Goal: Task Accomplishment & Management: Use online tool/utility

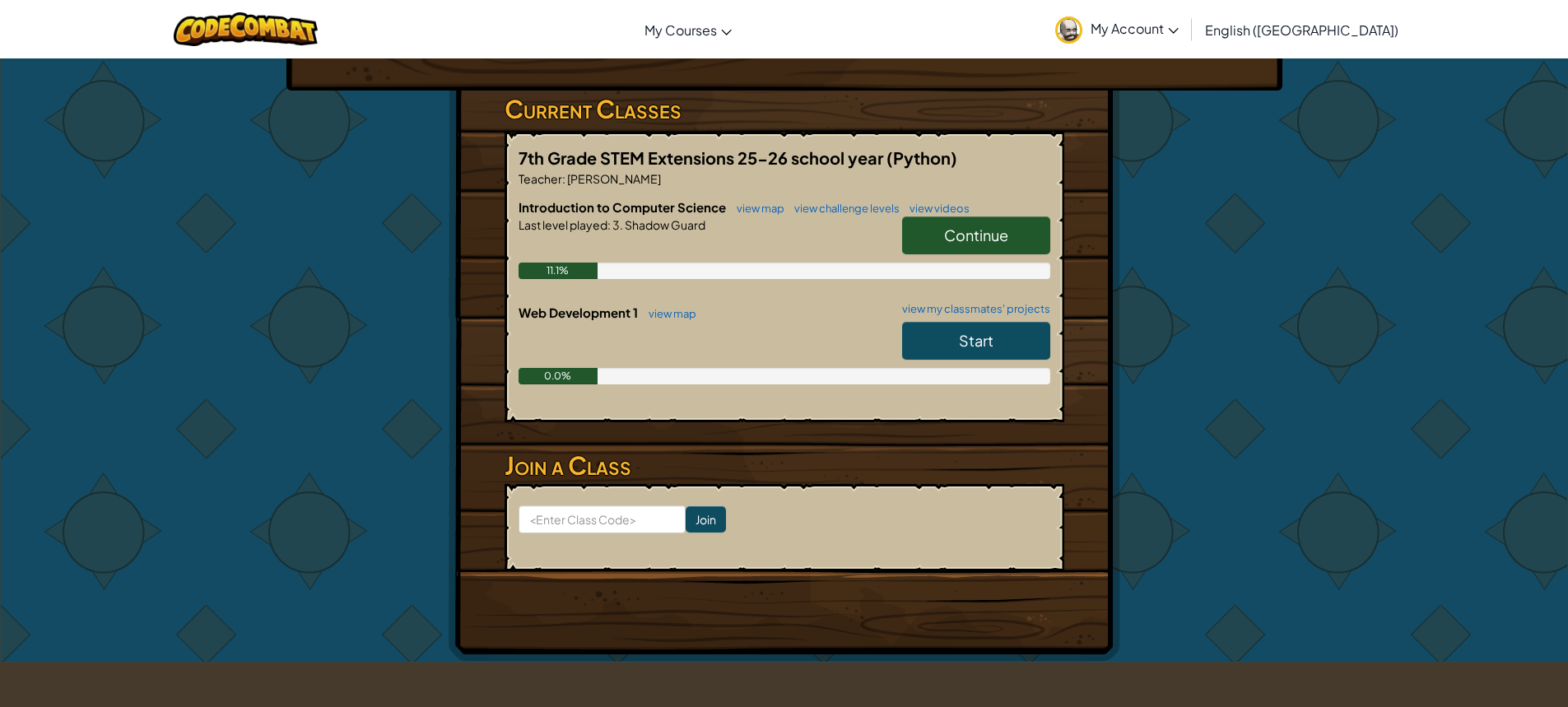
scroll to position [330, 0]
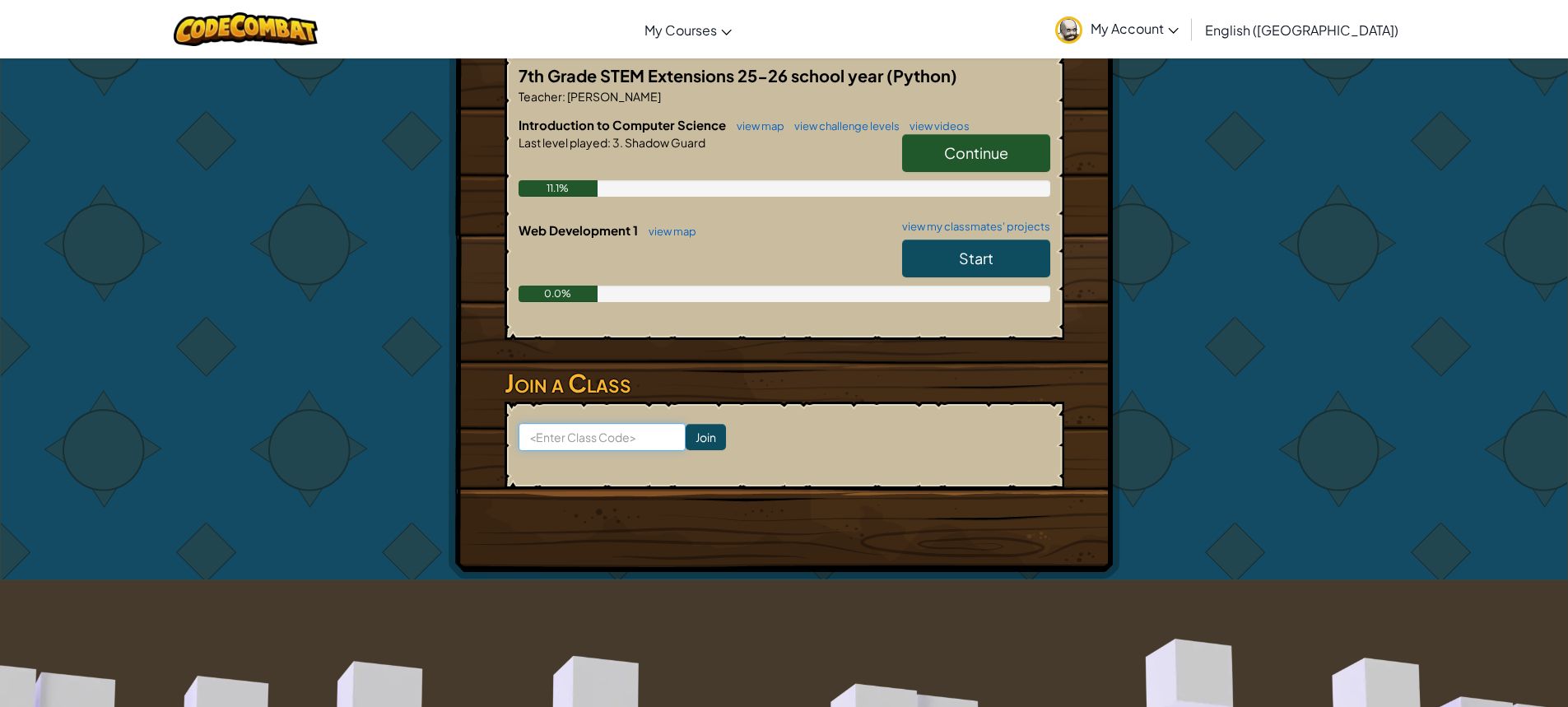
click at [631, 442] on input at bounding box center [602, 437] width 168 height 28
click input "Join" at bounding box center [706, 437] width 40 height 26
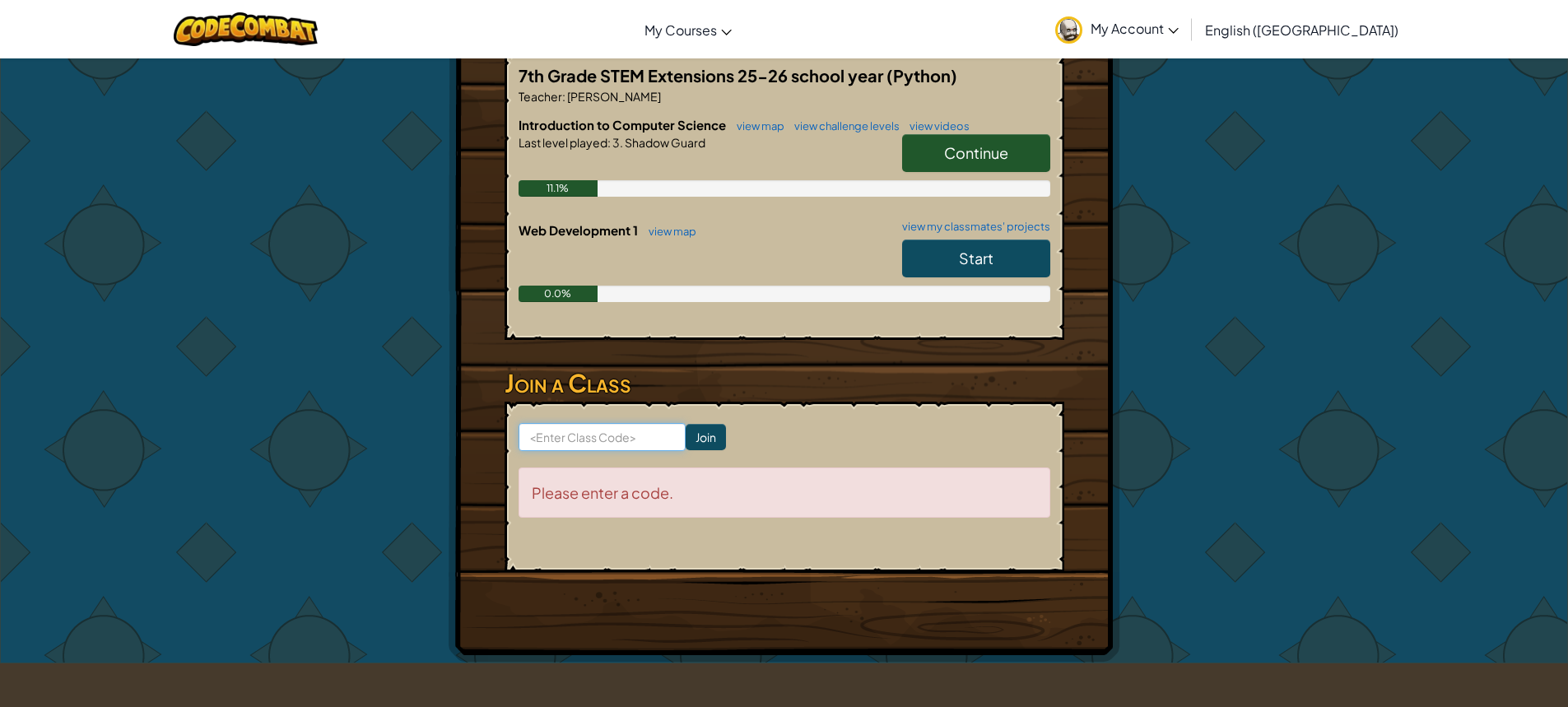
click at [621, 440] on input at bounding box center [602, 437] width 168 height 28
paste input "CatRainSlow"
type input "CatRainSlow"
click at [686, 428] on input "Join" at bounding box center [706, 437] width 40 height 26
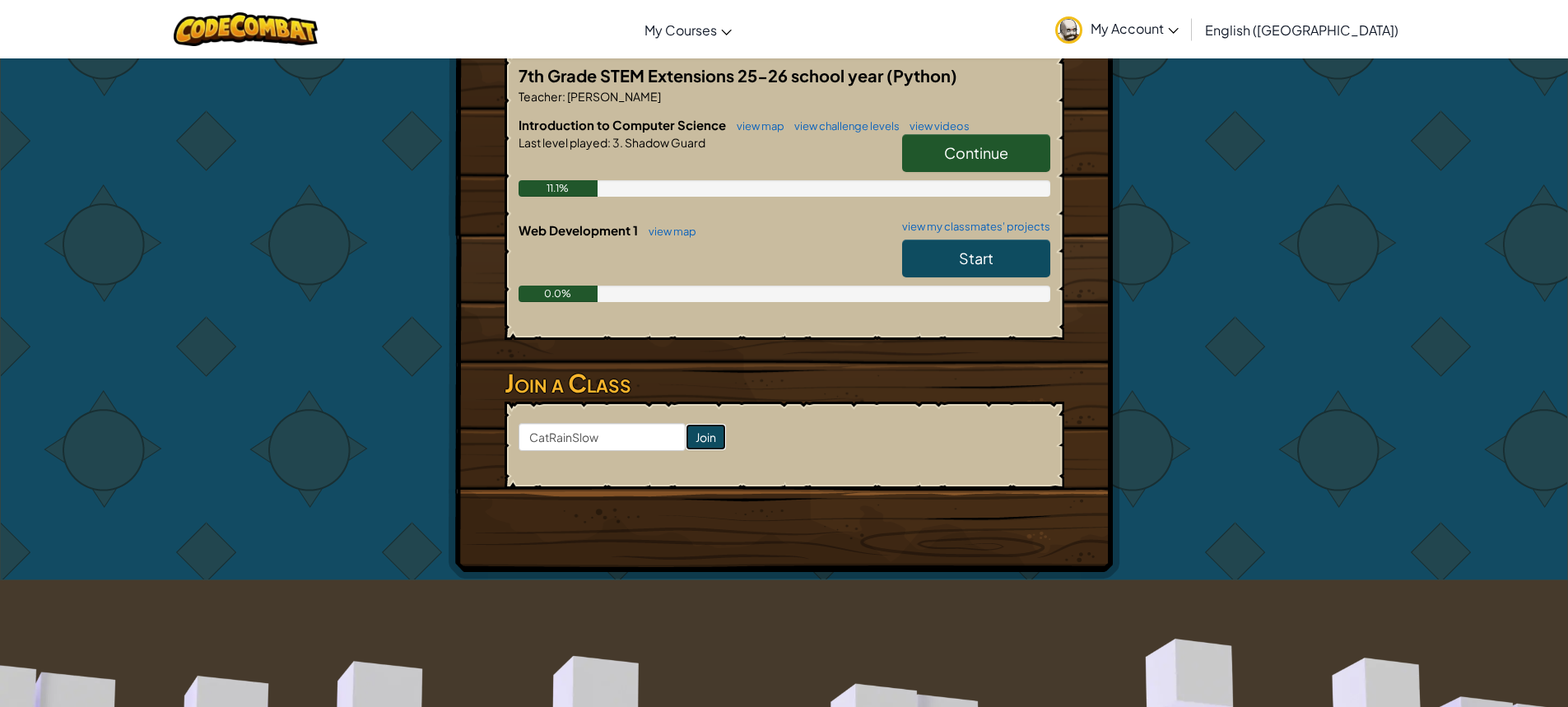
click at [696, 434] on input "Join" at bounding box center [706, 437] width 40 height 26
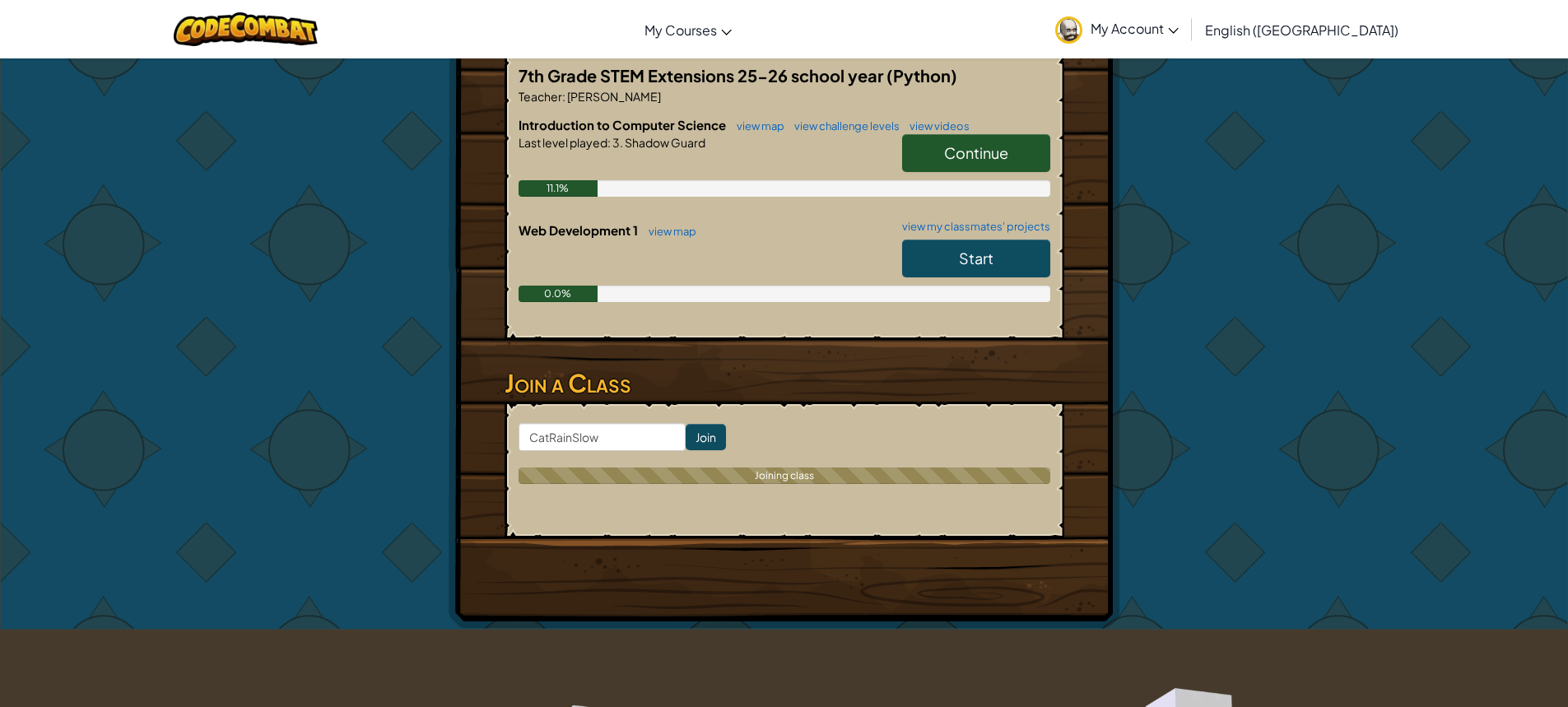
scroll to position [247, 0]
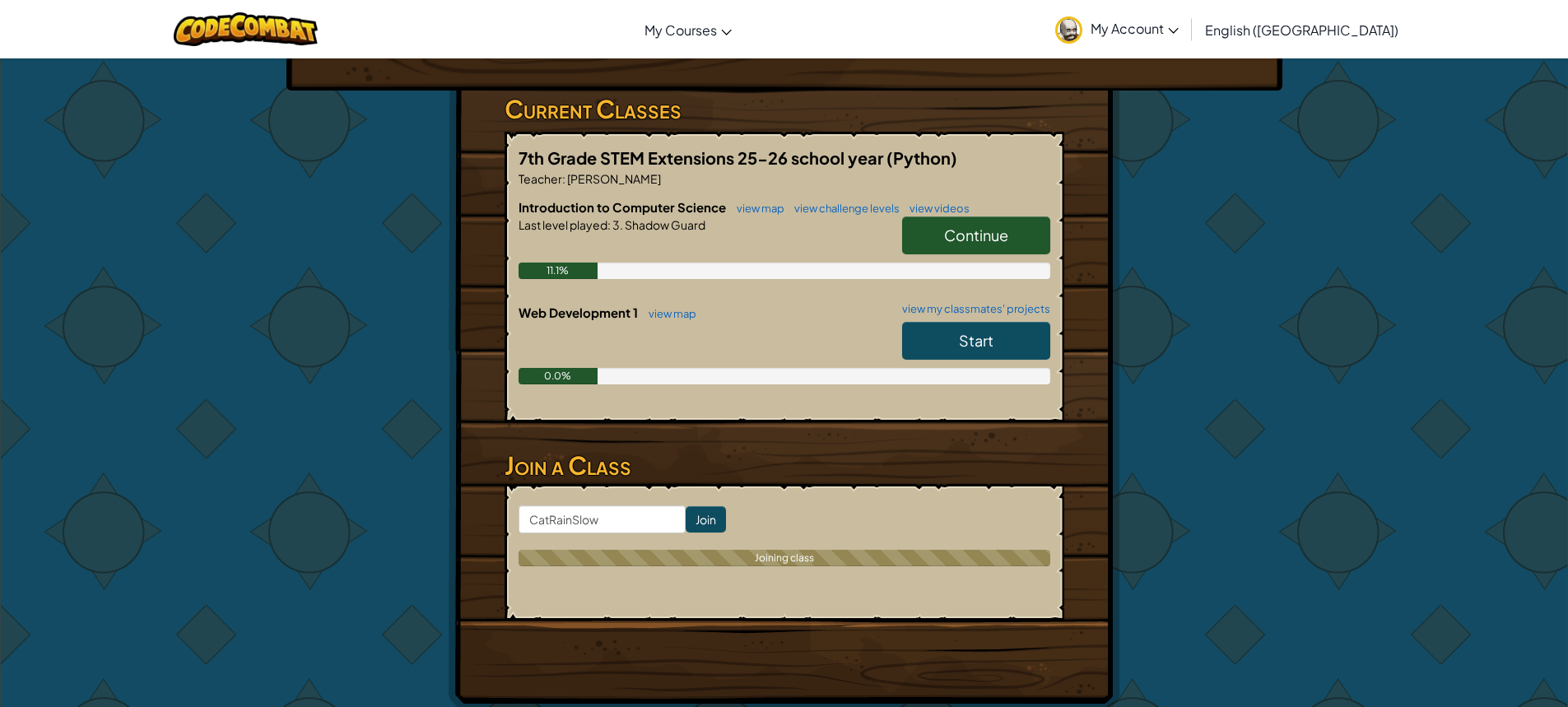
click at [931, 338] on link "Start" at bounding box center [976, 341] width 148 height 37
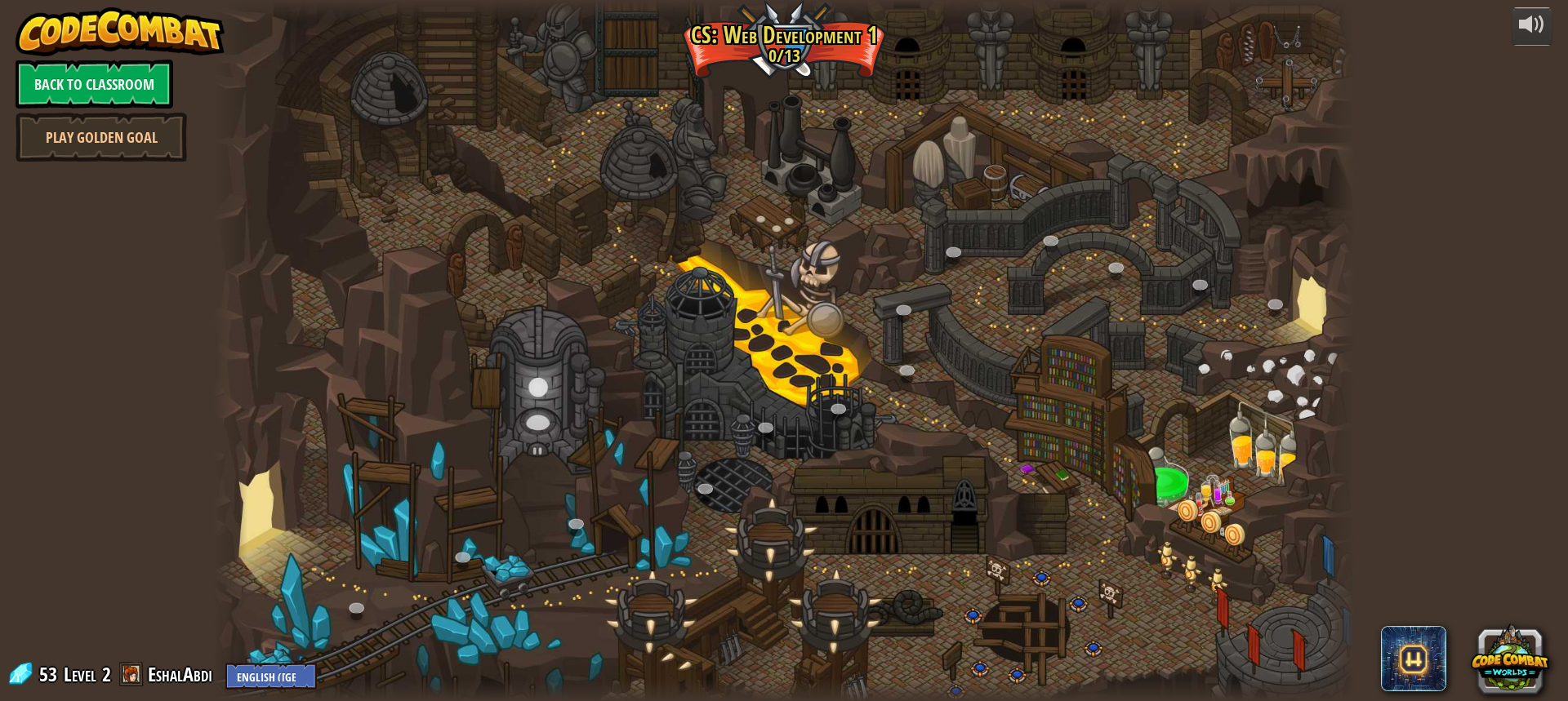
click at [350, 593] on div at bounding box center [784, 350] width 1142 height 701
click at [352, 604] on link at bounding box center [358, 609] width 33 height 32
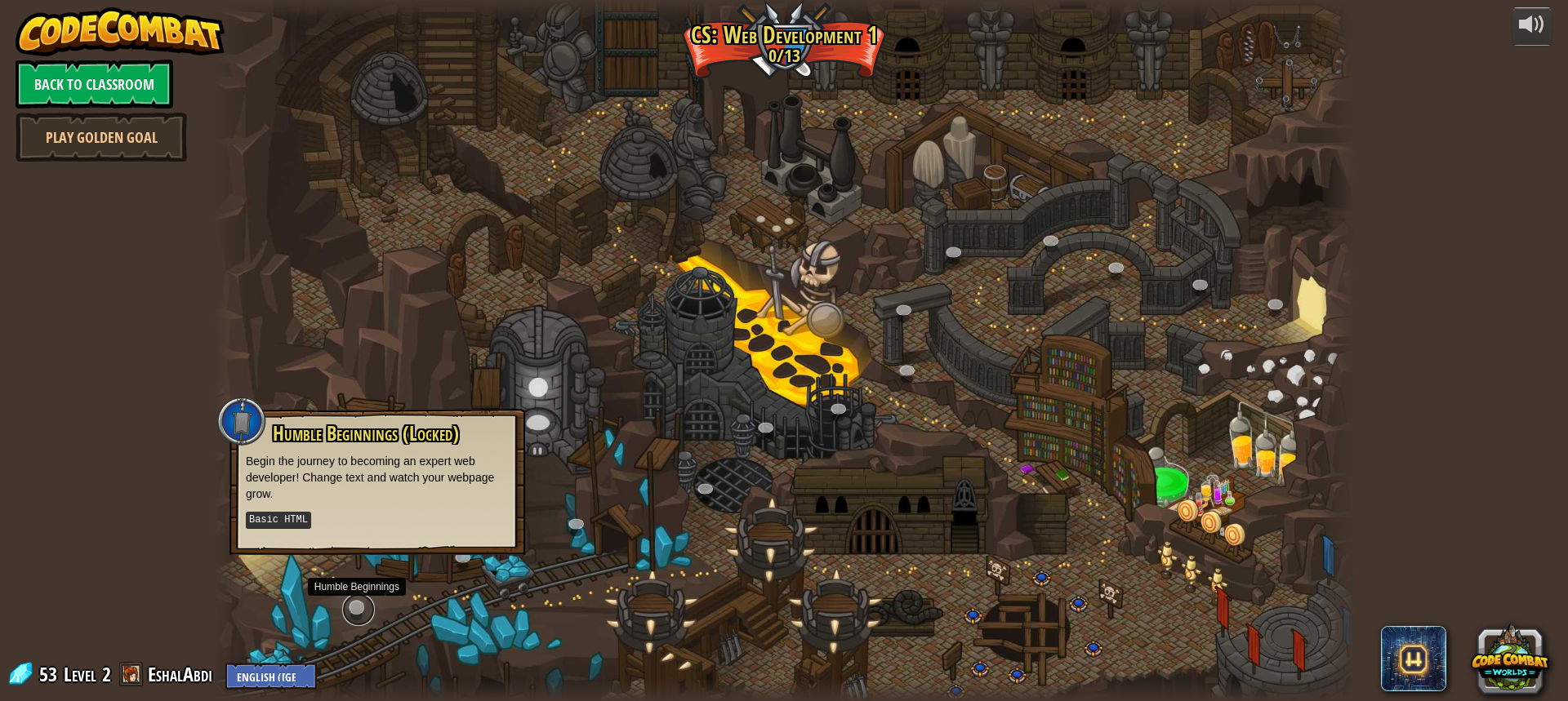
click at [352, 604] on link at bounding box center [358, 609] width 33 height 32
click at [322, 552] on div "Humble Beginnings (Locked) Begin the journey to becoming an expert web develope…" at bounding box center [377, 482] width 295 height 146
click at [541, 484] on div at bounding box center [784, 350] width 1142 height 701
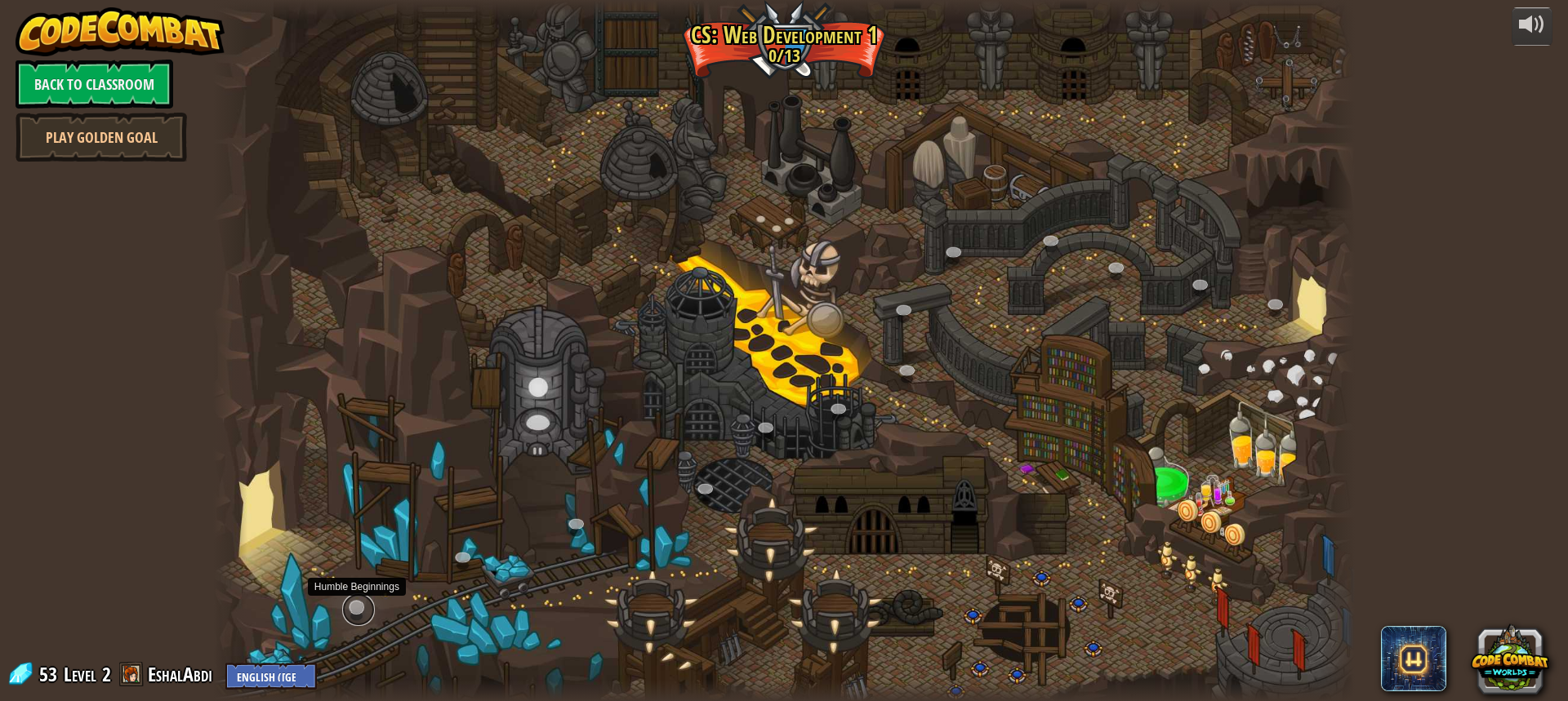
click at [361, 609] on link at bounding box center [358, 609] width 33 height 32
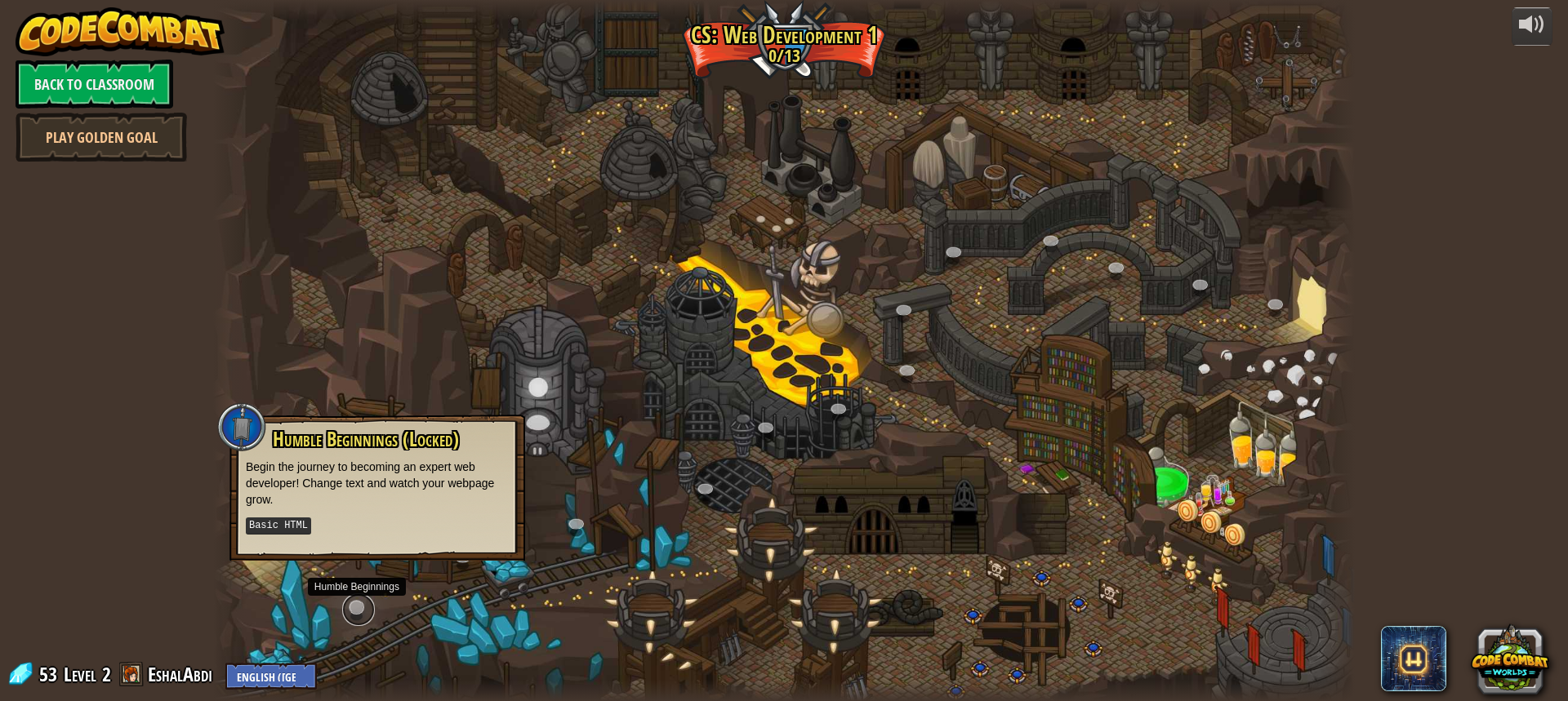
click at [362, 609] on link at bounding box center [358, 609] width 33 height 32
click at [367, 609] on link at bounding box center [358, 609] width 33 height 32
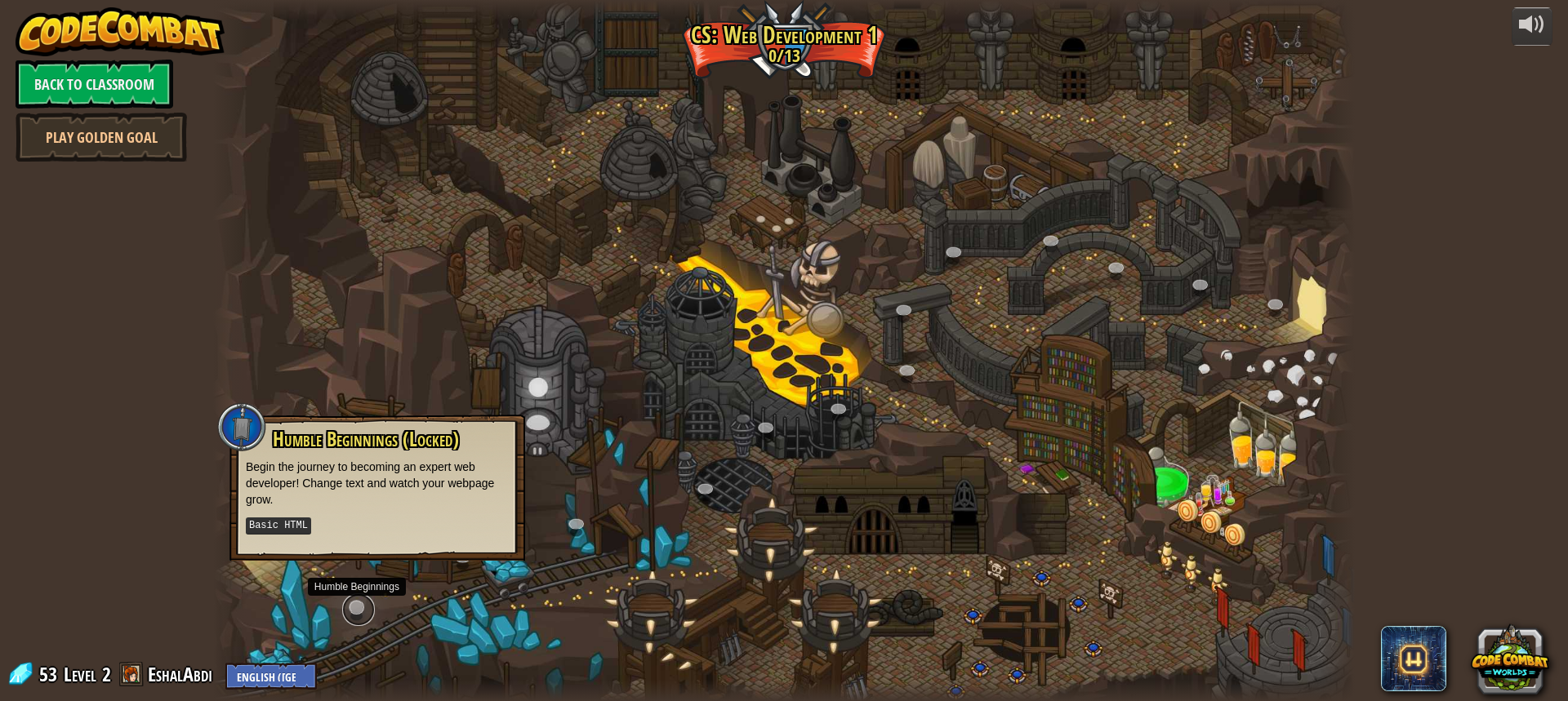
click at [367, 609] on link at bounding box center [358, 609] width 33 height 32
drag, startPoint x: 367, startPoint y: 609, endPoint x: 354, endPoint y: 574, distance: 37.3
click at [366, 609] on link at bounding box center [358, 611] width 33 height 24
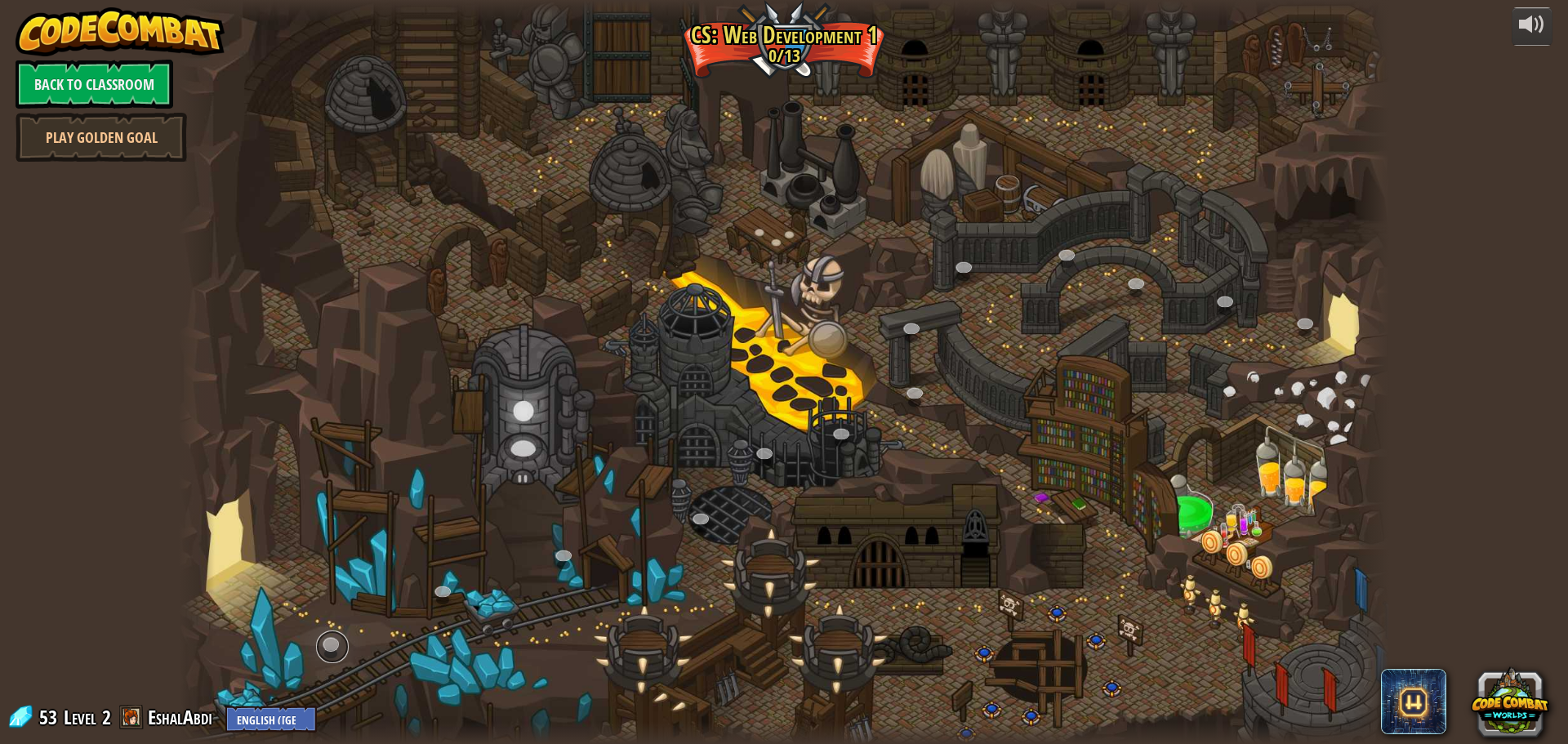
click at [339, 641] on link at bounding box center [332, 646] width 33 height 33
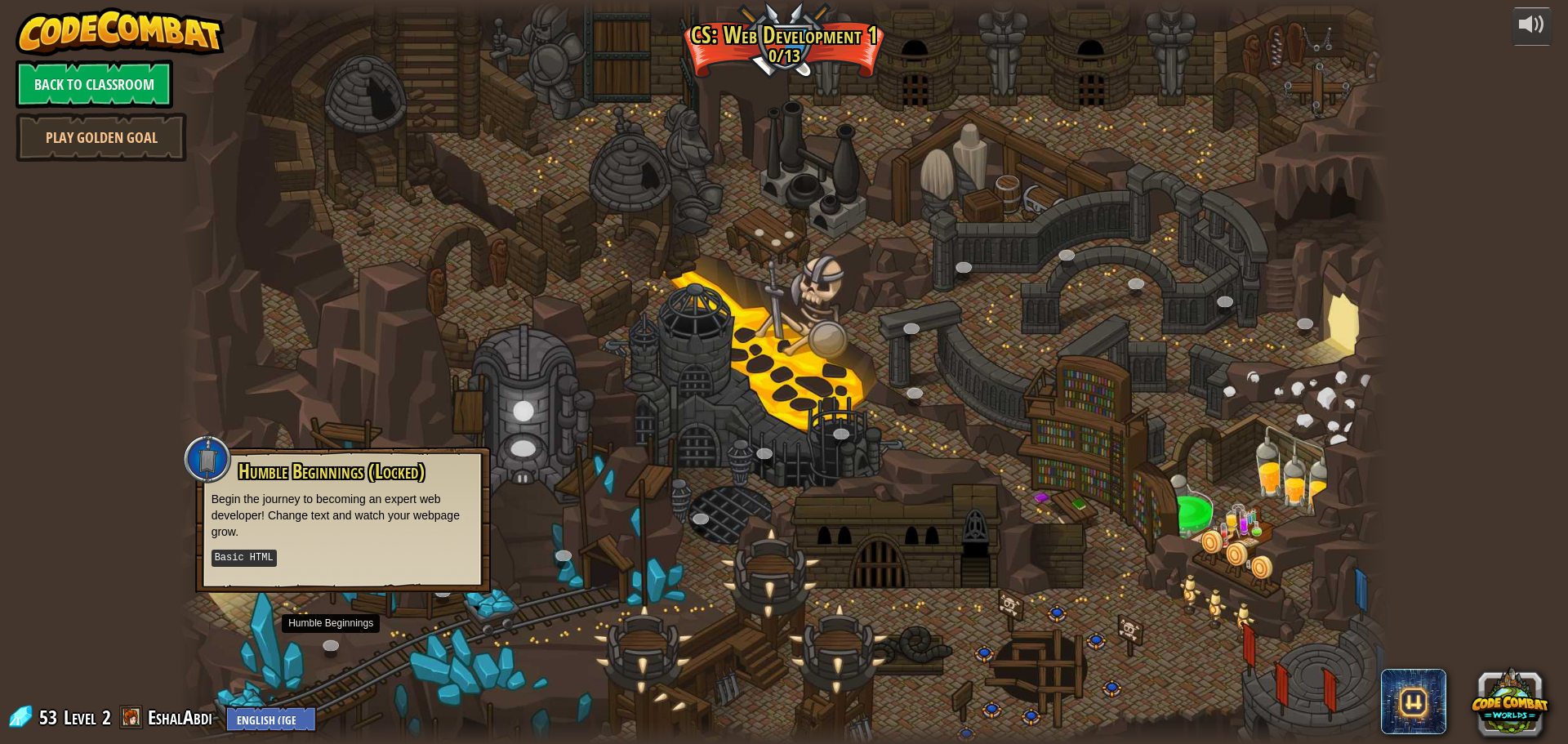
click at [243, 554] on kbd "Basic HTML" at bounding box center [244, 558] width 65 height 17
drag, startPoint x: 403, startPoint y: 239, endPoint x: 144, endPoint y: 76, distance: 306.0
click at [144, 76] on link "Back to Classroom" at bounding box center [95, 84] width 158 height 49
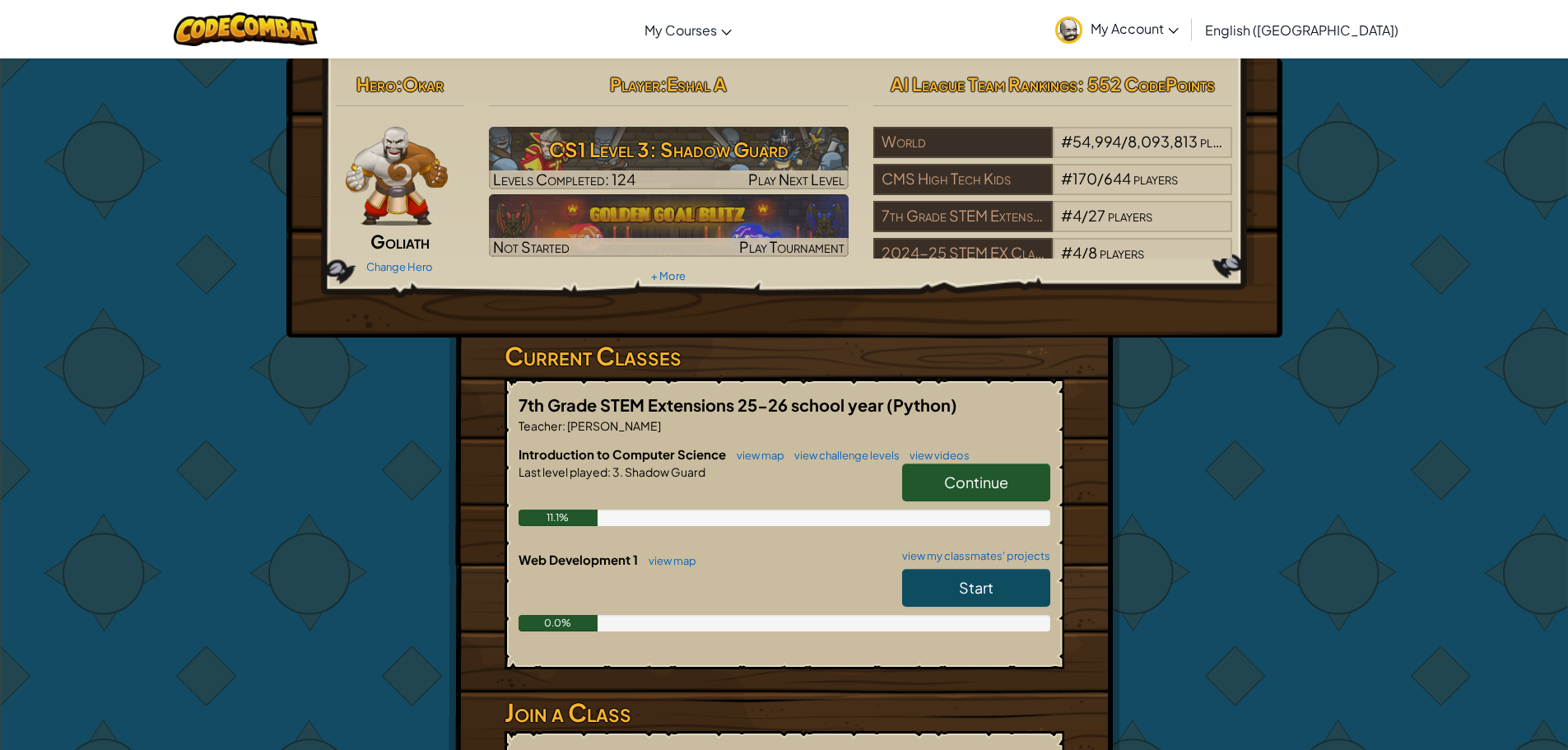
click at [961, 587] on span "Start" at bounding box center [976, 587] width 35 height 19
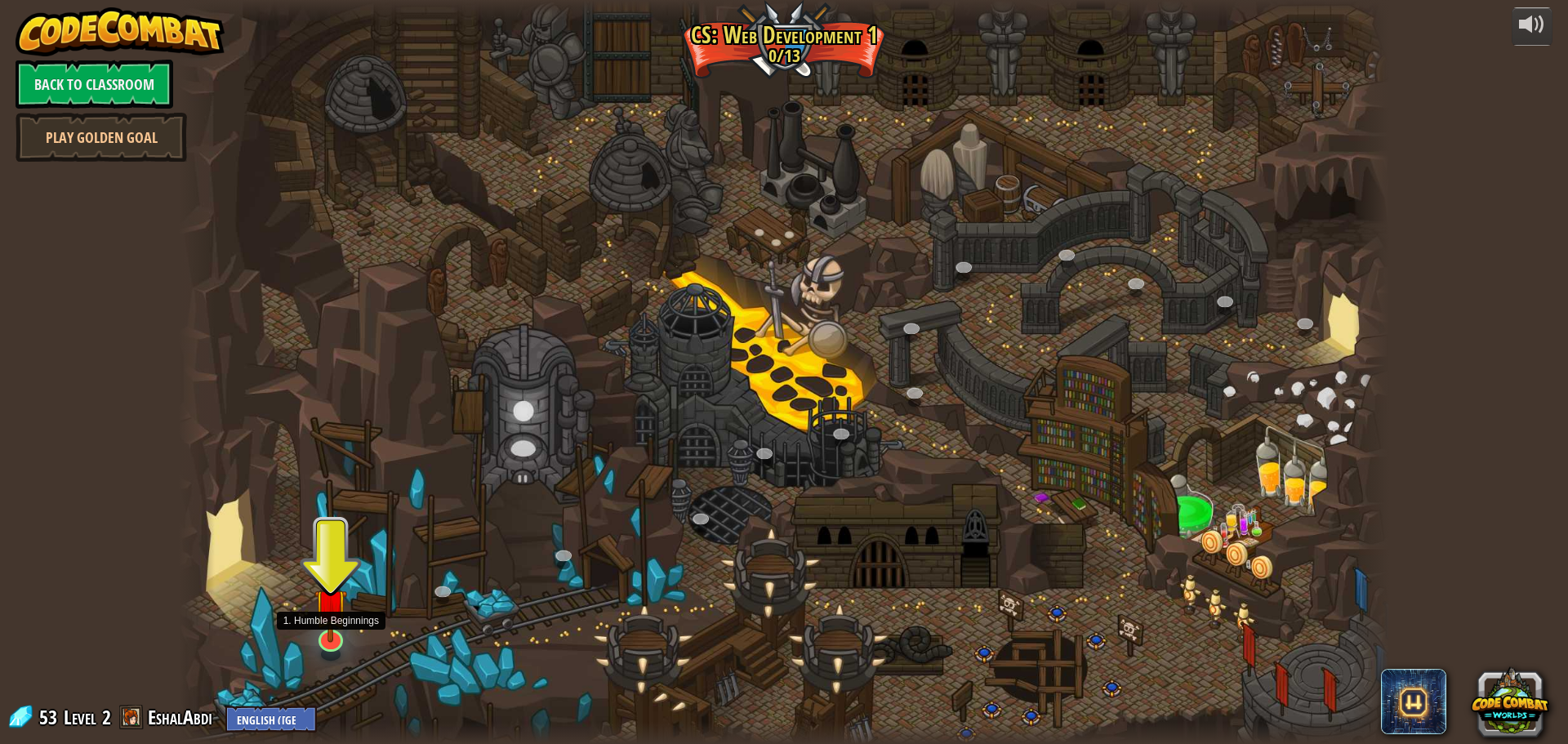
click at [332, 630] on img at bounding box center [331, 605] width 33 height 75
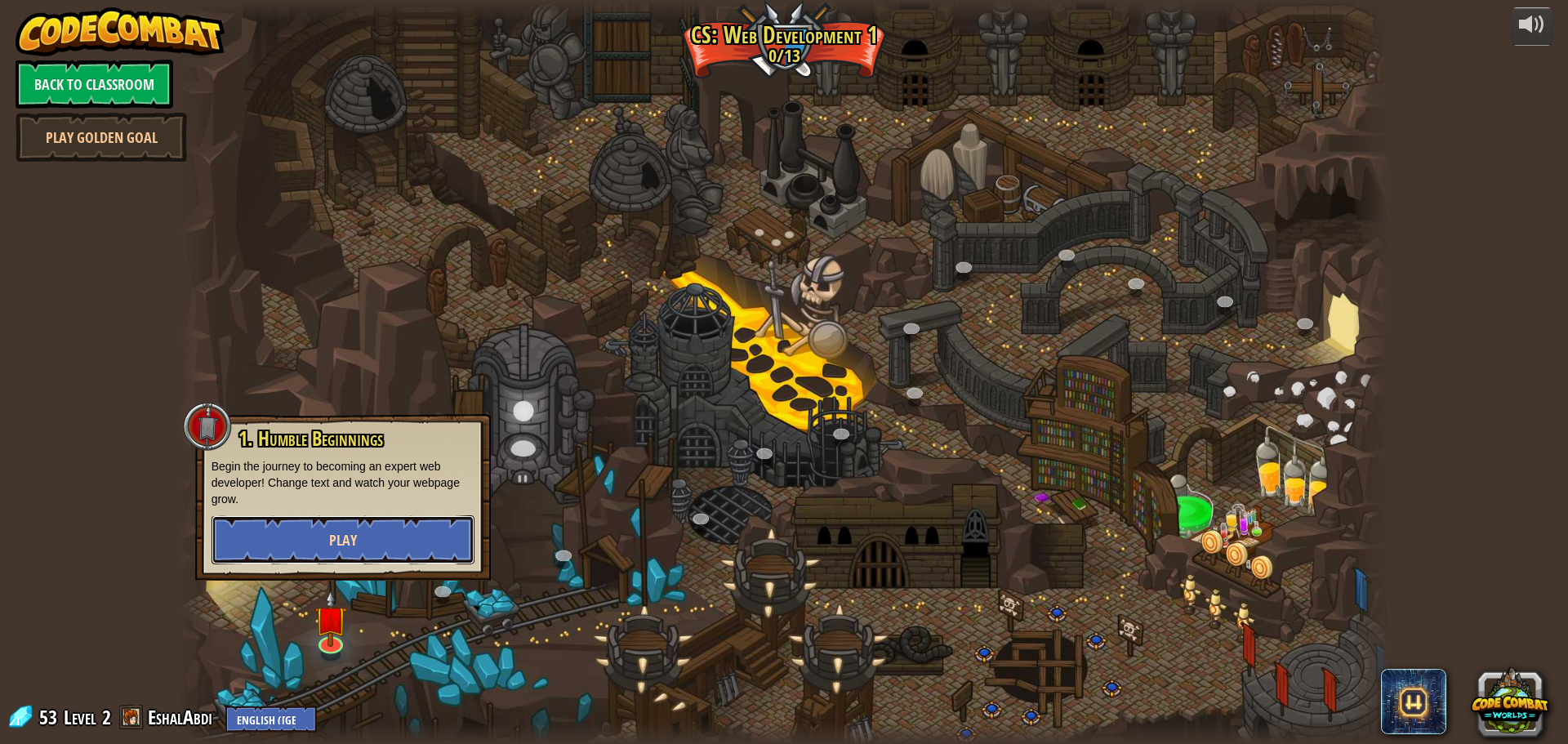
click at [410, 536] on button "Play" at bounding box center [343, 540] width 263 height 49
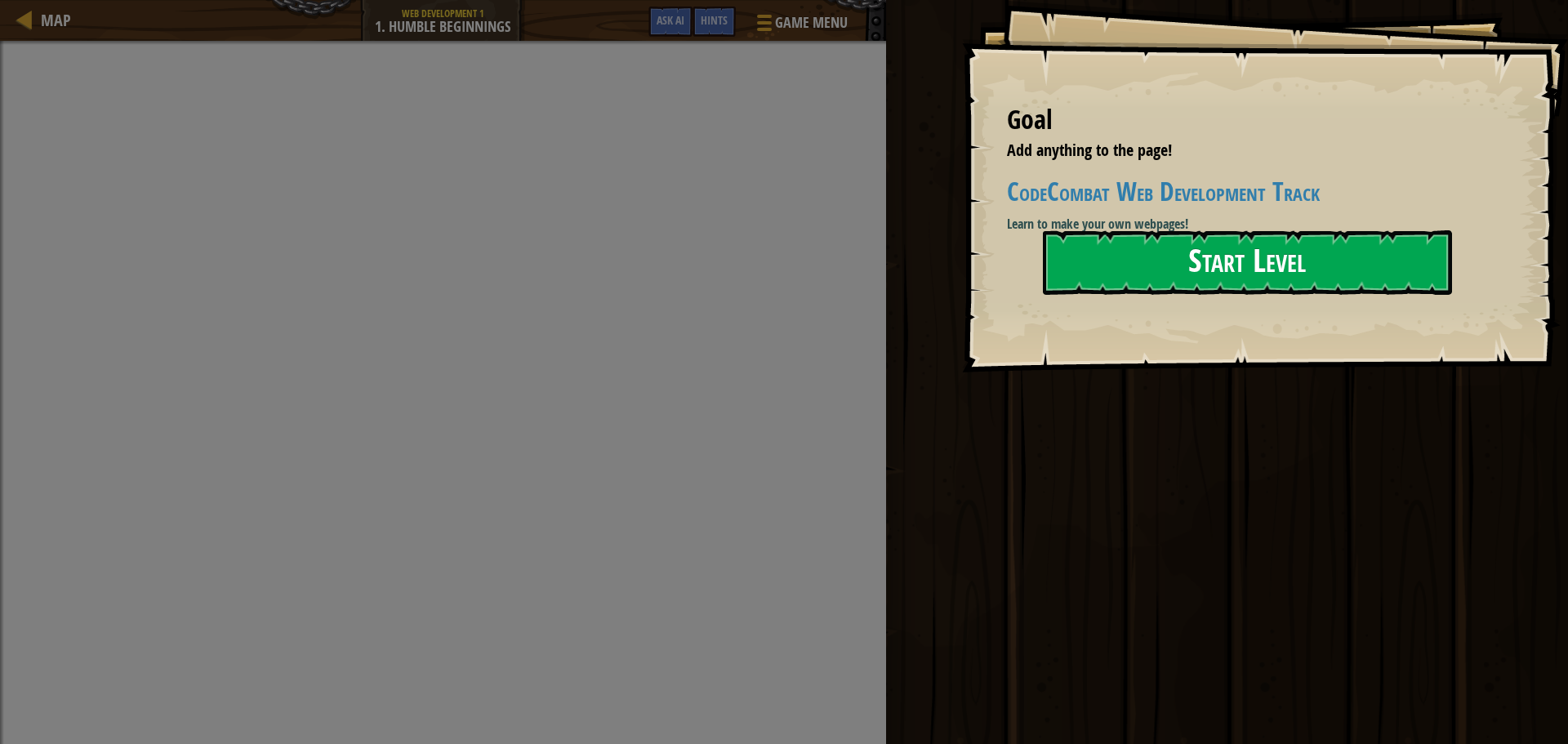
click at [1107, 255] on button "Start Level" at bounding box center [1248, 262] width 410 height 64
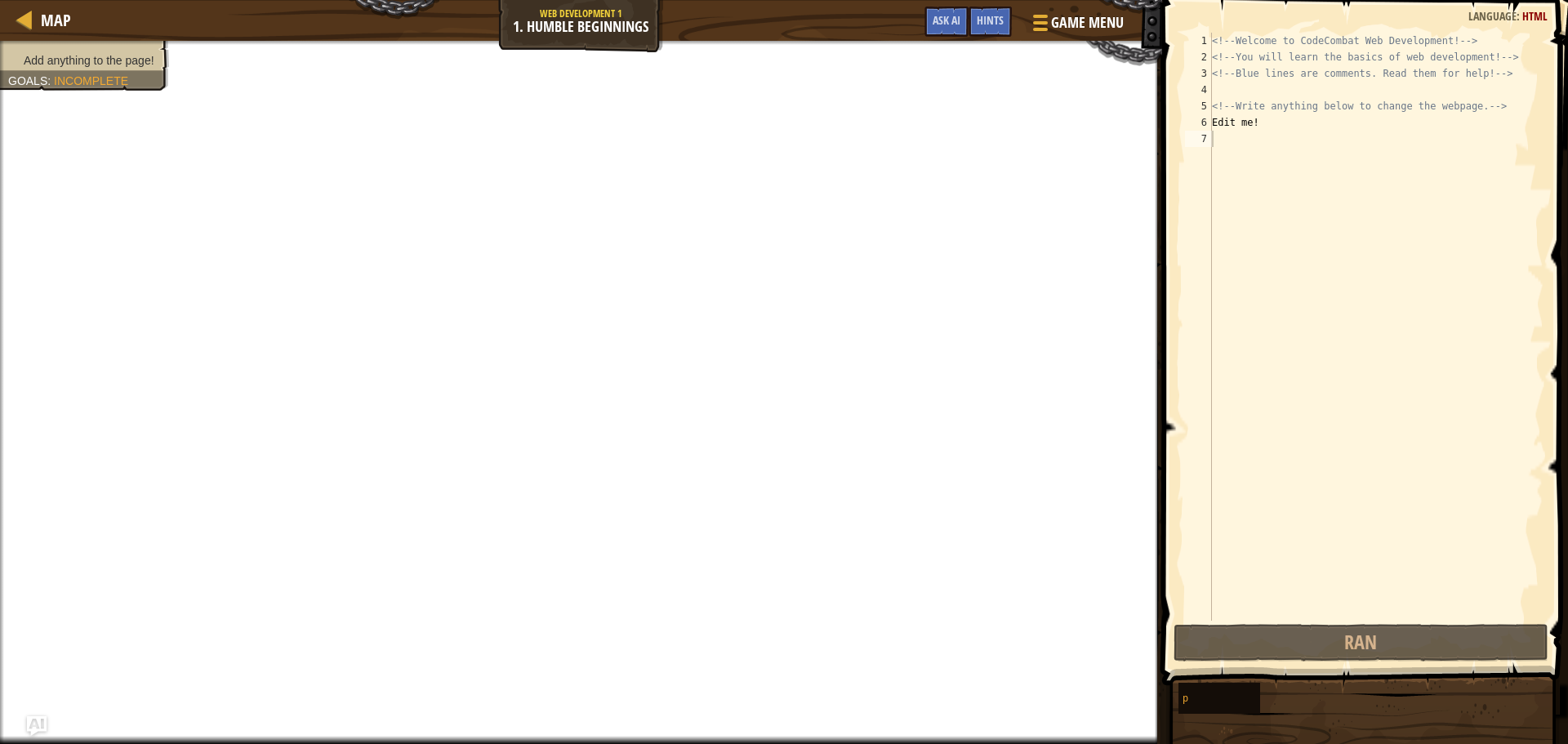
click at [1233, 142] on div "<!-- Welcome to CodeCombat Web Development! --> <!-- You will learn the basics …" at bounding box center [1377, 343] width 335 height 620
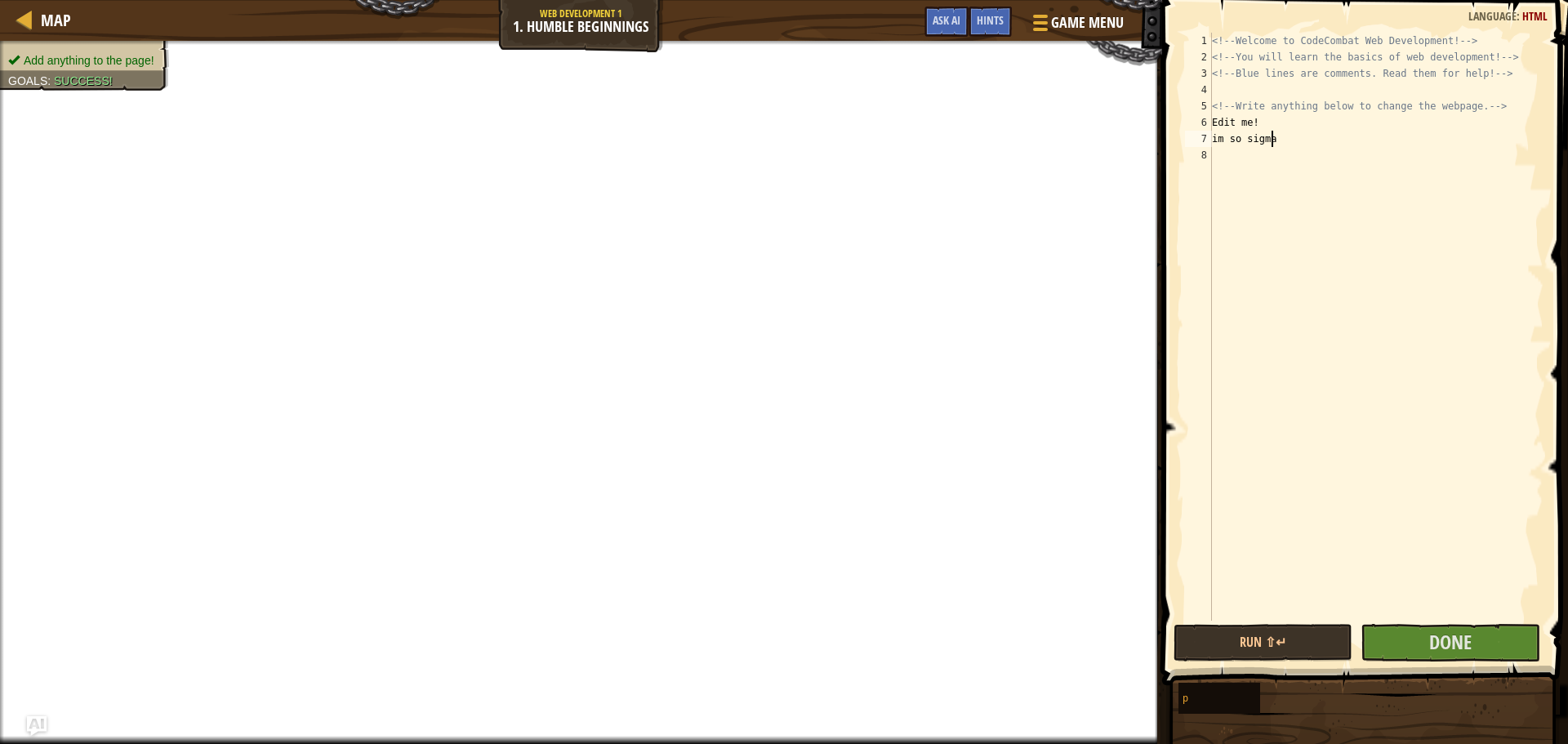
scroll to position [7, 4]
drag, startPoint x: 1270, startPoint y: 125, endPoint x: 1184, endPoint y: 131, distance: 86.2
click at [1184, 131] on div "im so sigma 1 2 3 4 5 6 7 8 <!-- Welcome to CodeCombat Web Development! --> <!-…" at bounding box center [1364, 326] width 362 height 588
click at [1303, 127] on div "<!-- Welcome to CodeCombat Web Development! --> <!-- You will learn the basics …" at bounding box center [1377, 326] width 335 height 588
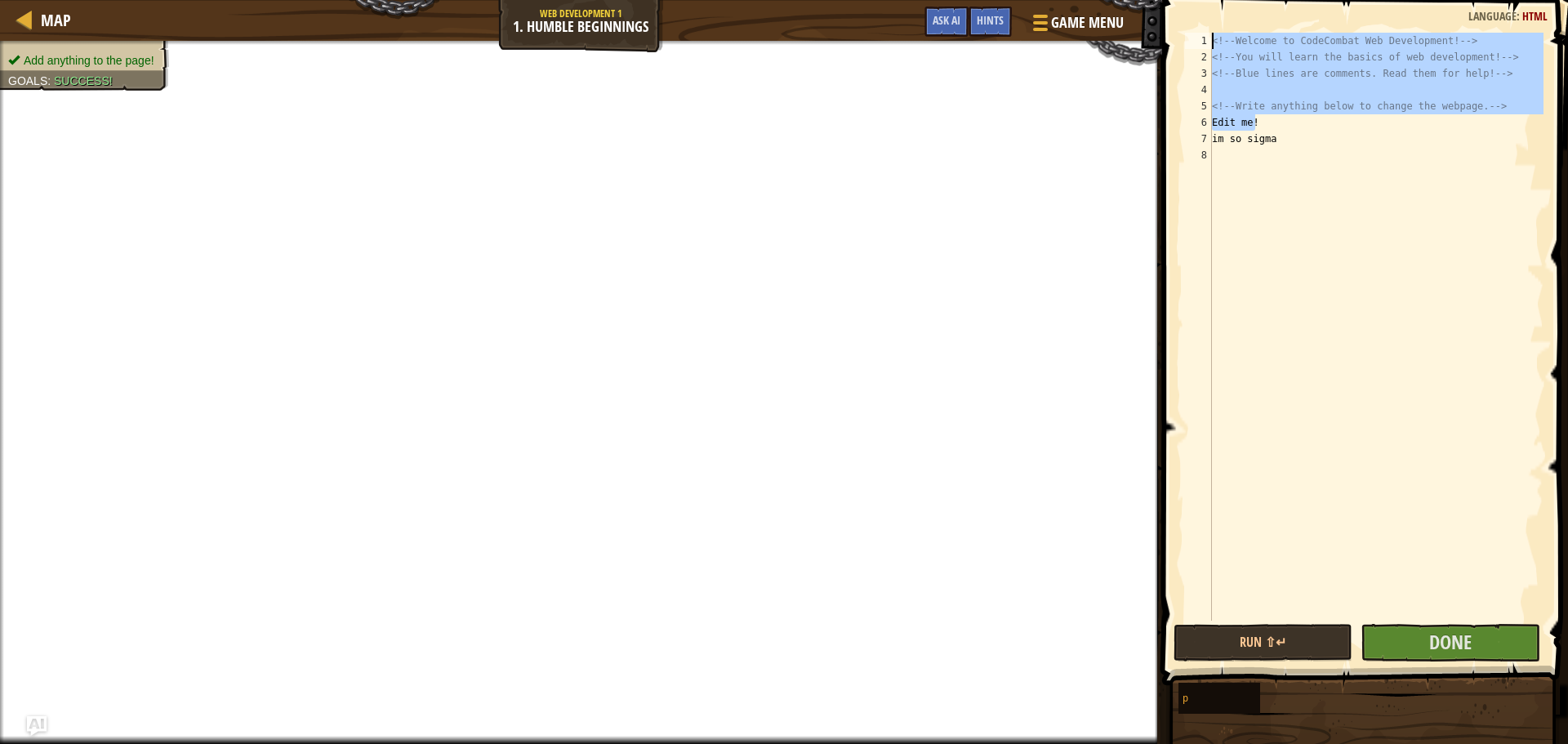
drag, startPoint x: 1276, startPoint y: 123, endPoint x: 1196, endPoint y: 32, distance: 121.2
click at [1196, 32] on div "Edit me! 1 2 3 4 5 6 7 8 <!-- Welcome to CodeCombat Web Development! --> <!-- Y…" at bounding box center [1363, 375] width 411 height 734
type textarea "<!-- Welcome to CodeCombat Web Development! --> <!-- You will learn the basics …"
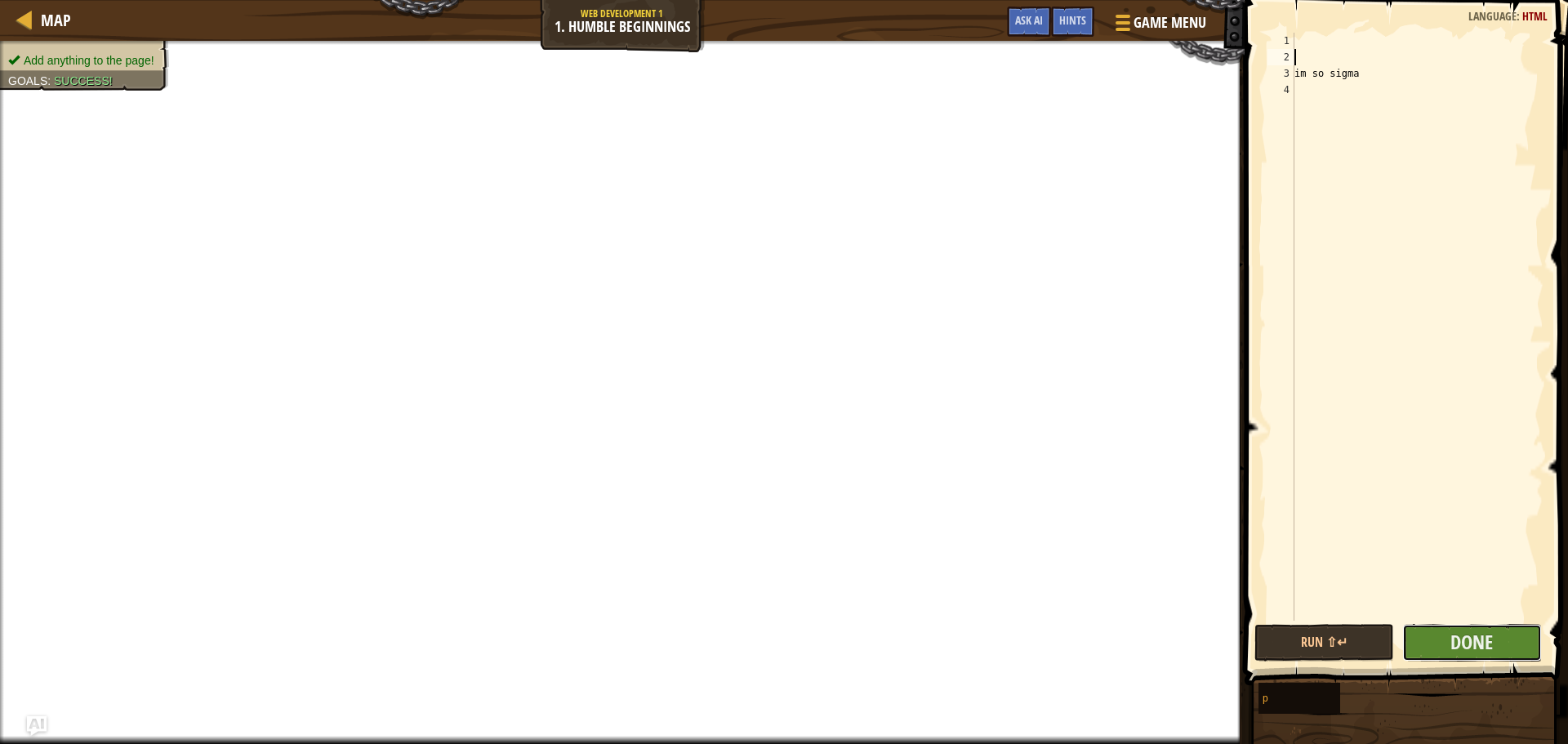
click at [1446, 631] on button "Done" at bounding box center [1472, 643] width 139 height 37
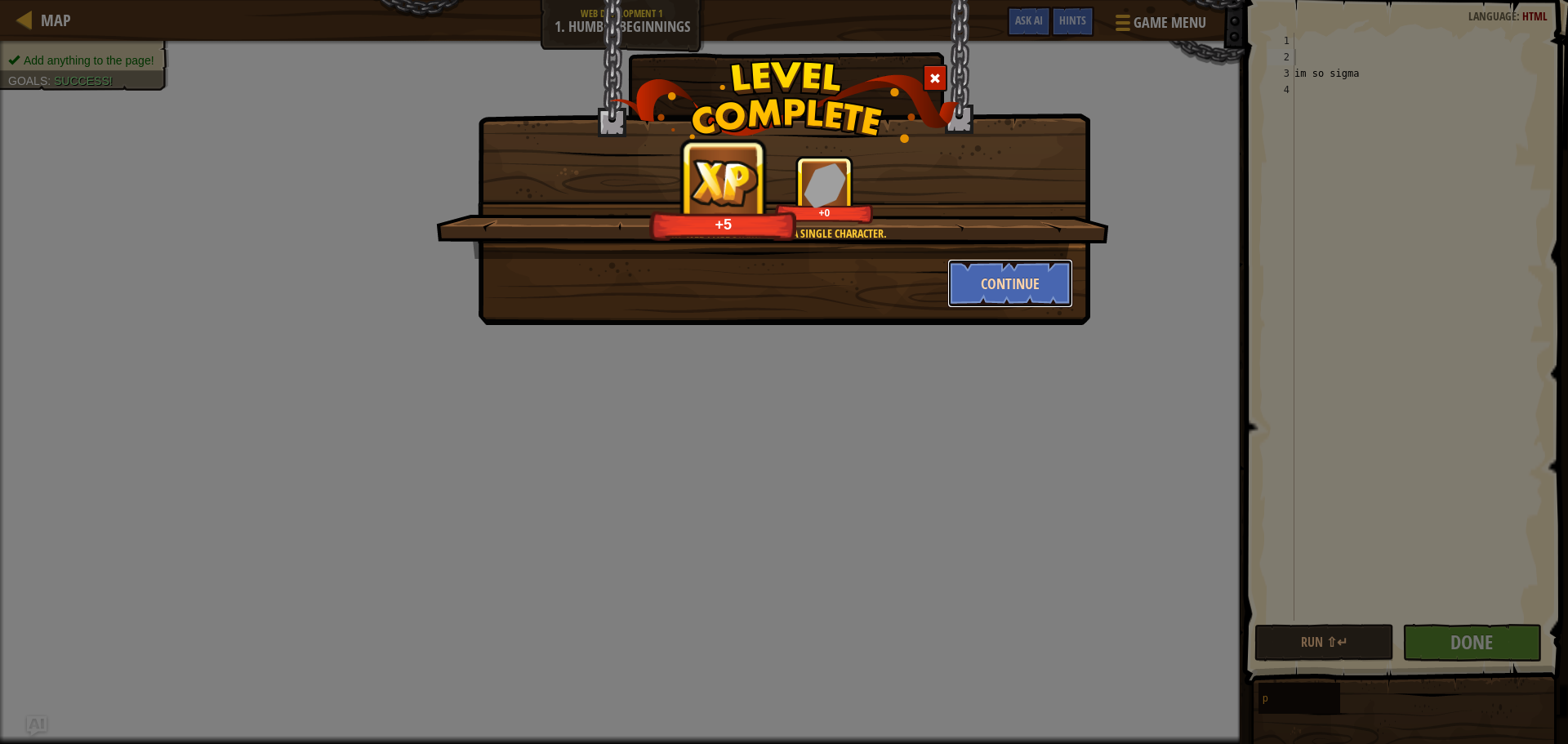
click at [989, 271] on button "Continue" at bounding box center [1011, 283] width 126 height 49
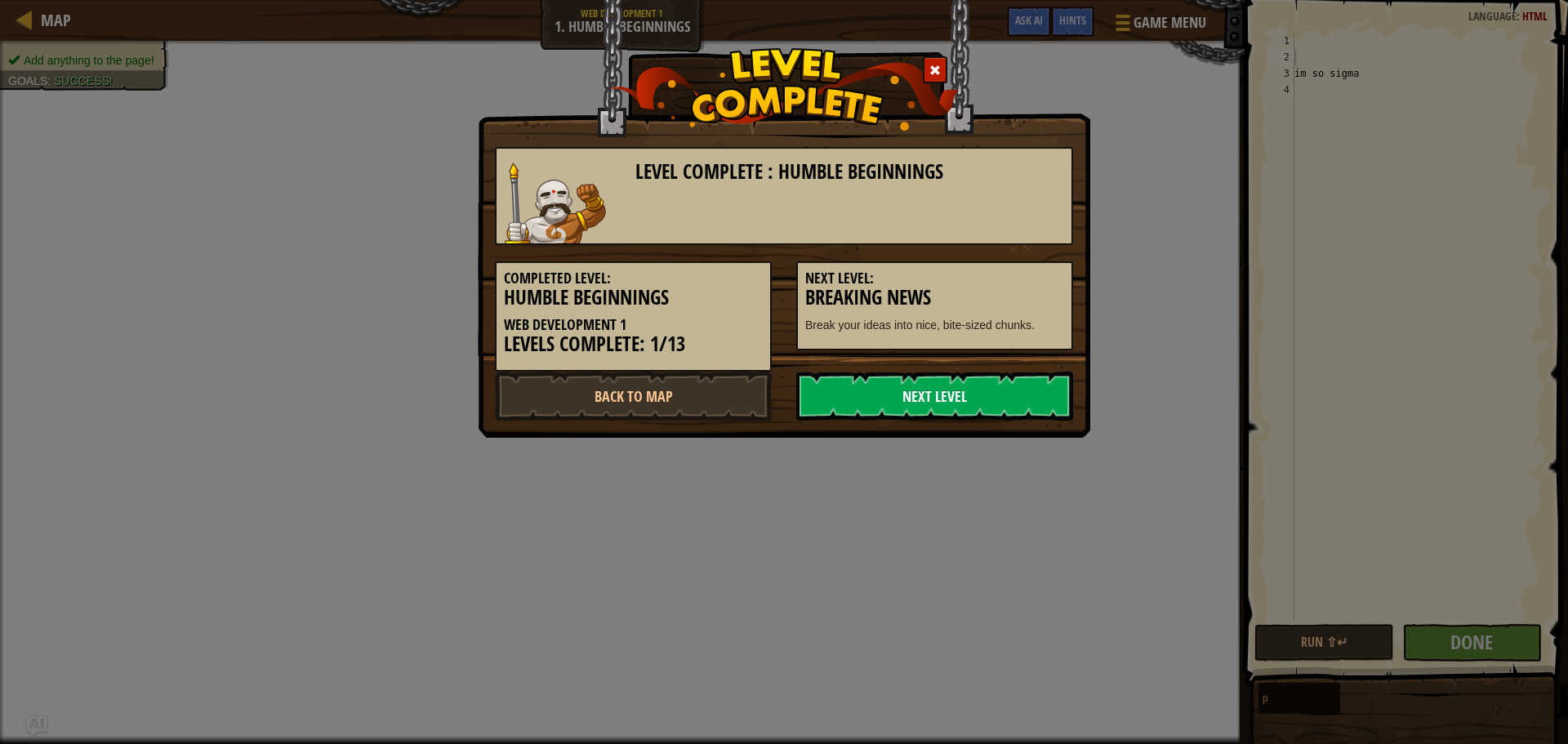
click at [920, 389] on link "Next Level" at bounding box center [934, 396] width 277 height 49
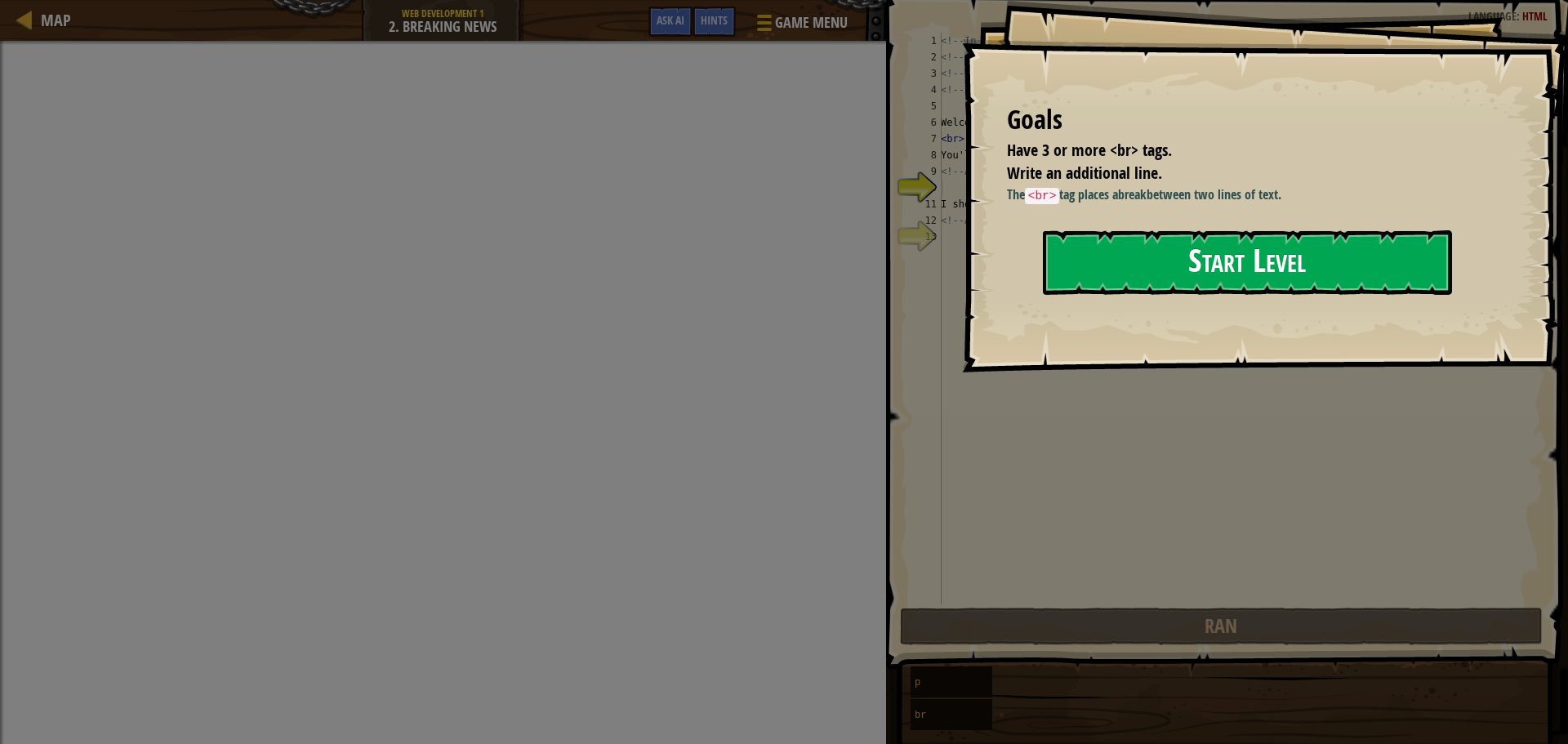
click at [1162, 261] on button "Start Level" at bounding box center [1248, 262] width 410 height 64
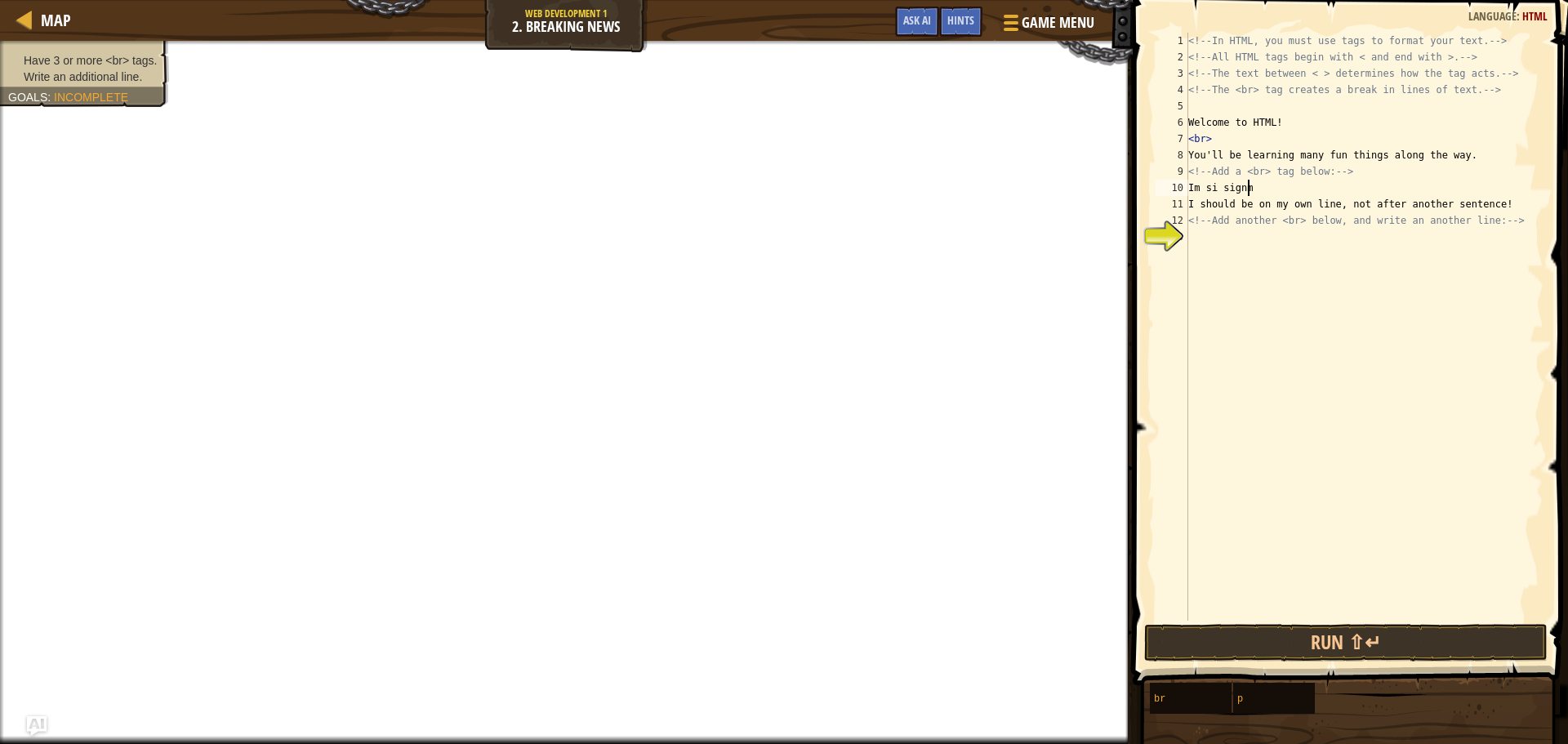
scroll to position [7, 4]
click at [1183, 189] on div "10" at bounding box center [1171, 188] width 33 height 17
click at [1216, 193] on div "<!-- In HTML, you must use tags to format your text. --> <!-- All HTML tags beg…" at bounding box center [1365, 343] width 359 height 620
drag, startPoint x: 1241, startPoint y: 190, endPoint x: 1230, endPoint y: 192, distance: 11.2
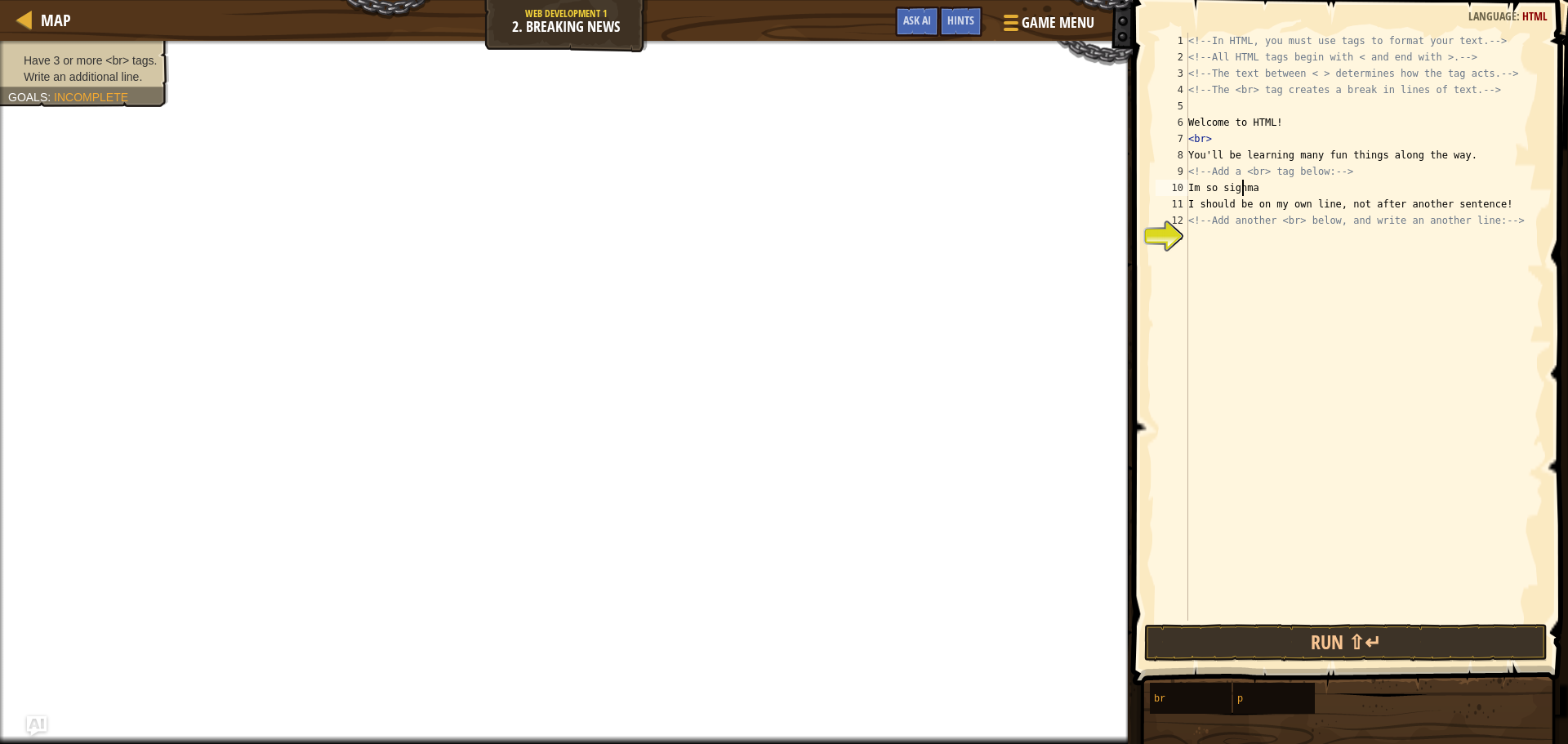
click at [1239, 190] on div "<!-- In HTML, you must use tags to format your text. --> <!-- All HTML tags beg…" at bounding box center [1365, 343] width 359 height 620
type textarea "Im so sigma"
click at [1216, 240] on div "<!-- In HTML, you must use tags to format your text. --> <!-- All HTML tags beg…" at bounding box center [1365, 343] width 359 height 620
drag, startPoint x: 1193, startPoint y: 225, endPoint x: 1182, endPoint y: 228, distance: 11.4
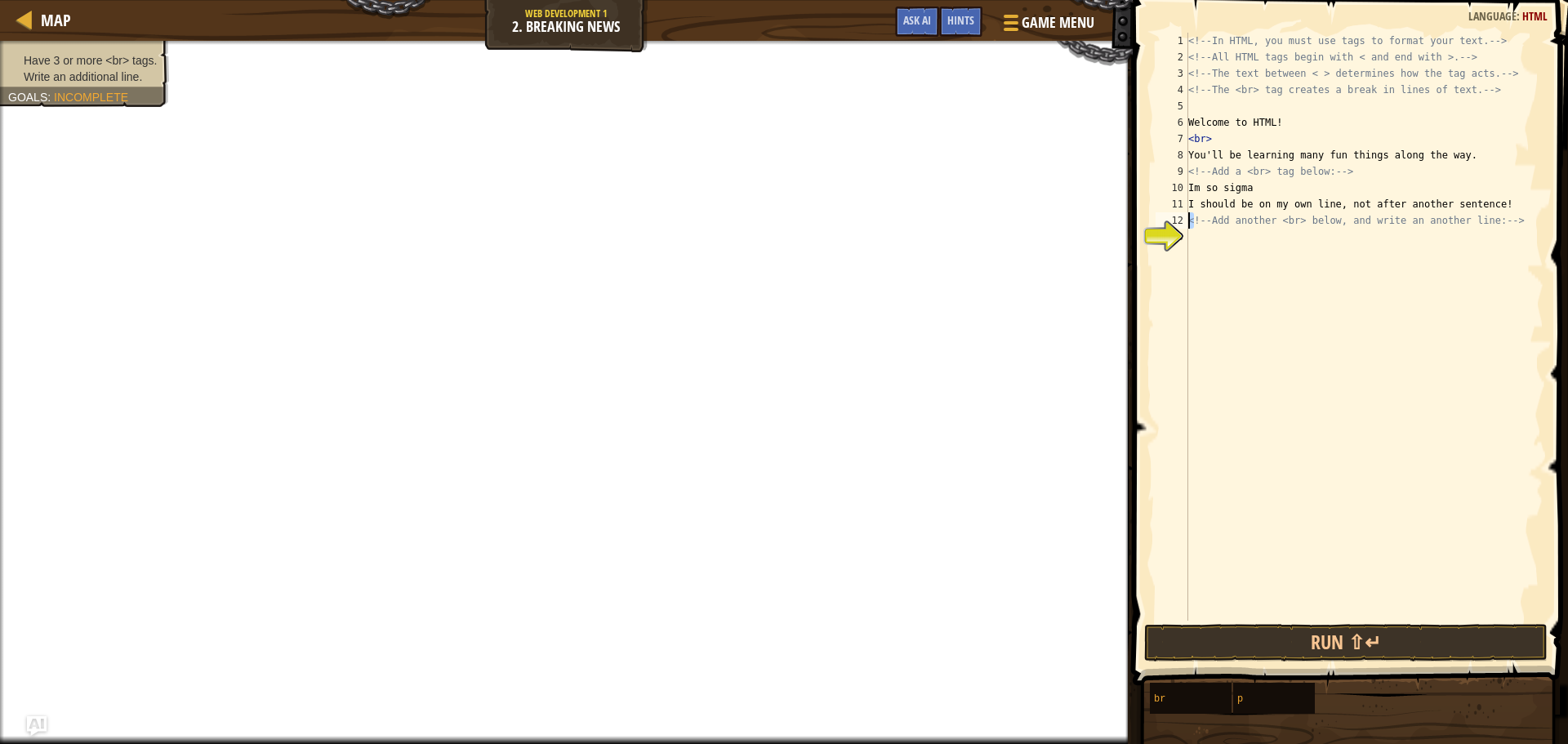
click at [1184, 228] on div "1 2 3 4 5 6 7 8 9 10 11 12 13 <!-- In HTML, you must use tags to format your te…" at bounding box center [1348, 326] width 391 height 588
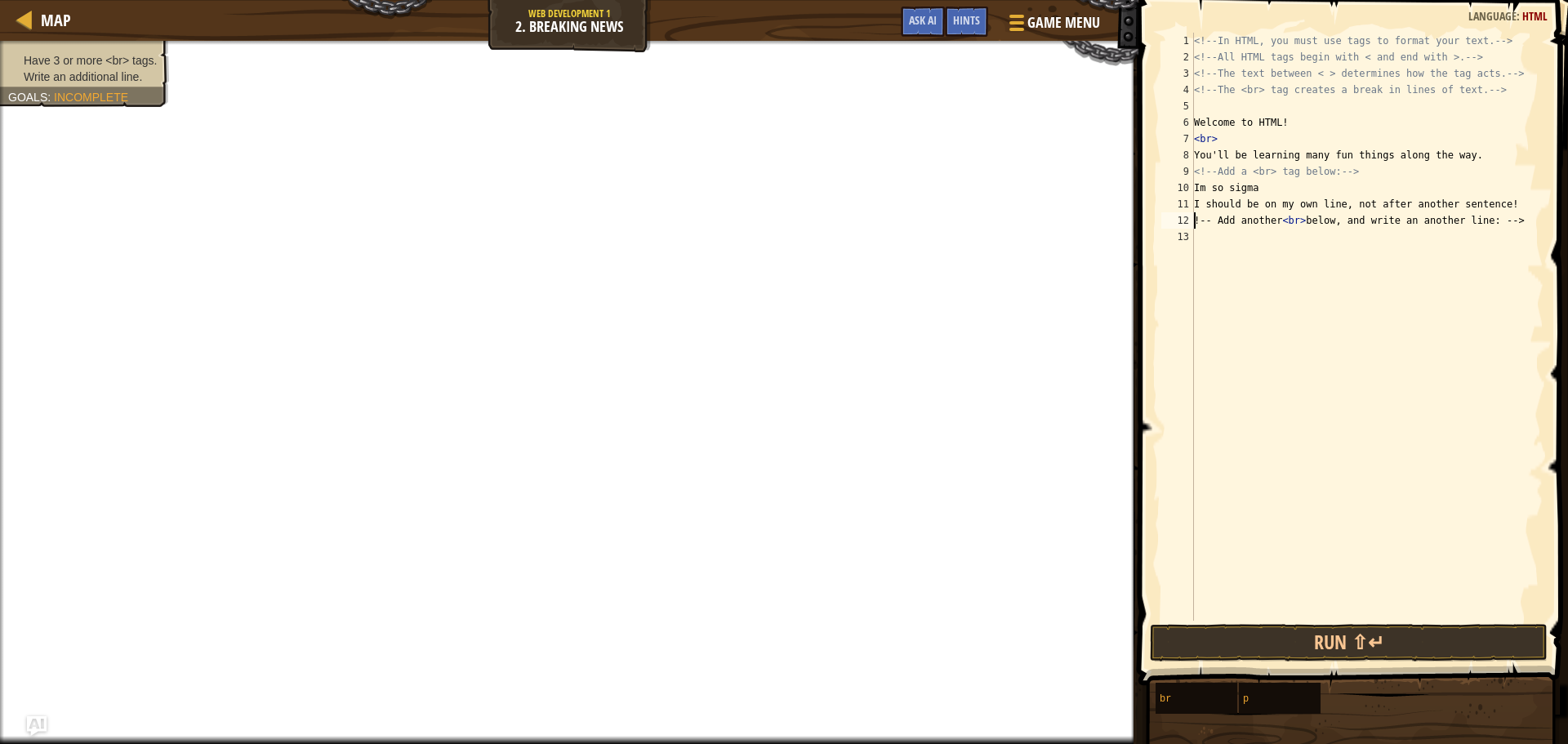
paste textarea "CatRainSlow"
type textarea "CatRainSlow!-- Add another <br> below, and write an another line: -->"
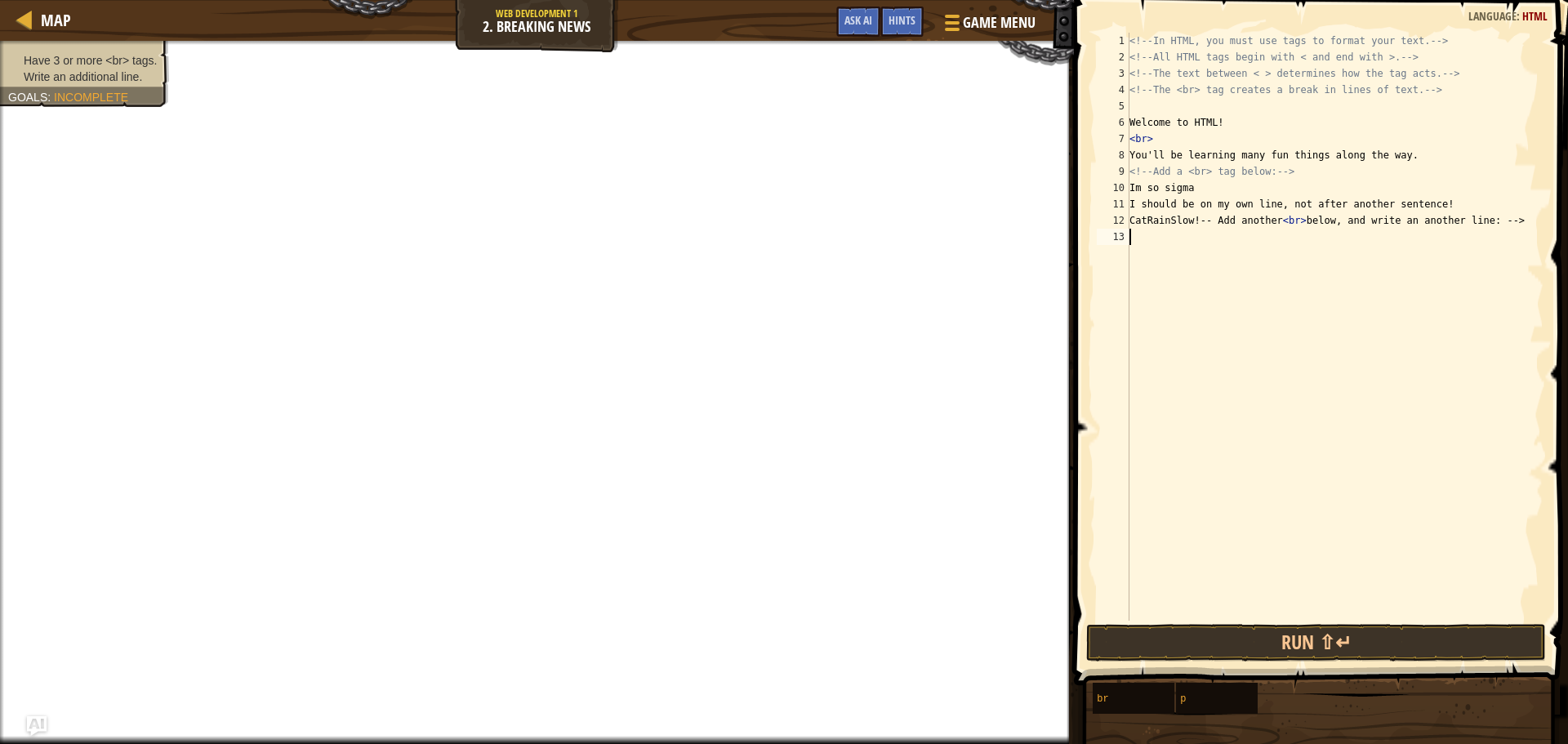
paste textarea "CatRainSlow"
type textarea "C"
type textarea ","
type textarea "<im so sigma>"
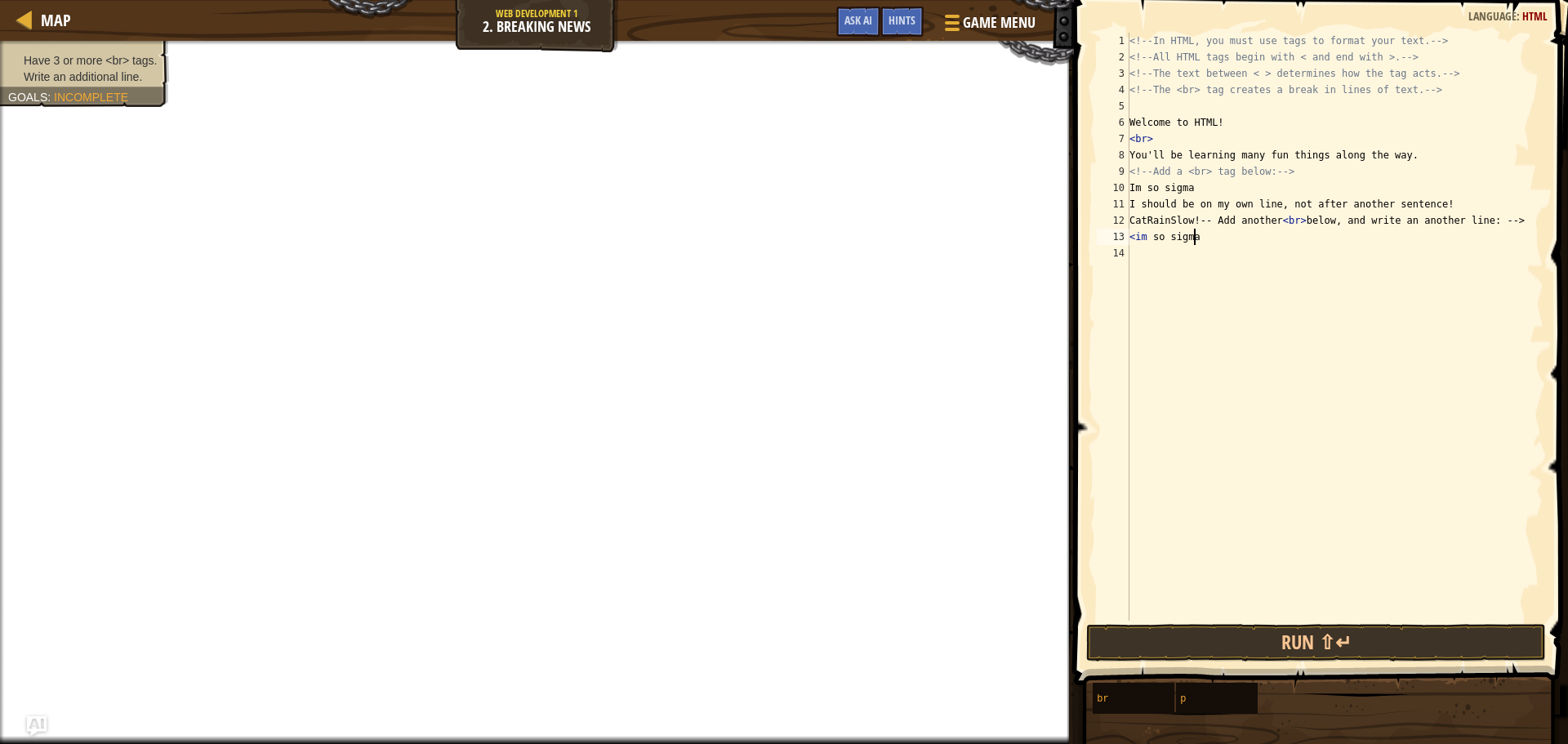
scroll to position [7, 5]
click at [1191, 260] on div "<!-- In HTML, you must use tags to format your text. --> <!-- All HTML tags beg…" at bounding box center [1335, 343] width 417 height 620
click at [1311, 648] on button "Run ⇧↵" at bounding box center [1317, 643] width 461 height 37
click at [1313, 635] on button "Run ⇧↵" at bounding box center [1317, 643] width 461 height 37
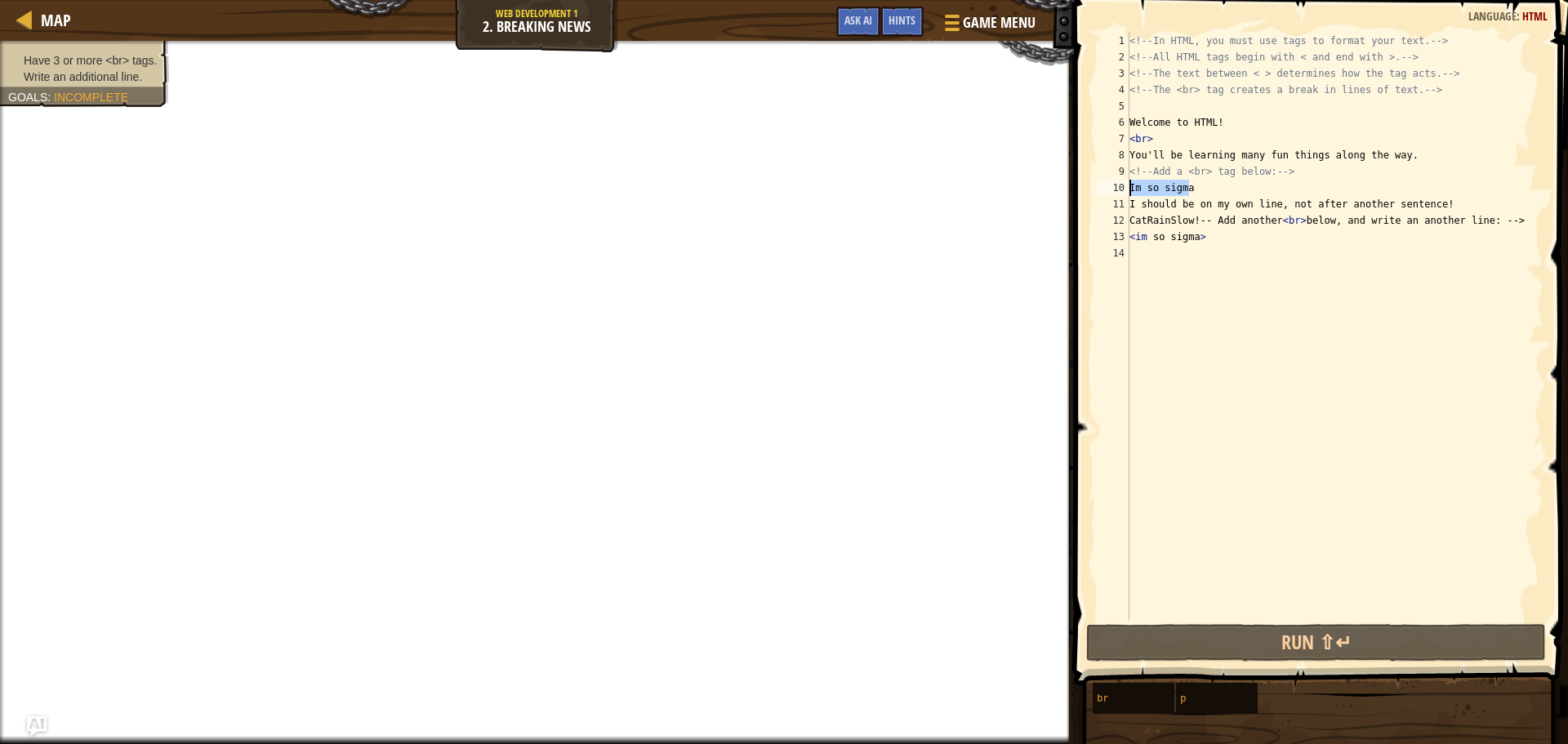
drag, startPoint x: 1193, startPoint y: 189, endPoint x: 1102, endPoint y: 187, distance: 91.0
click at [1091, 190] on div "1 2 3 4 5 6 7 8 9 10 11 12 13 14 <!-- In HTML, you must use tags to format your…" at bounding box center [1318, 375] width 499 height 734
type textarea "Im so sigma"
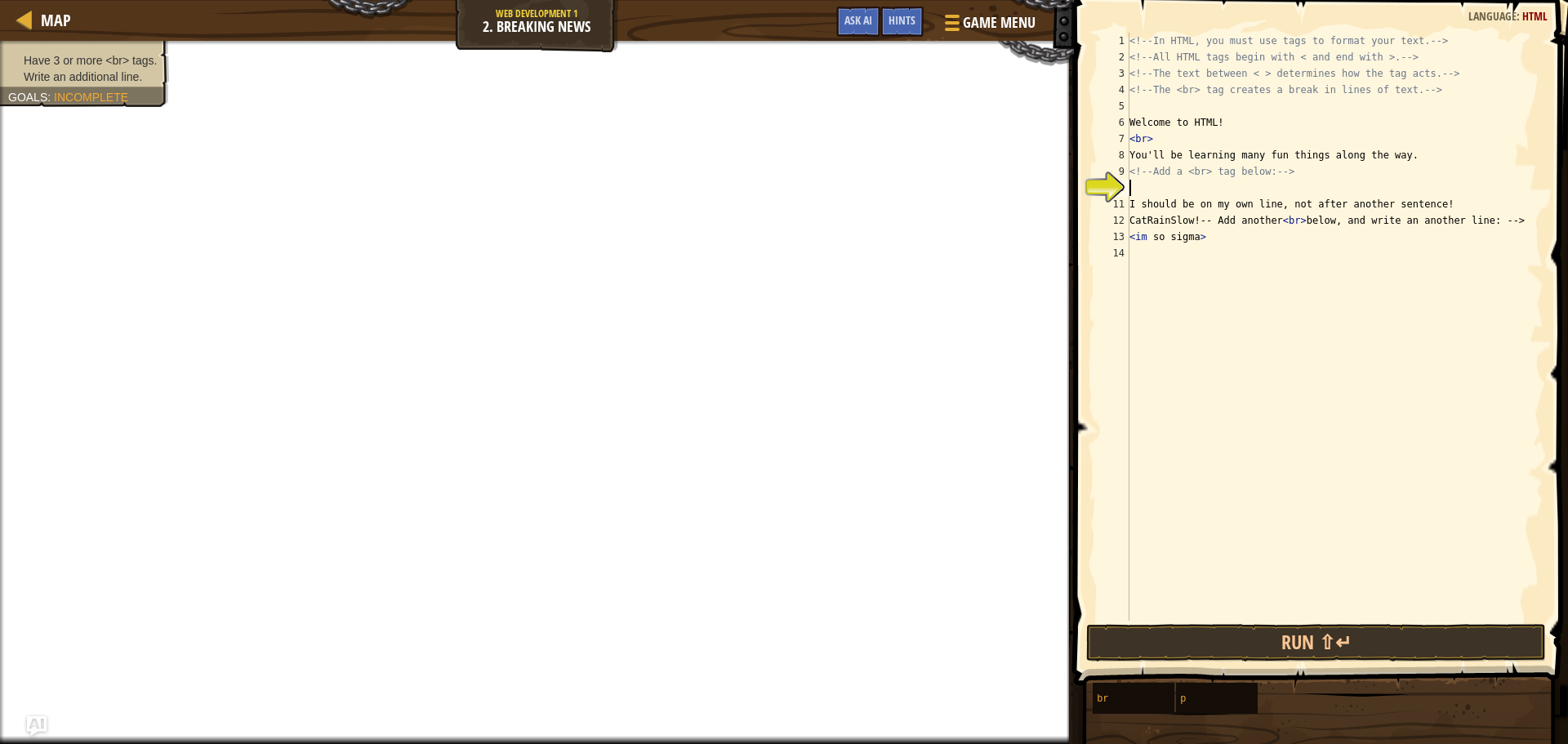
type textarea "<!-- Add a <br> tag below: -->"
click at [1182, 248] on div "<!-- In HTML, you must use tags to format your text. --> <!-- All HTML tags beg…" at bounding box center [1335, 343] width 417 height 620
paste textarea "Im so sigma"
drag, startPoint x: 1193, startPoint y: 220, endPoint x: 1117, endPoint y: 215, distance: 76.2
click at [1117, 215] on div "Im so sigma 1 2 3 4 5 6 7 8 9 10 11 12 13 14 <!-- In HTML, you must use tags to…" at bounding box center [1319, 326] width 451 height 588
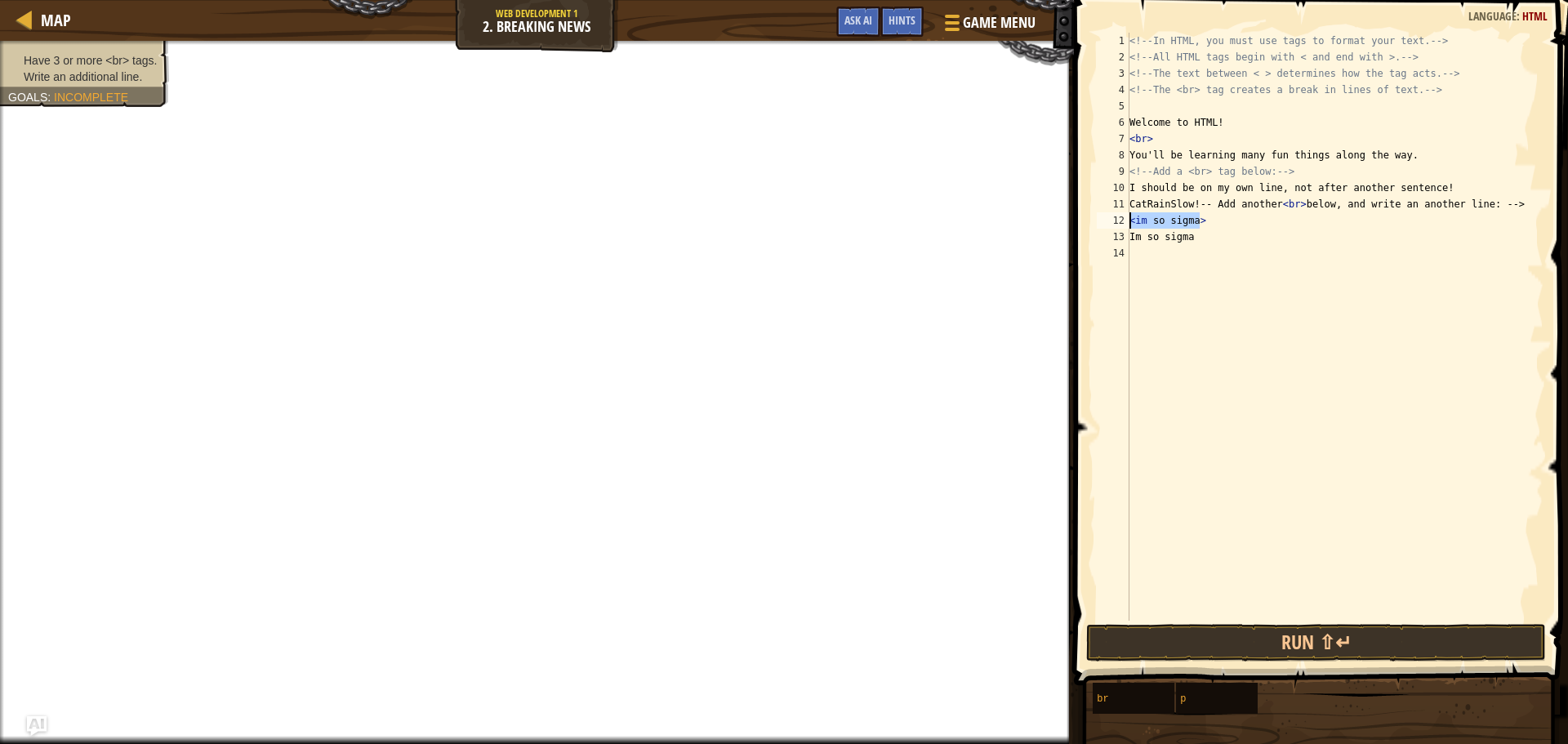
type textarea "<im so sigma>"
paste textarea "<im so sigma>"
type textarea "<im so sigma>"
click at [1249, 644] on button "Run ⇧↵" at bounding box center [1317, 643] width 461 height 37
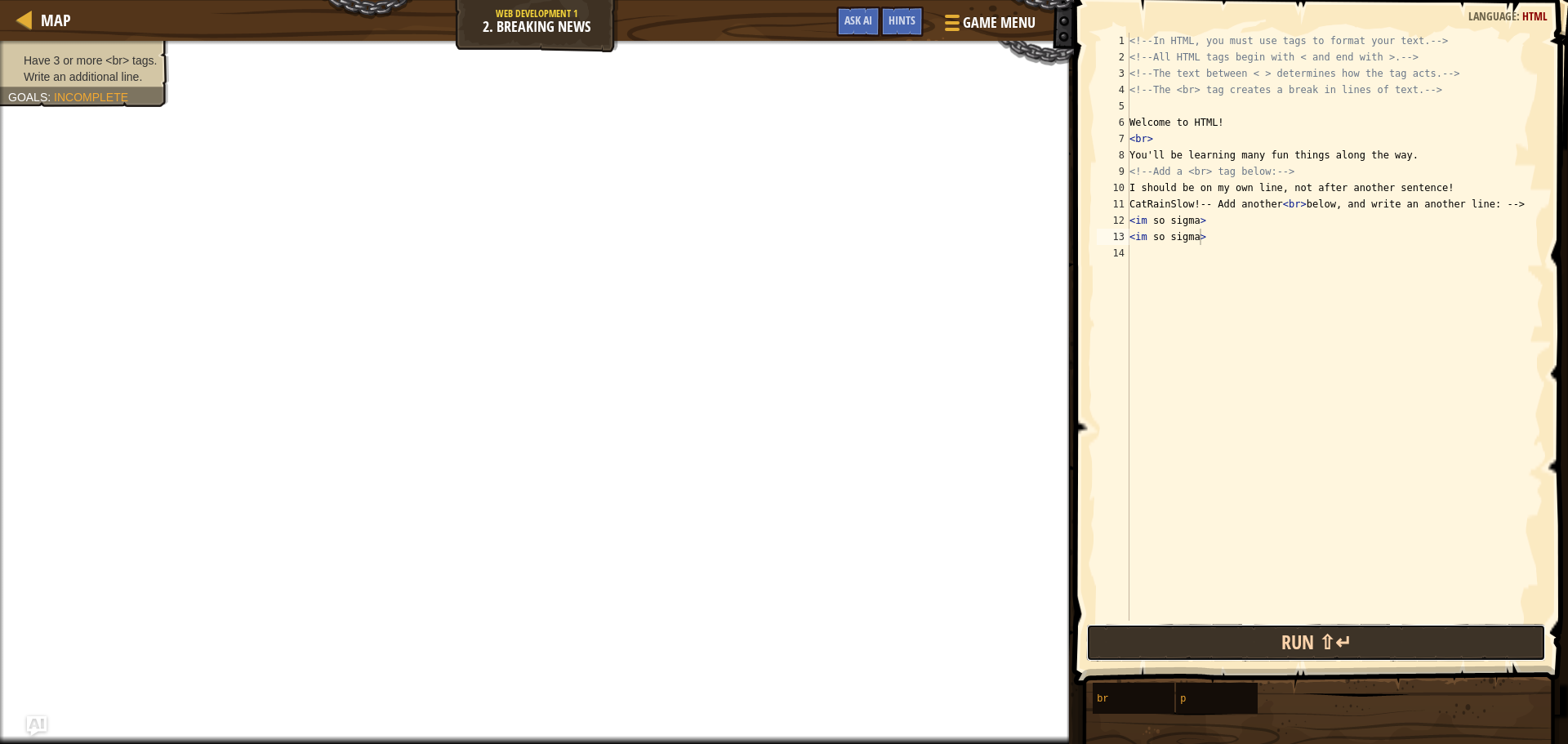
click at [1249, 644] on button "Run ⇧↵" at bounding box center [1317, 643] width 461 height 37
click at [1250, 646] on button "Run ⇧↵" at bounding box center [1317, 643] width 461 height 37
click at [1248, 645] on button "Run ⇧↵" at bounding box center [1317, 643] width 461 height 37
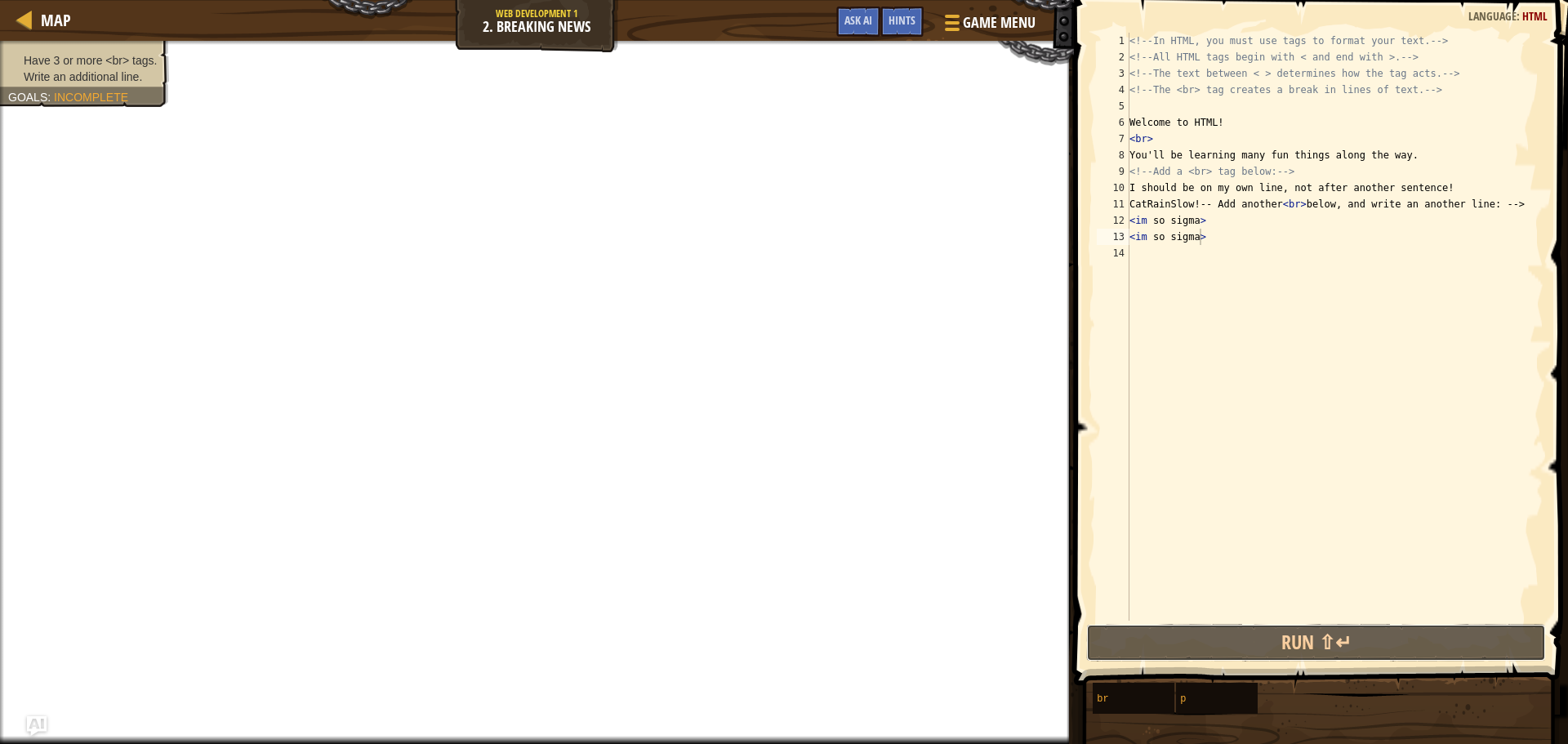
drag, startPoint x: 1247, startPoint y: 645, endPoint x: 1033, endPoint y: 552, distance: 233.3
click at [1247, 644] on button "Run ⇧↵" at bounding box center [1317, 643] width 461 height 37
paste textarea "<im so sigma>"
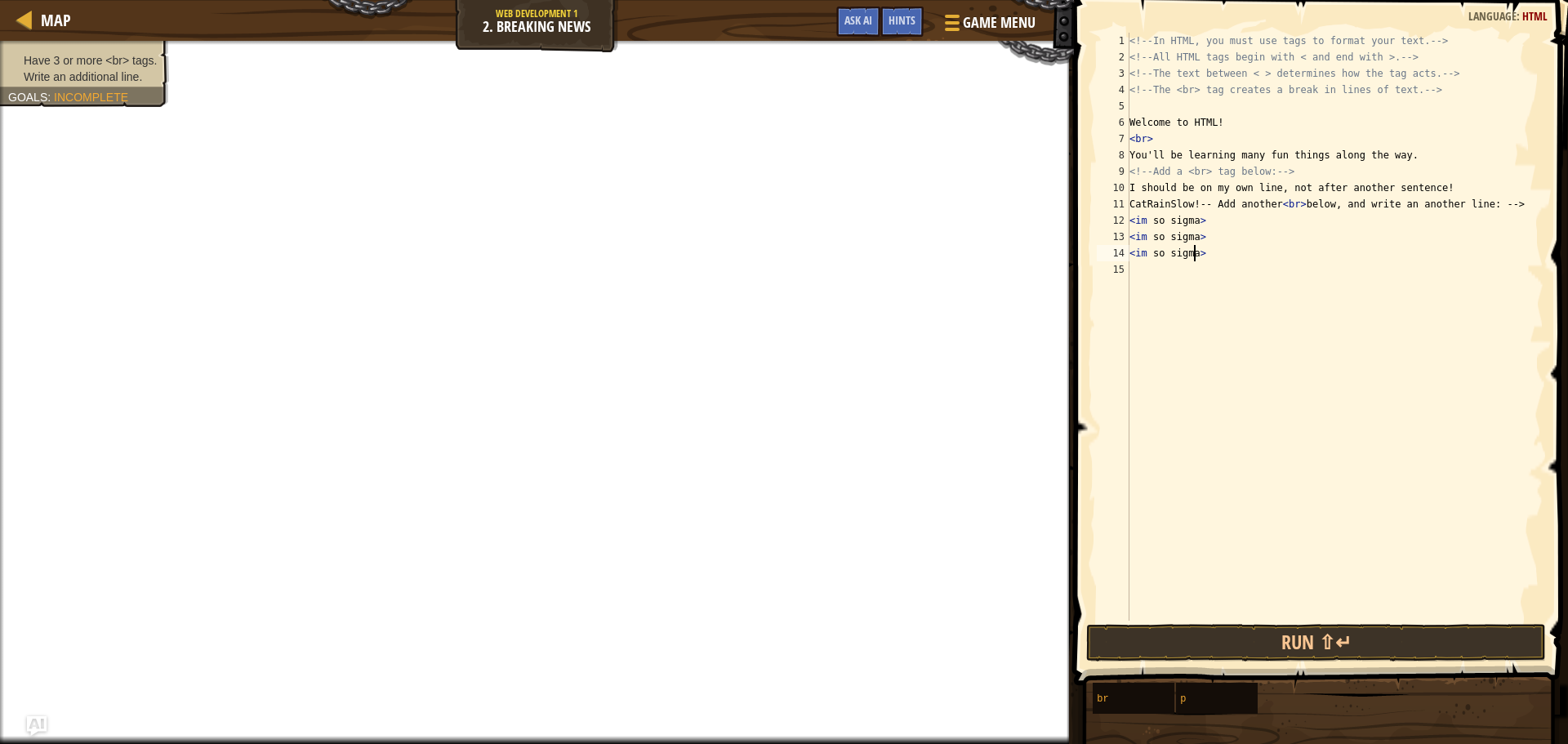
paste textarea "<im so sigma>"
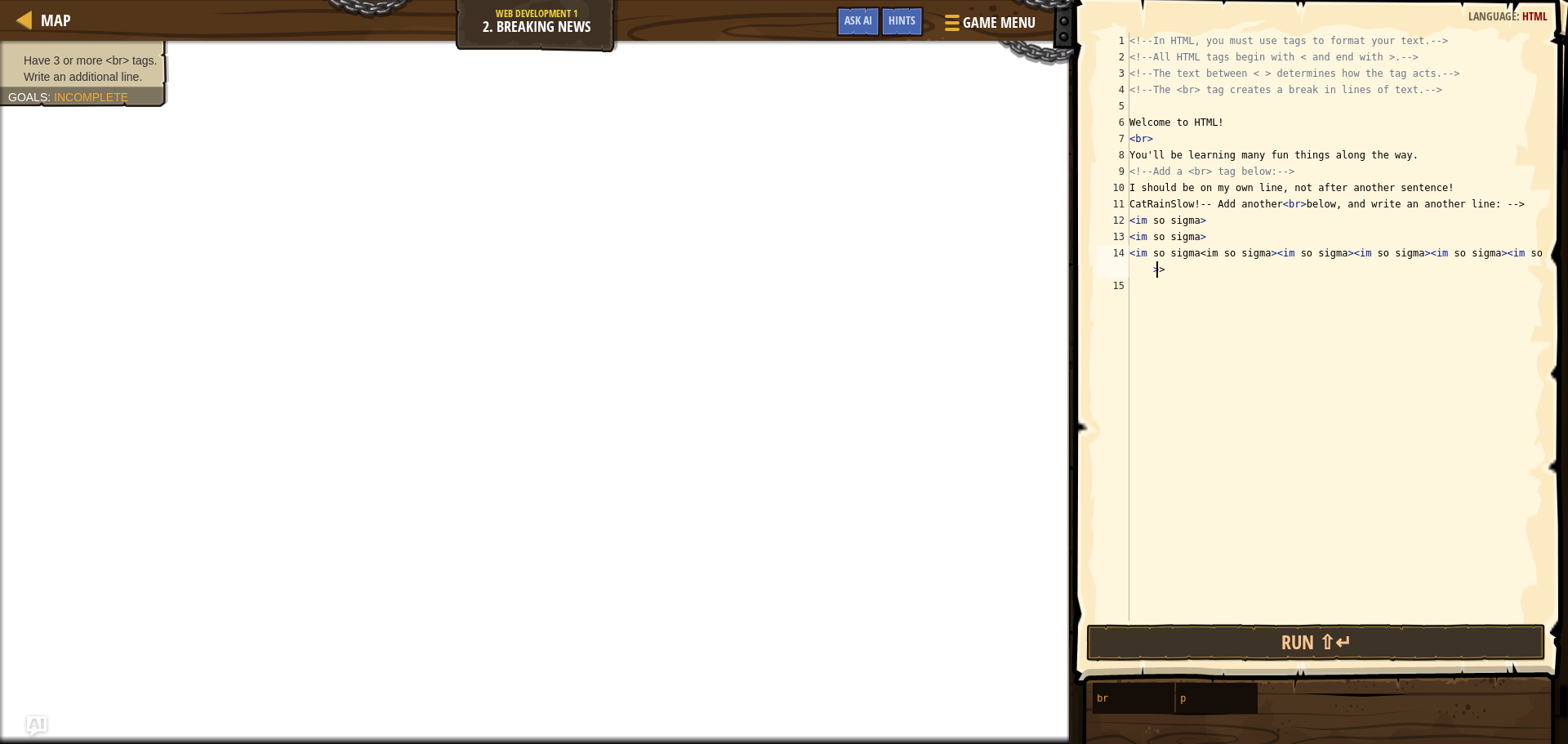
paste textarea "<im so sigma>"
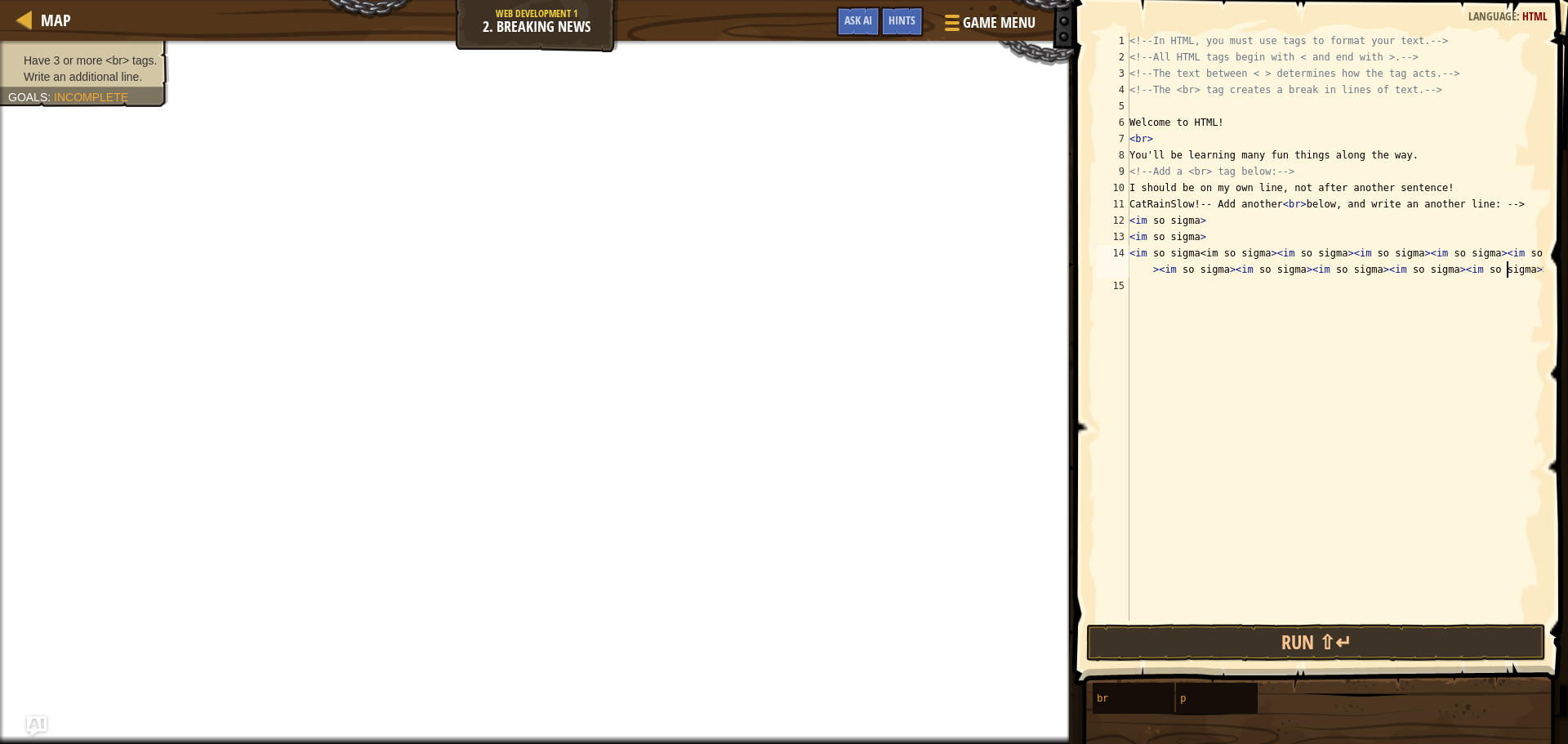
paste textarea "<im so sigma>"
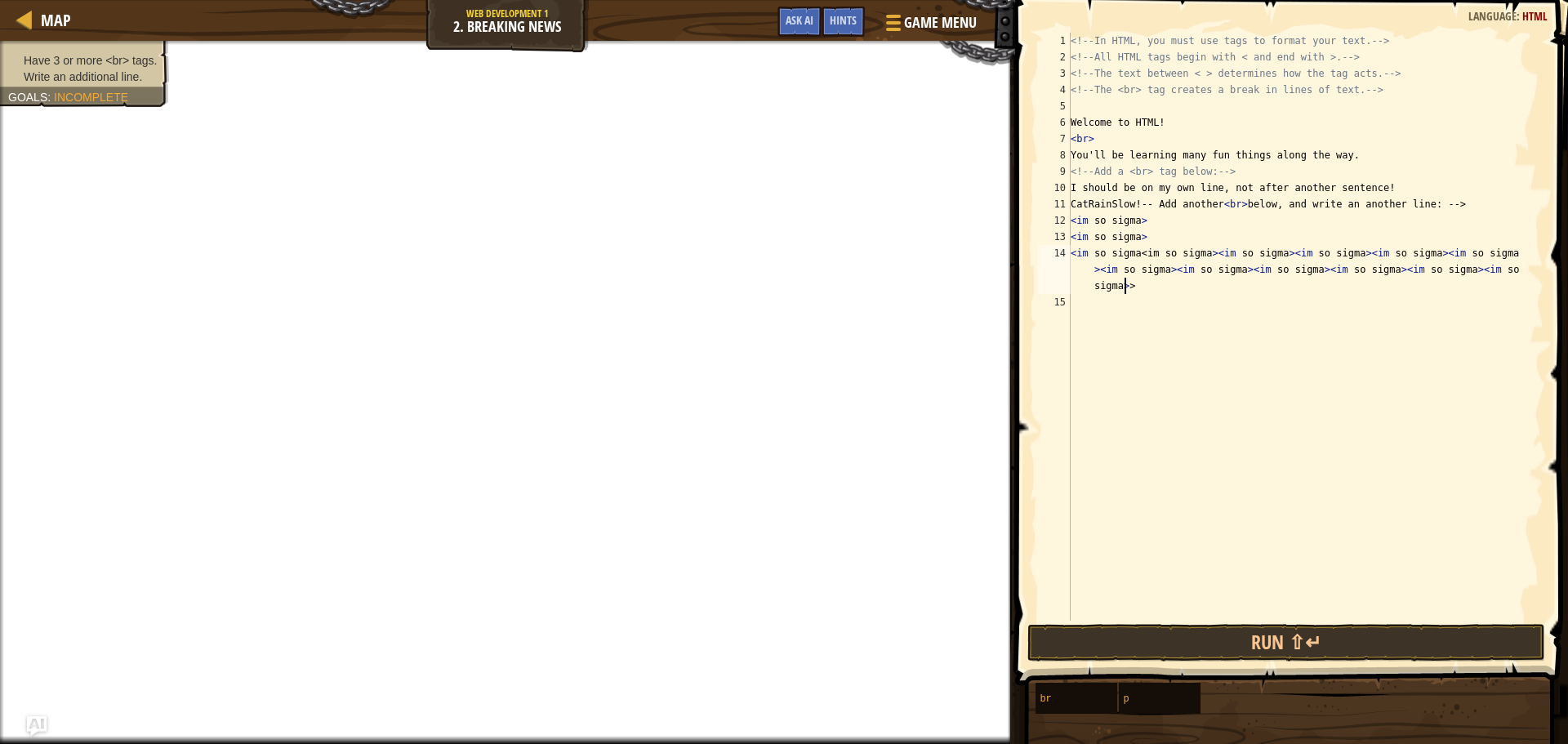
paste textarea "<im so sigma>"
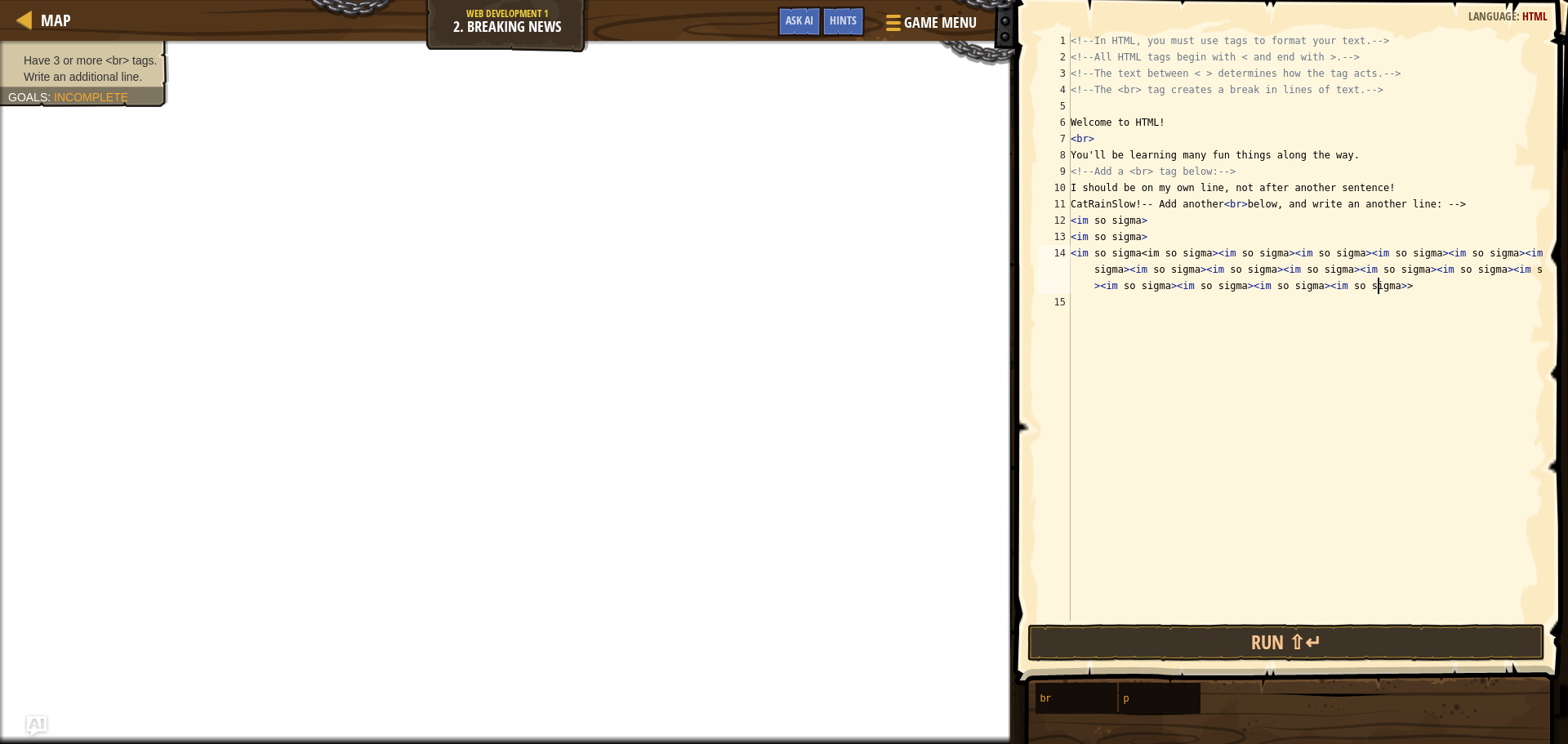
paste textarea "<im so sigma>"
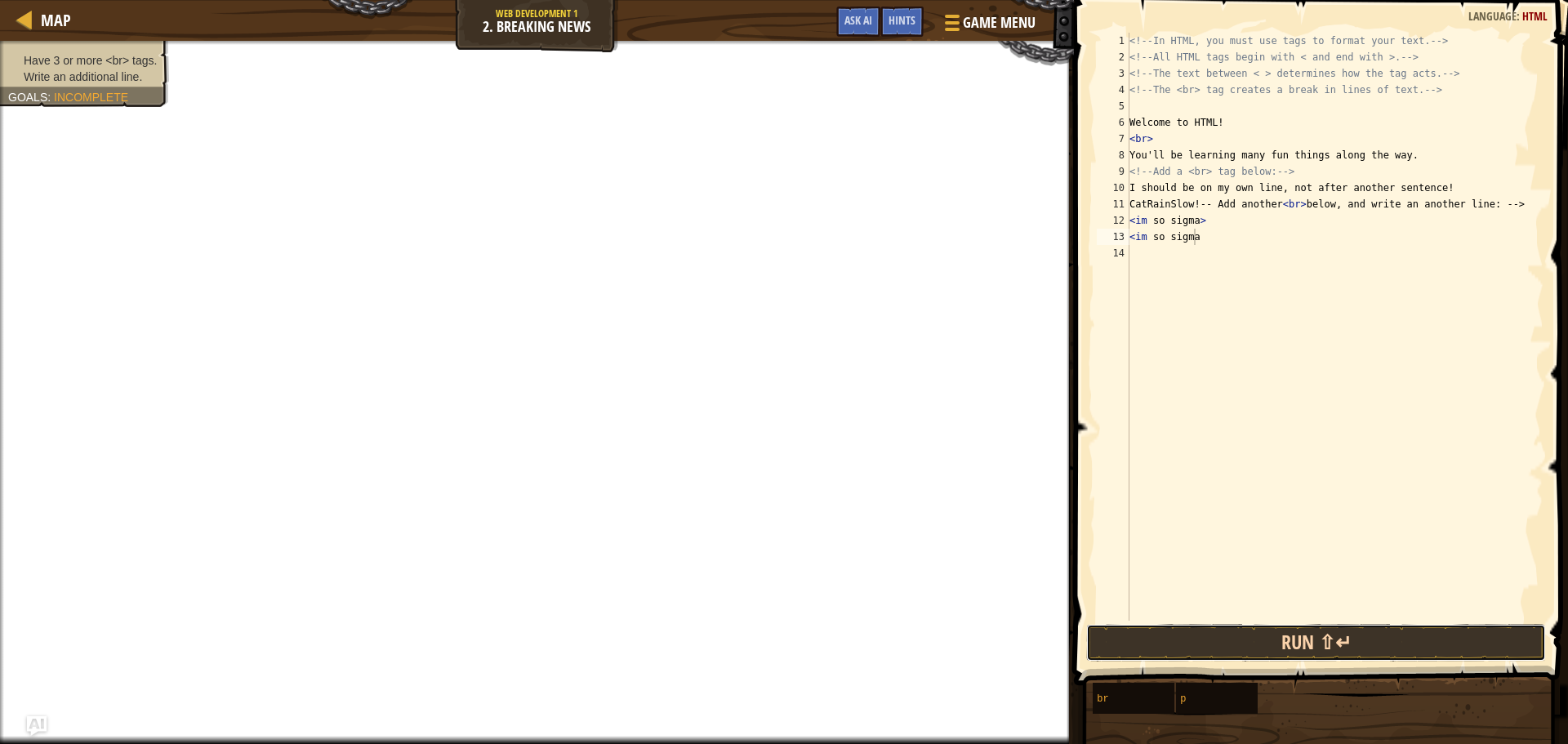
click at [1277, 640] on button "Run ⇧↵" at bounding box center [1317, 643] width 461 height 37
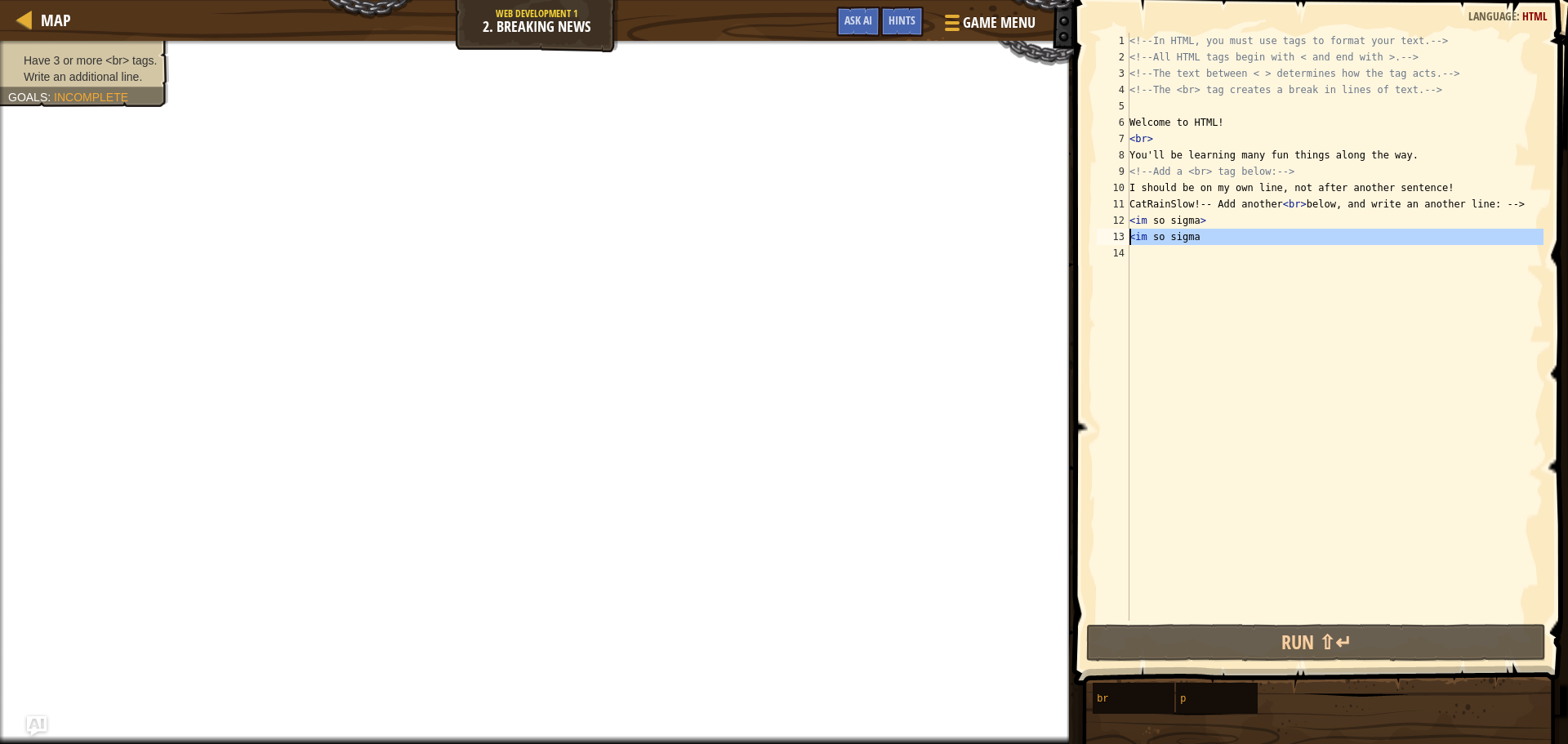
click at [1128, 244] on div "13" at bounding box center [1113, 237] width 33 height 17
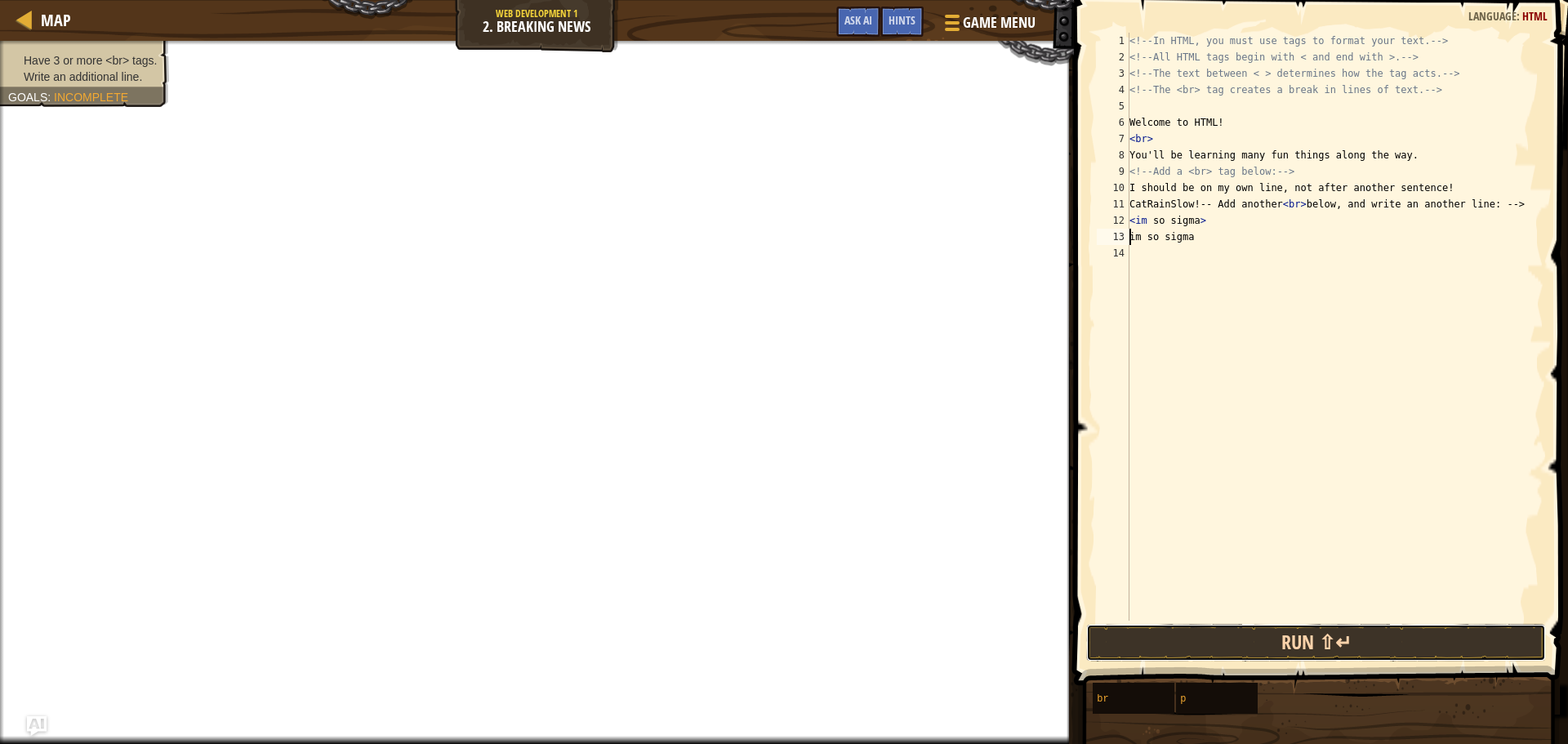
click at [1311, 633] on button "Run ⇧↵" at bounding box center [1317, 643] width 461 height 37
click at [1379, 653] on button "Run ⇧↵" at bounding box center [1317, 643] width 461 height 37
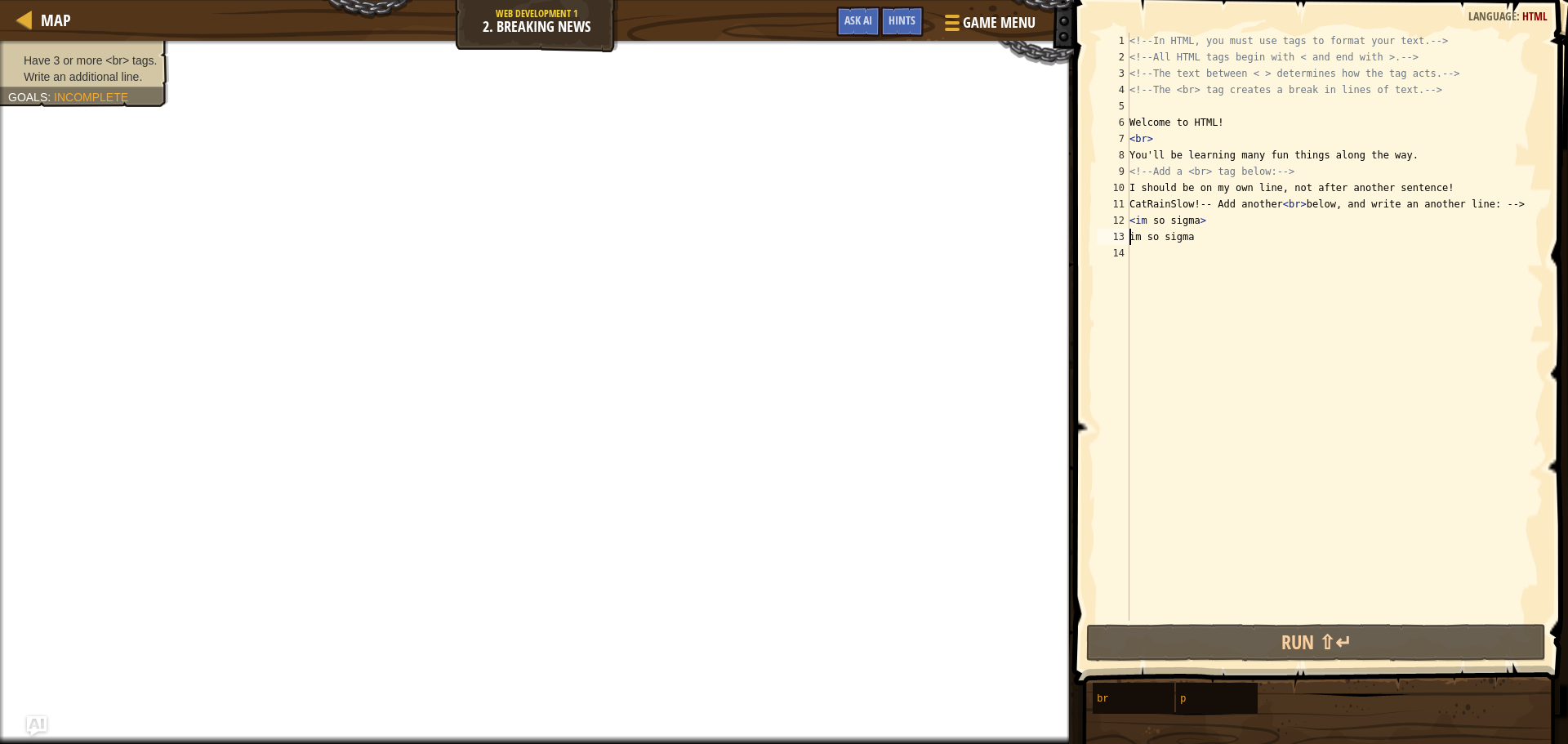
click at [1326, 169] on div "<!-- In HTML, you must use tags to format your text. --> <!-- All HTML tags beg…" at bounding box center [1335, 343] width 417 height 620
drag, startPoint x: 1200, startPoint y: 219, endPoint x: 1086, endPoint y: 222, distance: 114.0
click at [1086, 222] on div "<!-- Add a <br> tag below: --> 1 2 3 4 5 6 7 8 9 10 11 12 13 14 <!-- In HTML, y…" at bounding box center [1318, 375] width 499 height 734
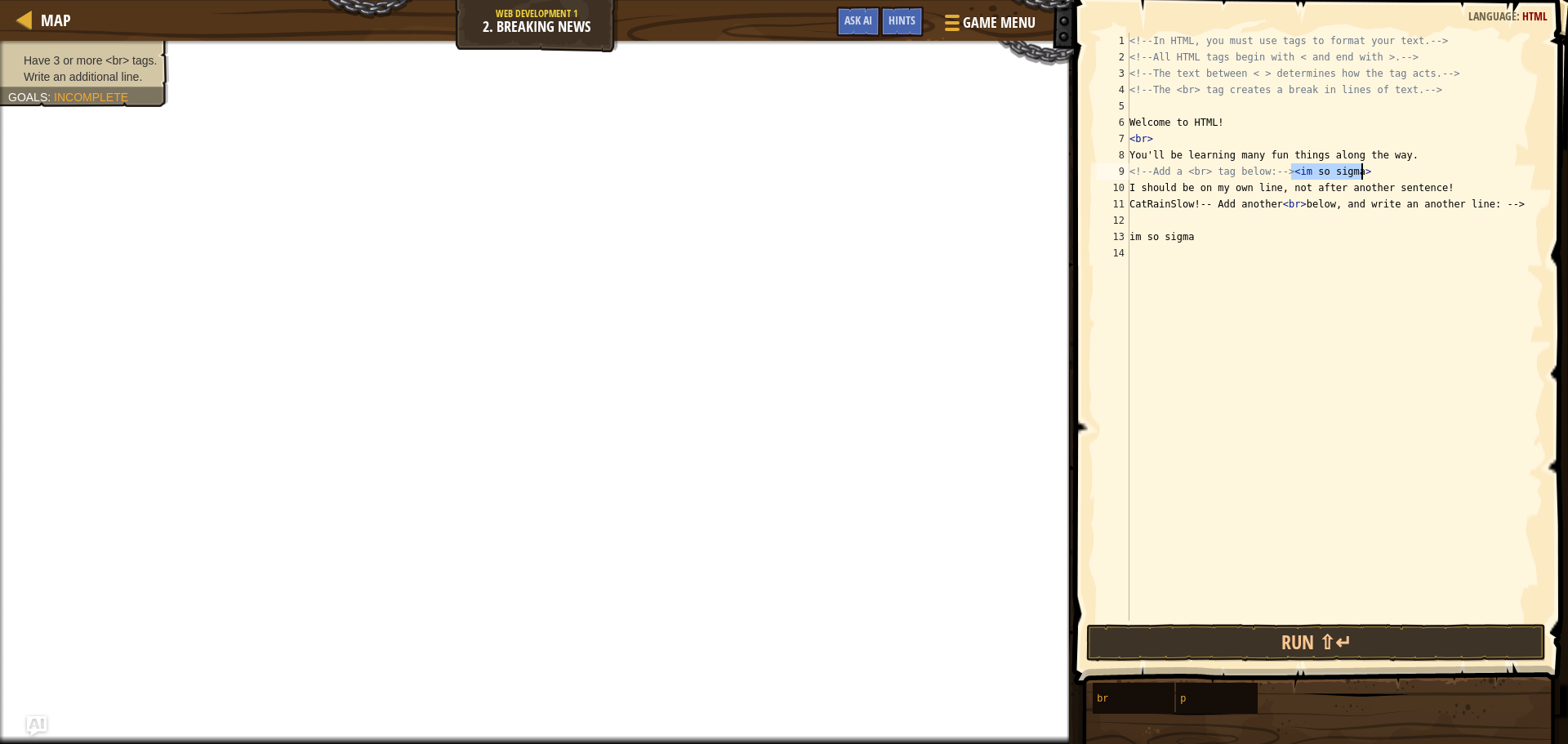
click at [1288, 170] on div "<!-- In HTML, you must use tags to format your text. --> <!-- All HTML tags beg…" at bounding box center [1335, 343] width 417 height 620
click at [1290, 170] on div "<!-- In HTML, you must use tags to format your text. --> <!-- All HTML tags beg…" at bounding box center [1335, 343] width 417 height 620
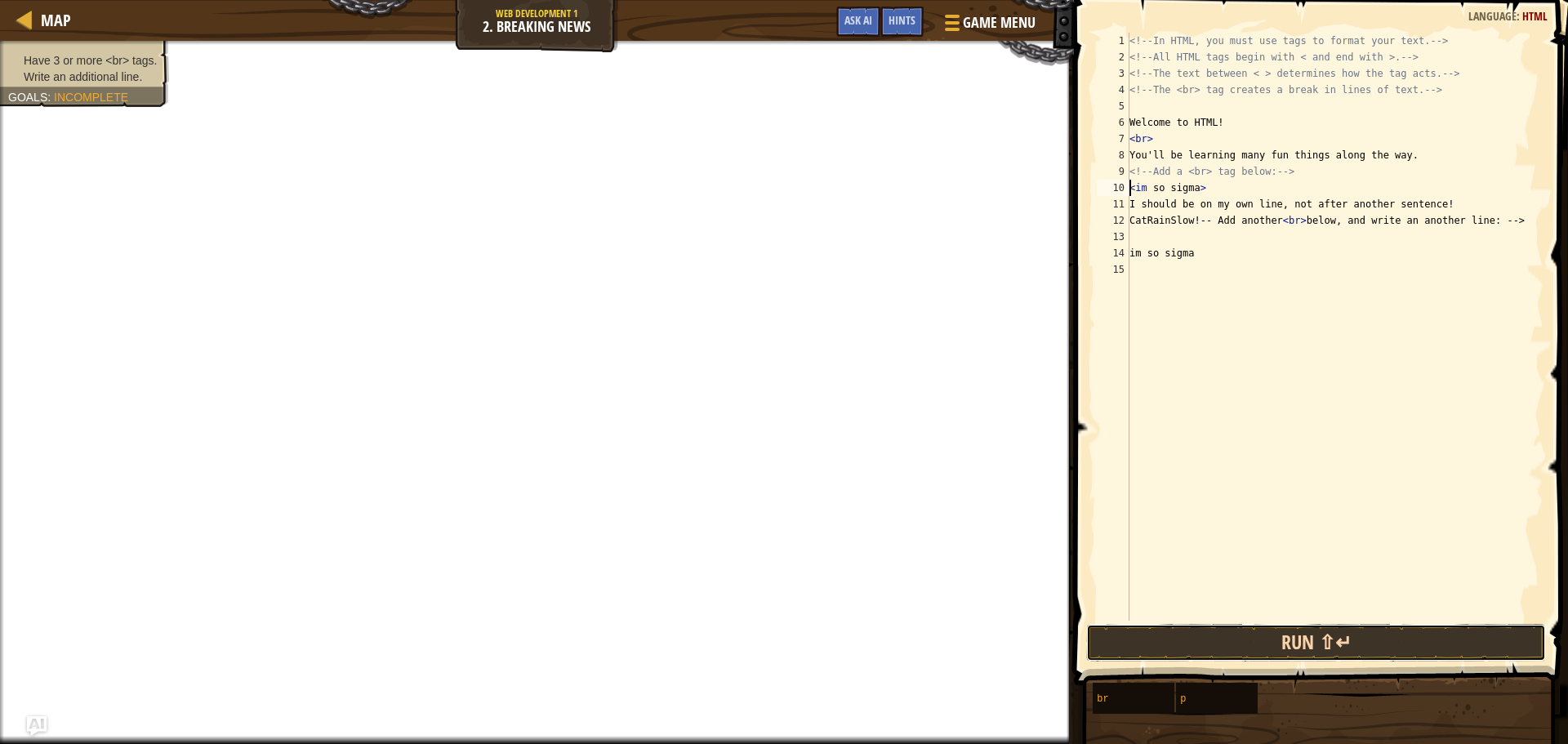
click at [1333, 632] on button "Run ⇧↵" at bounding box center [1317, 643] width 461 height 37
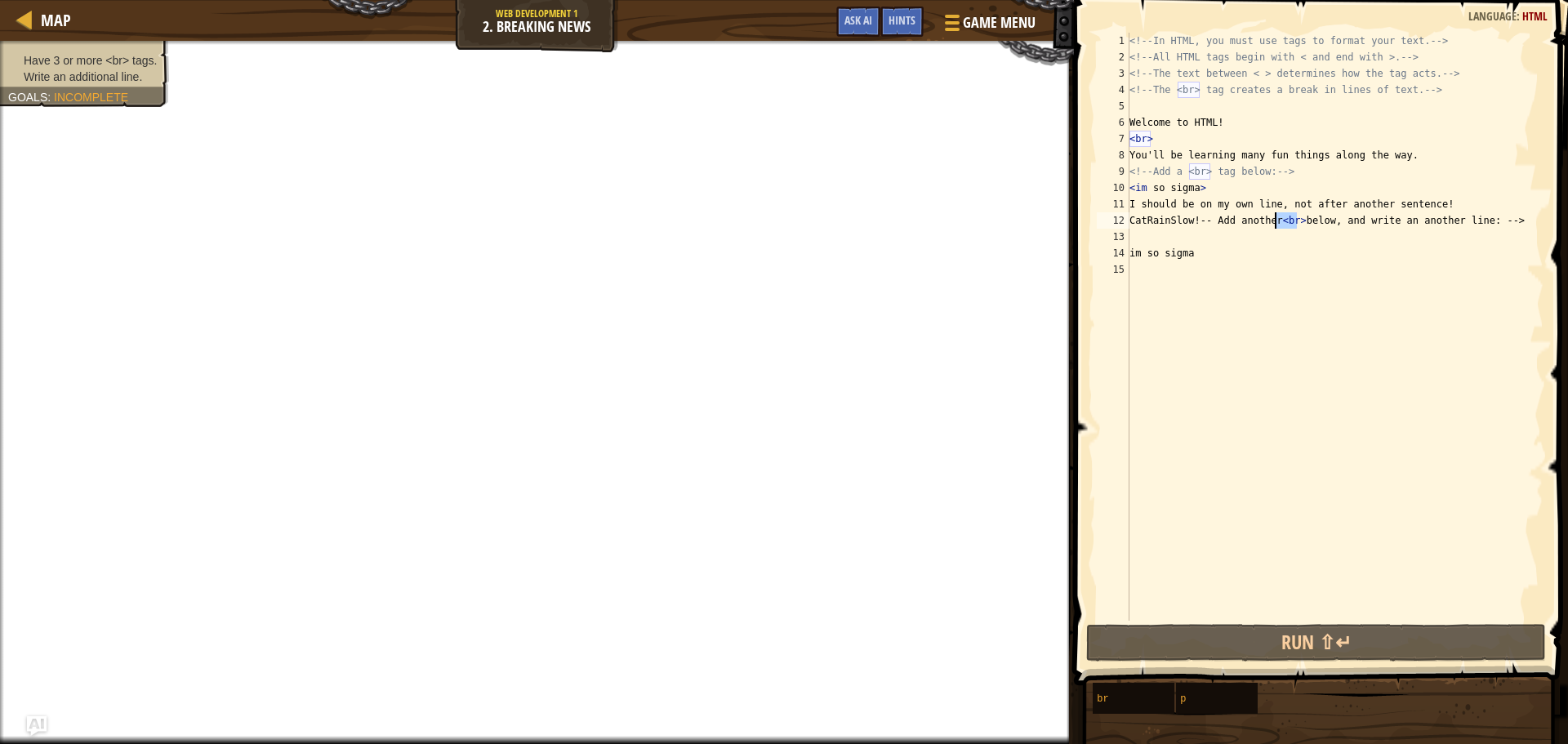
drag, startPoint x: 1298, startPoint y: 225, endPoint x: 1274, endPoint y: 225, distance: 24.0
click at [1274, 225] on div "<!-- In HTML, you must use tags to format your text. --> <!-- All HTML tags beg…" at bounding box center [1335, 343] width 417 height 620
click at [1129, 255] on div "14" at bounding box center [1113, 254] width 33 height 17
click at [1130, 256] on div "<!-- In HTML, you must use tags to format your text. --> <!-- All HTML tags beg…" at bounding box center [1335, 343] width 417 height 620
paste textarea "<br>"
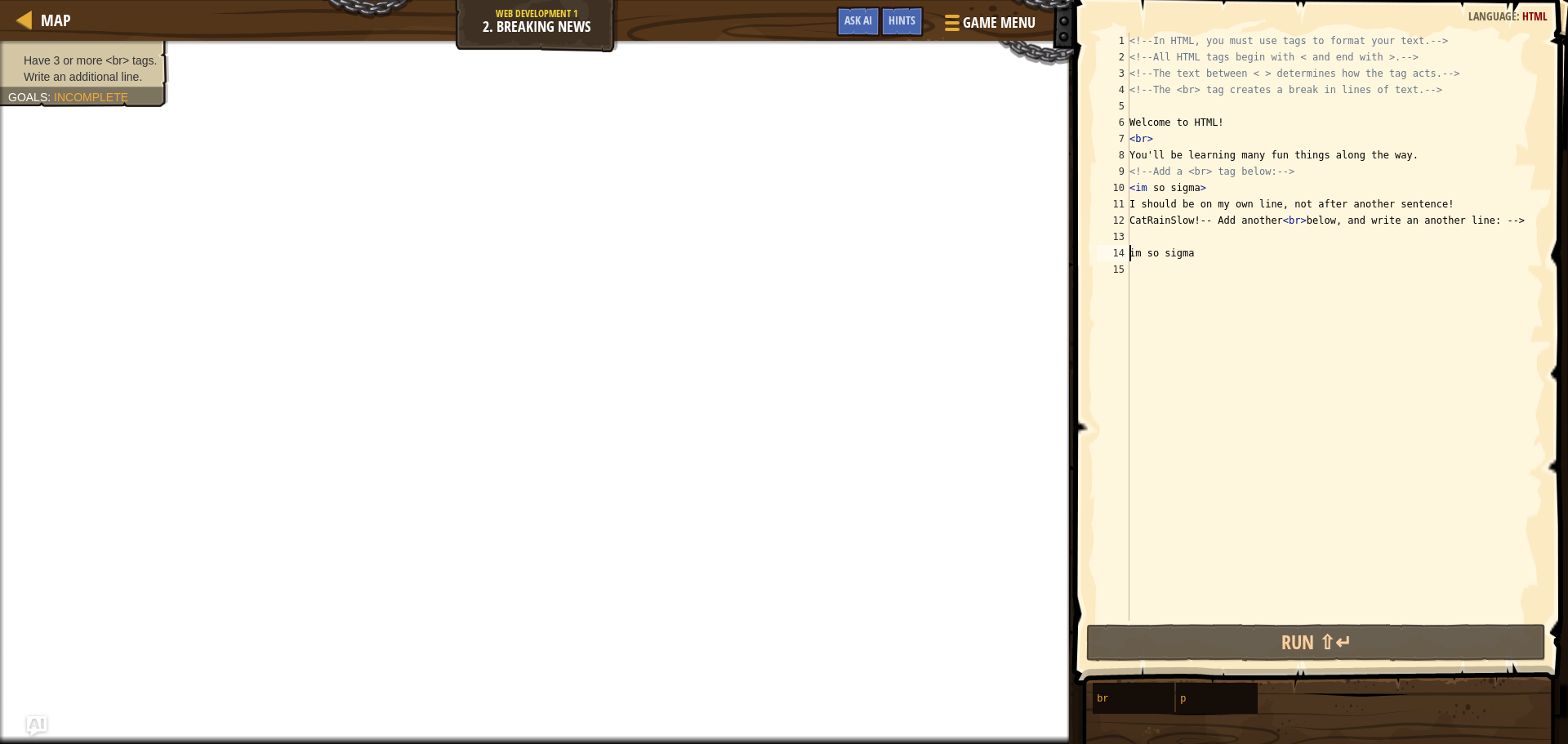
type textarea "<br>im so sigma"
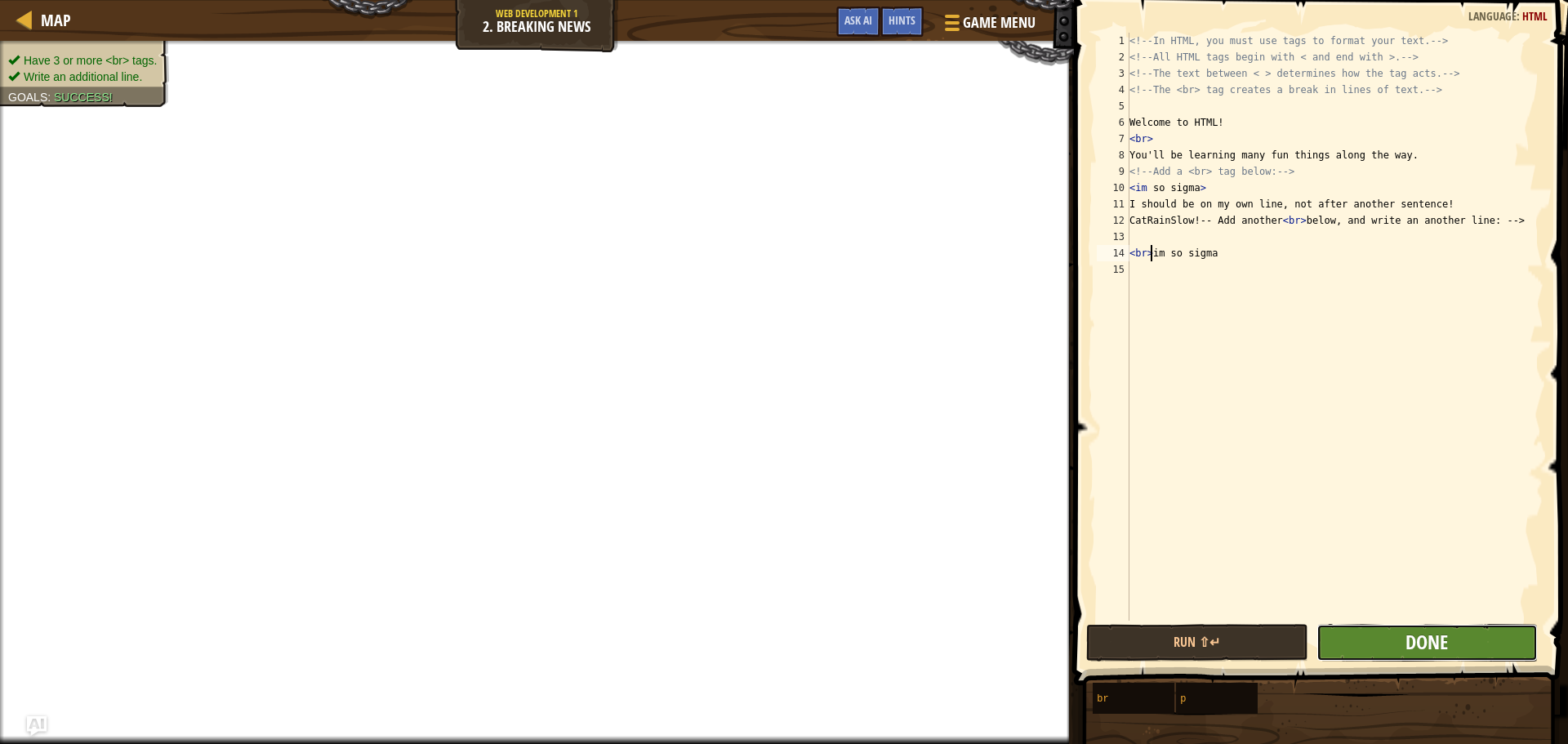
click at [1440, 647] on span "Done" at bounding box center [1427, 642] width 43 height 26
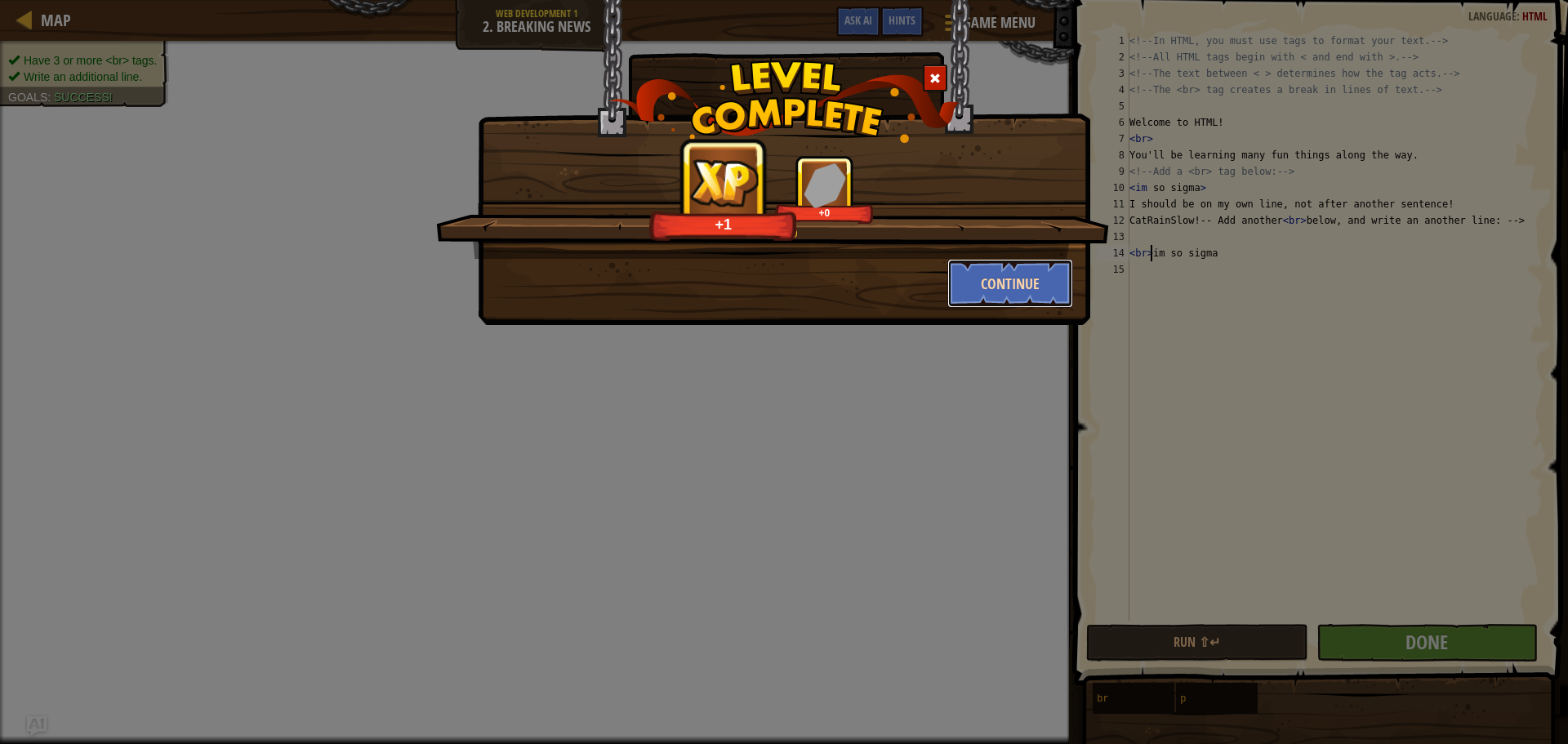
click at [1034, 284] on button "Continue" at bounding box center [1011, 283] width 126 height 49
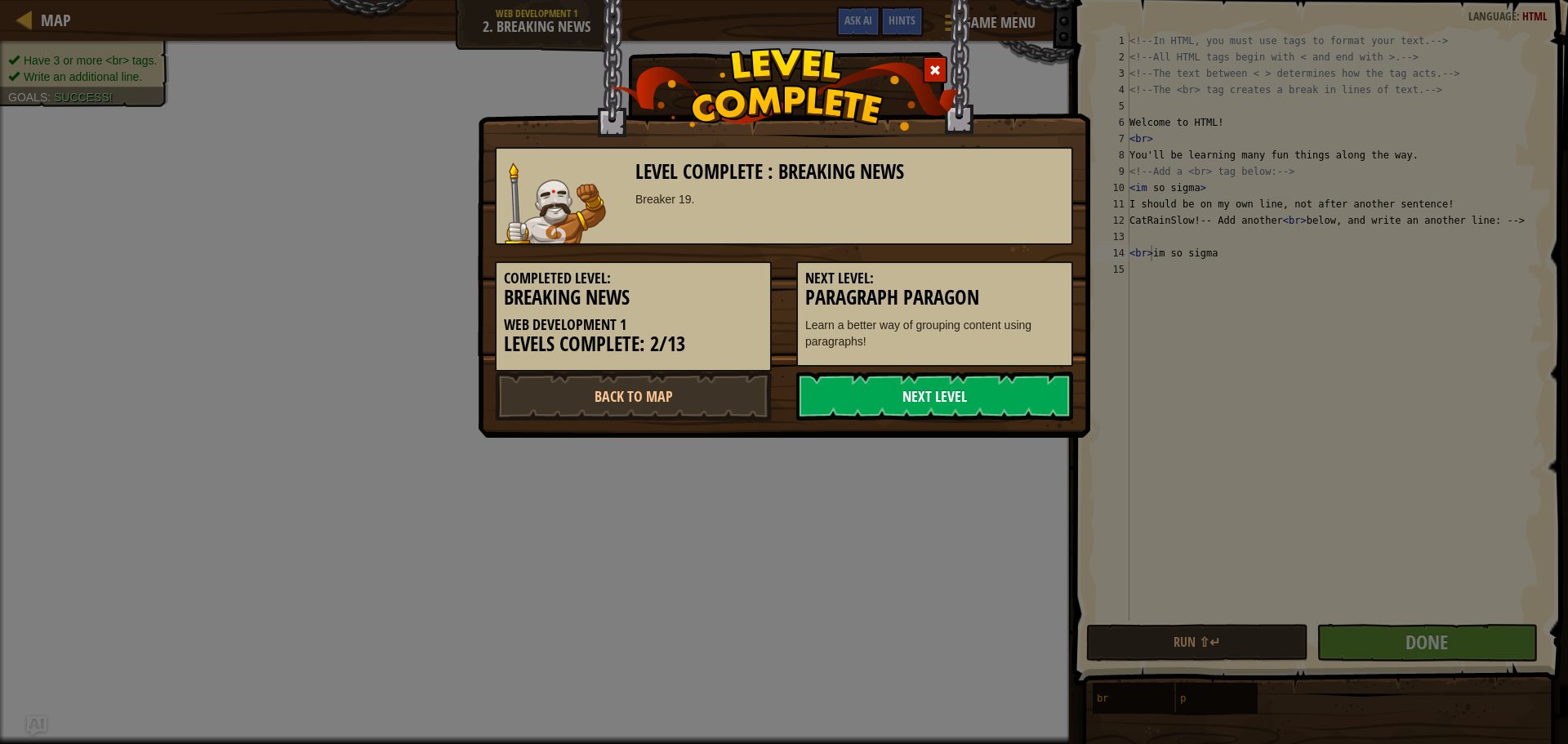
click at [922, 402] on link "Next Level" at bounding box center [934, 396] width 277 height 49
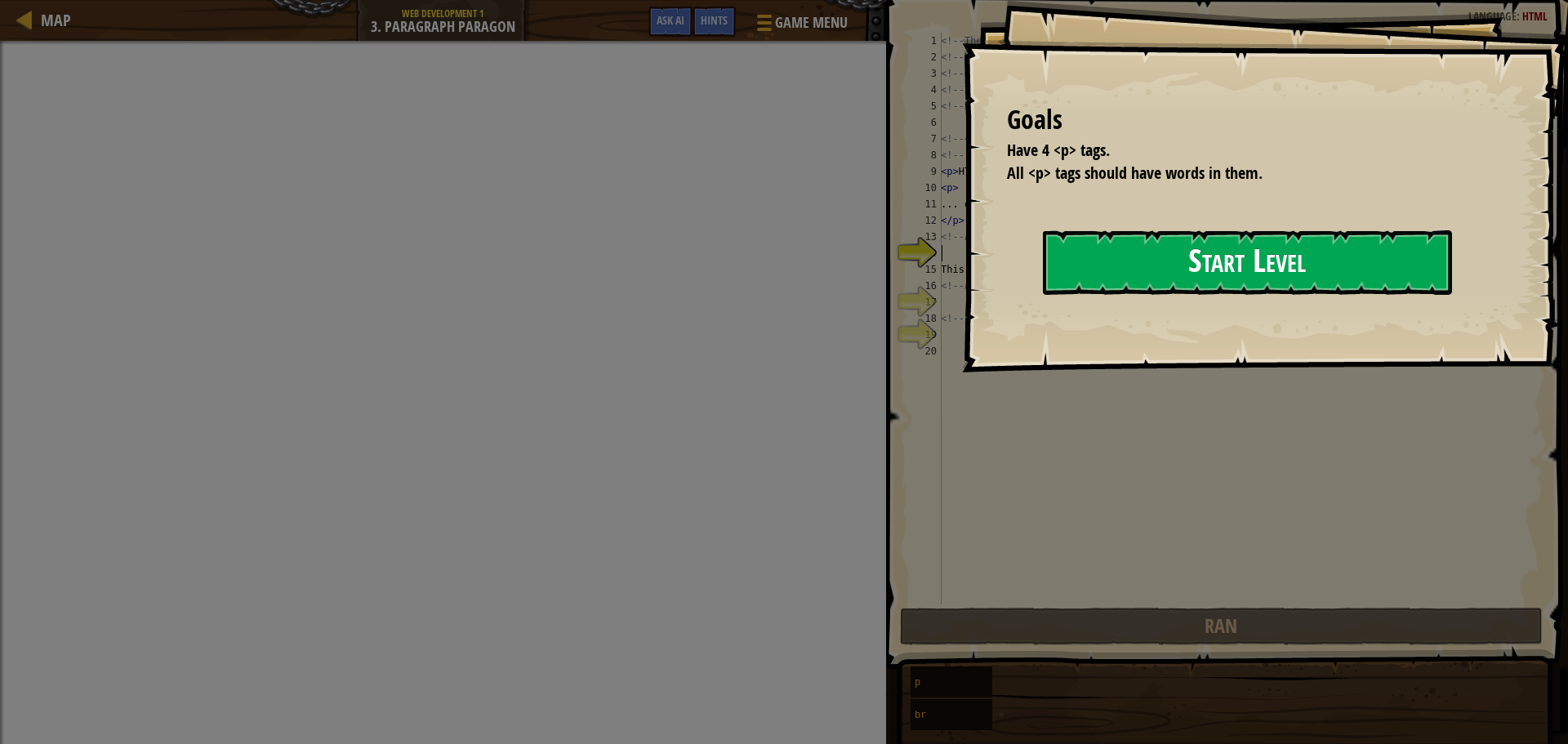
click at [1247, 265] on button "Start Level" at bounding box center [1248, 262] width 410 height 64
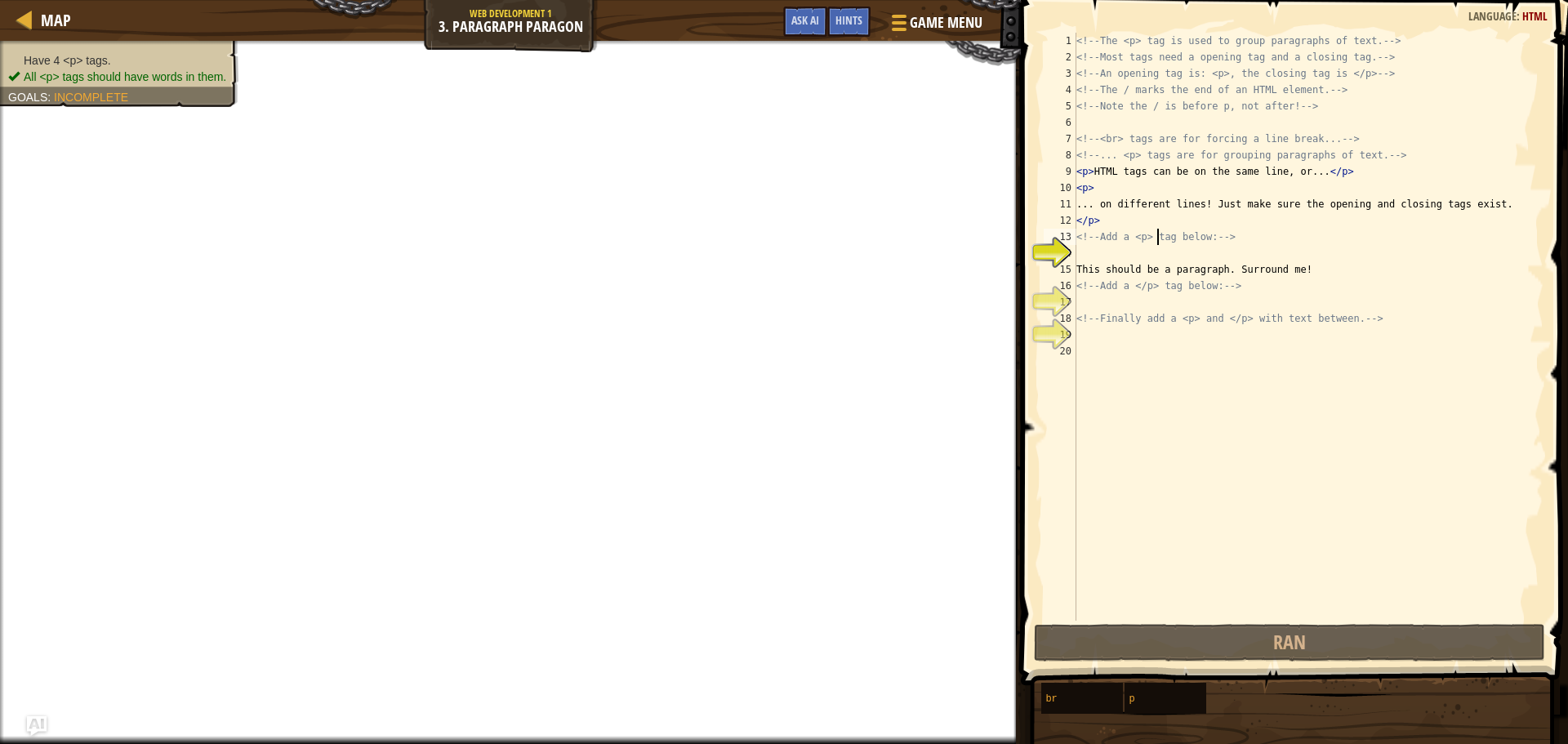
click at [1159, 241] on div "<!-- The <p> tag is used to group paragraphs of text. --> <!-- Most tags need a…" at bounding box center [1309, 343] width 471 height 620
type textarea "<!-- Add a <p> tag below: -->"
click at [1156, 241] on div "<!-- The <p> tag is used to group paragraphs of text. --> <!-- Most tags need a…" at bounding box center [1309, 343] width 471 height 620
click at [1153, 237] on div "<!-- The <p> tag is used to group paragraphs of text. --> <!-- Most tags need a…" at bounding box center [1309, 343] width 471 height 620
drag, startPoint x: 1153, startPoint y: 237, endPoint x: 1137, endPoint y: 236, distance: 16.0
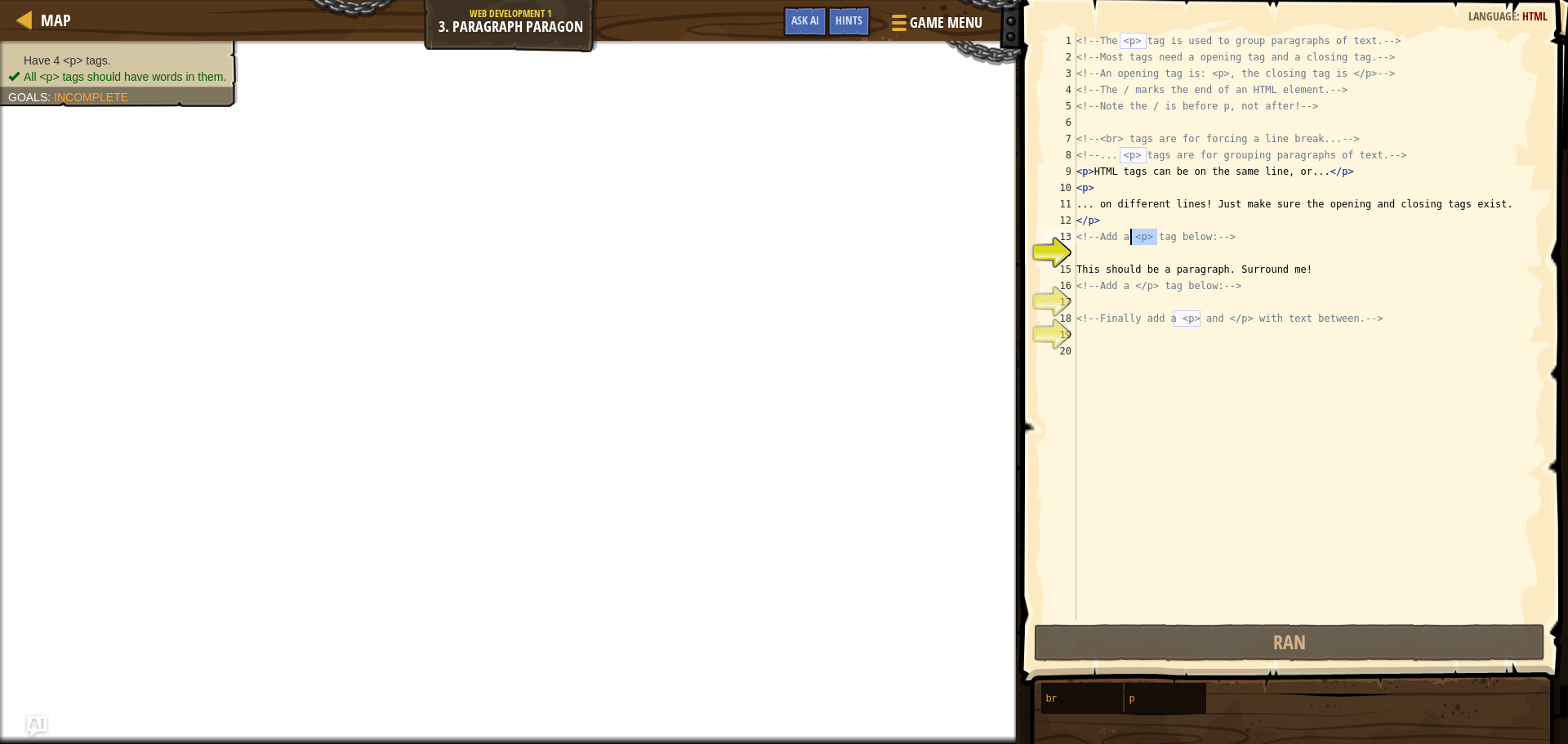
click at [1137, 236] on div "<!-- The <p> tag is used to group paragraphs of text. --> <!-- Most tags need a…" at bounding box center [1309, 343] width 471 height 620
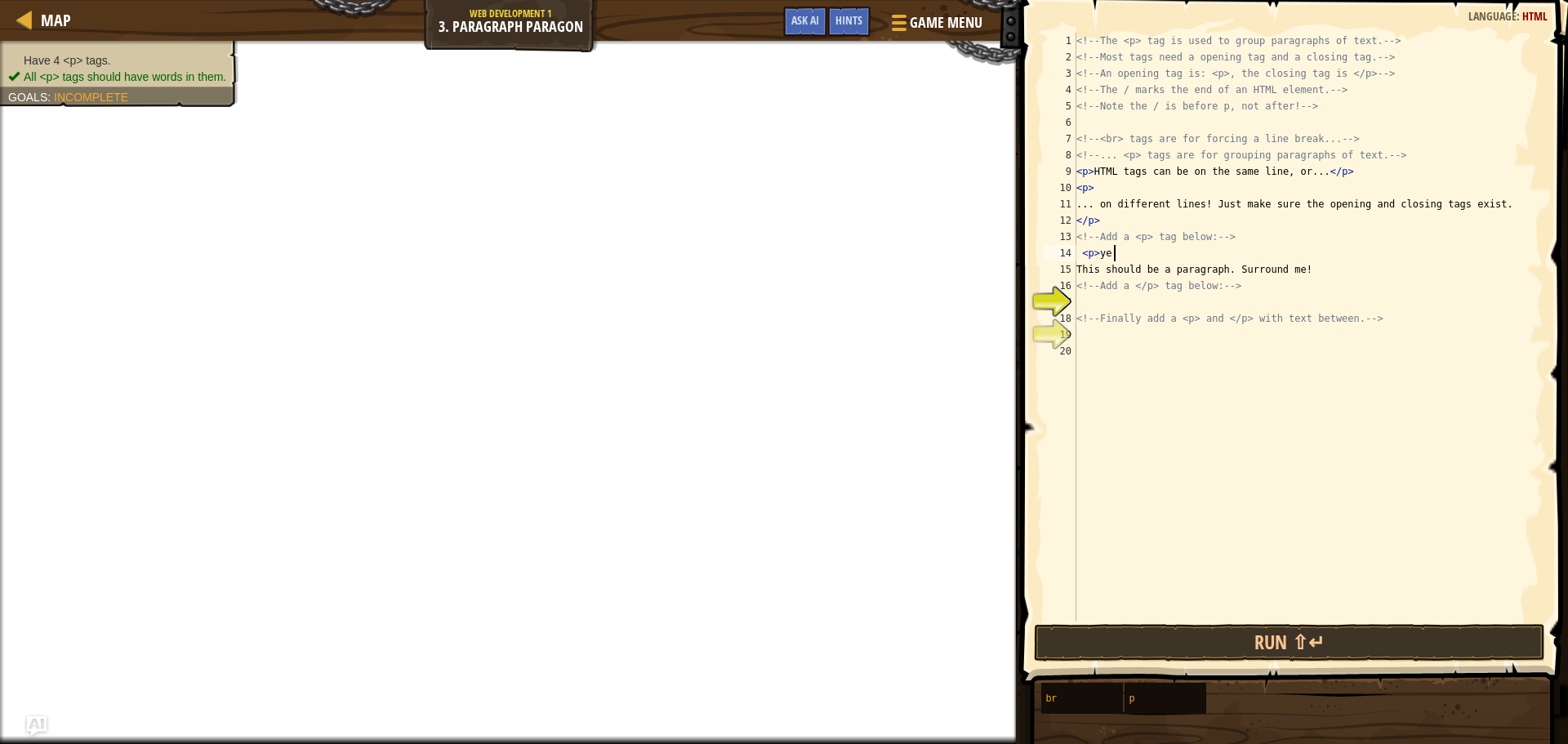
scroll to position [7, 3]
drag, startPoint x: 1157, startPoint y: 285, endPoint x: 1136, endPoint y: 289, distance: 21.4
click at [1136, 289] on div "<!-- The <p> tag is used to group paragraphs of text. --> <!-- Most tags need a…" at bounding box center [1309, 343] width 471 height 620
type textarea "<!-- Add a </p> tag below: -->"
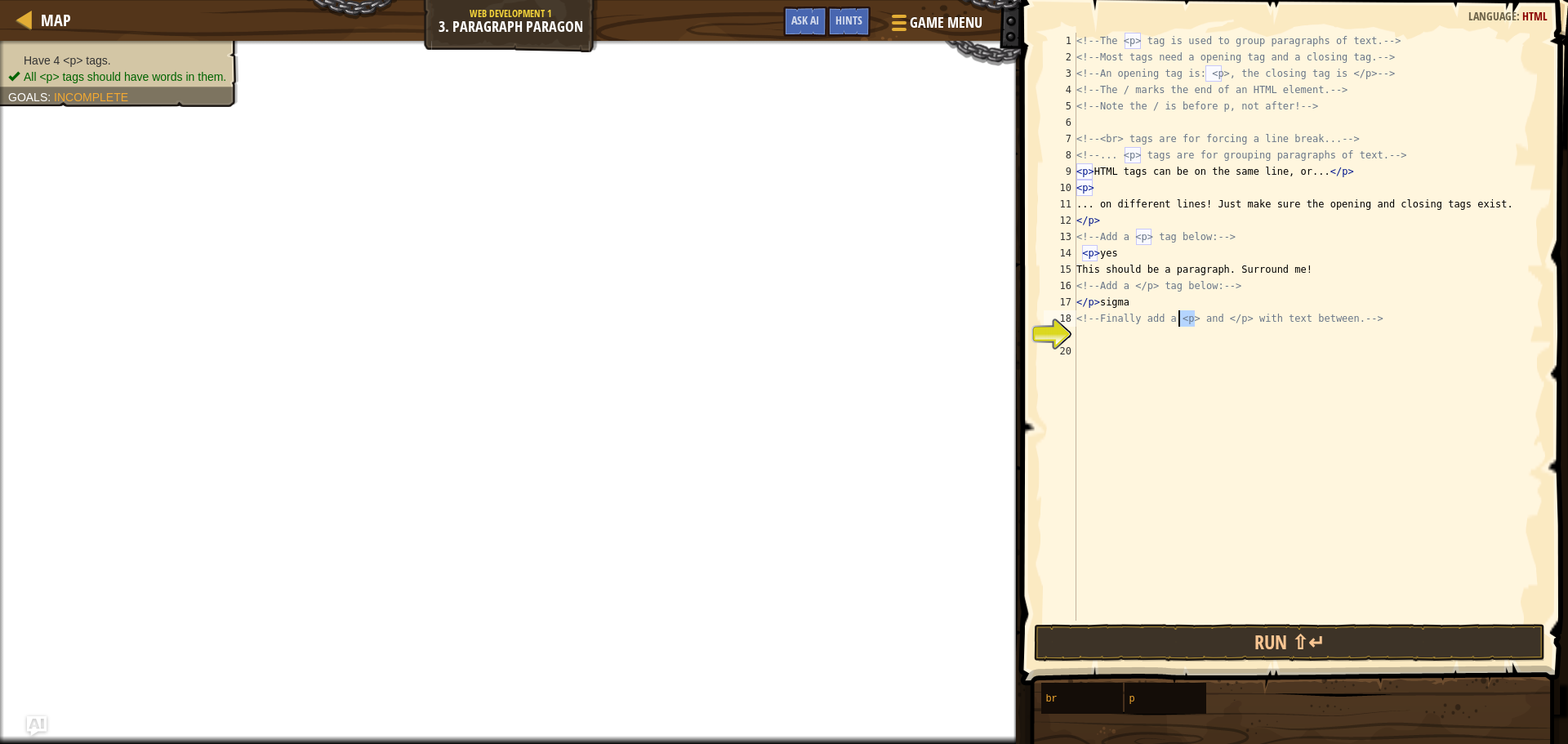
drag, startPoint x: 1194, startPoint y: 320, endPoint x: 1178, endPoint y: 320, distance: 16.0
click at [1178, 320] on div "<!-- The <p> tag is used to group paragraphs of text. --> <!-- Most tags need a…" at bounding box center [1309, 343] width 471 height 620
type textarea "<!-- Finally add a <p> and </p> with text between. -->"
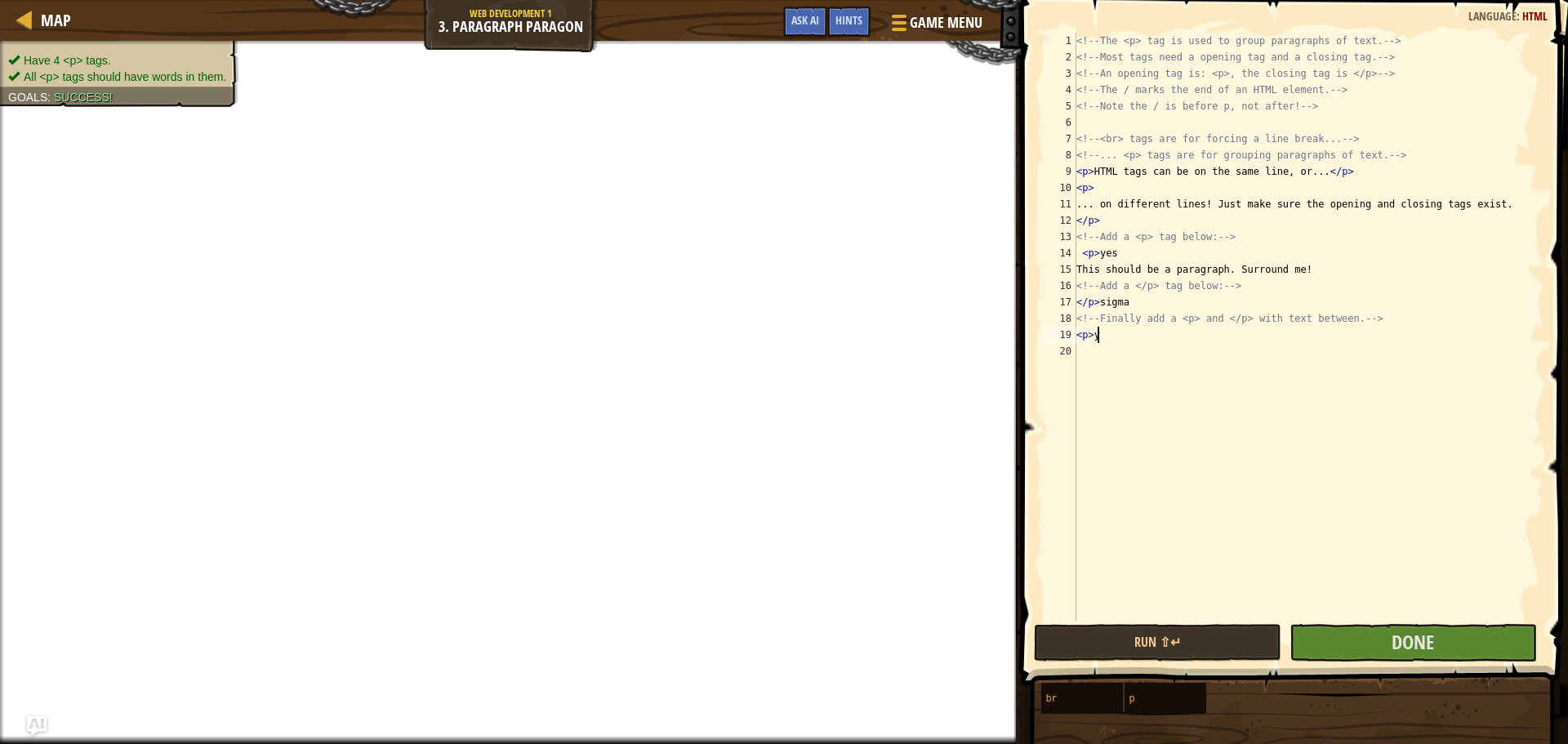
scroll to position [7, 2]
type textarea "<p>yes"
click at [1365, 649] on button "Done" at bounding box center [1414, 643] width 247 height 37
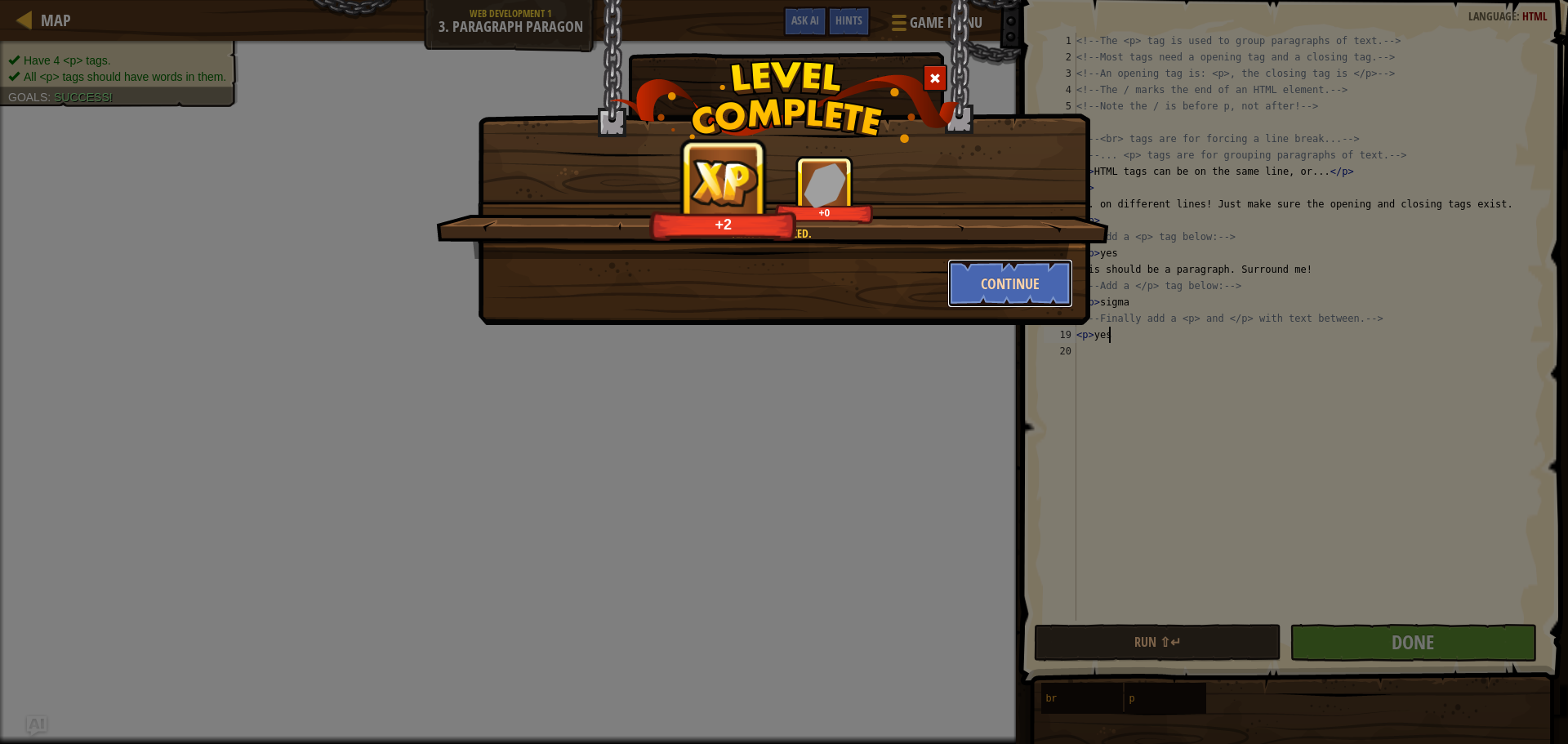
click at [1041, 299] on button "Continue" at bounding box center [1011, 283] width 126 height 49
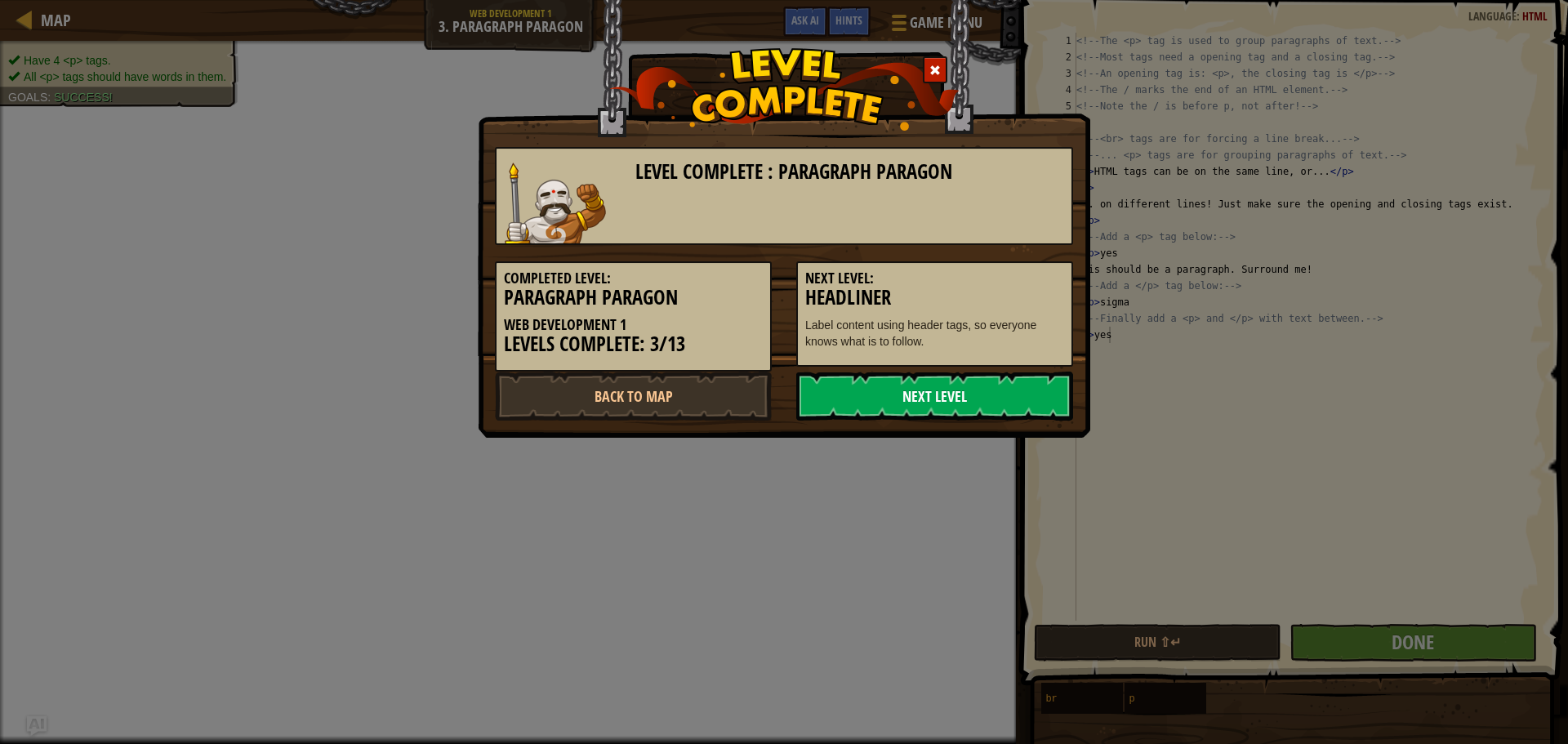
click at [962, 410] on link "Next Level" at bounding box center [934, 396] width 277 height 49
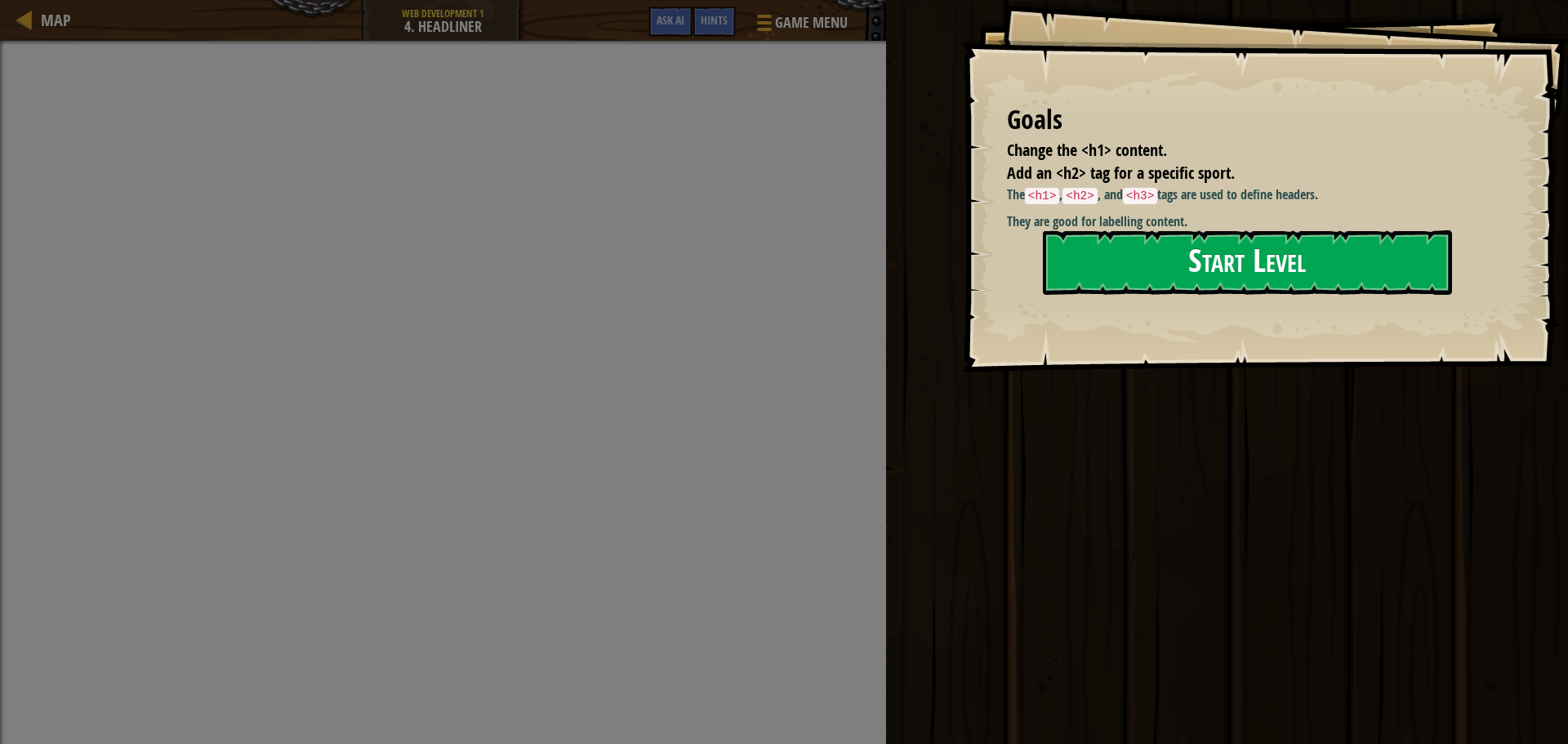
click at [1318, 242] on button "Start Level" at bounding box center [1248, 262] width 410 height 64
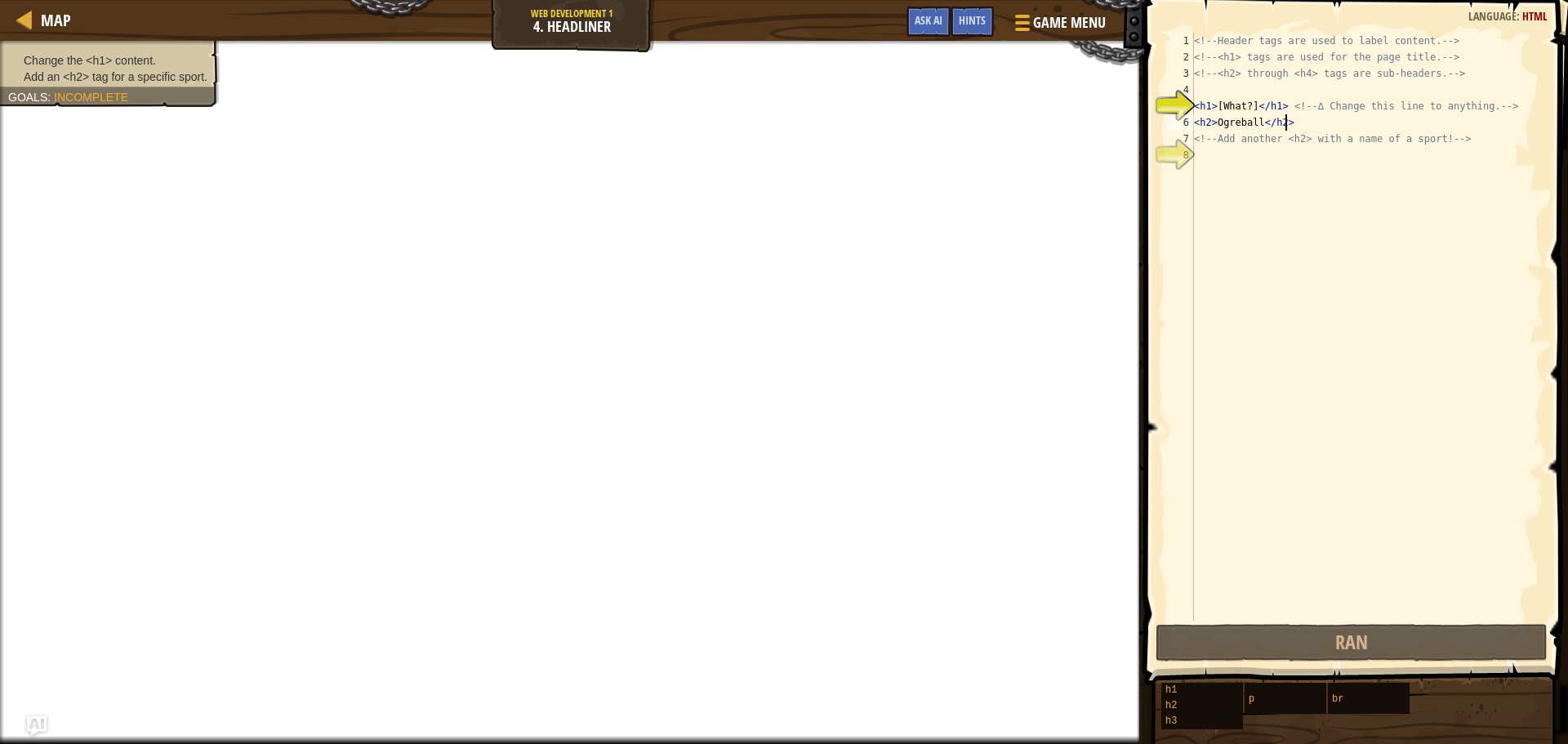
click at [1297, 122] on div "<!-- Header tags are used to label content. --> <!-- <h1> tags are used for the…" at bounding box center [1367, 343] width 353 height 620
drag, startPoint x: 1261, startPoint y: 122, endPoint x: 1216, endPoint y: 125, distance: 45.1
click at [1216, 125] on div "<!-- Header tags are used to label content. --> <!-- <h1> tags are used for the…" at bounding box center [1367, 343] width 353 height 620
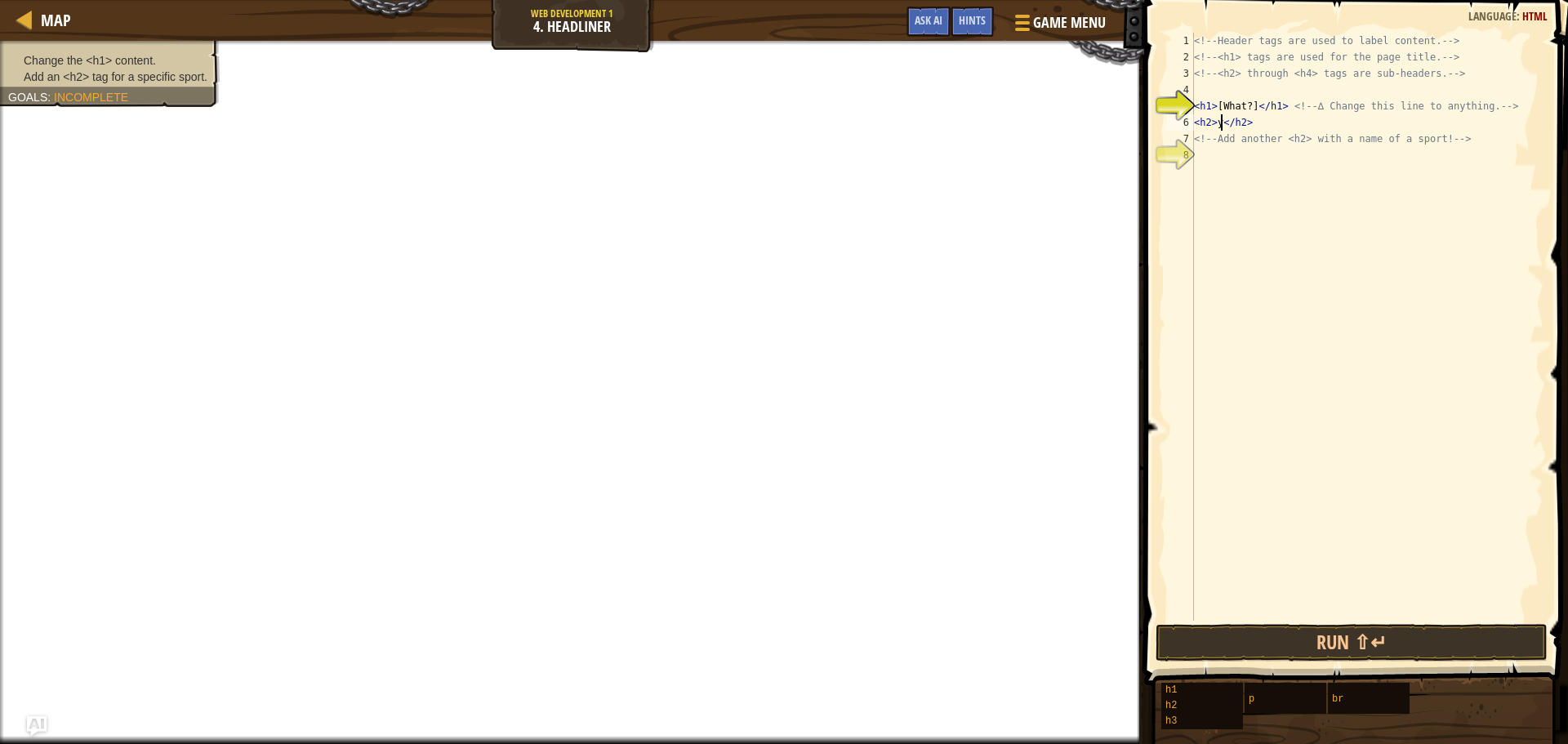
scroll to position [7, 4]
drag, startPoint x: 1274, startPoint y: 120, endPoint x: 1162, endPoint y: 123, distance: 112.0
click at [1162, 123] on div "<h2>yay</h2> 1 2 3 4 5 6 7 8 <!-- Header tags are used to label content. --> <!…" at bounding box center [1354, 375] width 429 height 734
type textarea "<p>"
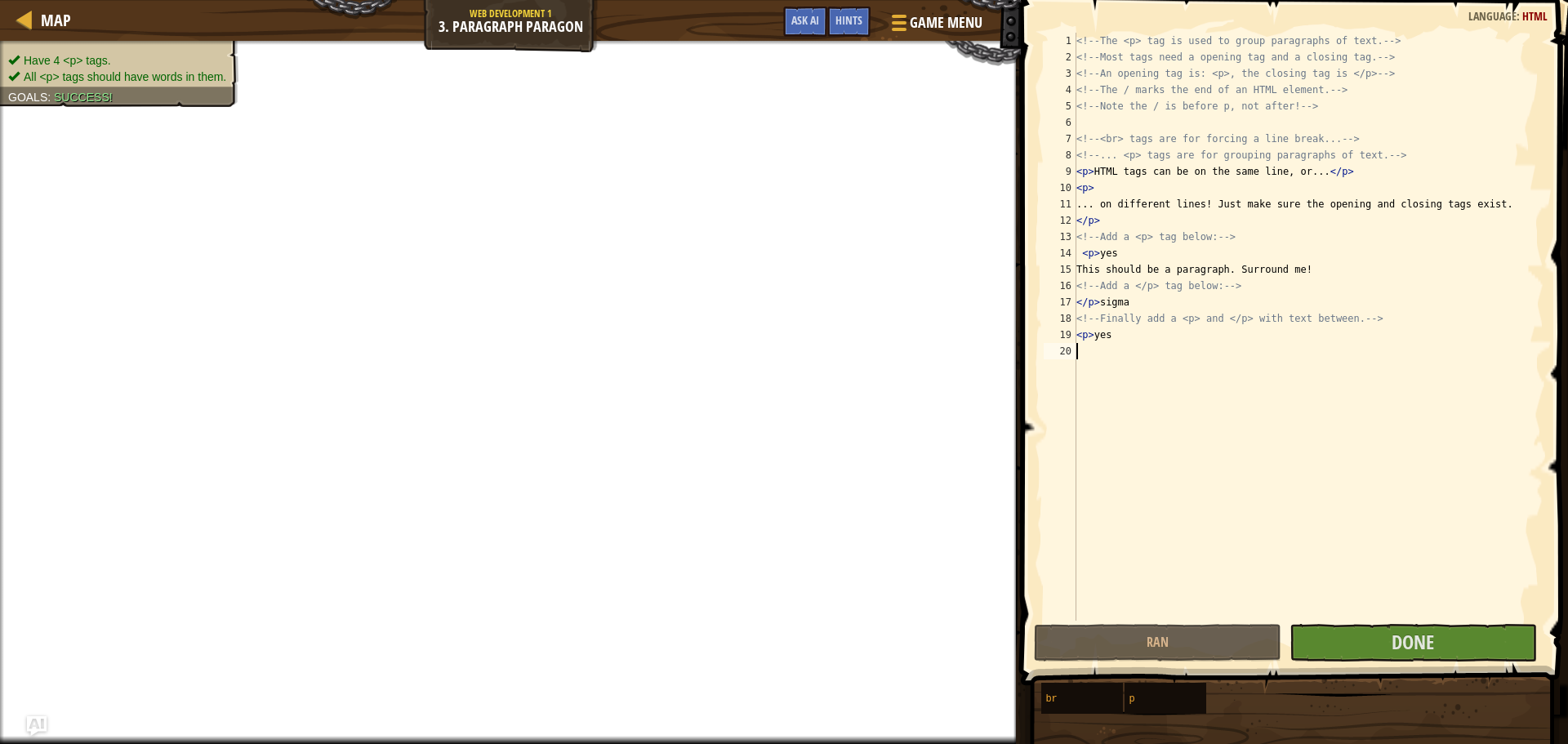
click at [1418, 623] on span at bounding box center [1296, 320] width 560 height 734
click at [1410, 639] on span "Done" at bounding box center [1414, 642] width 43 height 26
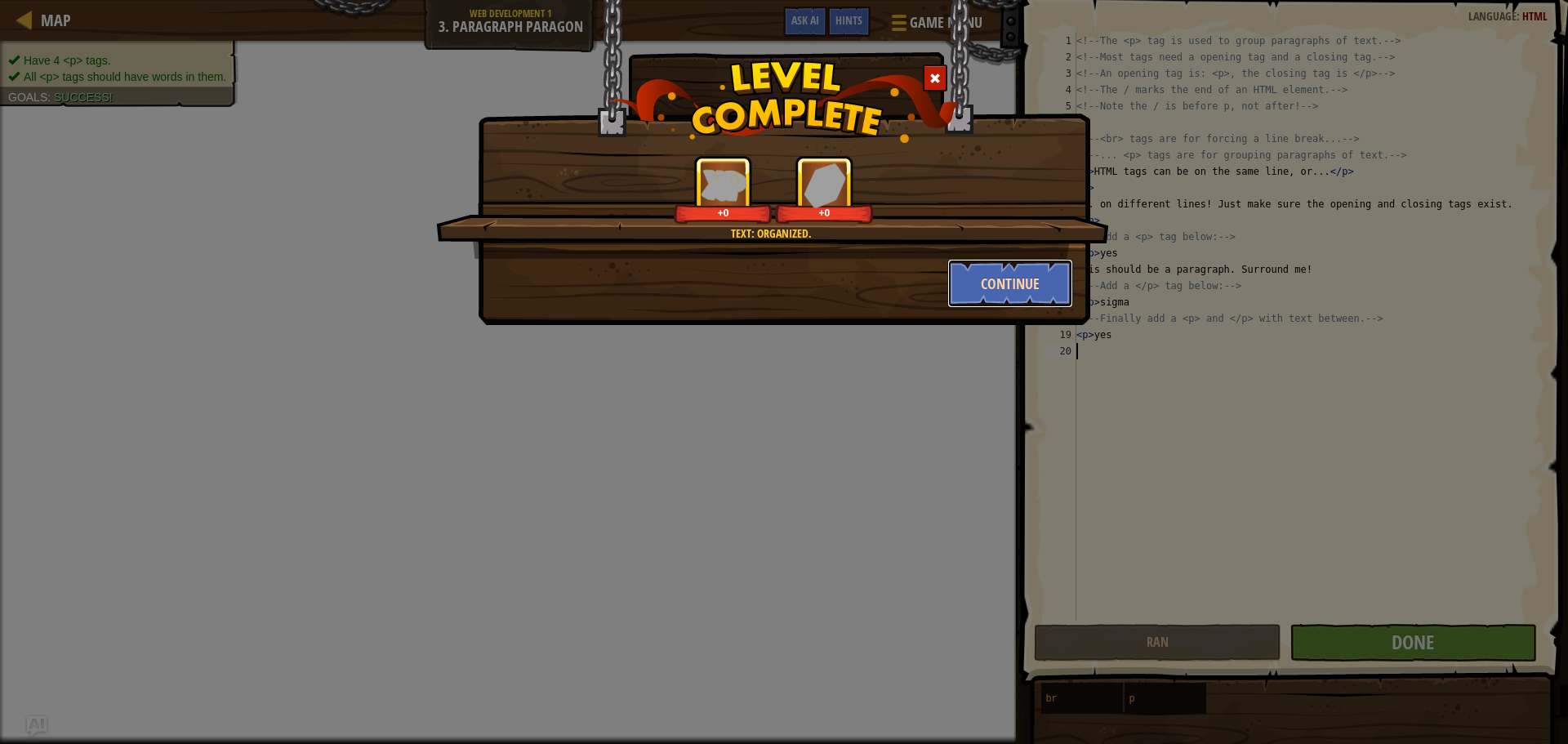
click at [1033, 281] on button "Continue" at bounding box center [1011, 283] width 126 height 49
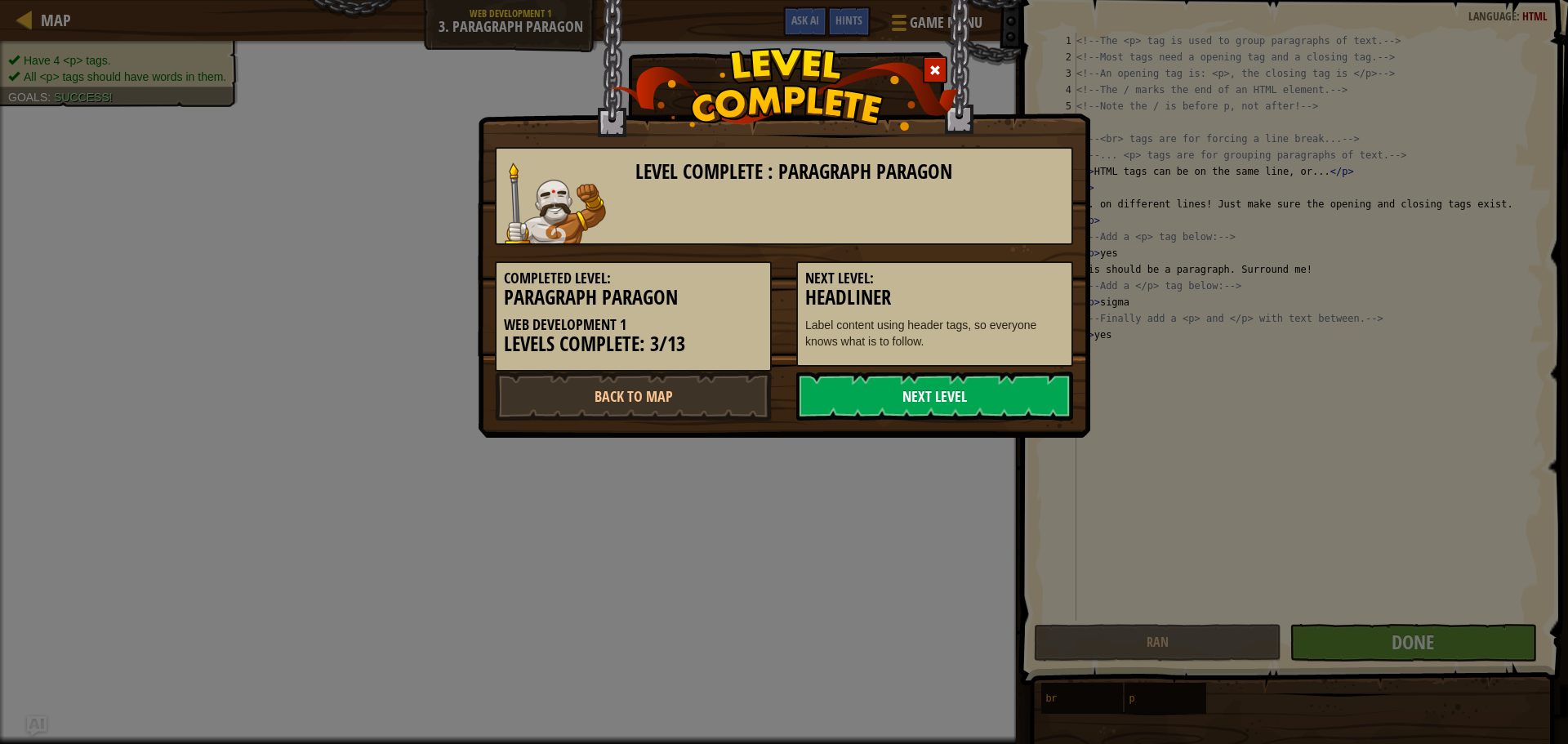
click at [956, 406] on link "Next Level" at bounding box center [934, 396] width 277 height 49
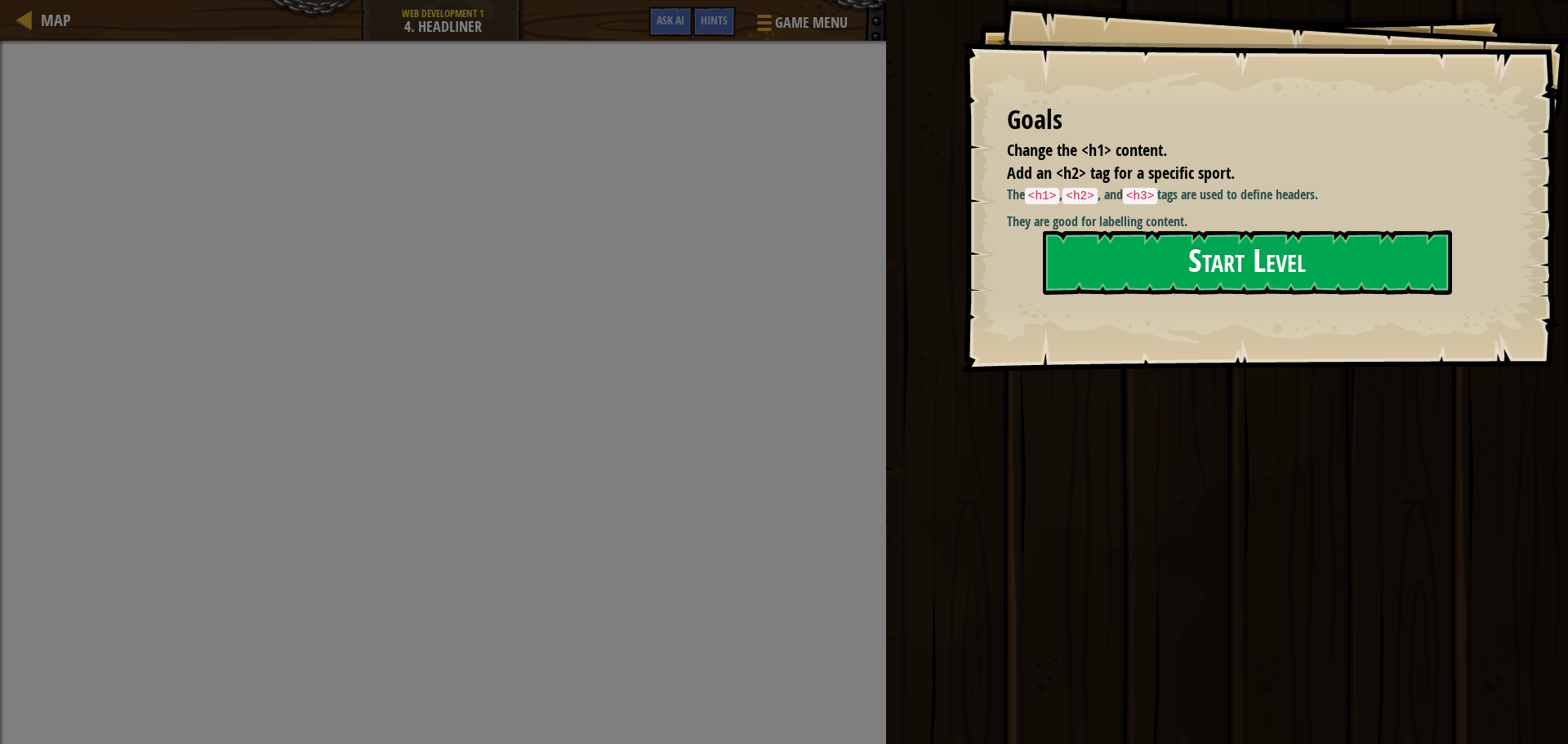
click at [1327, 266] on button "Start Level" at bounding box center [1248, 262] width 410 height 64
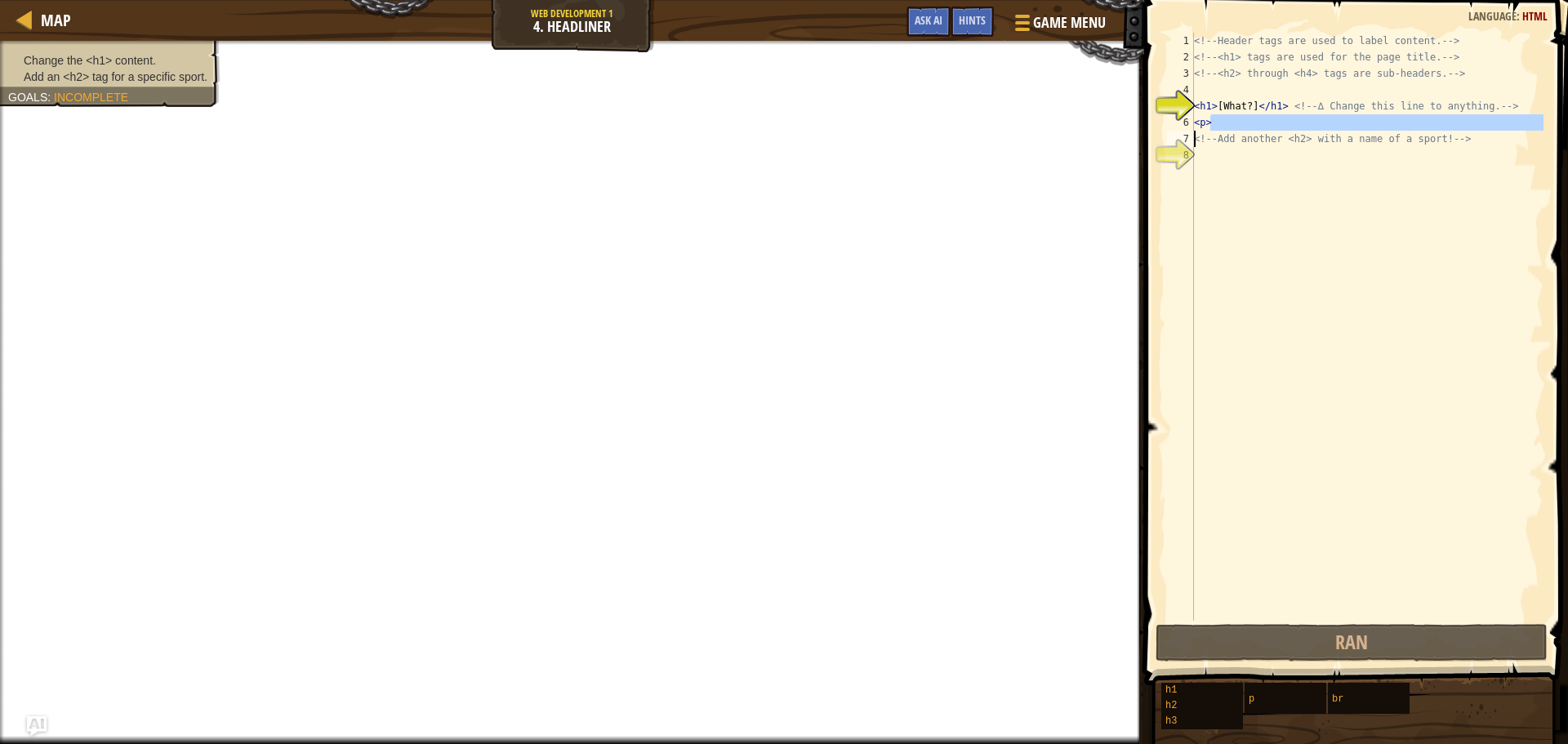
drag, startPoint x: 1210, startPoint y: 125, endPoint x: 1145, endPoint y: 132, distance: 65.4
click at [1145, 132] on div "<h1>[What?]</h1> <!-- ∆ Change this line to anything. --> 1 2 3 4 5 6 7 8 <!-- …" at bounding box center [1354, 375] width 429 height 734
click at [1220, 126] on div "<!-- Header tags are used to label content. --> <!-- <h1> tags are used for the…" at bounding box center [1367, 326] width 353 height 588
type textarea "<p>"
drag, startPoint x: 1215, startPoint y: 127, endPoint x: 1196, endPoint y: 129, distance: 19.1
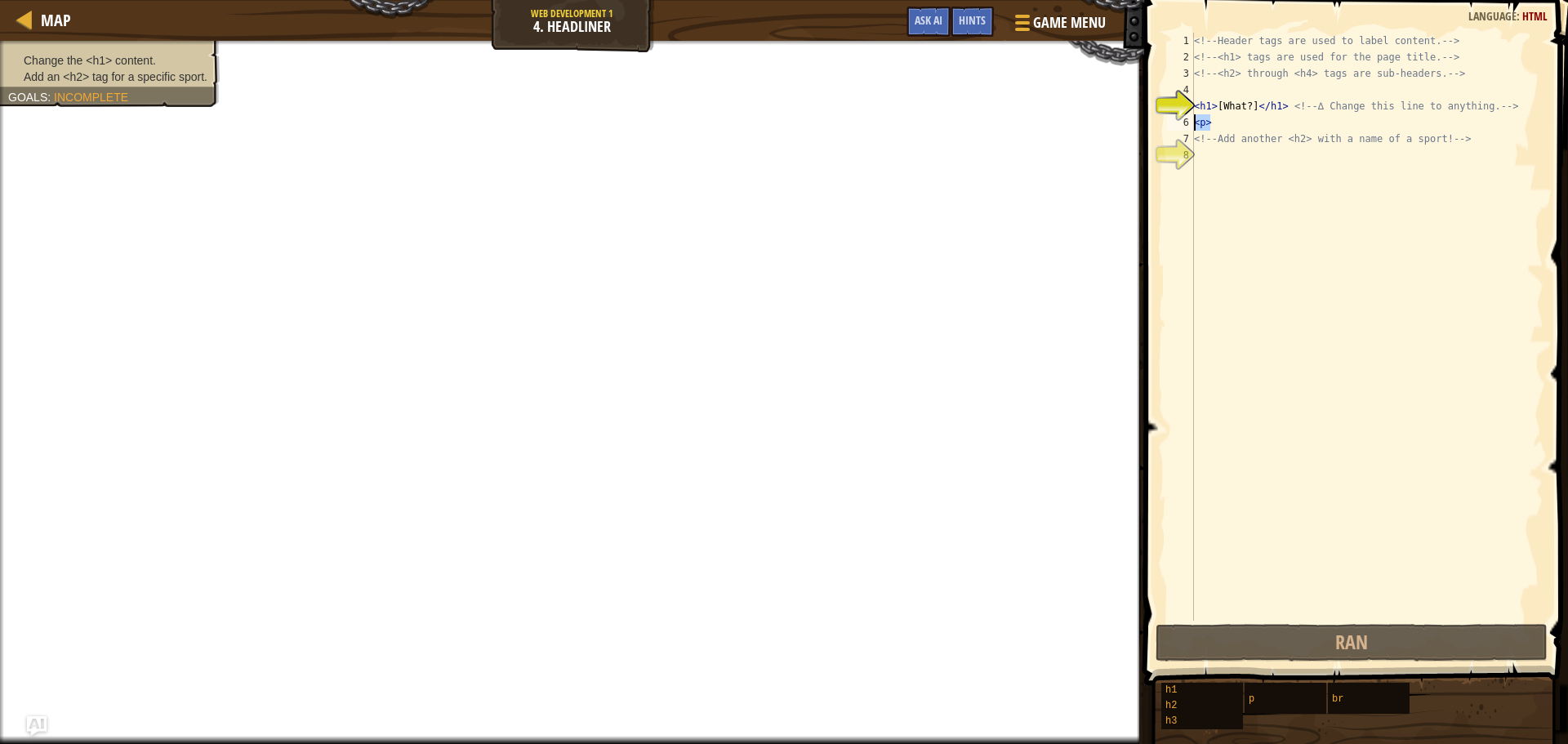
click at [1196, 129] on div "<!-- Header tags are used to label content. --> <!-- <h1> tags are used for the…" at bounding box center [1367, 343] width 353 height 620
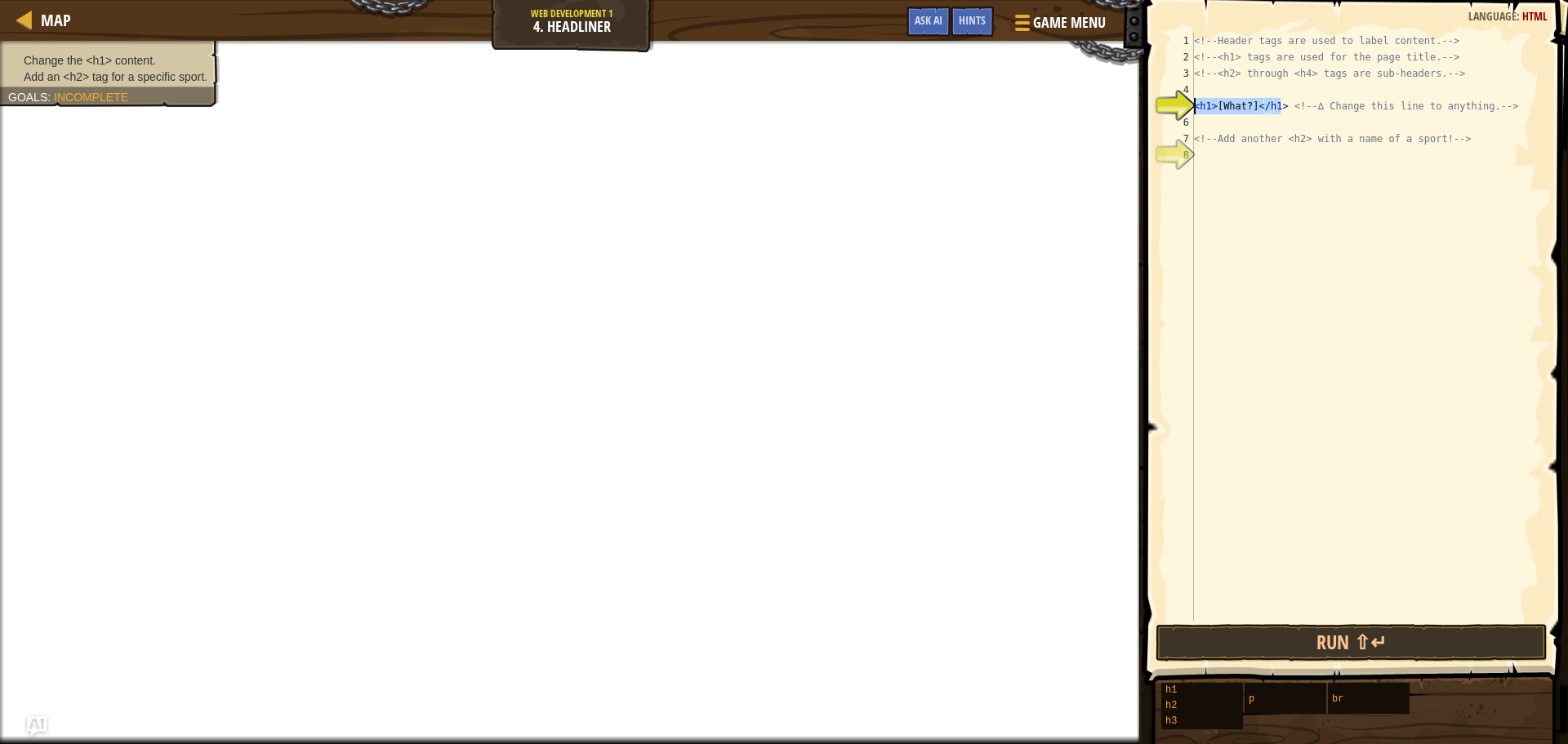
drag, startPoint x: 1280, startPoint y: 109, endPoint x: 1155, endPoint y: 102, distance: 125.2
click at [1164, 103] on div "1 2 3 4 5 6 7 8 <!-- Header tags are used to label content. --> <!-- <h1> tags …" at bounding box center [1353, 326] width 380 height 588
type textarea "<h1>[What?]</h1> <!-- ∆ Change this line to anything. -->"
paste textarea "<h1>[What?]</h1>"
type textarea "<!-- Add another <h2> with a name of a sport! -->"
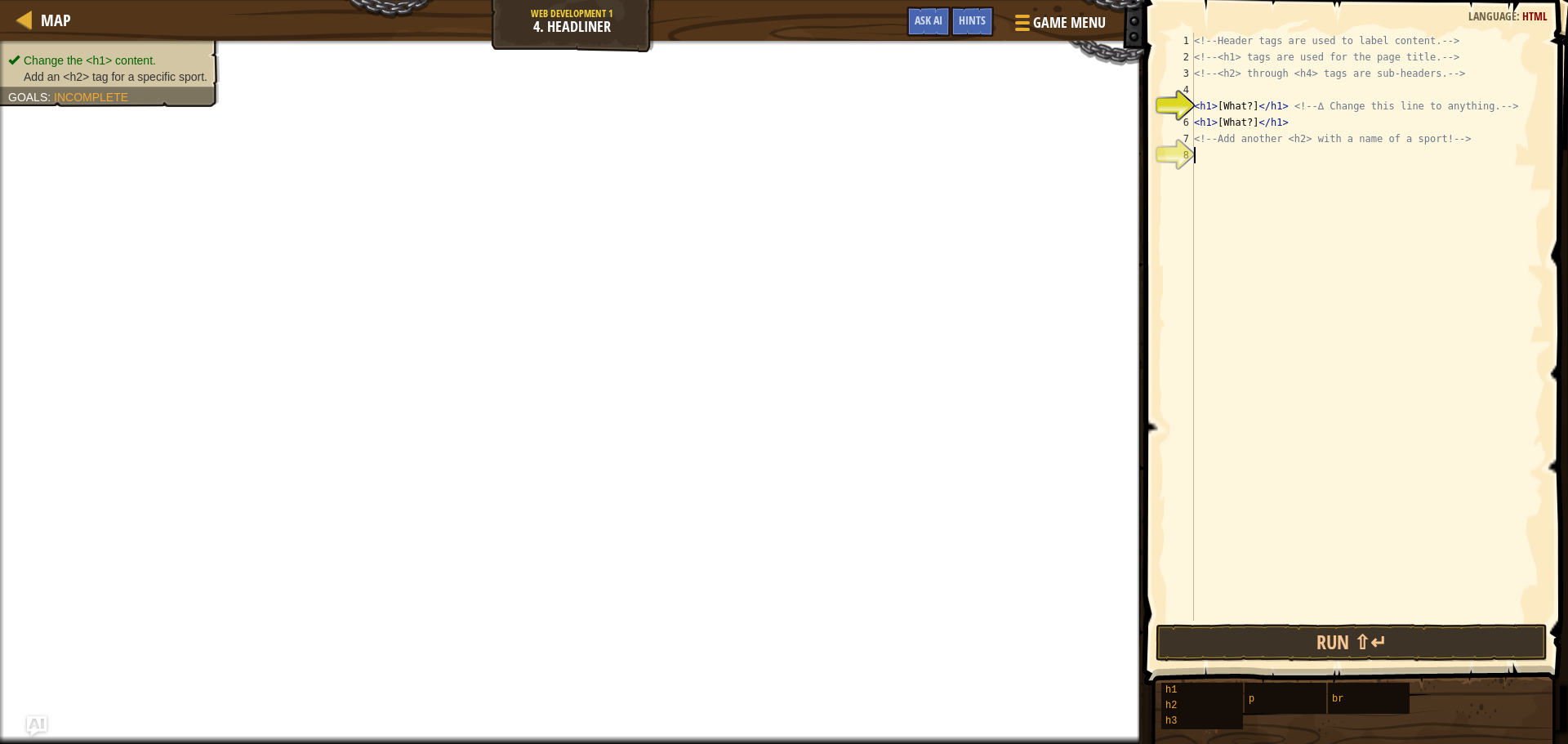
paste textarea "<h1>[What?]</h1>"
drag, startPoint x: 1248, startPoint y: 154, endPoint x: 1222, endPoint y: 151, distance: 26.2
click at [1222, 151] on div "<!-- Header tags are used to label content. --> <!-- <h1> tags are used for the…" at bounding box center [1367, 343] width 353 height 620
type textarea "<h1>[football]</h1>"
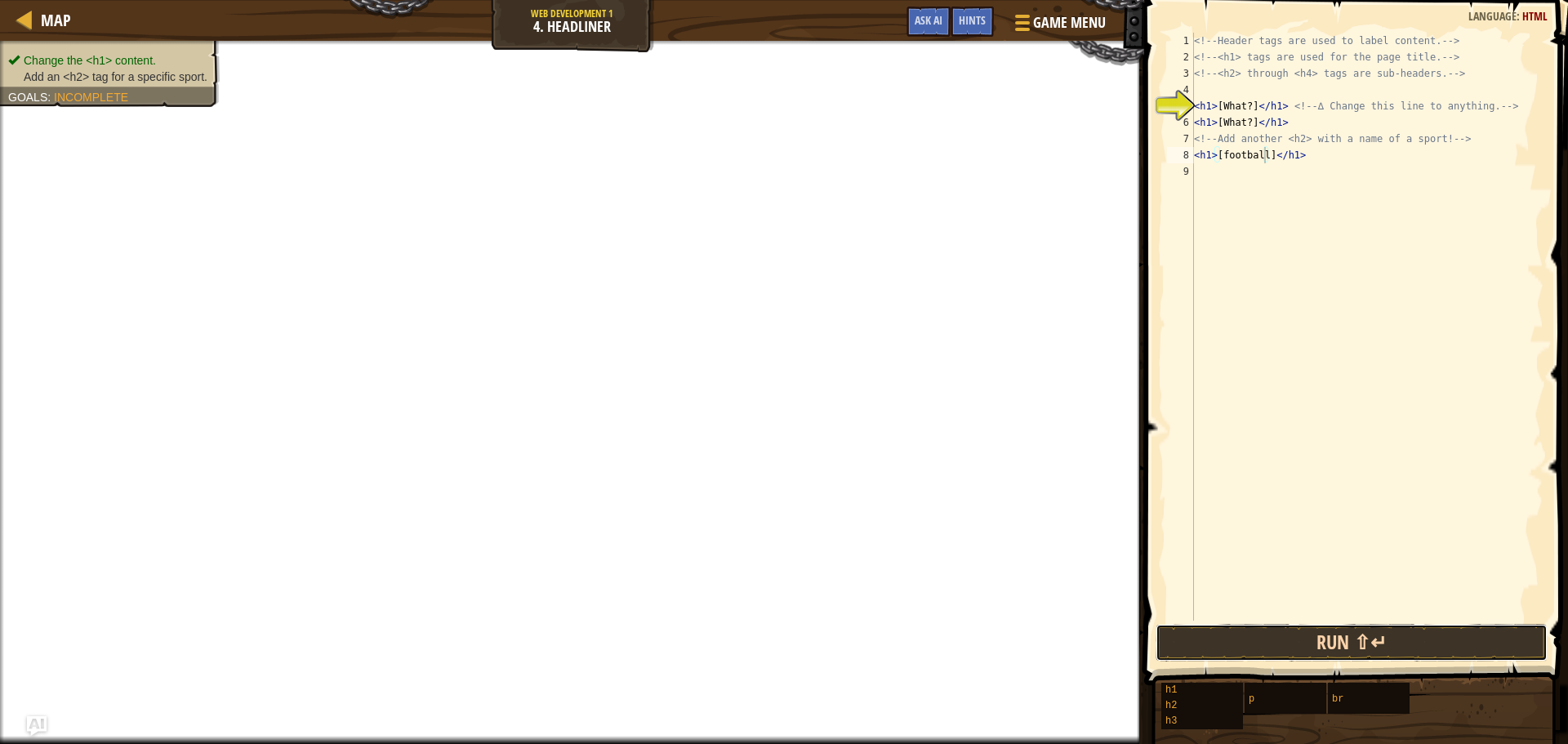
click at [1316, 646] on button "Run ⇧↵" at bounding box center [1352, 643] width 392 height 37
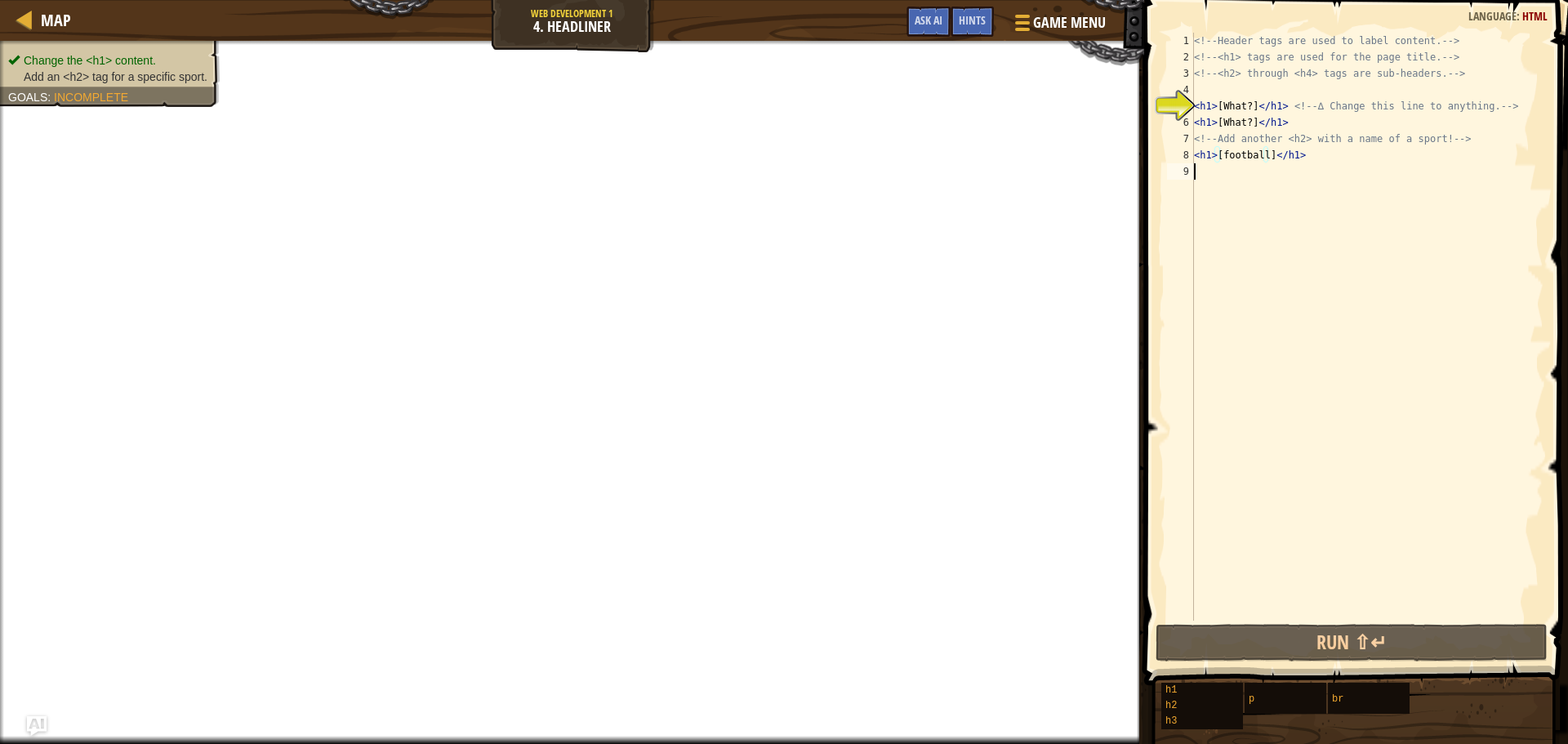
click at [1400, 292] on div "<!-- Header tags are used to label content. --> <!-- <h1> tags are used for the…" at bounding box center [1367, 343] width 353 height 620
drag, startPoint x: 1241, startPoint y: 122, endPoint x: 1221, endPoint y: 127, distance: 20.6
click at [1221, 127] on div "<!-- Header tags are used to label content. --> <!-- <h1> tags are used for the…" at bounding box center [1367, 343] width 353 height 620
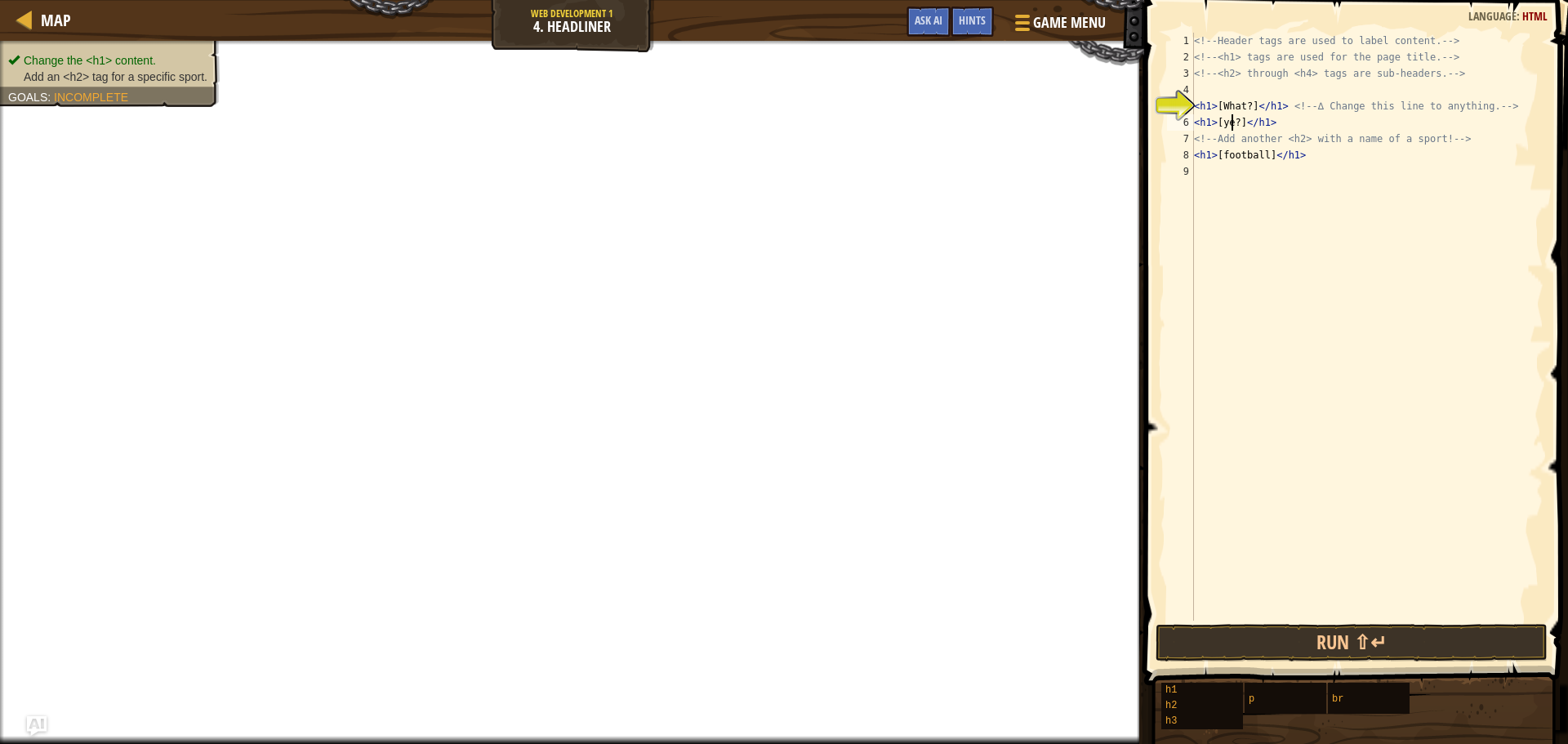
scroll to position [7, 4]
click at [1245, 125] on div "<!-- Header tags are used to label content. --> <!-- <h1> tags are used for the…" at bounding box center [1367, 343] width 353 height 620
click at [1248, 119] on div "<!-- Header tags are used to label content. --> <!-- <h1> tags are used for the…" at bounding box center [1367, 343] width 353 height 620
type textarea "<h1>[football]</h1>"
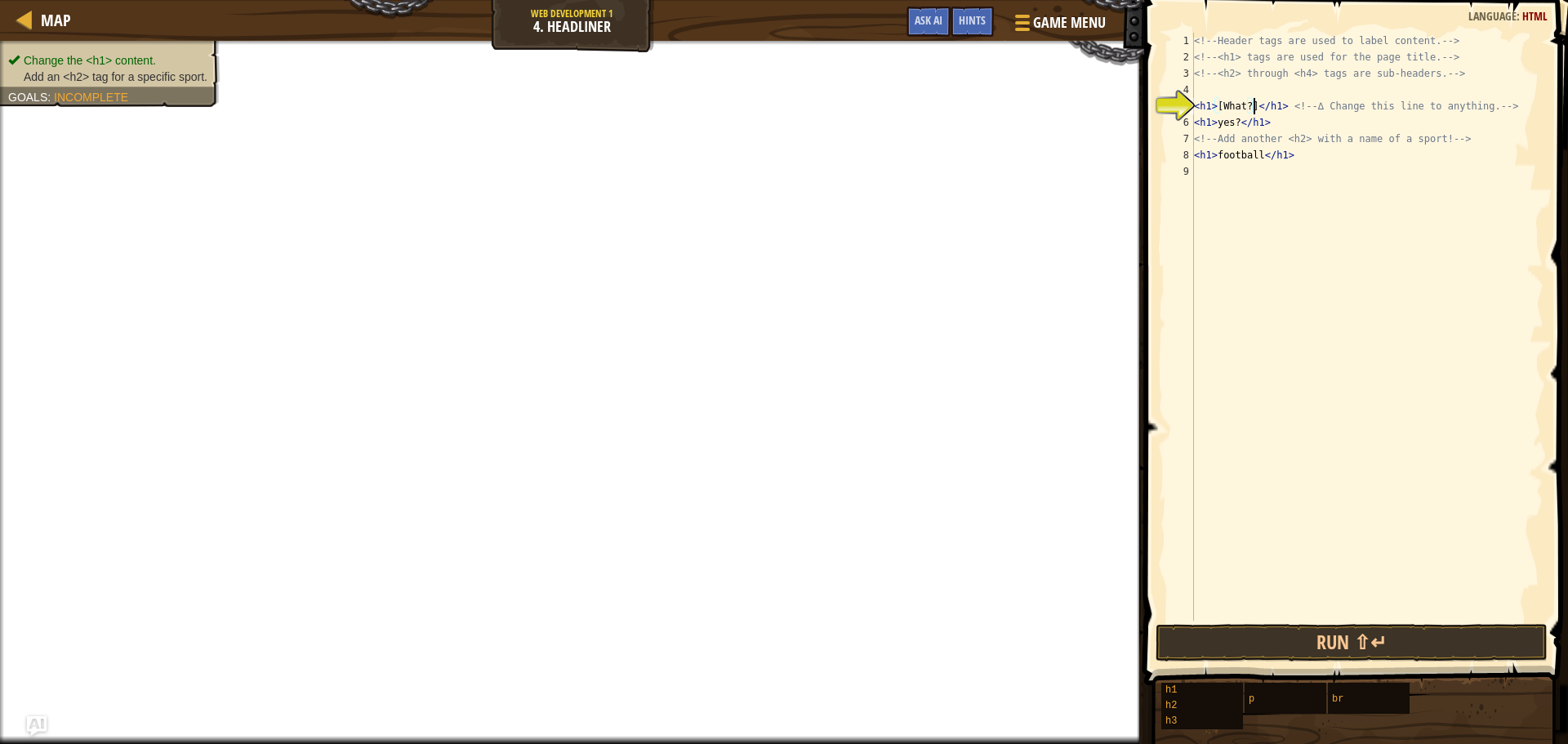
click at [1252, 103] on div "<!-- Header tags are used to label content. --> <!-- <h1> tags are used for the…" at bounding box center [1367, 343] width 353 height 620
click at [1221, 111] on div "<!-- Header tags are used to label content. --> <!-- <h1> tags are used for the…" at bounding box center [1367, 343] width 353 height 620
type textarea "<h1>What?</h1> <!-- ∆ Change this line to anything. -->"
click at [1067, 17] on span "Game Menu" at bounding box center [1071, 22] width 76 height 22
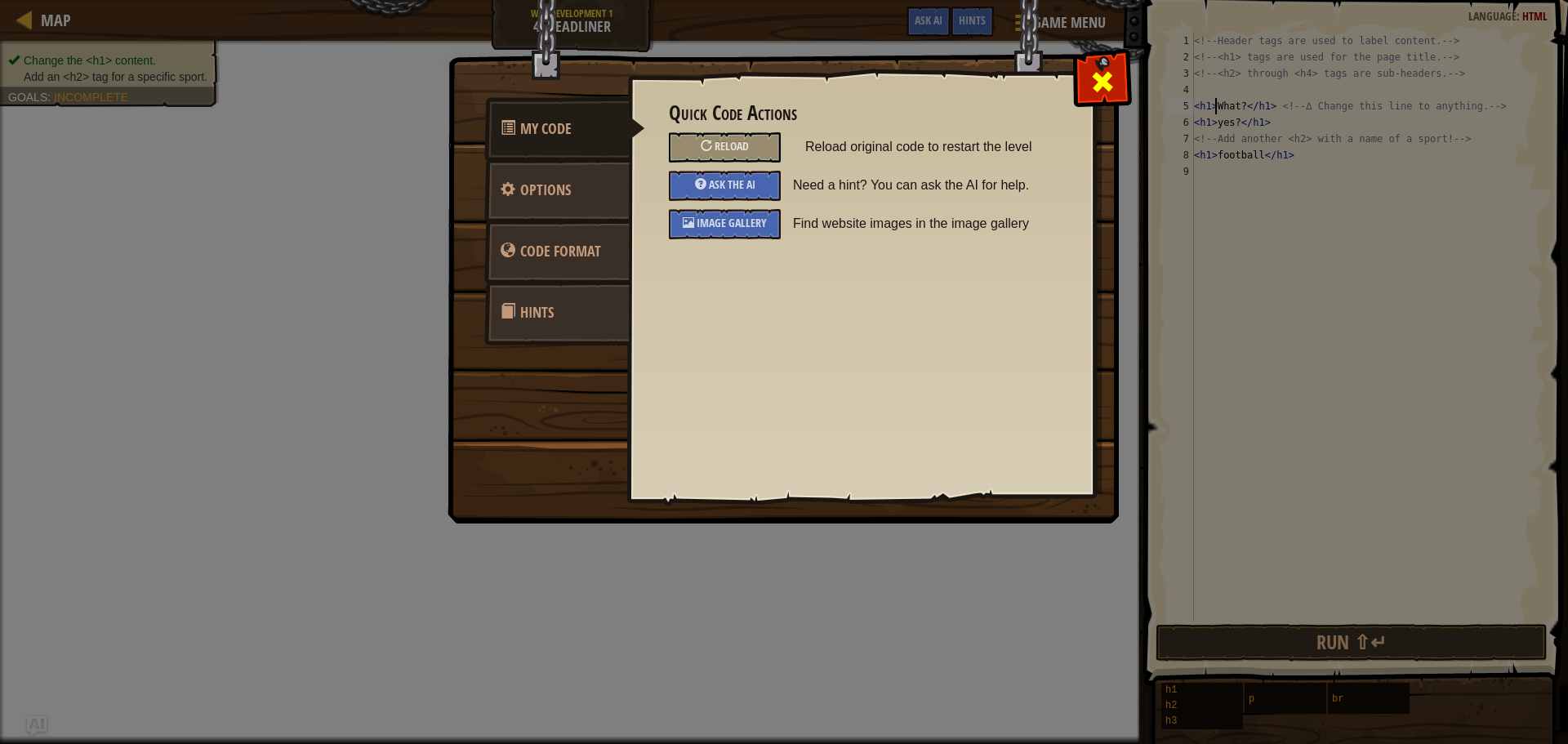
click at [1101, 79] on span at bounding box center [1103, 82] width 26 height 26
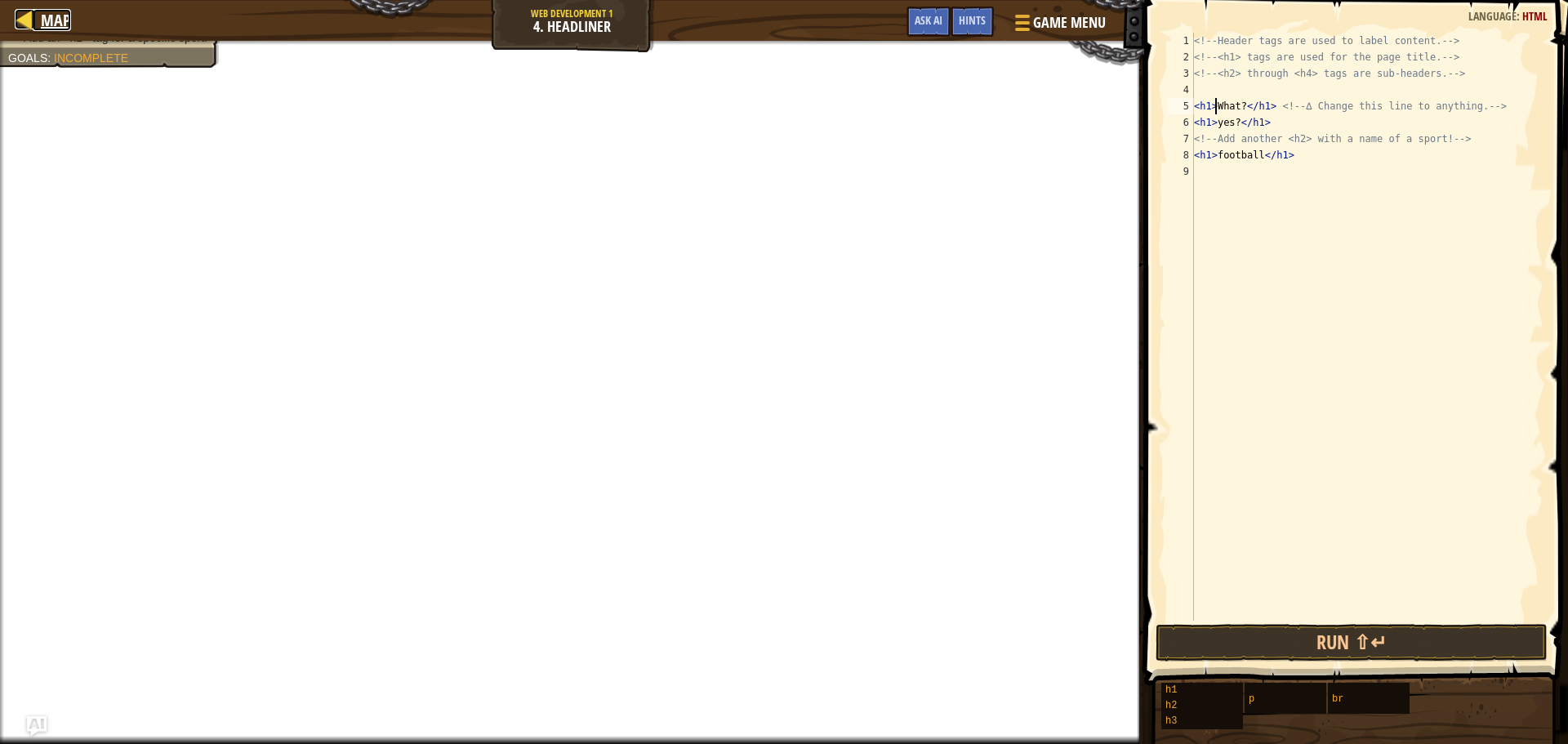
click at [18, 25] on div at bounding box center [25, 20] width 20 height 20
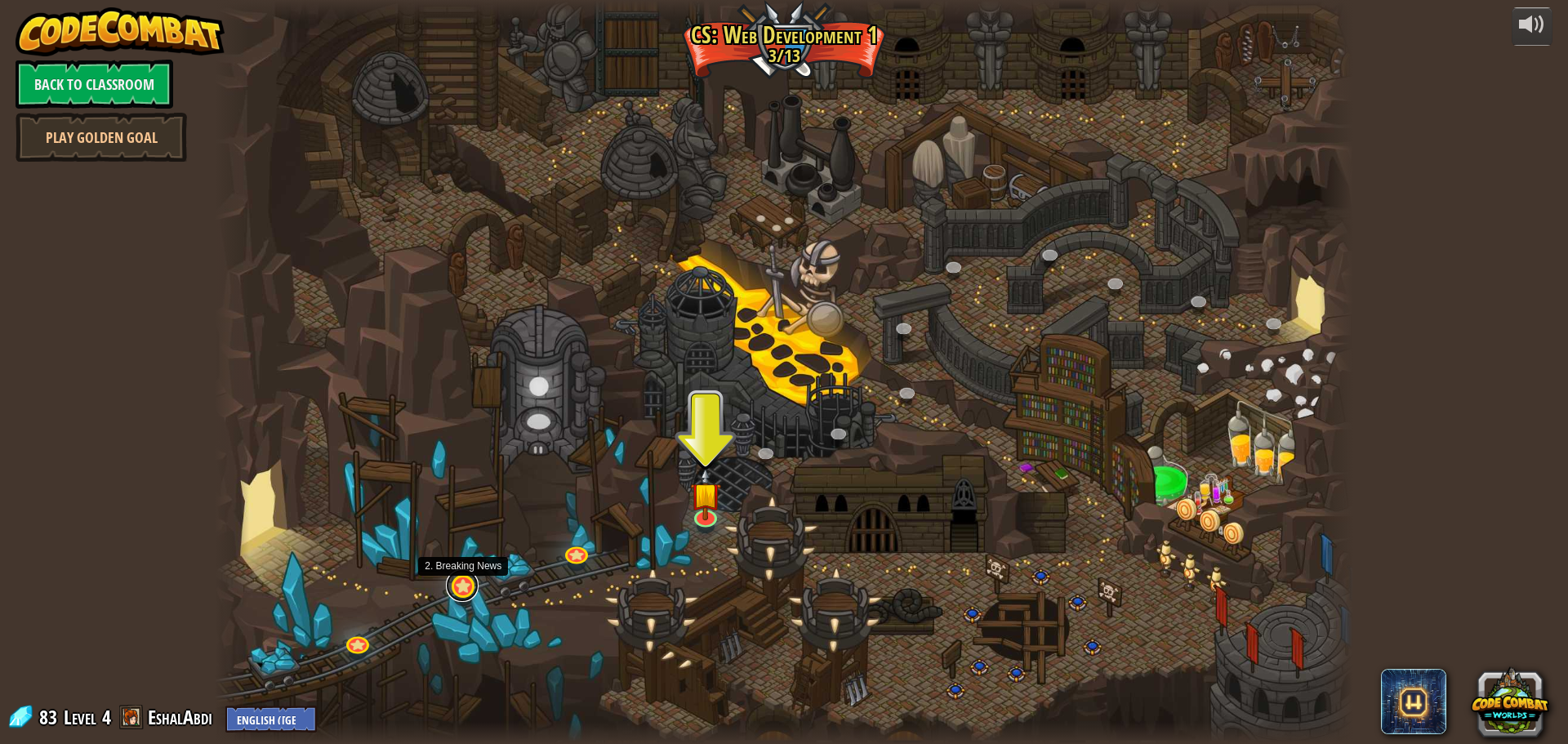
click at [456, 593] on link at bounding box center [462, 585] width 33 height 33
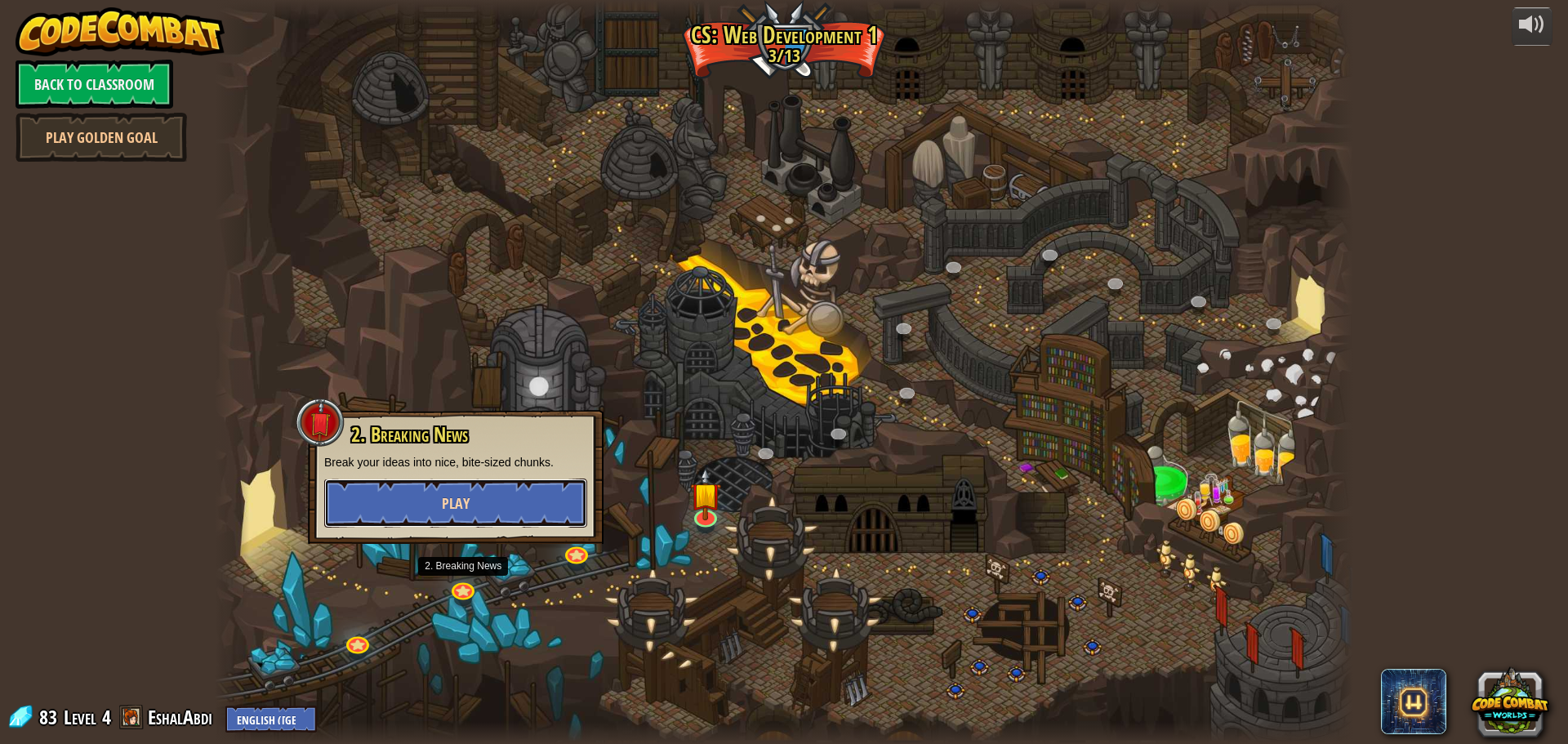
click at [526, 495] on button "Play" at bounding box center [455, 503] width 263 height 49
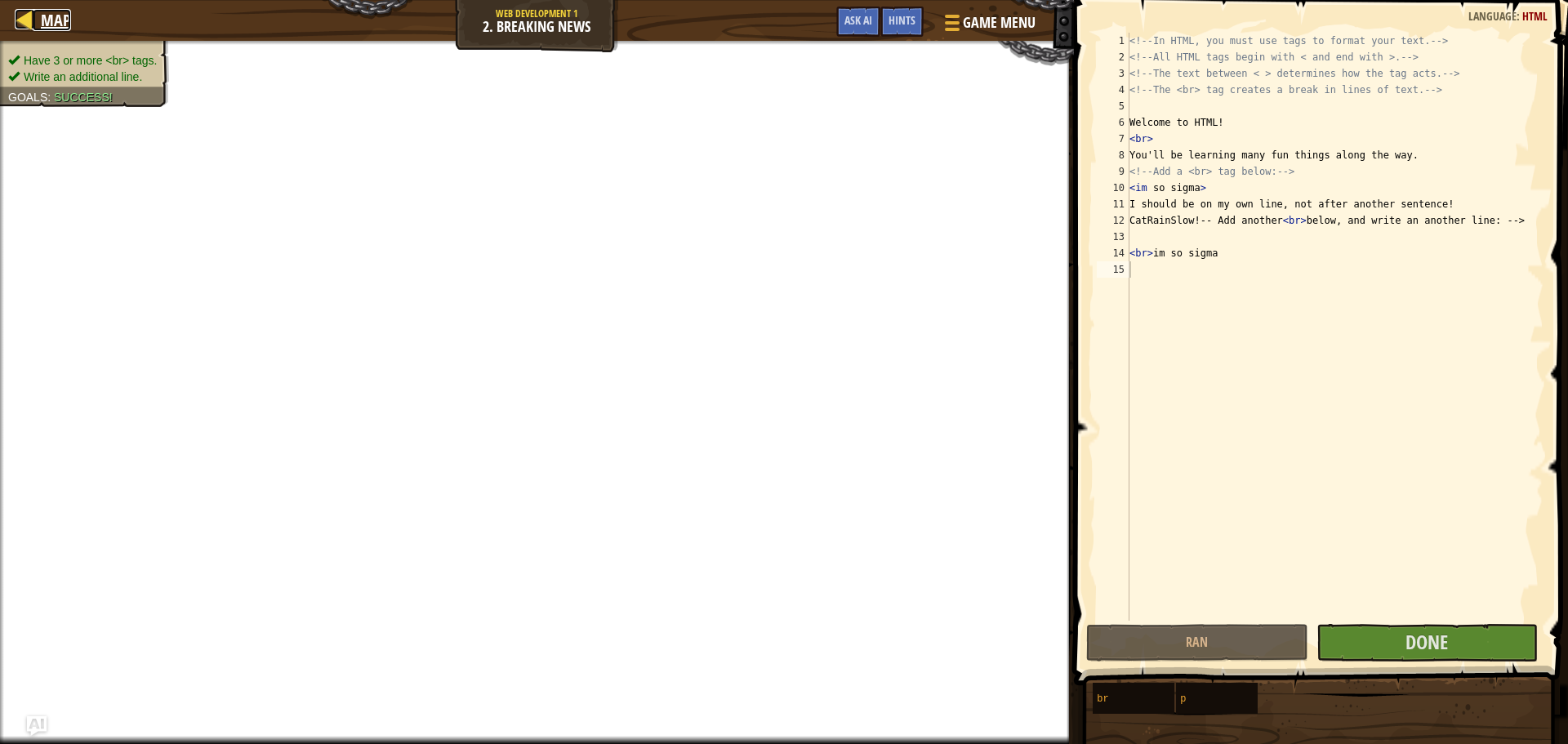
click at [33, 17] on div at bounding box center [25, 20] width 20 height 20
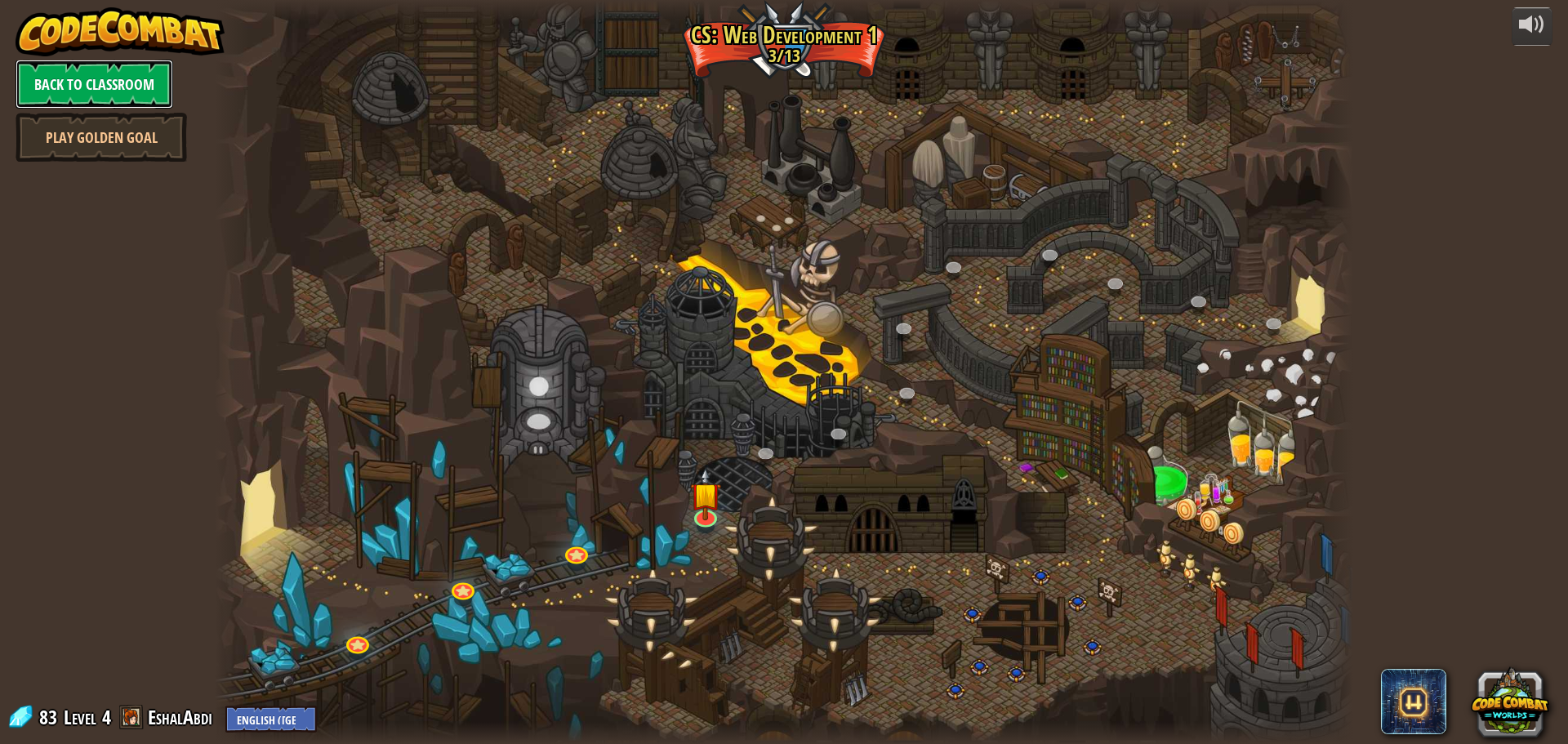
click at [81, 80] on link "Back to Classroom" at bounding box center [95, 84] width 158 height 49
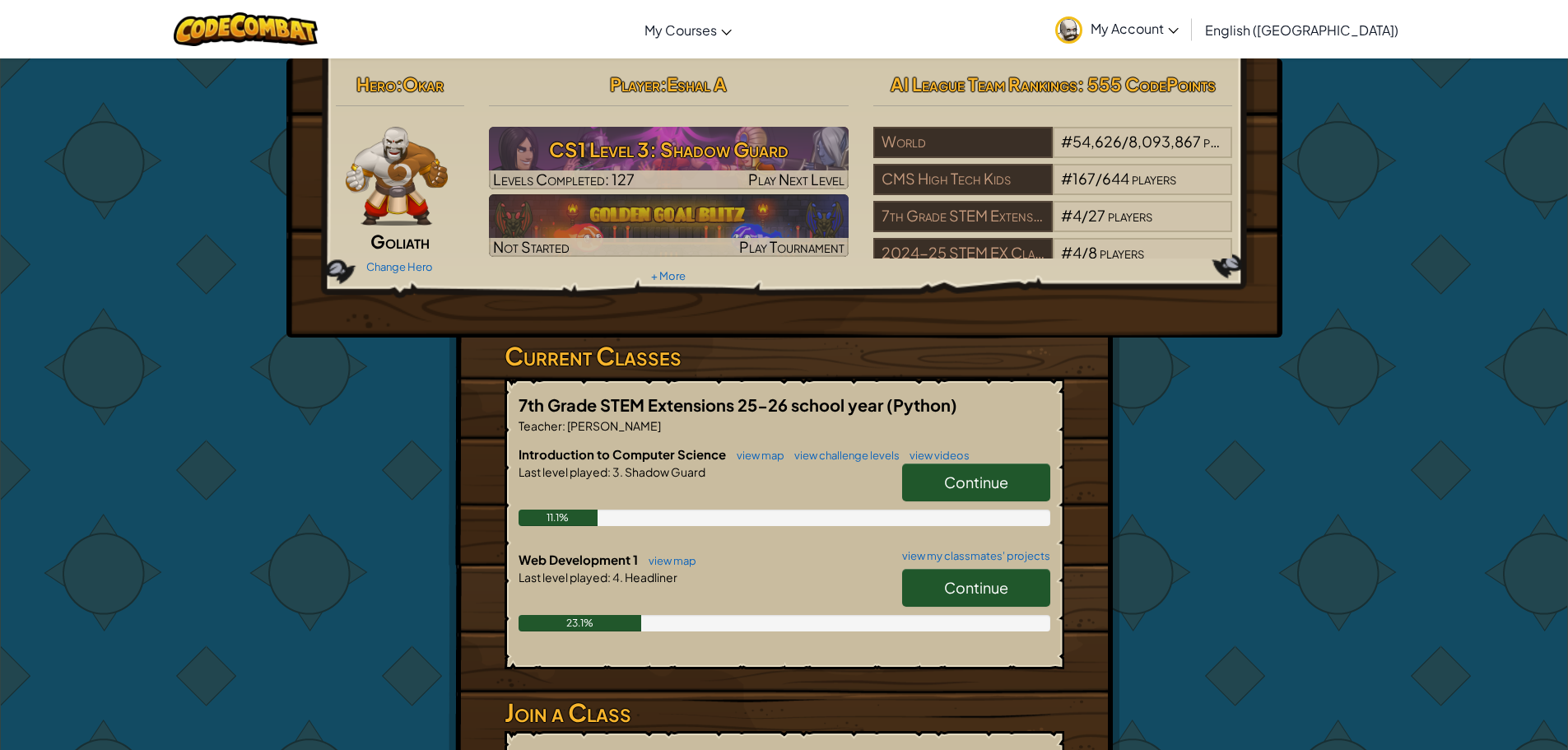
click at [1006, 596] on span "Continue" at bounding box center [976, 587] width 65 height 19
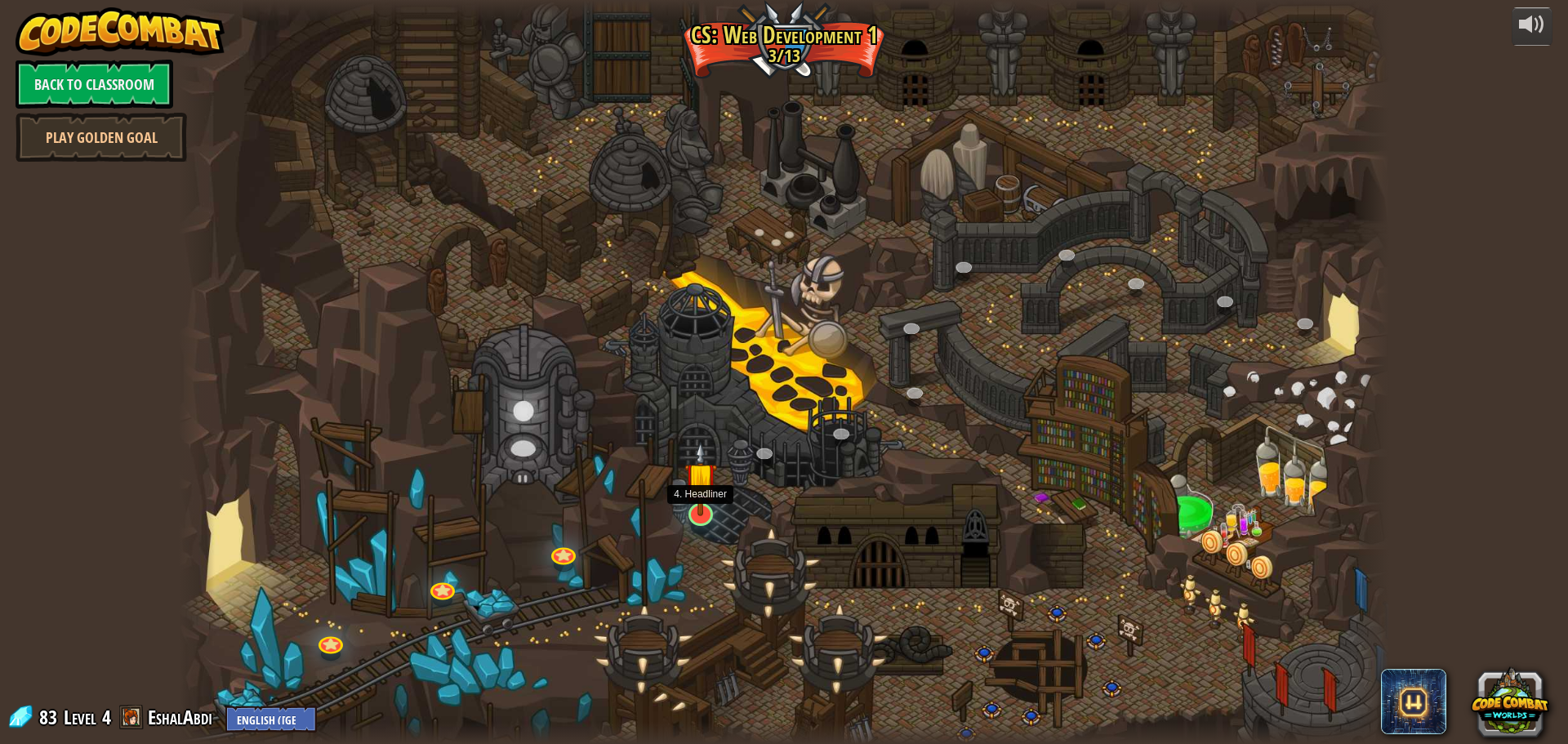
click at [686, 497] on img at bounding box center [700, 478] width 33 height 75
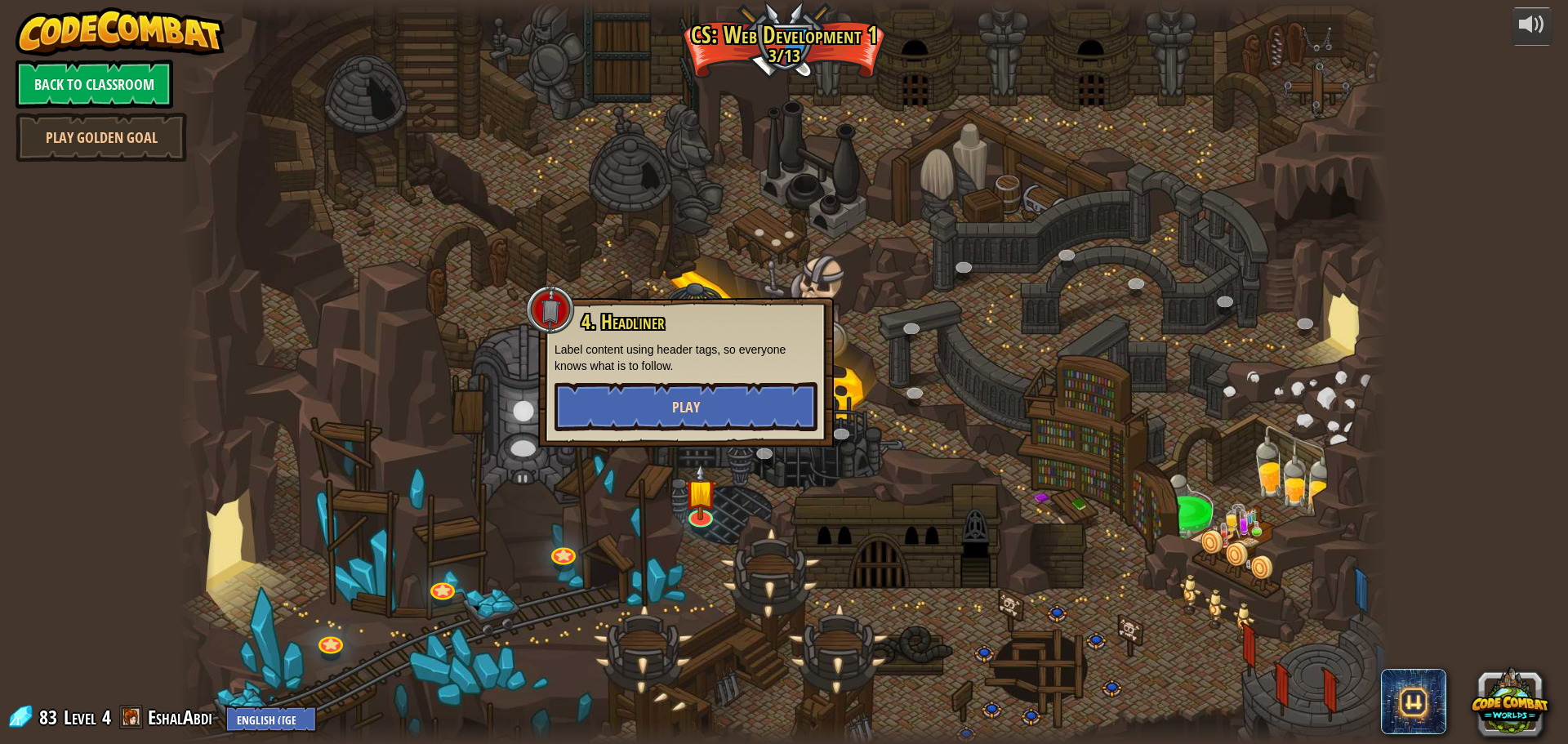
drag, startPoint x: 751, startPoint y: 361, endPoint x: 747, endPoint y: 415, distance: 54.1
click at [751, 369] on p "Label content using header tags, so everyone knows what is to follow." at bounding box center [686, 358] width 263 height 33
click at [755, 403] on button "Play" at bounding box center [686, 407] width 263 height 49
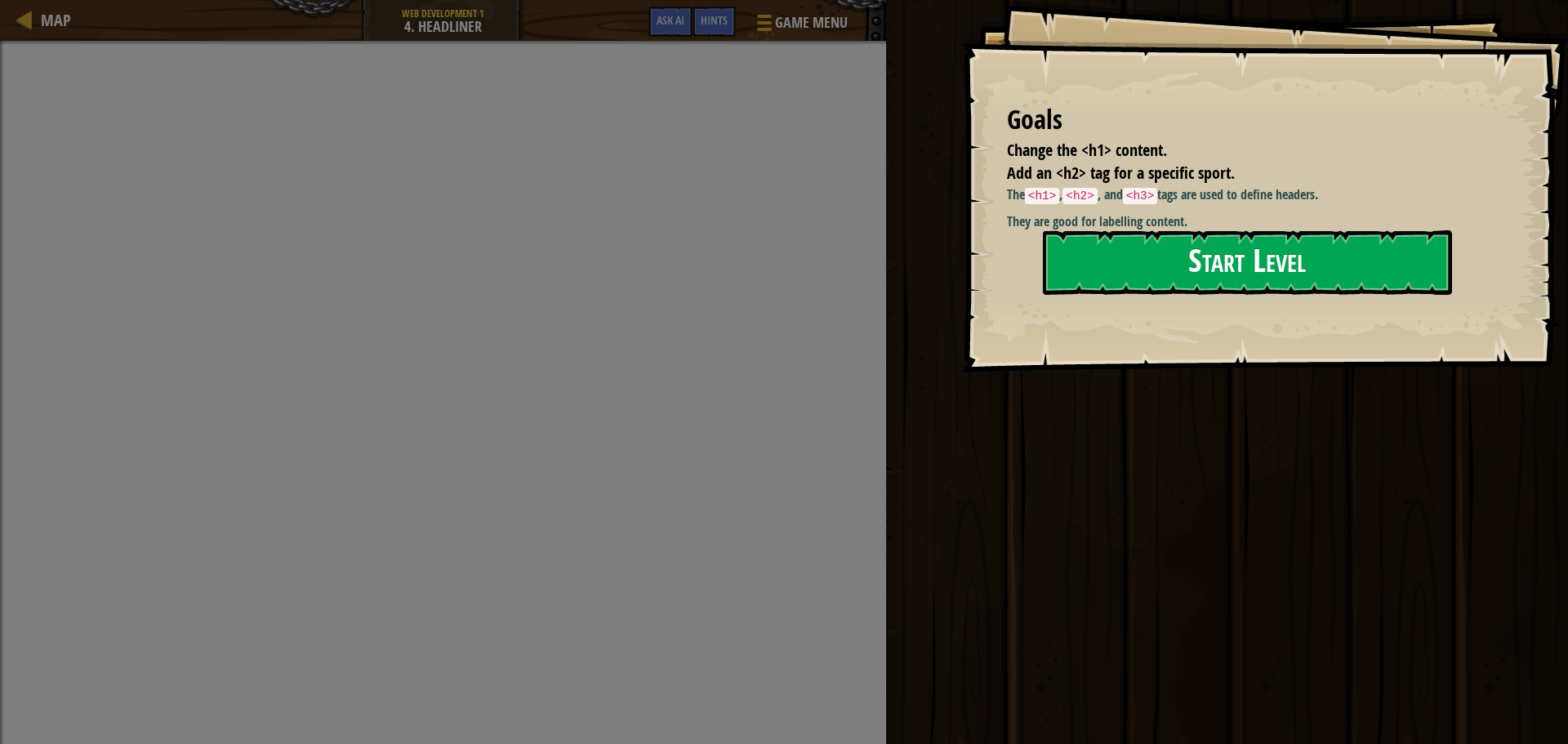
click at [1129, 260] on button "Start Level" at bounding box center [1248, 262] width 410 height 64
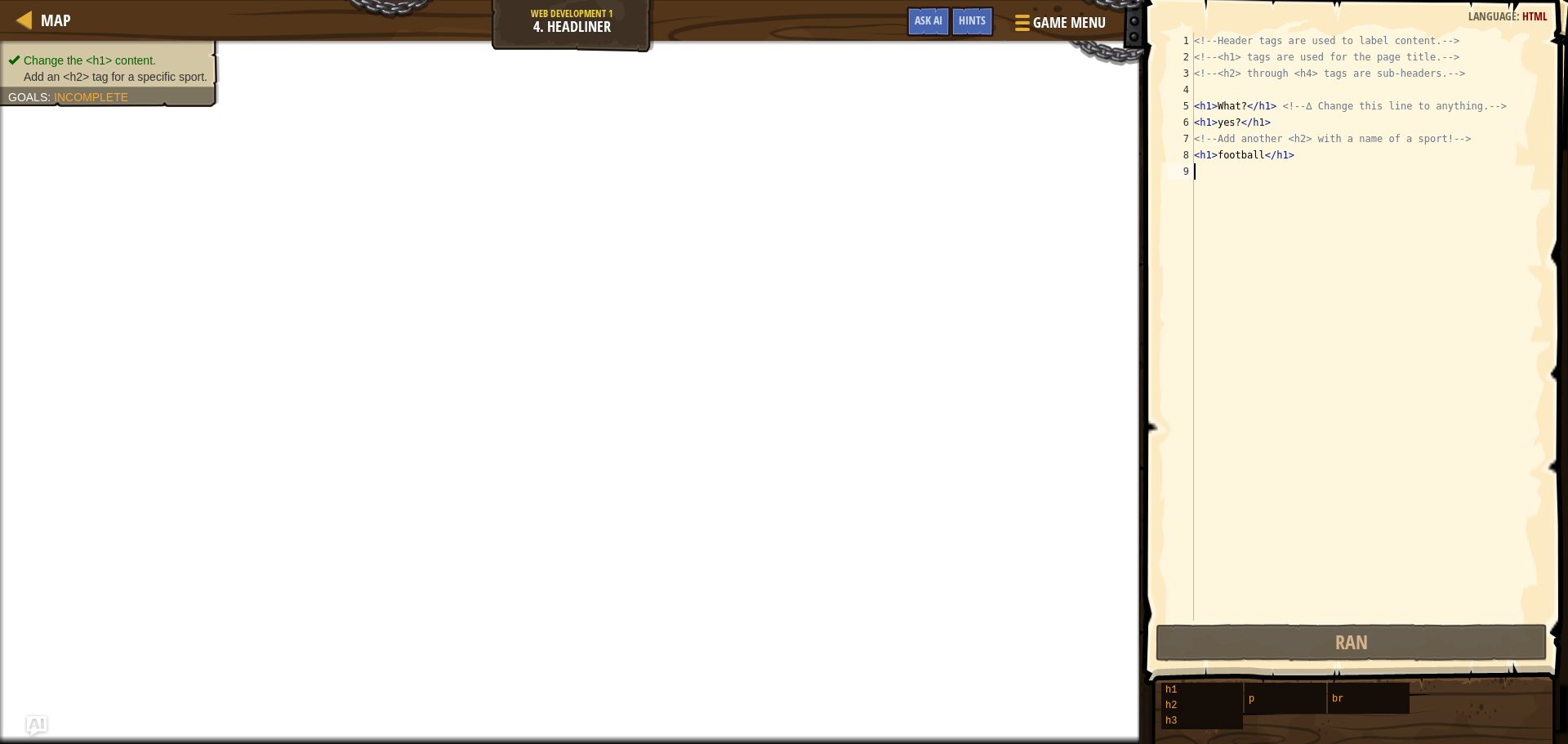
click at [1207, 152] on div "<!-- Header tags are used to label content. --> <!-- <h1> tags are used for the…" at bounding box center [1367, 343] width 353 height 620
click at [1209, 152] on div "<!-- Header tags are used to label content. --> <!-- <h1> tags are used for the…" at bounding box center [1367, 343] width 353 height 620
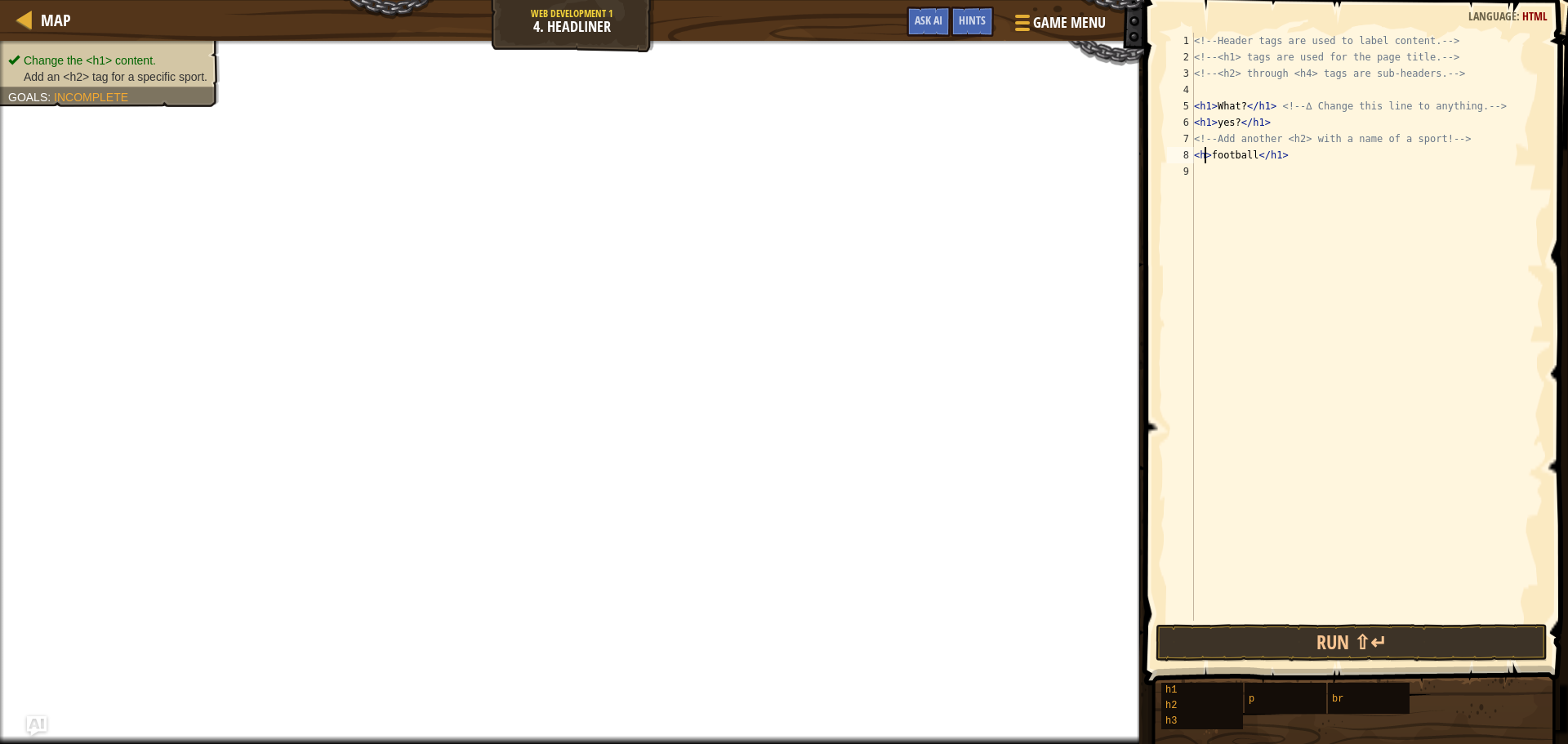
scroll to position [7, 2]
click at [1277, 157] on div "<!-- Header tags are used to label content. --> <!-- <h1> tags are used for the…" at bounding box center [1367, 343] width 353 height 620
click at [1279, 155] on div "<!-- Header tags are used to label content. --> <!-- <h1> tags are used for the…" at bounding box center [1367, 343] width 353 height 620
click at [1324, 143] on div "<!-- Header tags are used to label content. --> <!-- <h1> tags are used for the…" at bounding box center [1367, 343] width 353 height 620
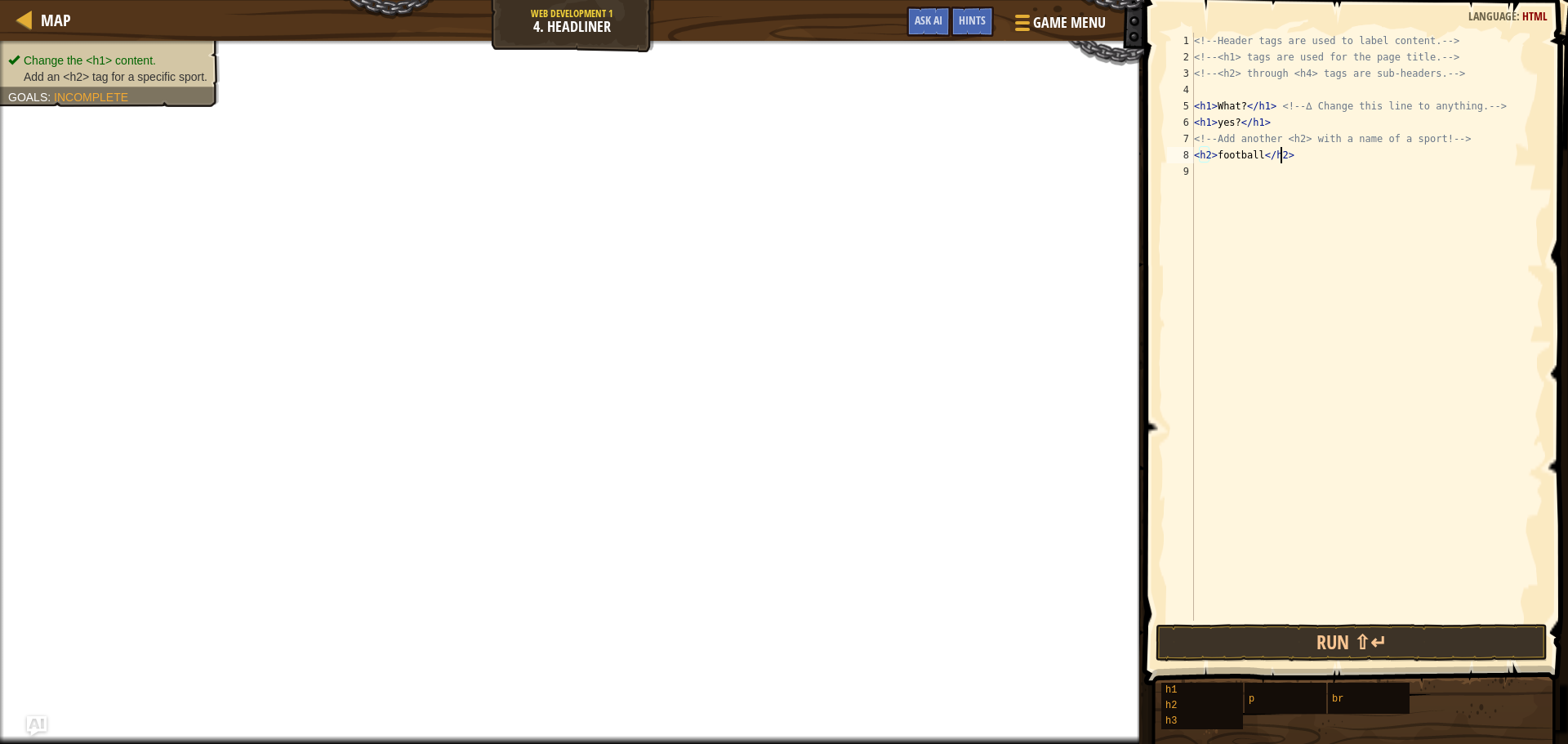
type textarea "<!-- Add another <h2> with a name of a sport! -->"
click at [1353, 195] on div "<!-- Header tags are used to label content. --> <!-- <h1> tags are used for the…" at bounding box center [1367, 343] width 353 height 620
click at [1297, 639] on button "Run ⇧↵" at bounding box center [1352, 643] width 392 height 37
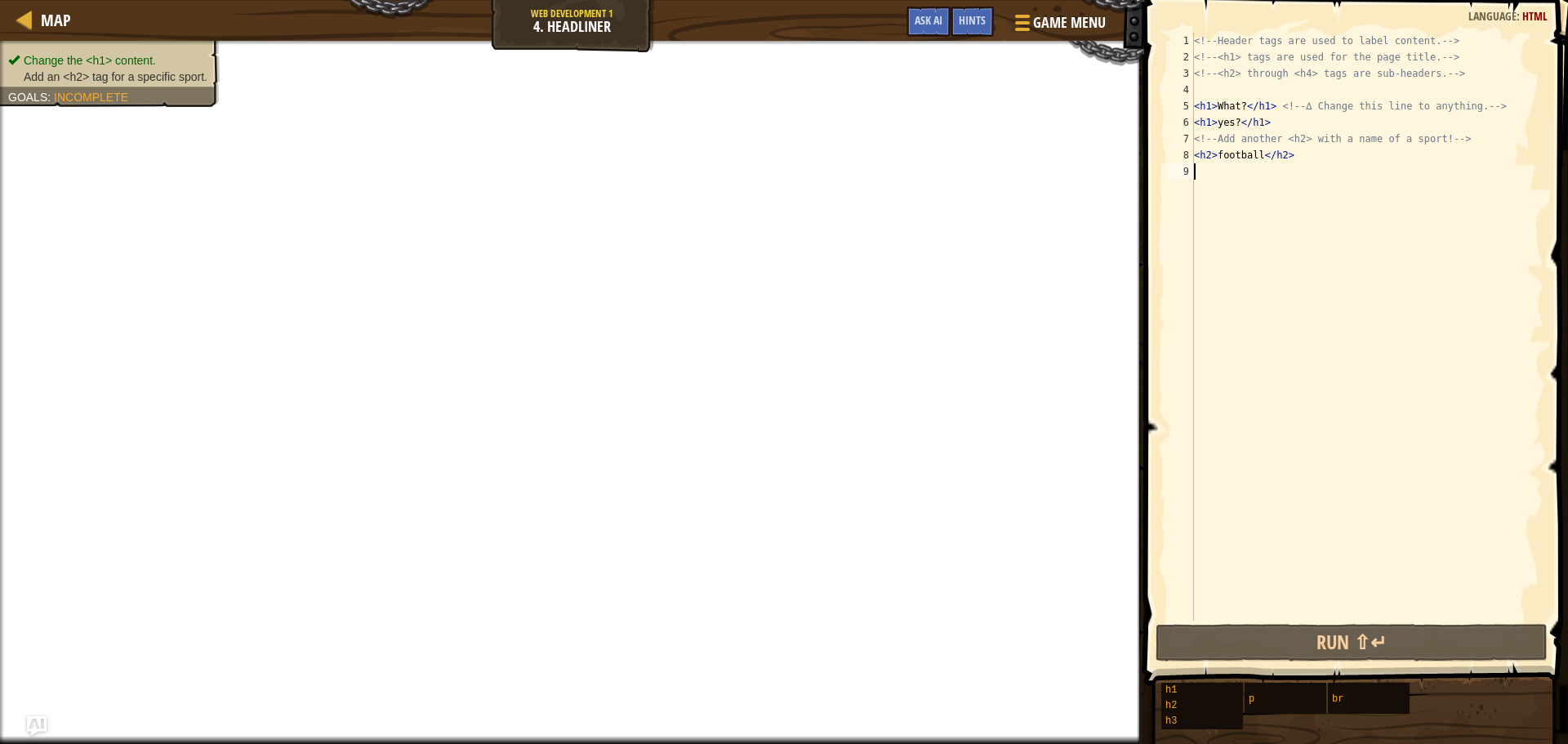
click at [150, 69] on li "Add an <h2> tag for a specific sport." at bounding box center [108, 77] width 200 height 17
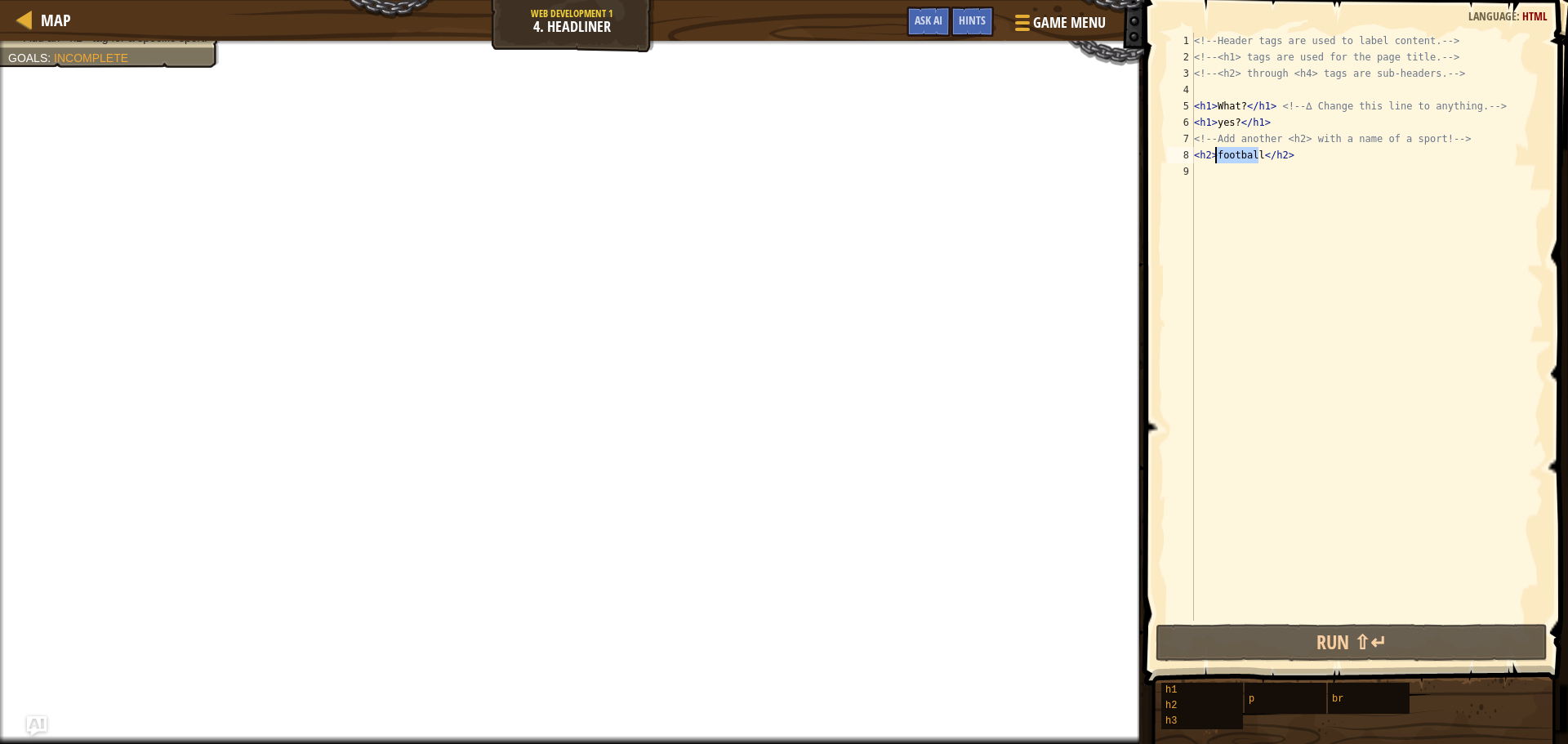
drag, startPoint x: 1260, startPoint y: 154, endPoint x: 1216, endPoint y: 160, distance: 44.4
click at [1216, 160] on div "<!-- Header tags are used to label content. --> <!-- <h1> tags are used for the…" at bounding box center [1367, 343] width 353 height 620
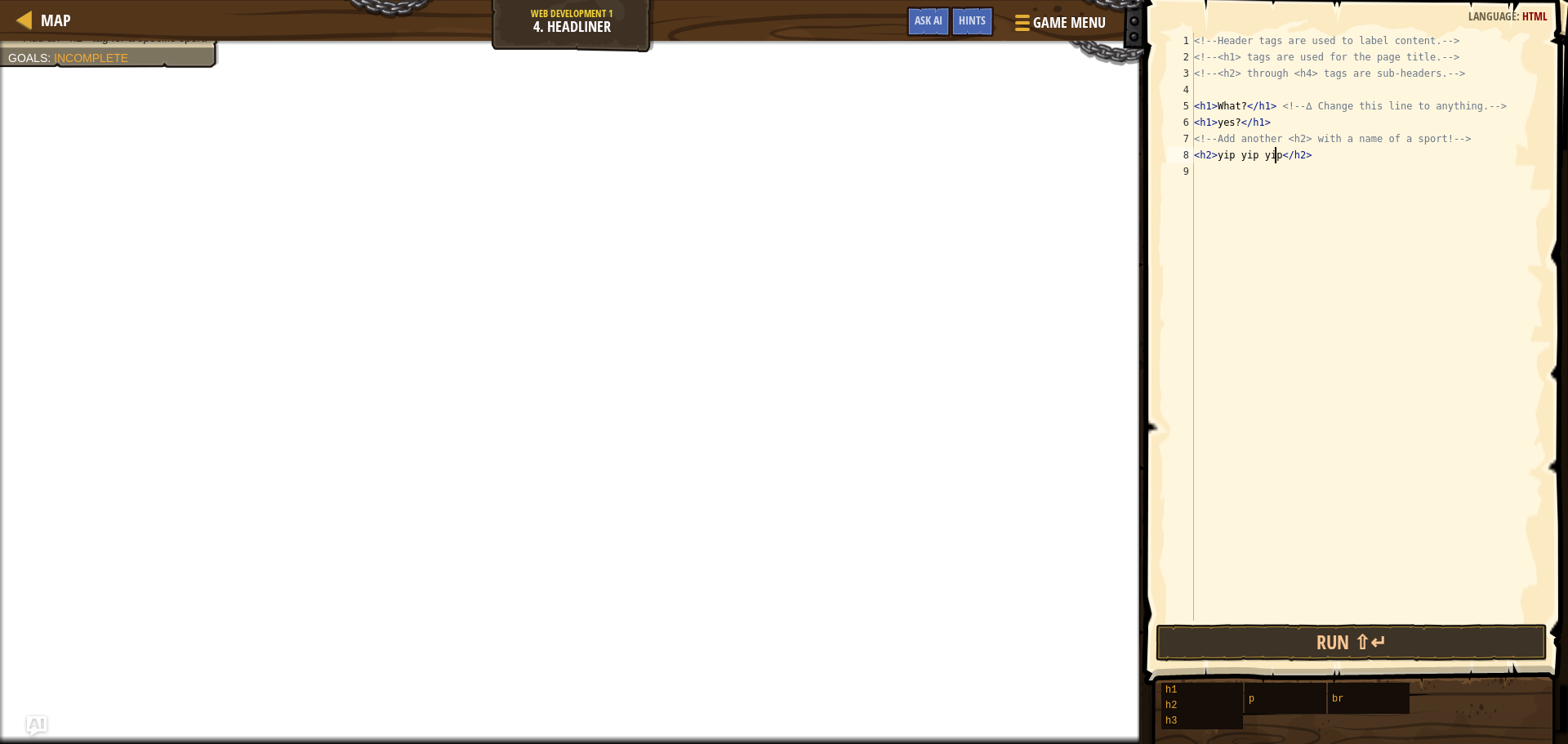
scroll to position [7, 7]
type textarea "<h2>yipyipyip</h2>"
click at [1316, 185] on div "<!-- Header tags are used to label content. --> <!-- <h1> tags are used for the…" at bounding box center [1367, 343] width 353 height 620
drag, startPoint x: 1263, startPoint y: 159, endPoint x: 1219, endPoint y: 154, distance: 44.3
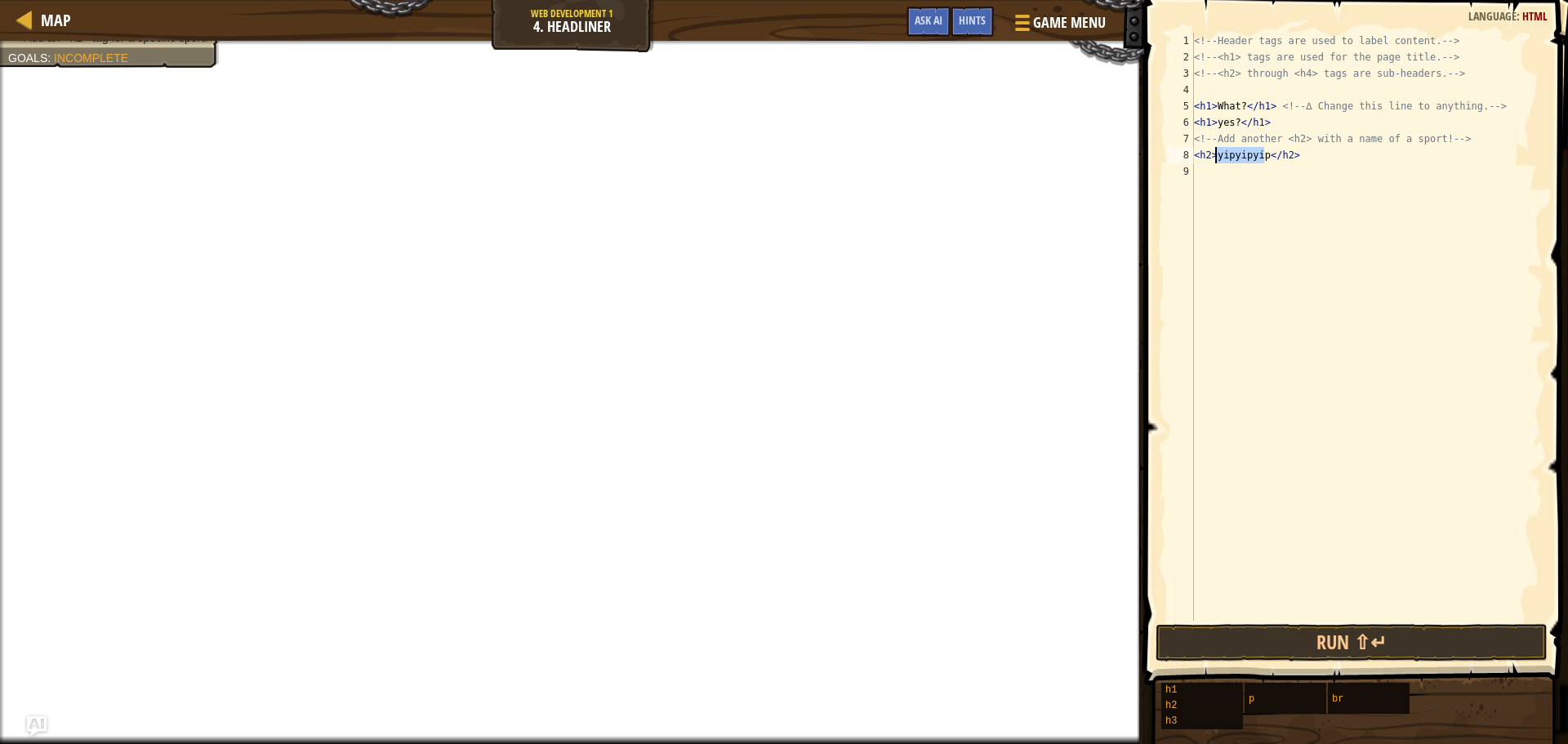
click at [1219, 155] on div "<!-- Header tags are used to label content. --> <!-- <h1> tags are used for the…" at bounding box center [1367, 343] width 353 height 620
type textarea "<h2>basketball is a sport</h2>"
click at [1300, 193] on div "<!-- Header tags are used to label content. --> <!-- <h1> tags are used for the…" at bounding box center [1367, 343] width 353 height 620
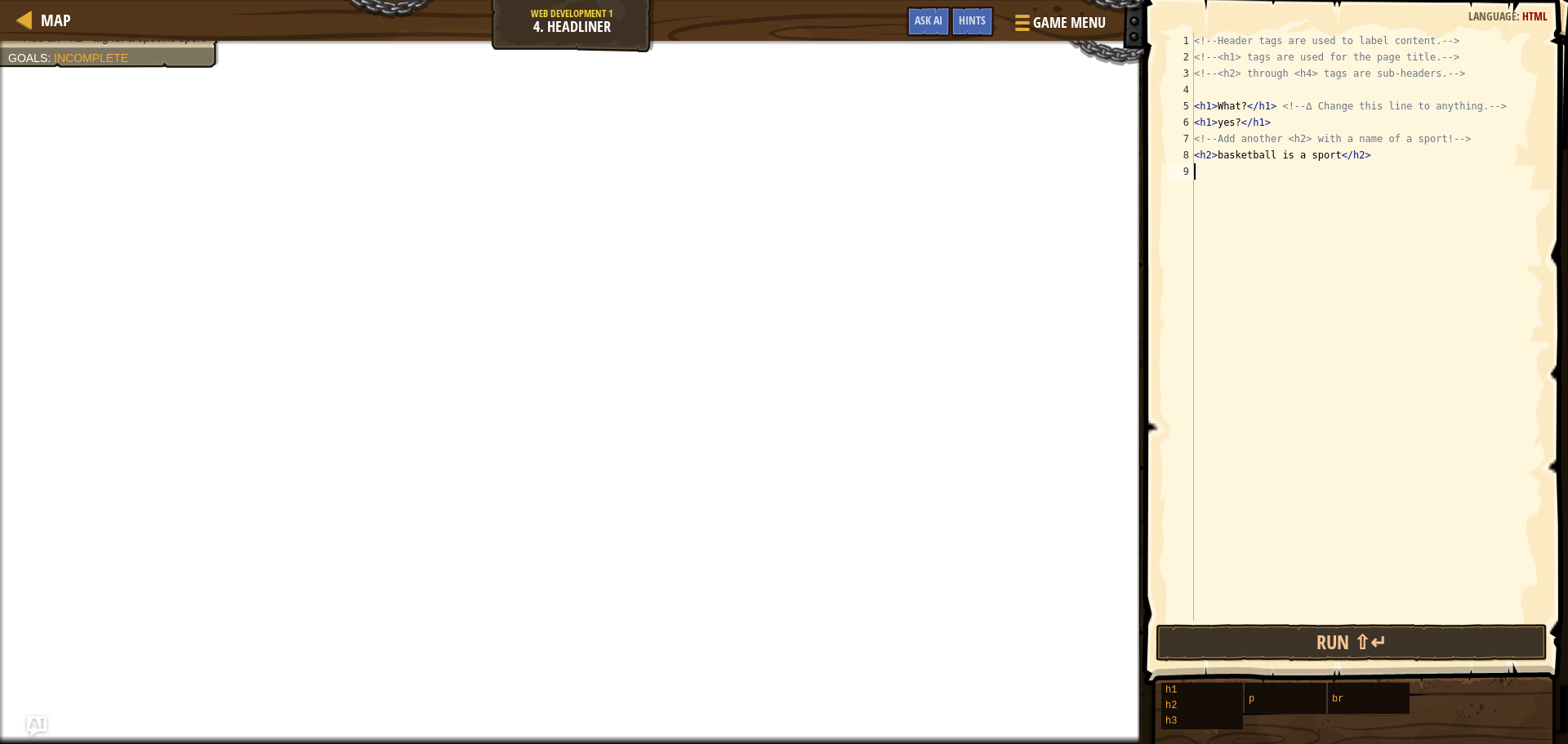
click at [1340, 159] on div "<!-- Header tags are used to label content. --> <!-- <h1> tags are used for the…" at bounding box center [1367, 343] width 353 height 620
type textarea "<h2>basketball is a sport<h2>"
click at [1307, 201] on div "<!-- Header tags are used to label content. --> <!-- <h1> tags are used for the…" at bounding box center [1367, 343] width 353 height 620
drag, startPoint x: 1326, startPoint y: 160, endPoint x: 1269, endPoint y: 151, distance: 57.7
click at [1269, 151] on div "<!-- Header tags are used to label content. --> <!-- <h1> tags are used for the…" at bounding box center [1367, 343] width 353 height 620
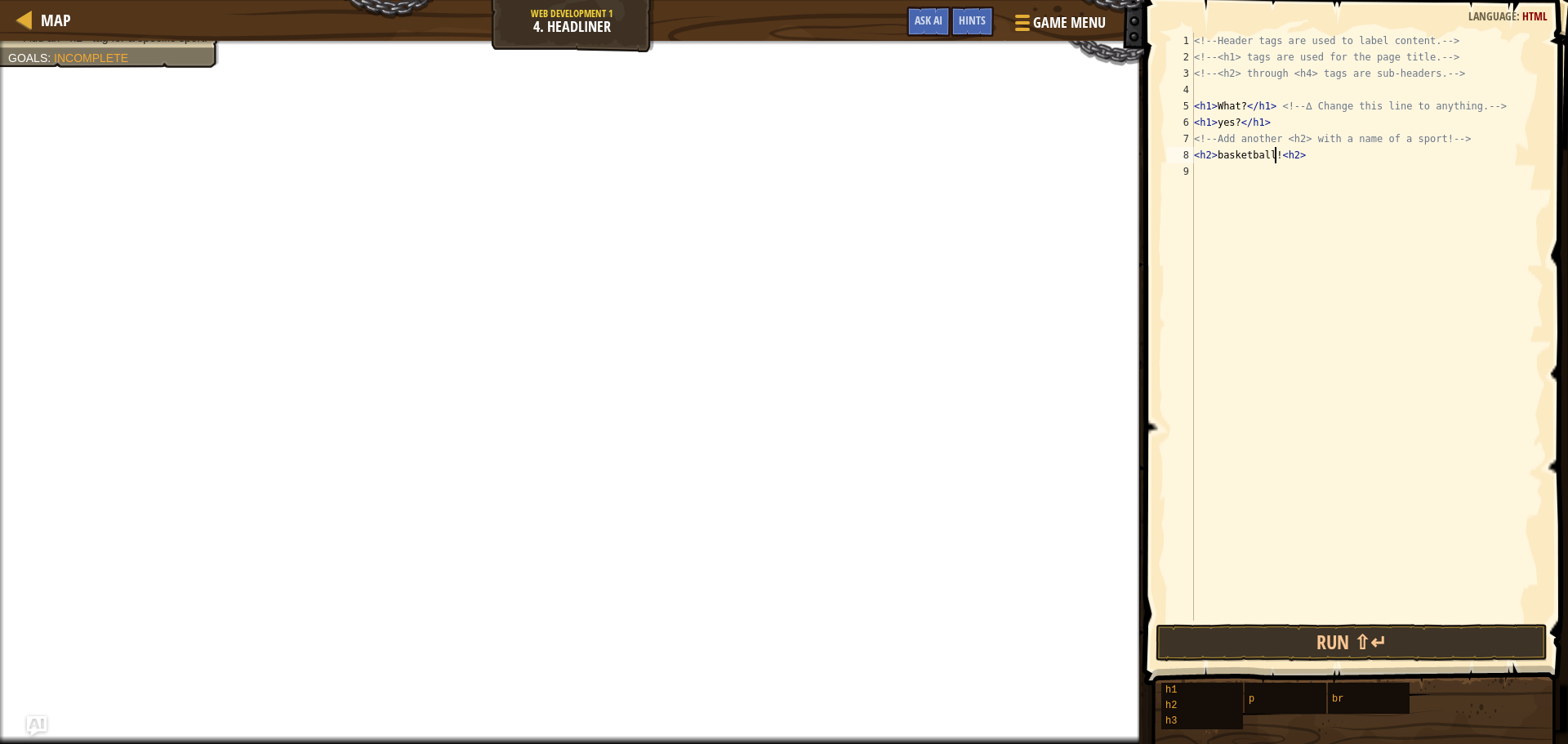
scroll to position [7, 7]
click at [54, 45] on div "Change the <h1> content. Add an <h2> tag for a specific sport. Goals : Incomple…" at bounding box center [572, 392] width 1144 height 703
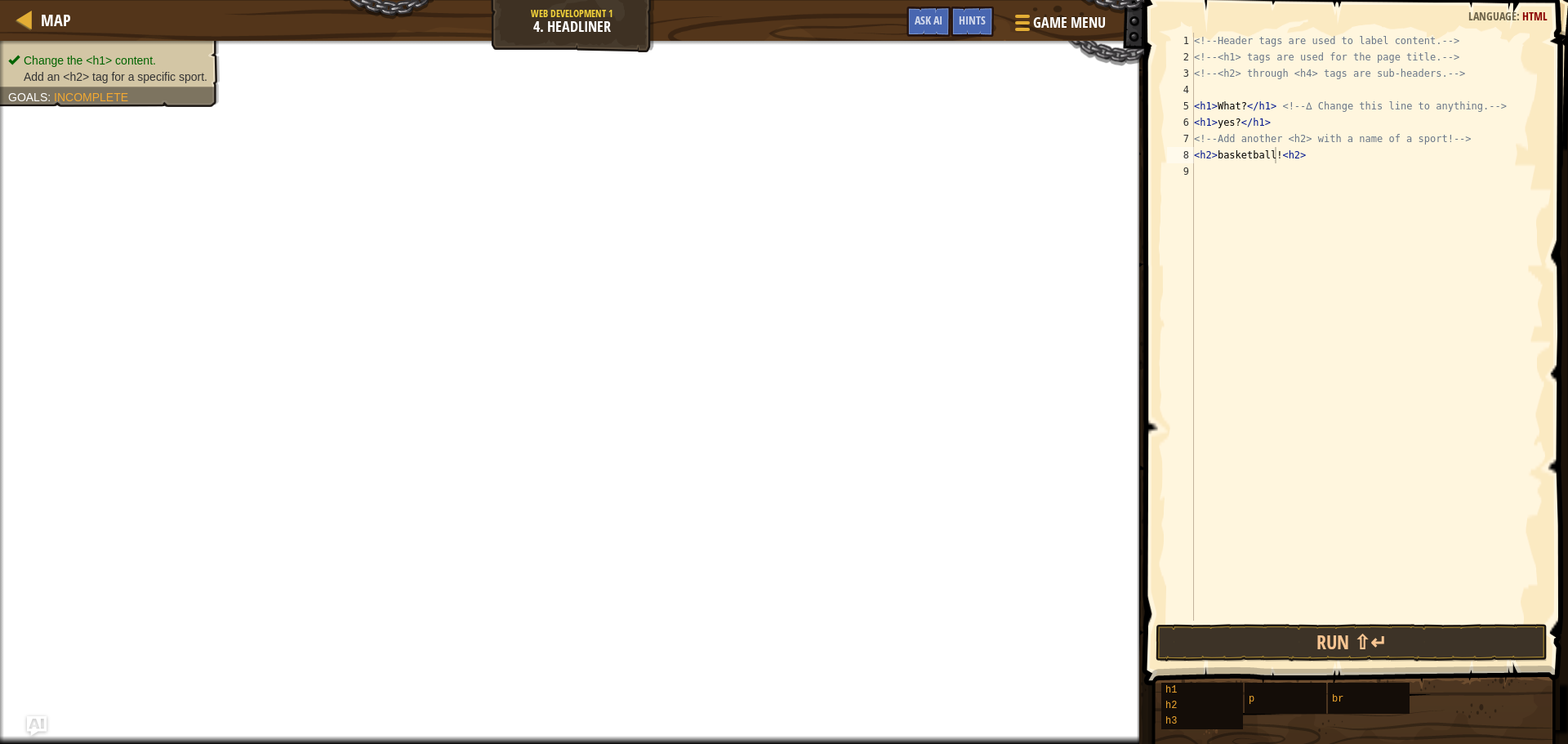
click at [144, 58] on div "Change the <h1> content. Add an <h2> tag for a specific sport. Goals : Incomple…" at bounding box center [100, 69] width 239 height 77
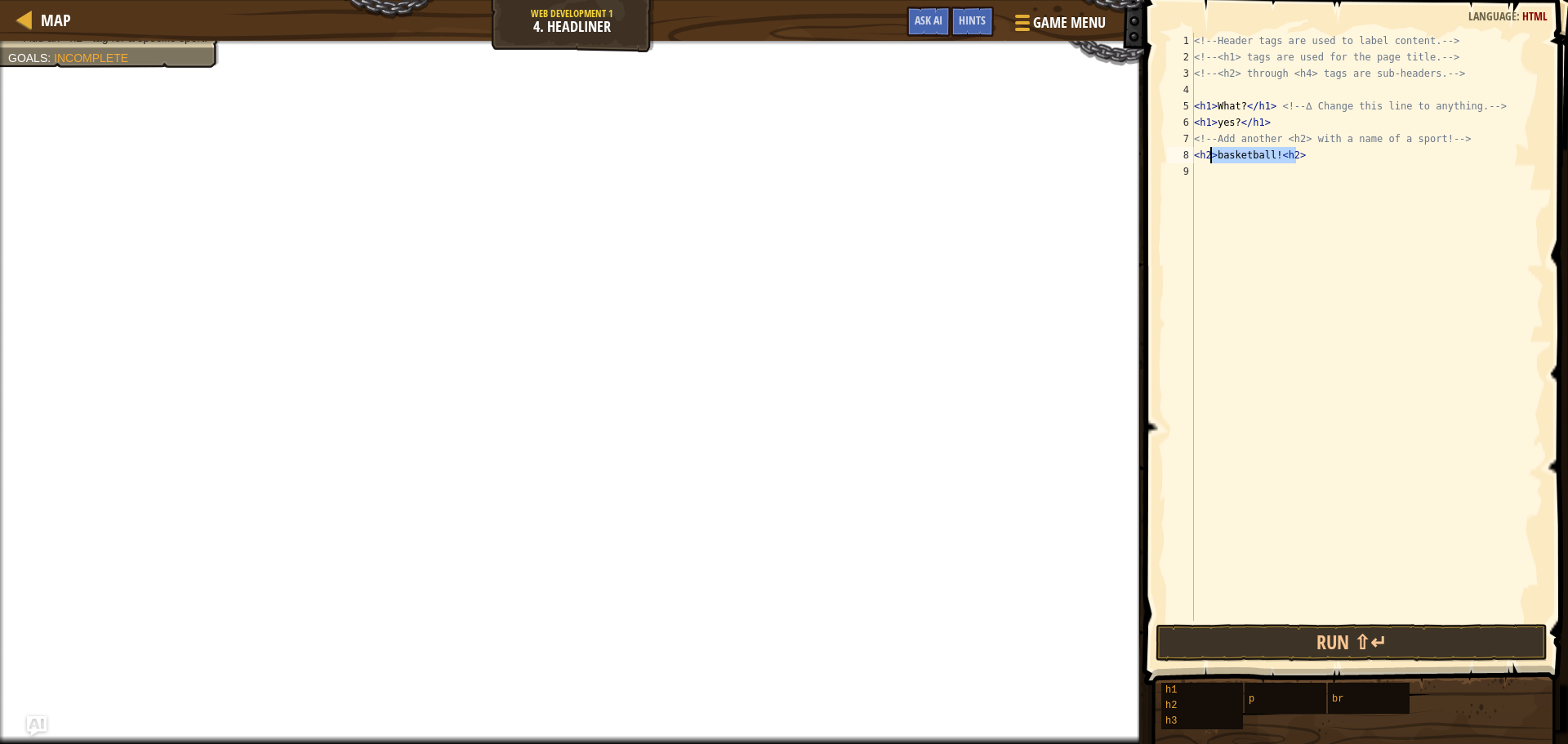
drag, startPoint x: 1301, startPoint y: 150, endPoint x: 1209, endPoint y: 159, distance: 92.4
click at [1209, 159] on div "<!-- Header tags are used to label content. --> <!-- <h1> tags are used for the…" at bounding box center [1367, 343] width 353 height 620
click at [1223, 158] on div "<!-- Header tags are used to label content. --> <!-- <h1> tags are used for the…" at bounding box center [1367, 326] width 353 height 588
drag, startPoint x: 1214, startPoint y: 151, endPoint x: 1295, endPoint y: 156, distance: 81.2
click at [1295, 156] on div "<!-- Header tags are used to label content. --> <!-- <h1> tags are used for the…" at bounding box center [1367, 343] width 353 height 620
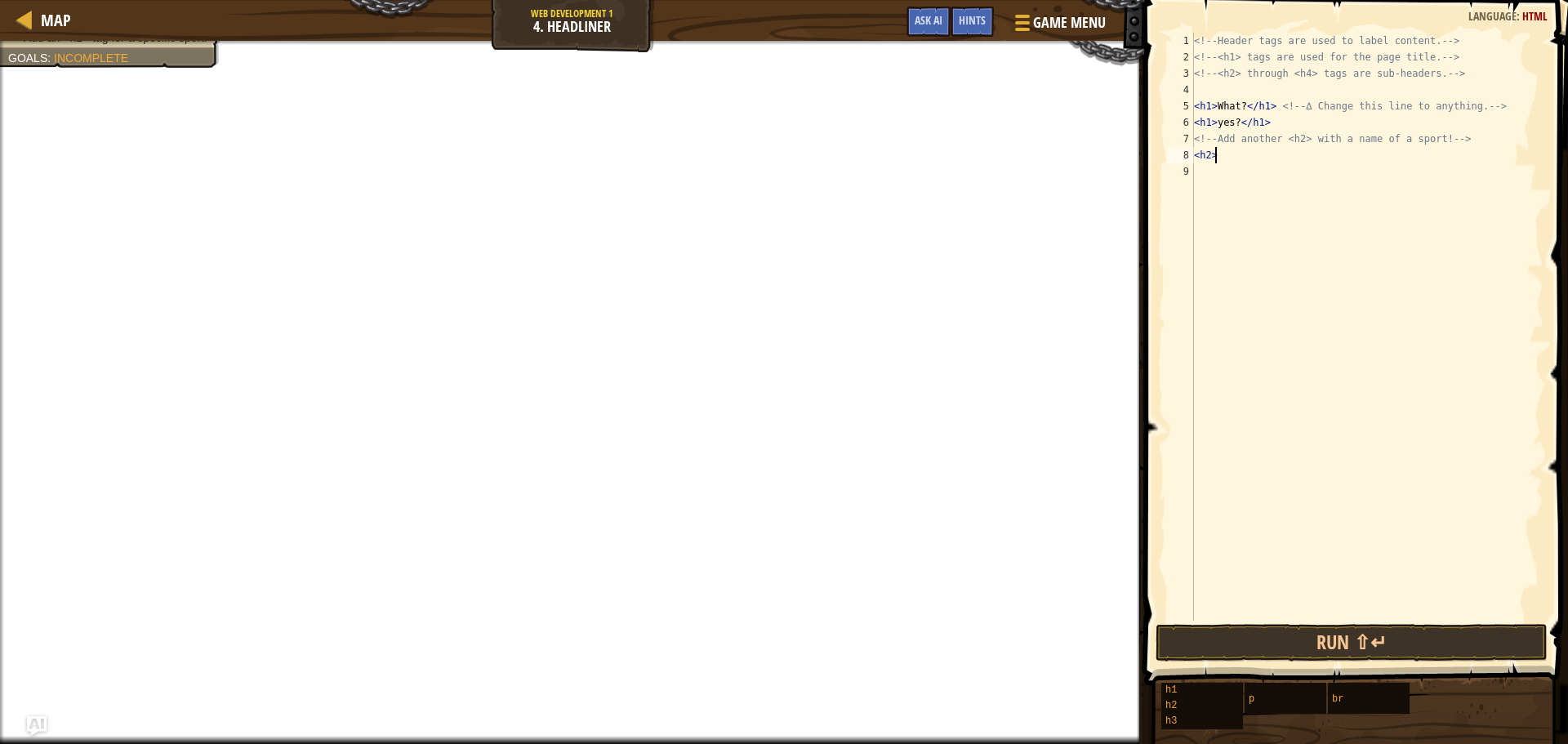
scroll to position [7, 1]
drag, startPoint x: 1222, startPoint y: 156, endPoint x: 1189, endPoint y: 159, distance: 33.1
click at [1189, 159] on div "<h2> 1 2 3 4 5 6 7 8 9 <!-- Header tags are used to label content. --> <!-- <h1…" at bounding box center [1353, 326] width 380 height 588
paste textarea "<h2>"
click at [1219, 159] on div "<!-- Header tags are used to label content. --> <!-- <h1> tags are used for the…" at bounding box center [1367, 343] width 353 height 620
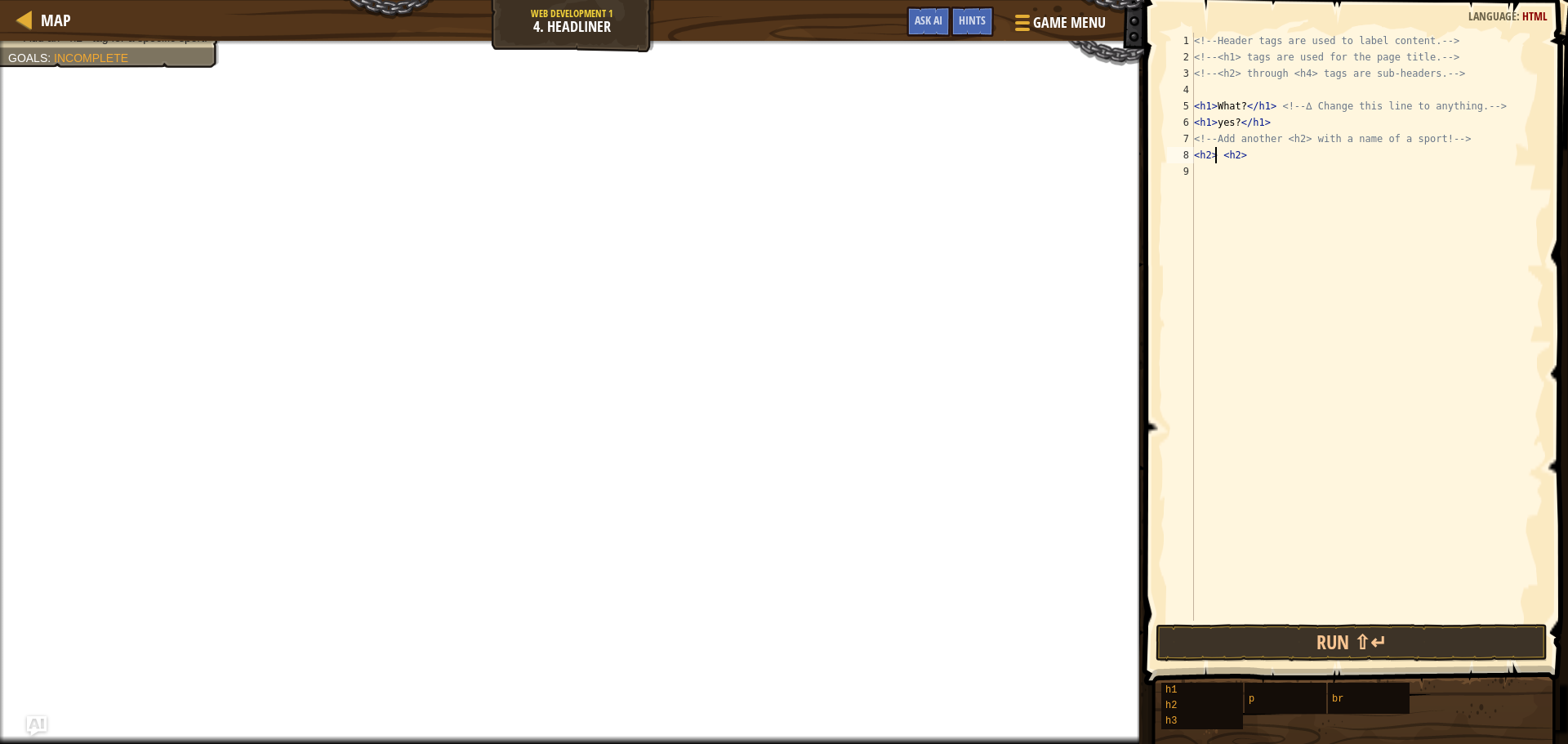
click at [1222, 161] on div "<!-- Header tags are used to label content. --> <!-- <h1> tags are used for the…" at bounding box center [1367, 343] width 353 height 620
type textarea "<h2>soccer<h2>"
click at [1327, 634] on button "Run ⇧↵" at bounding box center [1352, 643] width 392 height 37
click at [1328, 635] on button "Run ⇧↵" at bounding box center [1352, 643] width 392 height 37
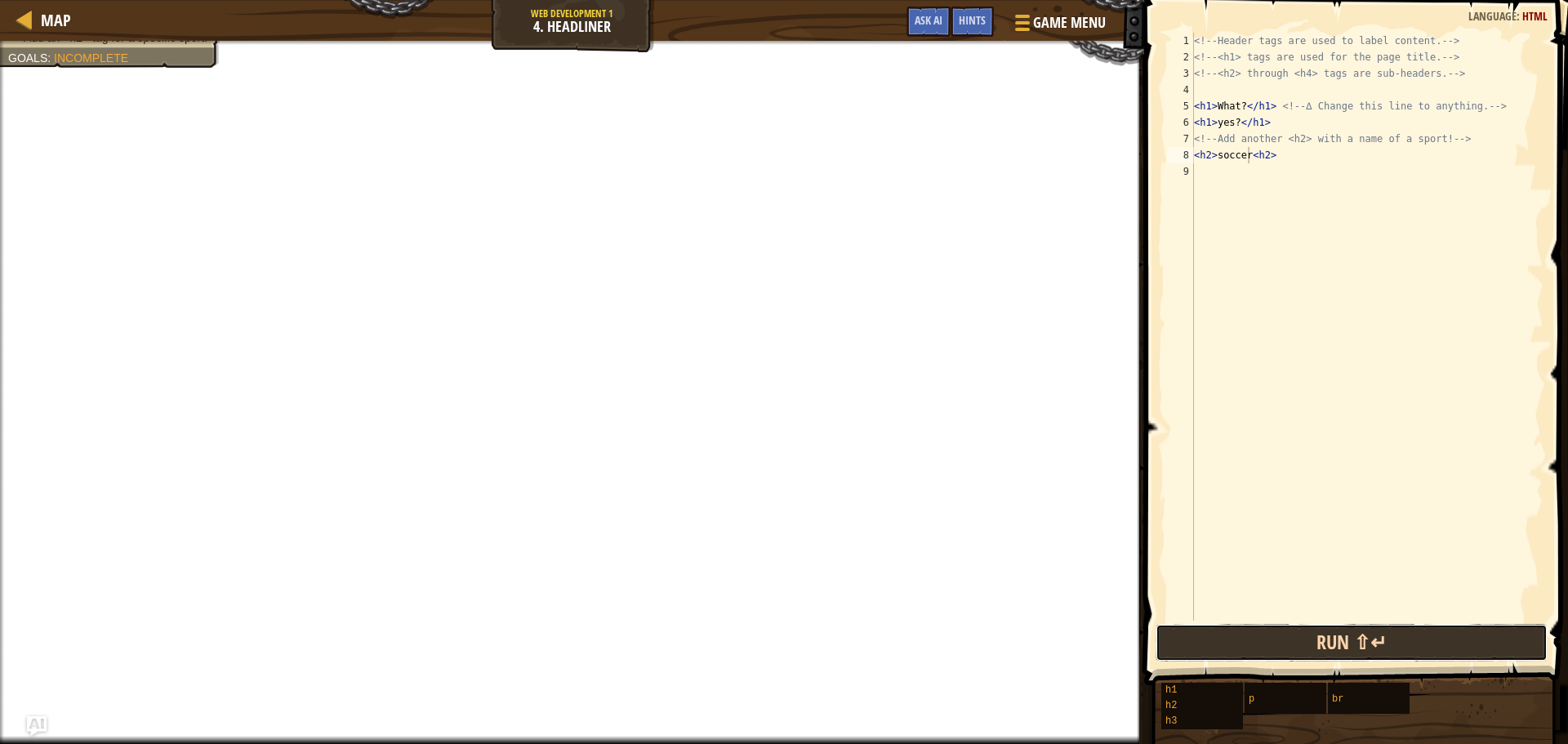
click at [1327, 624] on button "Run ⇧↵" at bounding box center [1352, 643] width 392 height 37
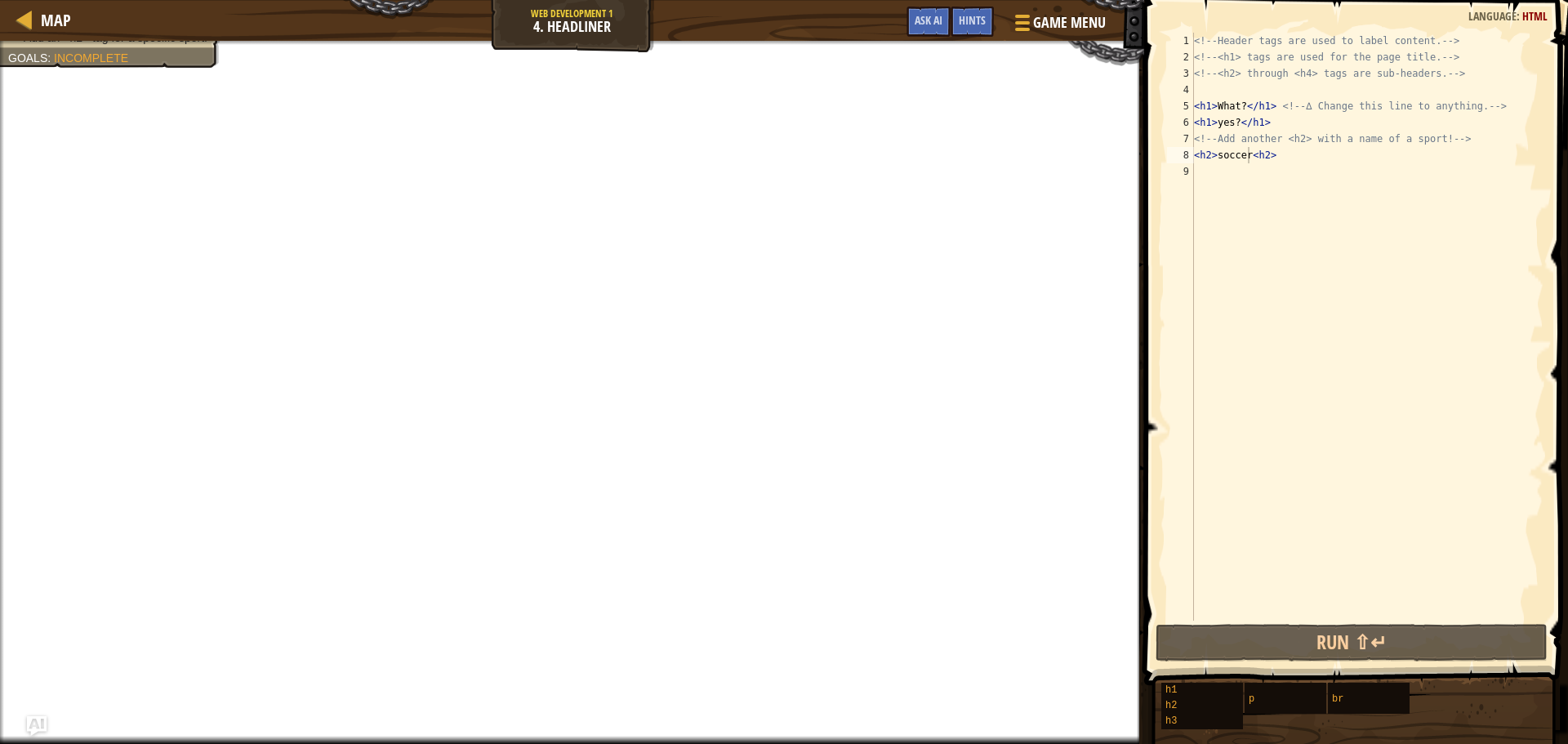
click at [1324, 621] on span at bounding box center [1358, 320] width 437 height 734
click at [1325, 620] on div "<!-- Header tags are used to label content. --> <!-- <h1> tags are used for the…" at bounding box center [1367, 343] width 353 height 620
click at [1292, 617] on div "<!-- Header tags are used to label content. --> <!-- <h1> tags are used for the…" at bounding box center [1367, 343] width 353 height 620
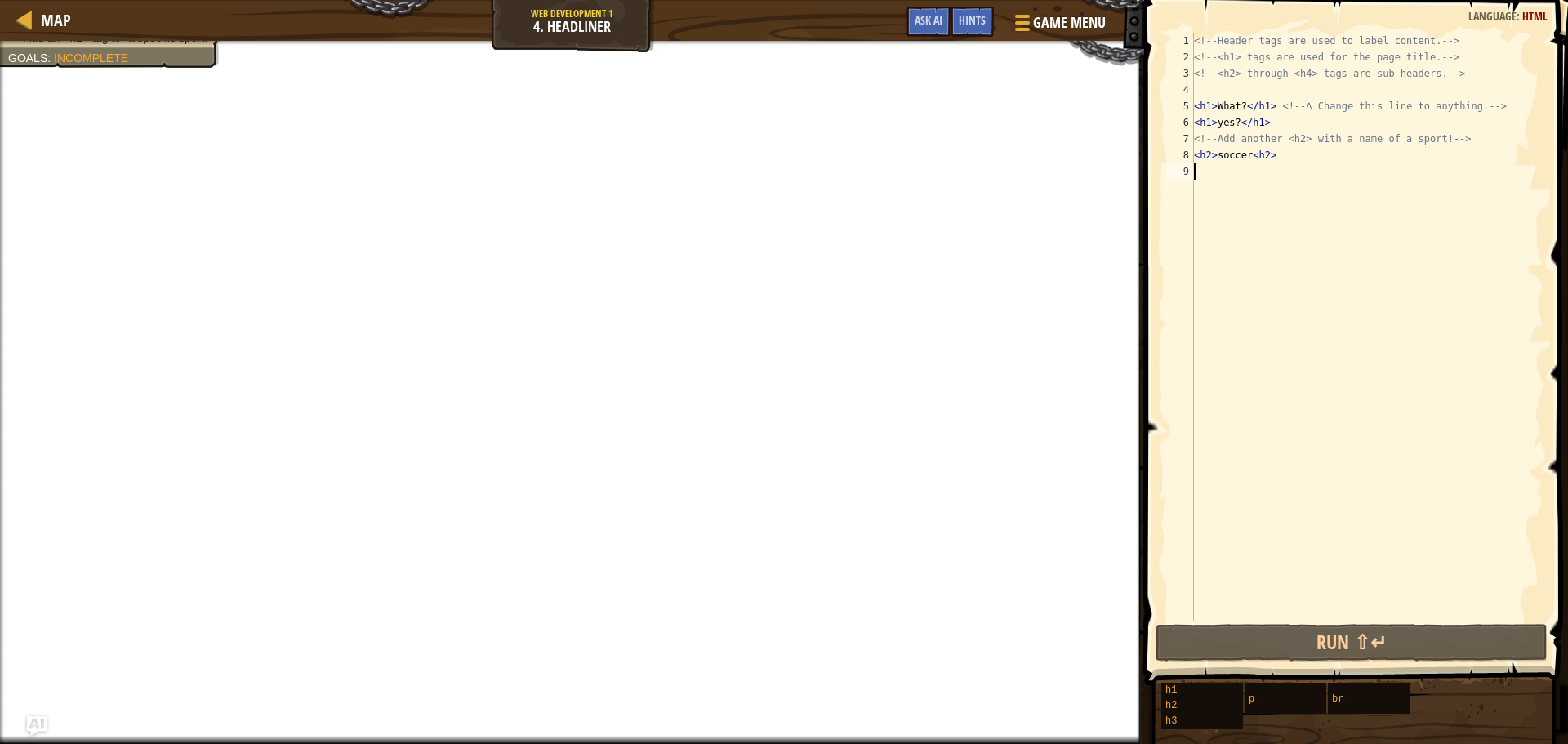
click at [1291, 613] on div "1 2 3 4 5 6 7 8 9 <!-- Header tags are used to label content. --> <!-- <h1> tag…" at bounding box center [1353, 326] width 380 height 588
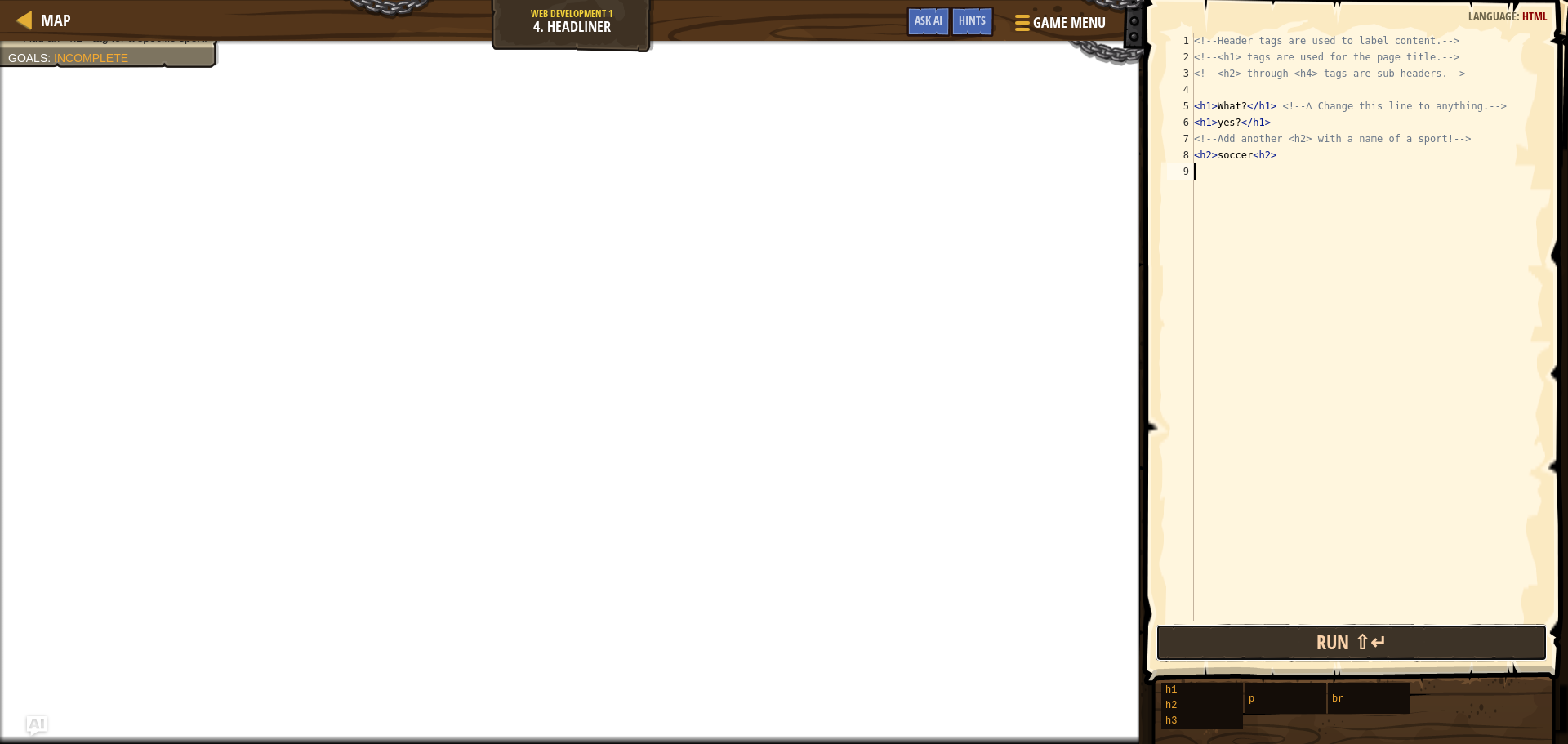
drag, startPoint x: 1280, startPoint y: 615, endPoint x: 1209, endPoint y: 660, distance: 84.1
click at [1252, 619] on div "1 2 3 4 5 6 7 8 9 <!-- Header tags are used to label content. --> <!-- <h1> tag…" at bounding box center [1354, 375] width 429 height 734
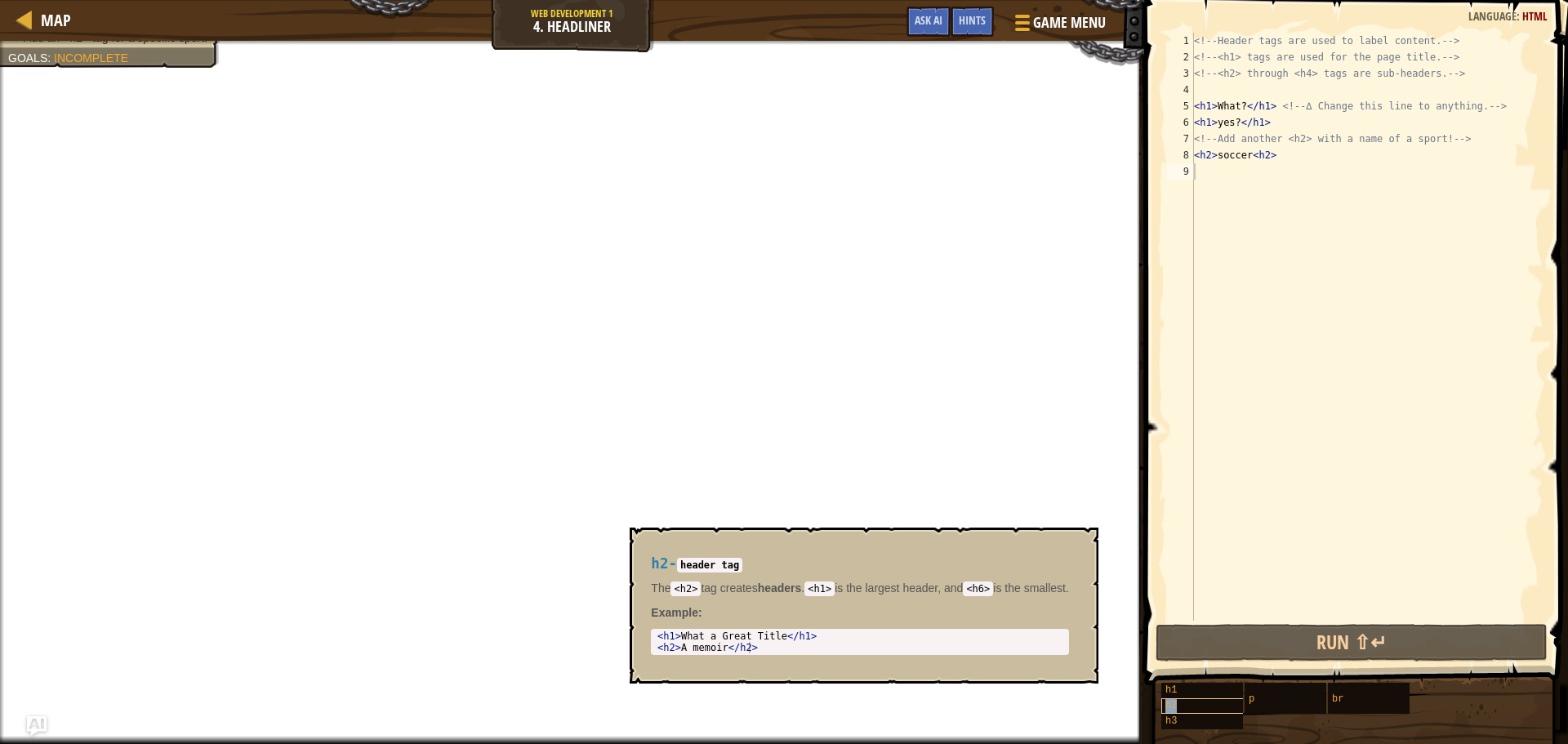
click at [1201, 701] on div "h2" at bounding box center [1240, 706] width 157 height 16
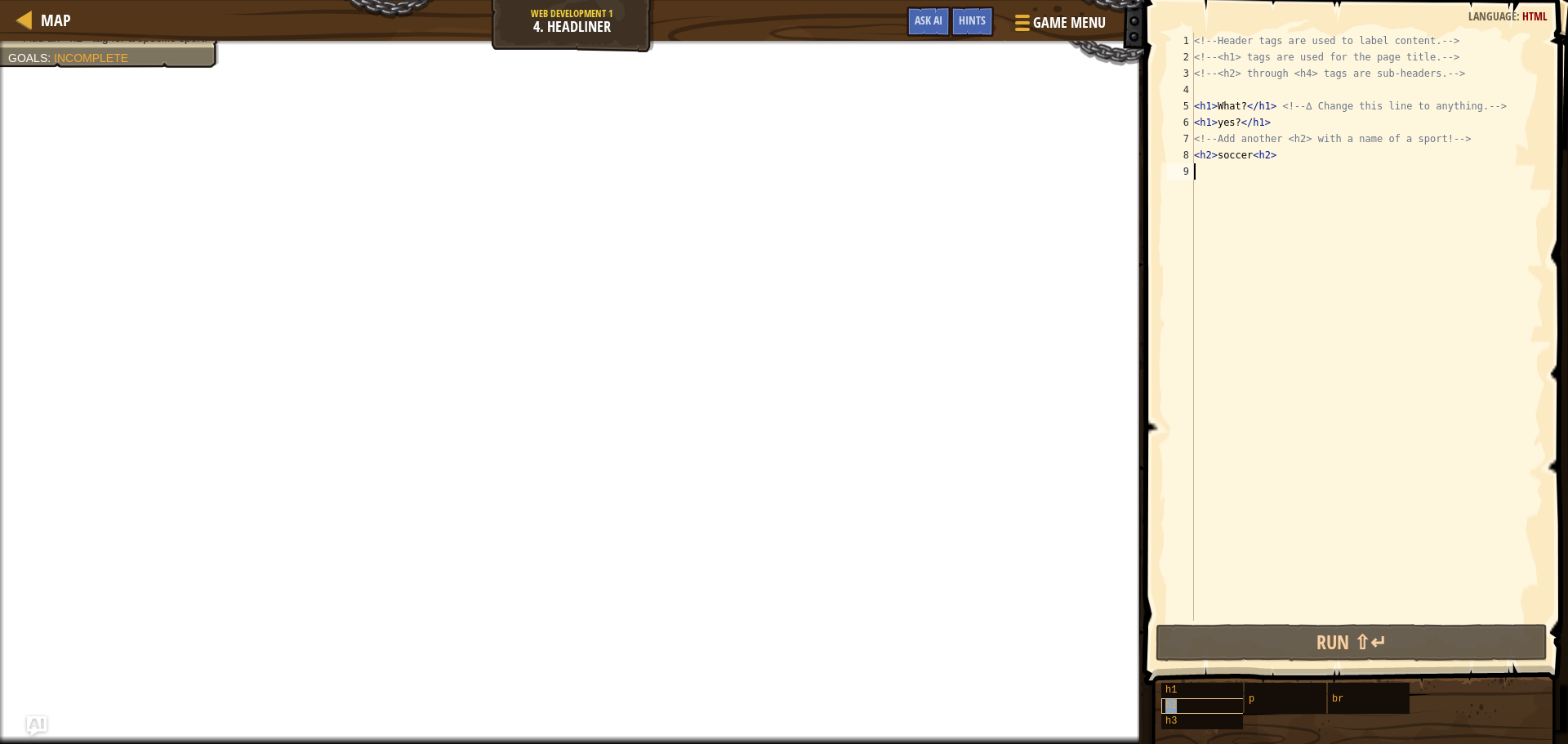
click at [1201, 701] on div "h2" at bounding box center [1240, 706] width 157 height 16
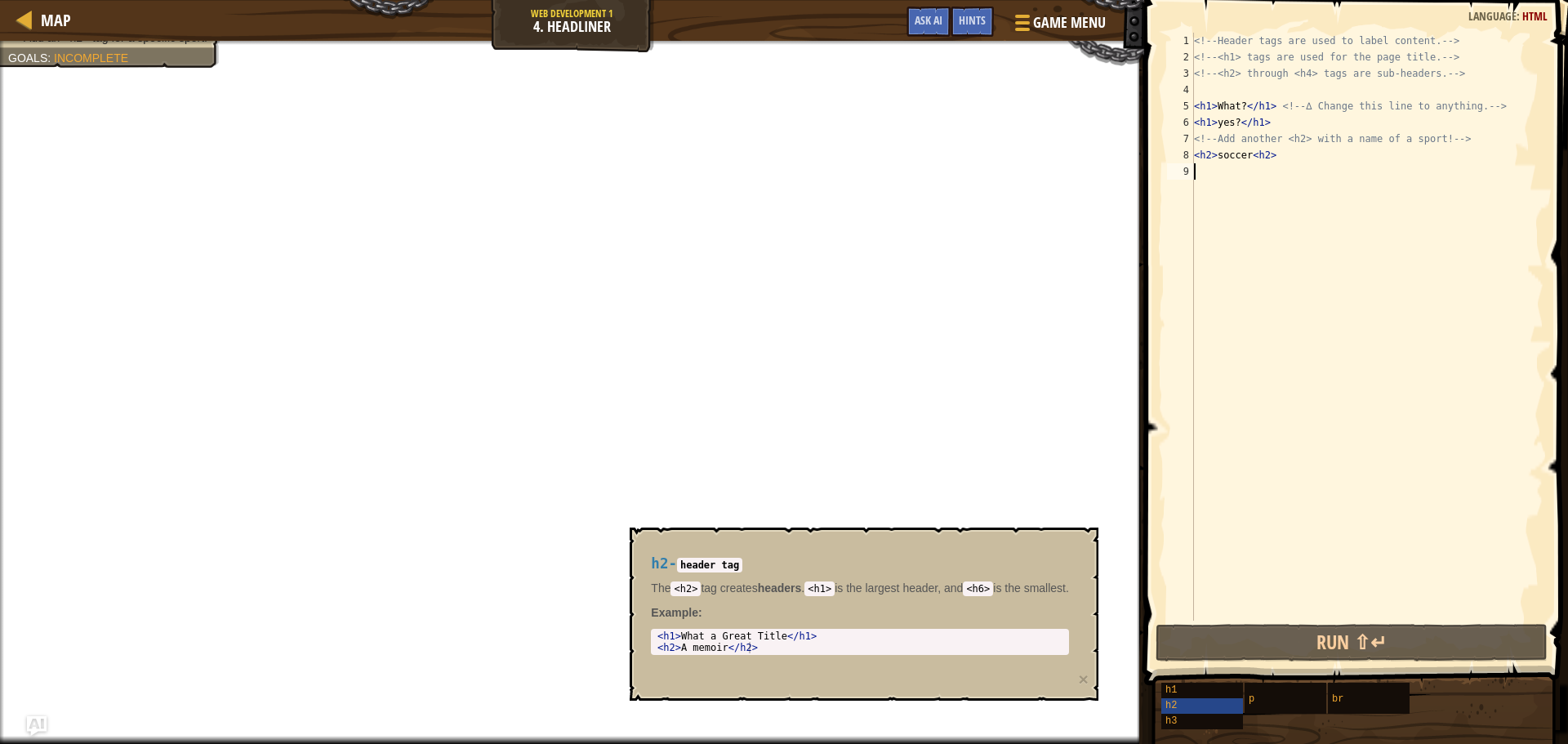
click at [1256, 158] on div "<!-- Header tags are used to label content. --> <!-- <h1> tags are used for the…" at bounding box center [1367, 343] width 353 height 620
type textarea "<h2>soccer</h2>"
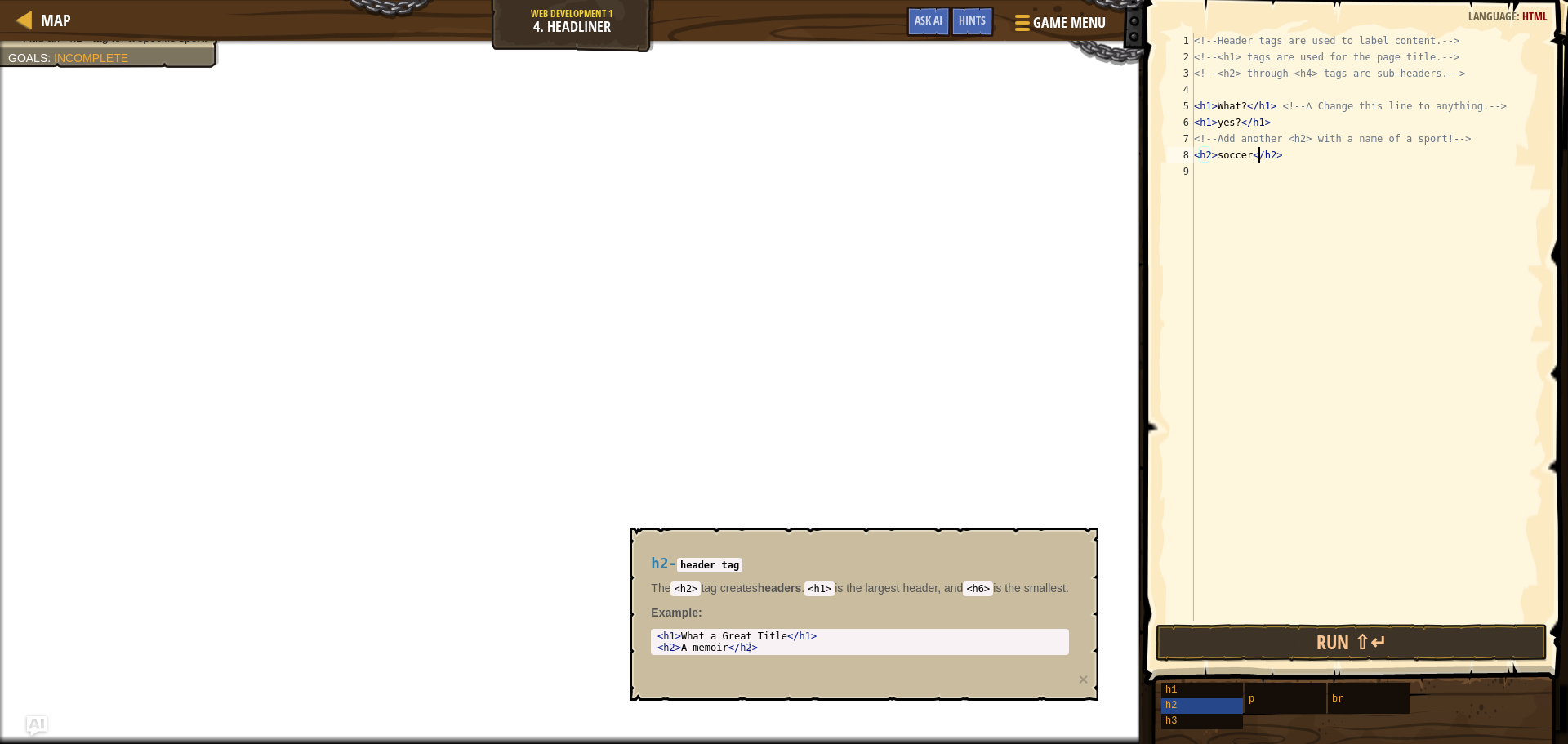
click at [1219, 274] on div "<!-- Header tags are used to label content. --> <!-- <h1> tags are used for the…" at bounding box center [1367, 343] width 353 height 620
click at [1196, 154] on div "<!-- Header tags are used to label content. --> <!-- <h1> tags are used for the…" at bounding box center [1367, 343] width 353 height 620
click at [1201, 159] on div "<!-- Header tags are used to label content. --> <!-- <h1> tags are used for the…" at bounding box center [1367, 343] width 353 height 620
click at [1200, 154] on div "<!-- Header tags are used to label content. --> <!-- <h1> tags are used for the…" at bounding box center [1367, 343] width 353 height 620
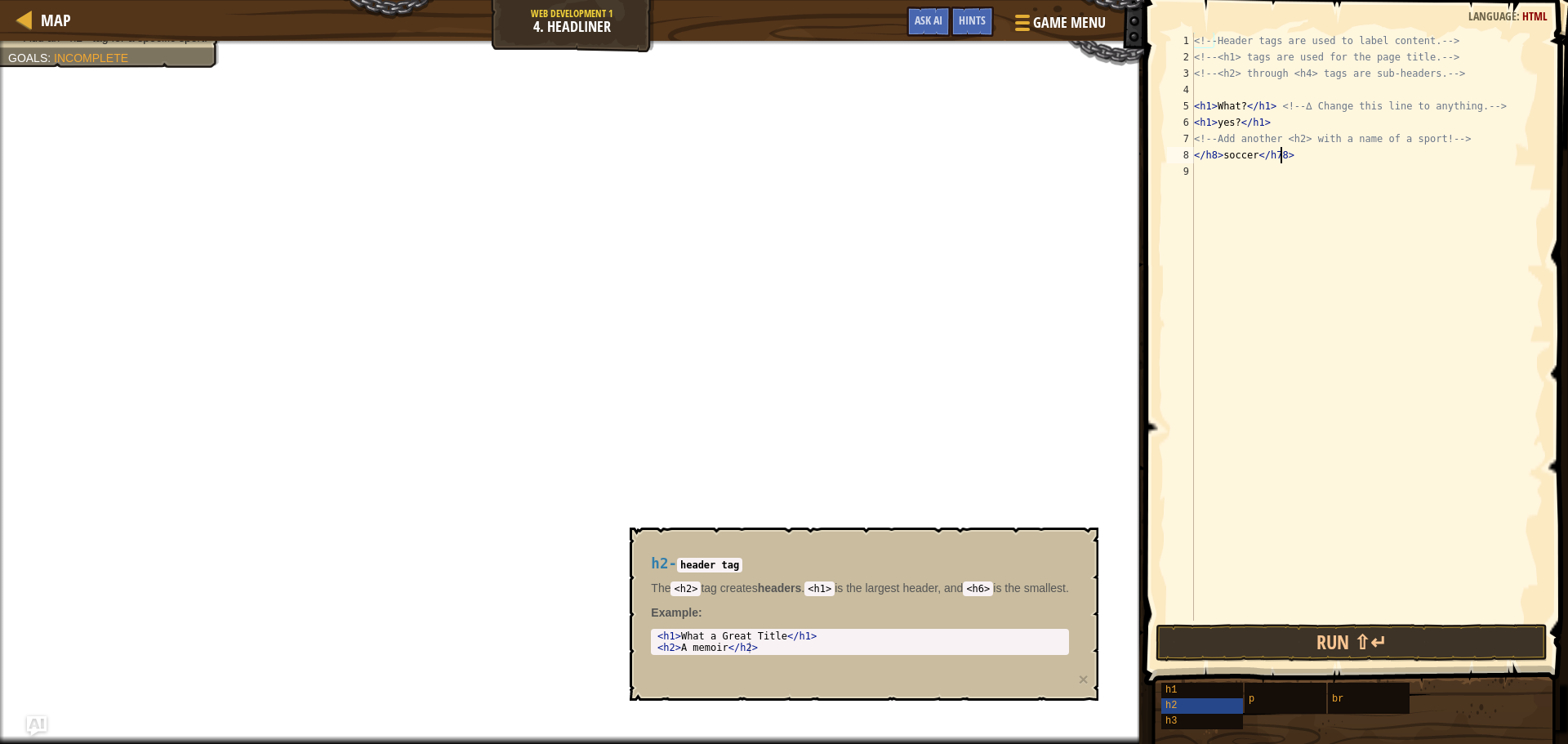
scroll to position [7, 7]
type textarea "</h8>soccer</h8>"
click at [1239, 164] on div "<!-- Header tags are used to label content. --> <!-- <h1> tags are used for the…" at bounding box center [1367, 343] width 353 height 620
click at [1300, 645] on button "Run ⇧↵" at bounding box center [1352, 643] width 392 height 37
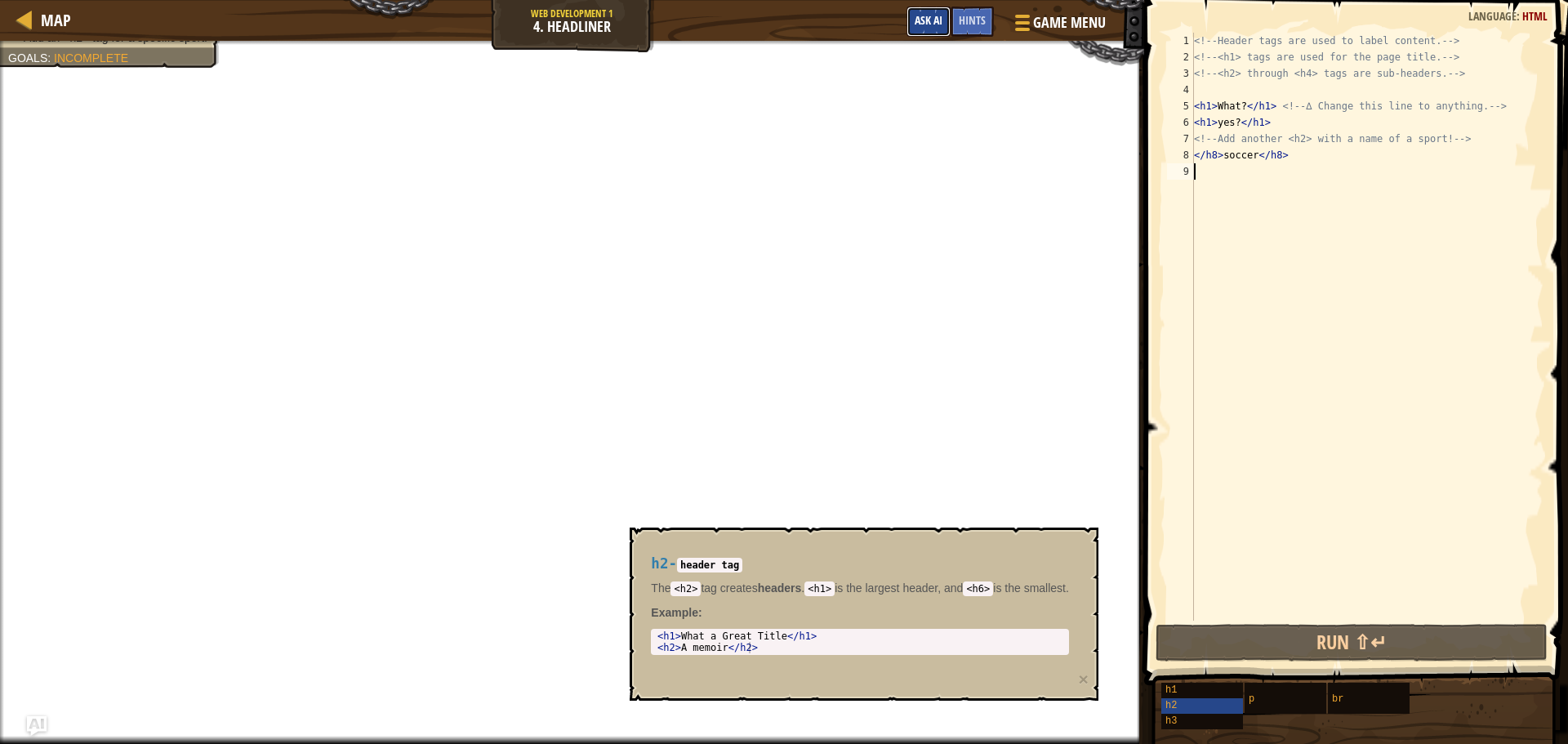
click at [933, 20] on span "Ask AI" at bounding box center [929, 20] width 28 height 16
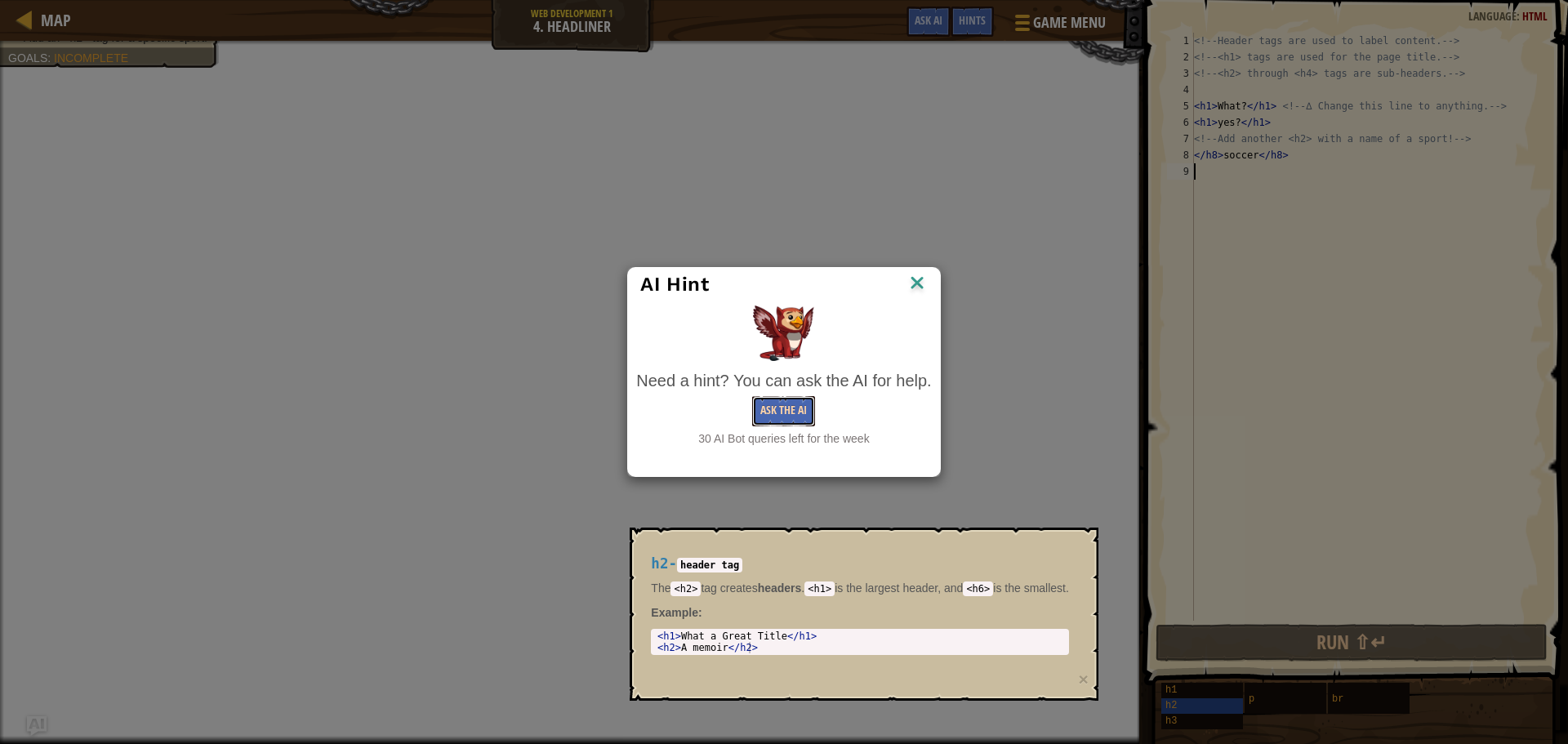
click at [775, 423] on button "Ask the AI" at bounding box center [784, 411] width 63 height 31
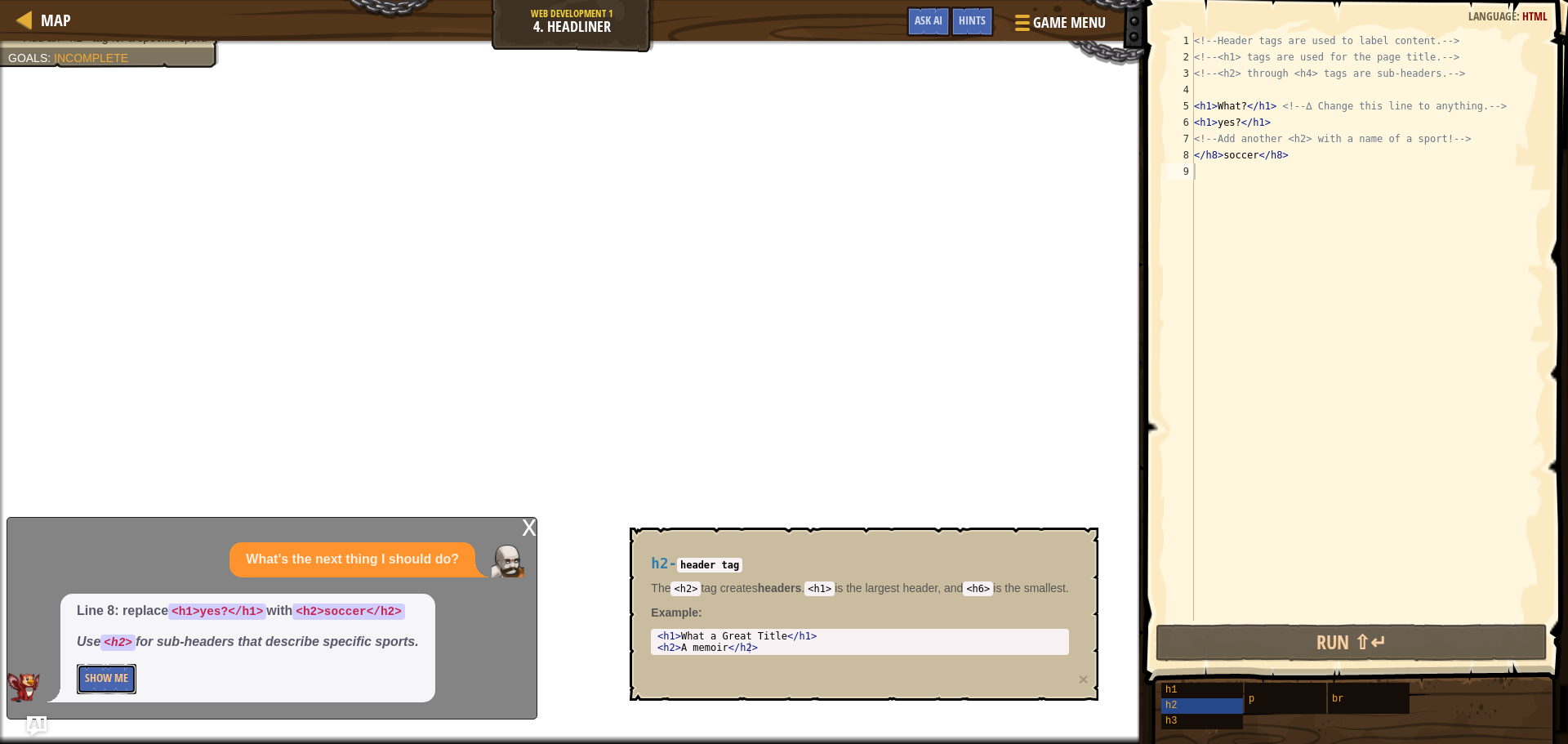
drag, startPoint x: 123, startPoint y: 681, endPoint x: 142, endPoint y: 685, distance: 19.4
click at [133, 681] on button "Show Me" at bounding box center [107, 679] width 59 height 31
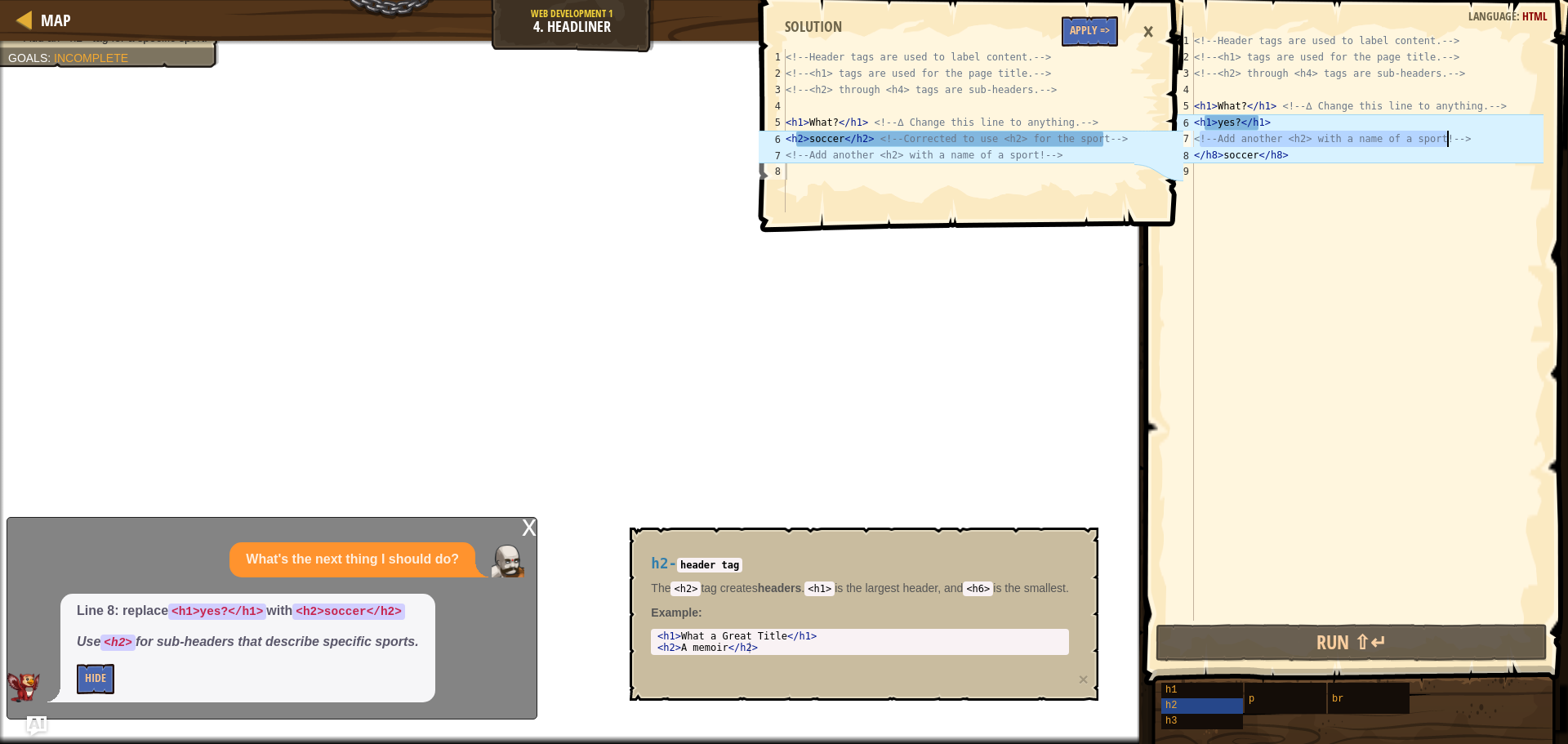
drag, startPoint x: 1200, startPoint y: 139, endPoint x: 1448, endPoint y: 136, distance: 248.0
click at [1448, 136] on div "<!-- Header tags are used to label content. --> <!-- <h1> tags are used for the…" at bounding box center [1367, 343] width 353 height 620
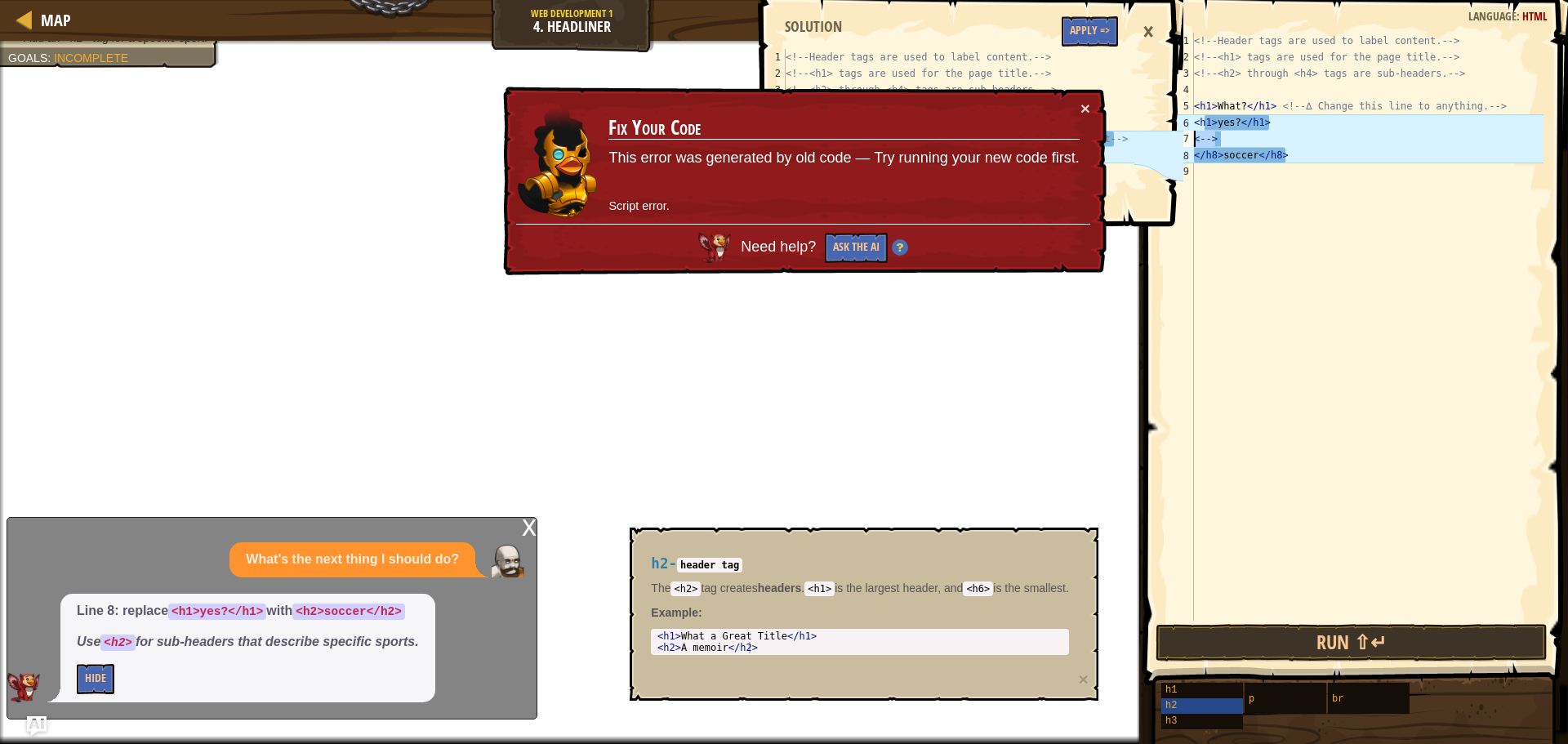
drag, startPoint x: 1235, startPoint y: 142, endPoint x: 1186, endPoint y: 139, distance: 49.1
click at [1186, 139] on div "<--> 1 2 3 4 5 6 7 8 9 <!-- Header tags are used to label content. --> <!-- <h1…" at bounding box center [1353, 326] width 380 height 588
click at [1230, 134] on div "<!-- Header tags are used to label content. --> <!-- <h1> tags are used for the…" at bounding box center [1367, 326] width 353 height 588
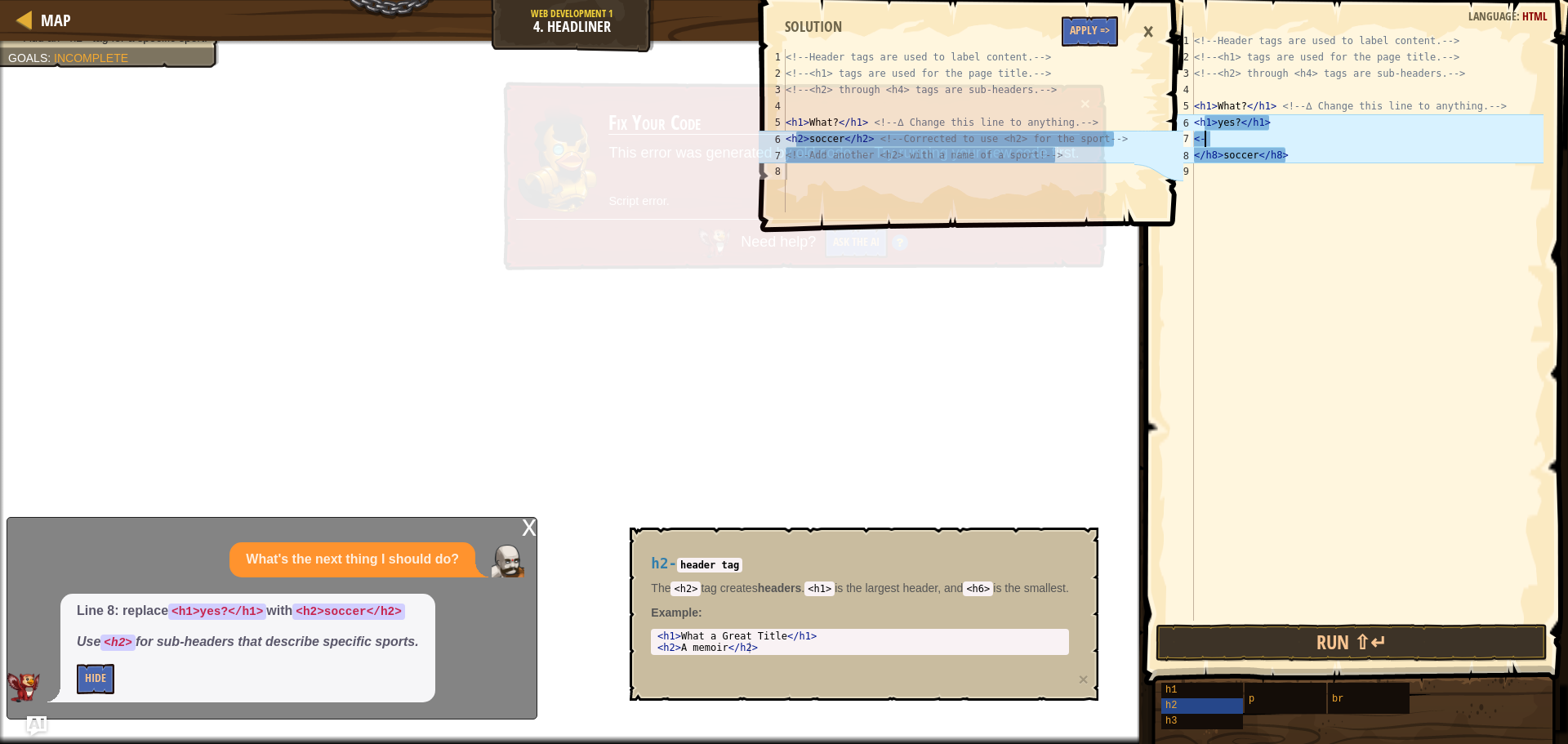
type textarea "<"
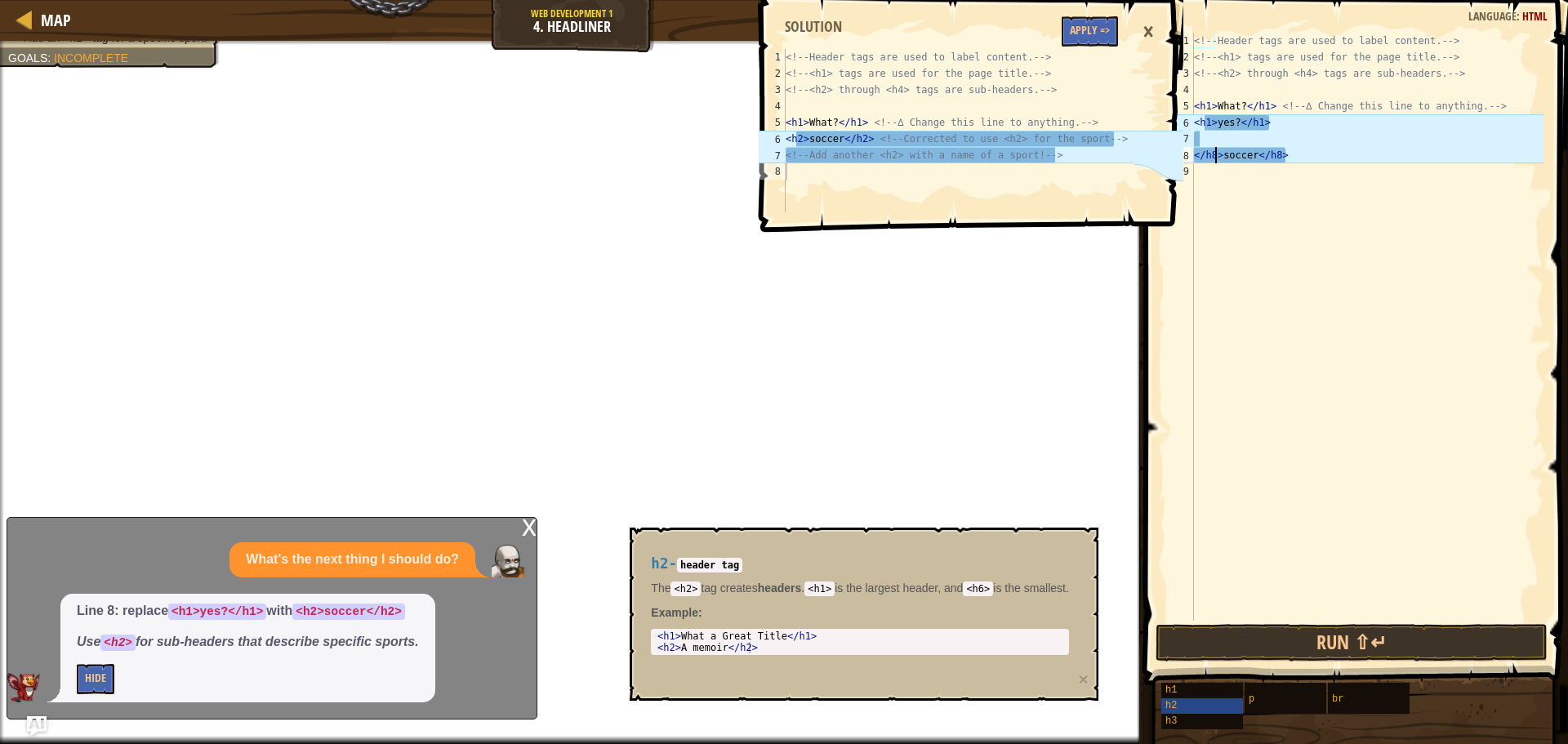
click at [1214, 159] on div "<!-- Header tags are used to label content. --> <!-- <h1> tags are used for the…" at bounding box center [1367, 343] width 353 height 620
type textarea "<h2>soccer</h8>"
type textarea "<h2>soccer<h2>"
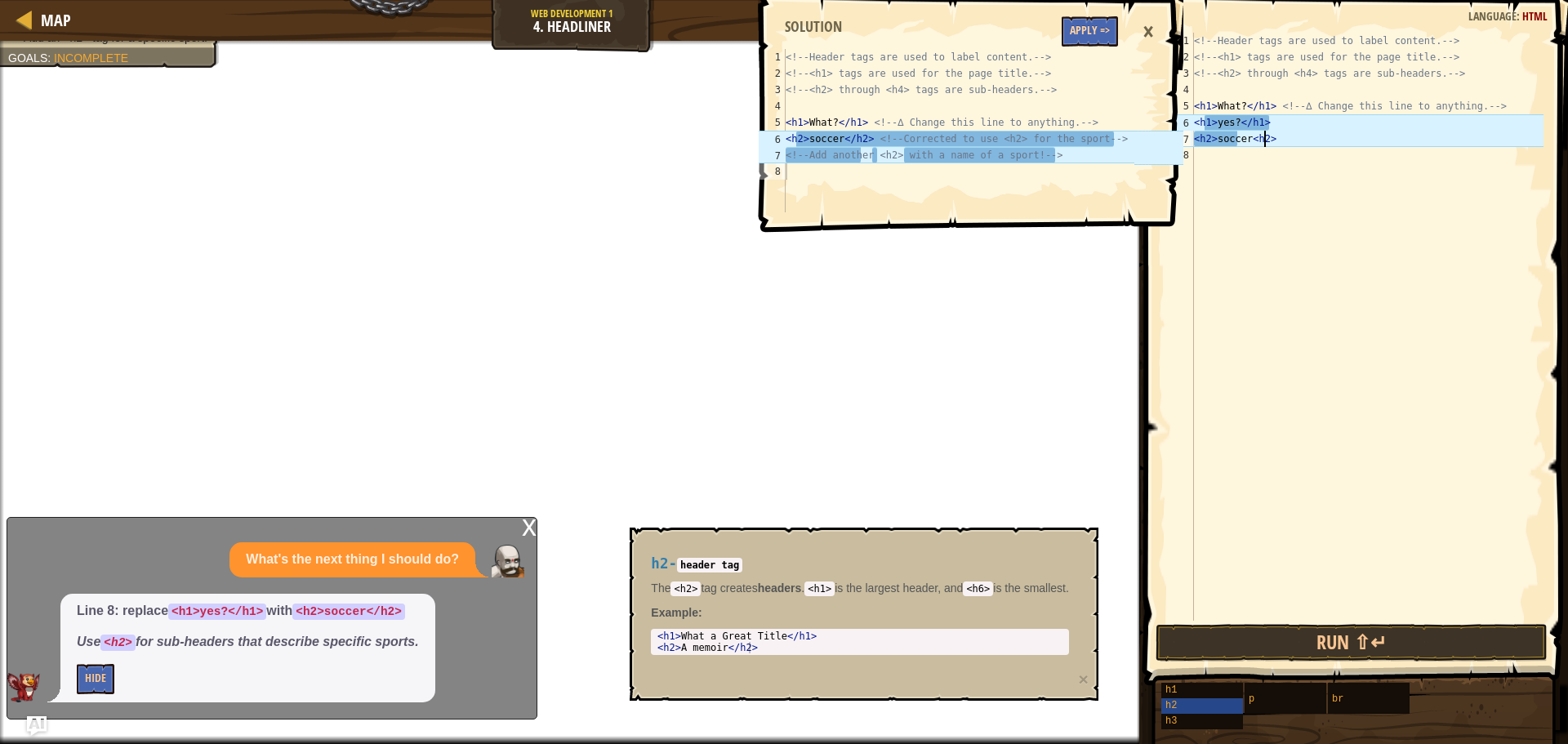
type textarea "<h2>soccer<h2>"
drag, startPoint x: 1115, startPoint y: 29, endPoint x: 1098, endPoint y: 29, distance: 17.0
click at [1108, 29] on button "Apply =>" at bounding box center [1090, 32] width 57 height 31
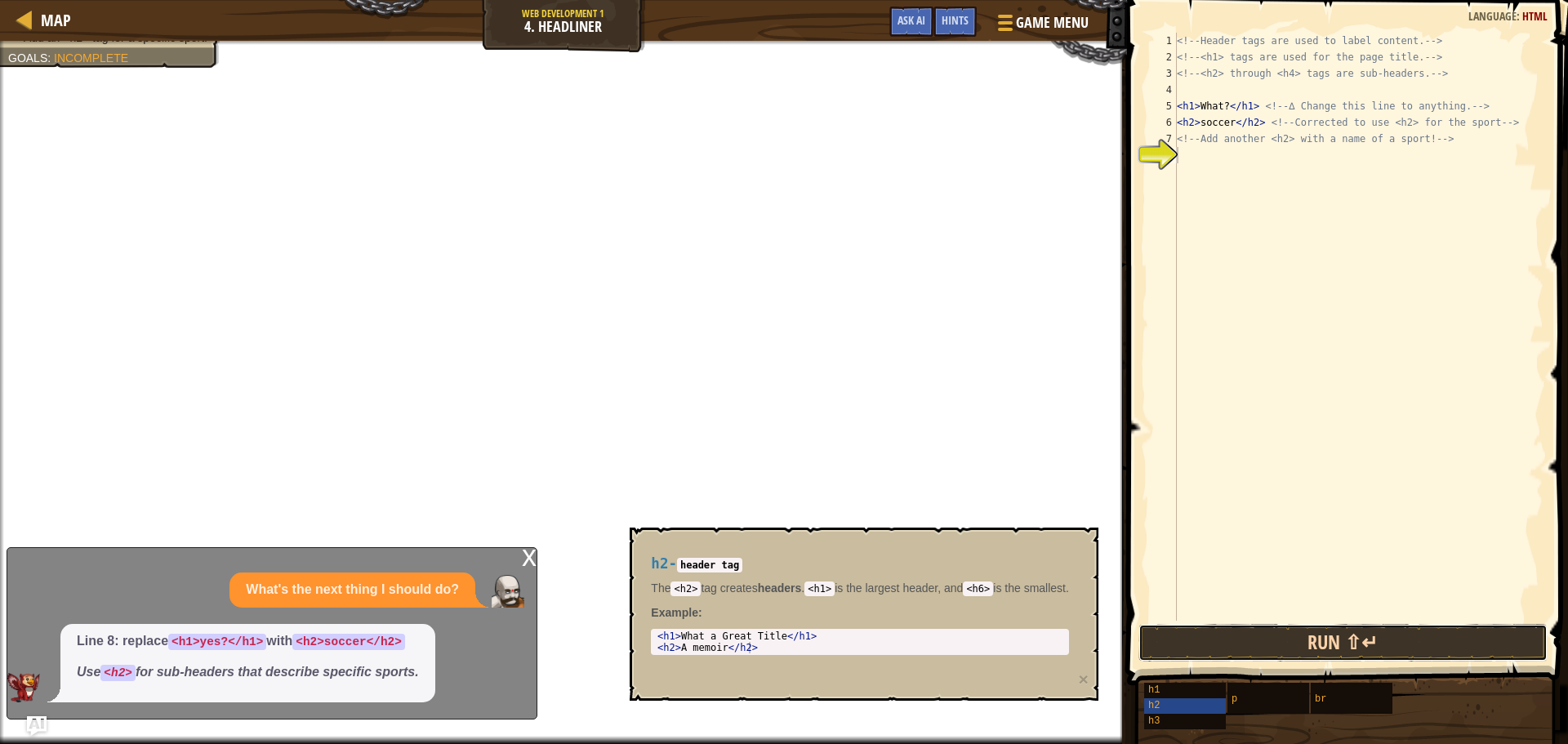
click at [1241, 628] on button "Run ⇧↵" at bounding box center [1343, 643] width 410 height 37
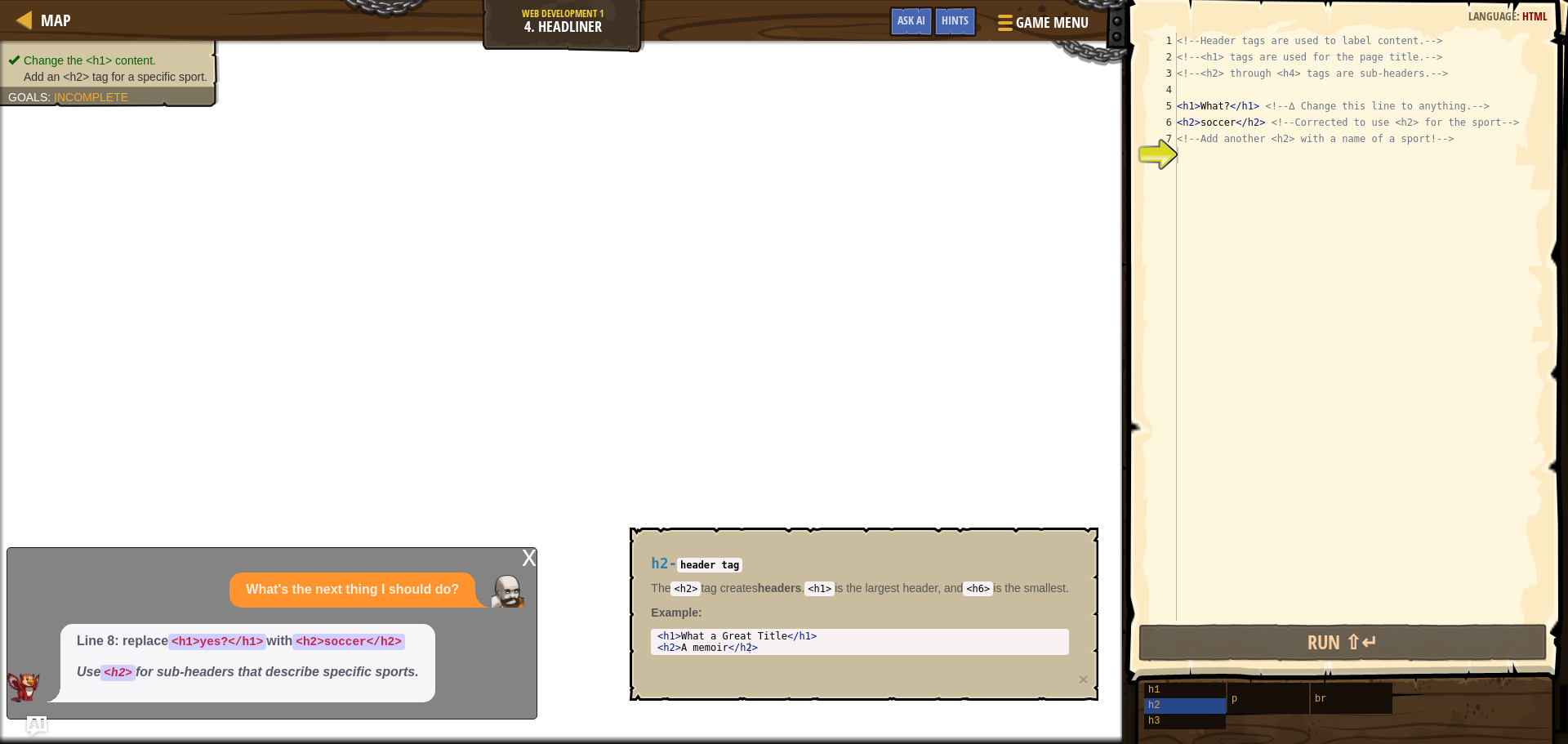
click at [94, 82] on span "Add an <h2> tag for a specific sport." at bounding box center [116, 77] width 184 height 13
click at [106, 82] on span "Add an <h2> tag for a specific sport." at bounding box center [116, 77] width 184 height 13
click at [91, 94] on span "Incomplete" at bounding box center [91, 98] width 74 height 13
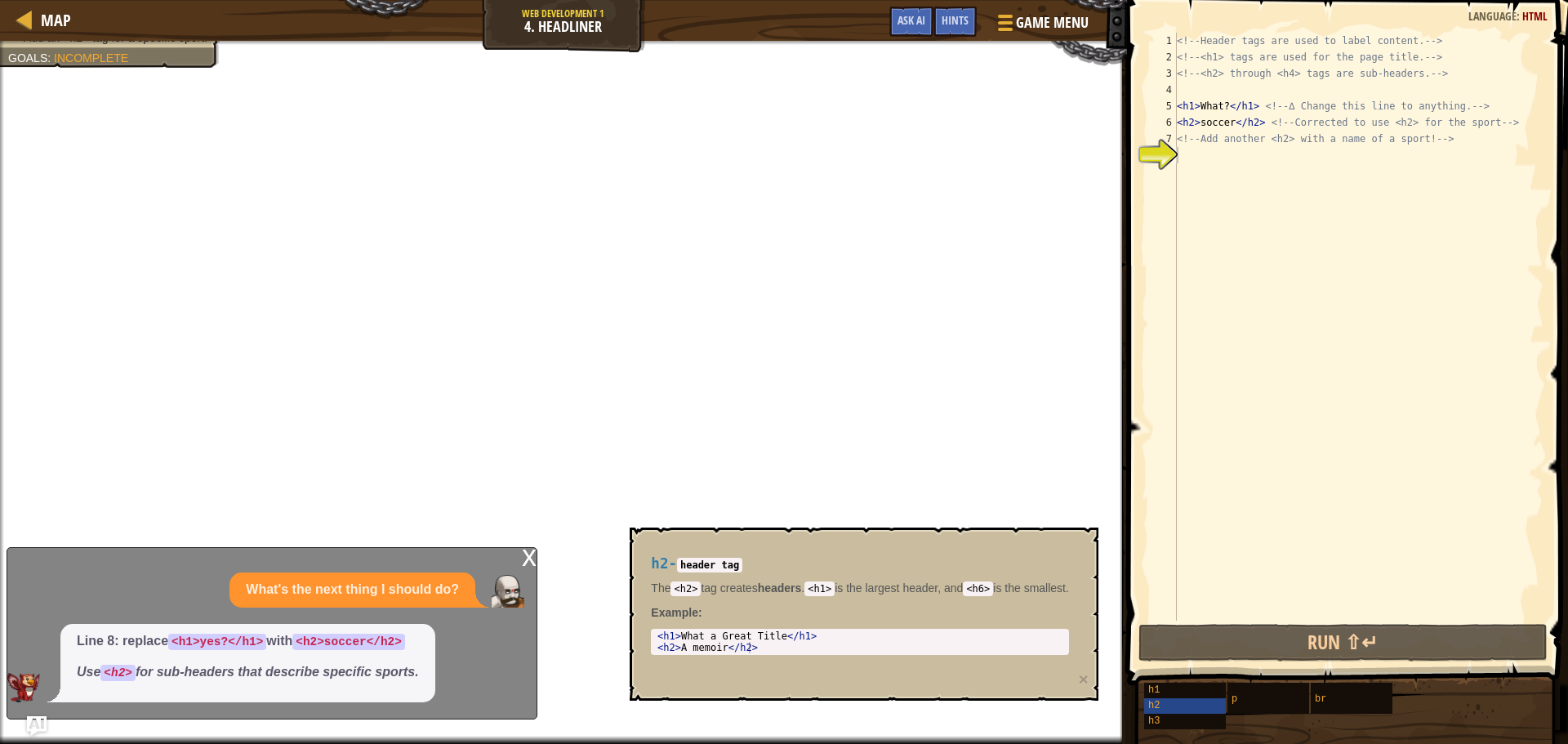
type textarea "<h2>soccer</h2> <!-- Corrected to use <h2> for the sport -->"
drag, startPoint x: 1257, startPoint y: 119, endPoint x: 1129, endPoint y: 119, distance: 128.0
click at [1129, 119] on div "<h2>soccer</h2> <!-- Corrected to use <h2> for the sport --> 1 2 3 4 5 6 7 8 <!…" at bounding box center [1345, 375] width 446 height 734
click at [1206, 152] on div "<!-- Header tags are used to label content. --> <!-- <h1> tags are used for the…" at bounding box center [1359, 343] width 370 height 620
paste textarea "<h2>soccer</h2>"
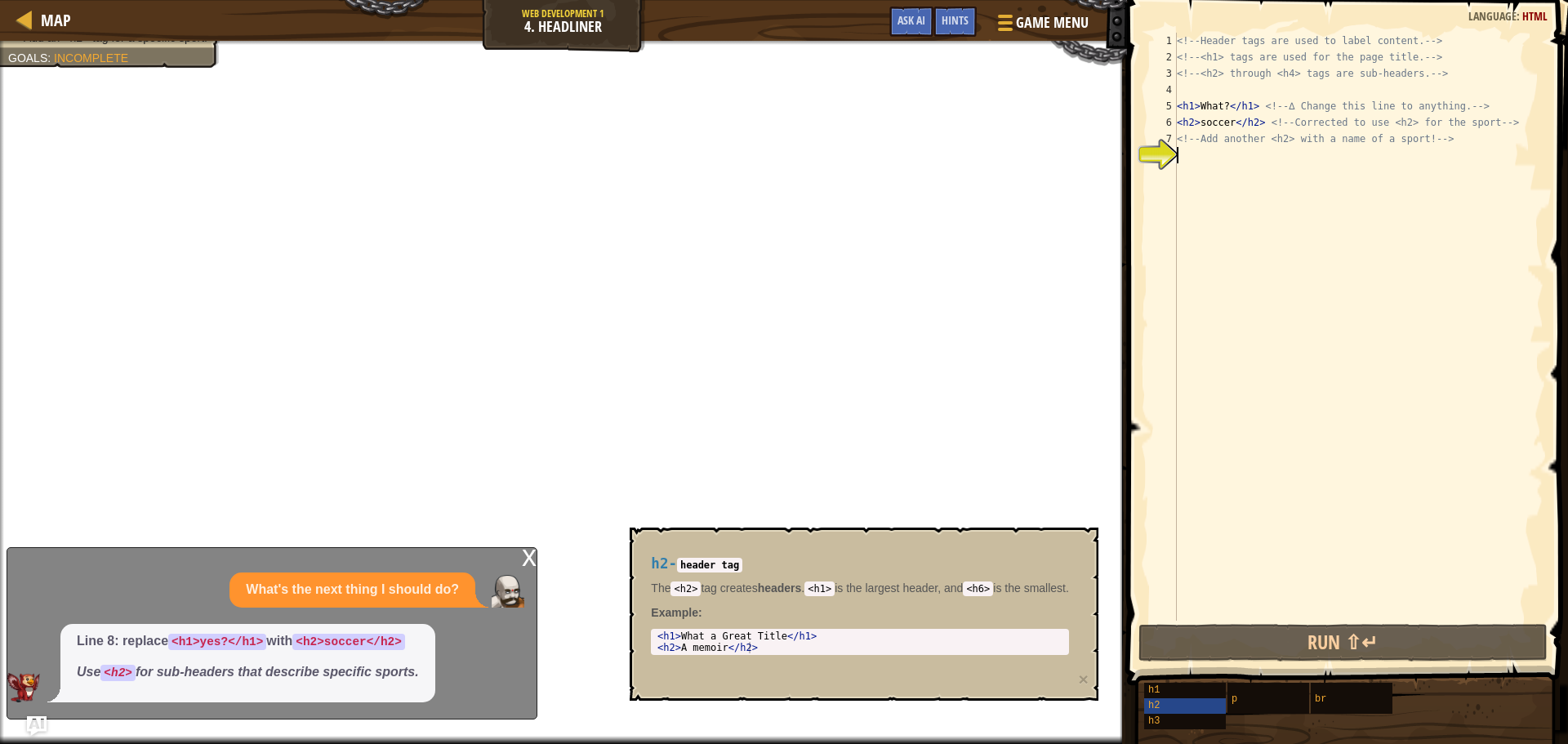
type textarea "<h2>soccer</h2>"
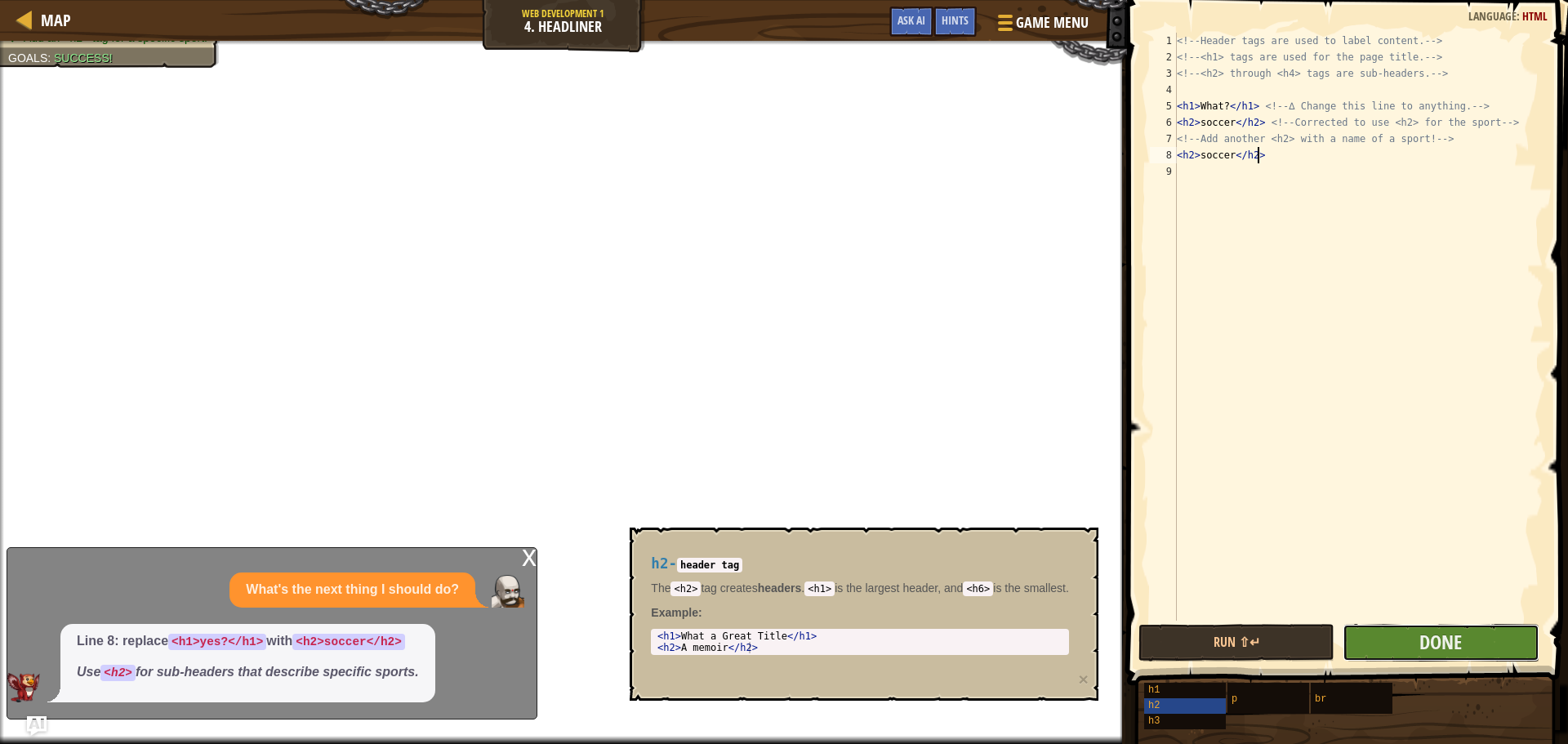
click at [1380, 632] on button "Done" at bounding box center [1441, 643] width 196 height 37
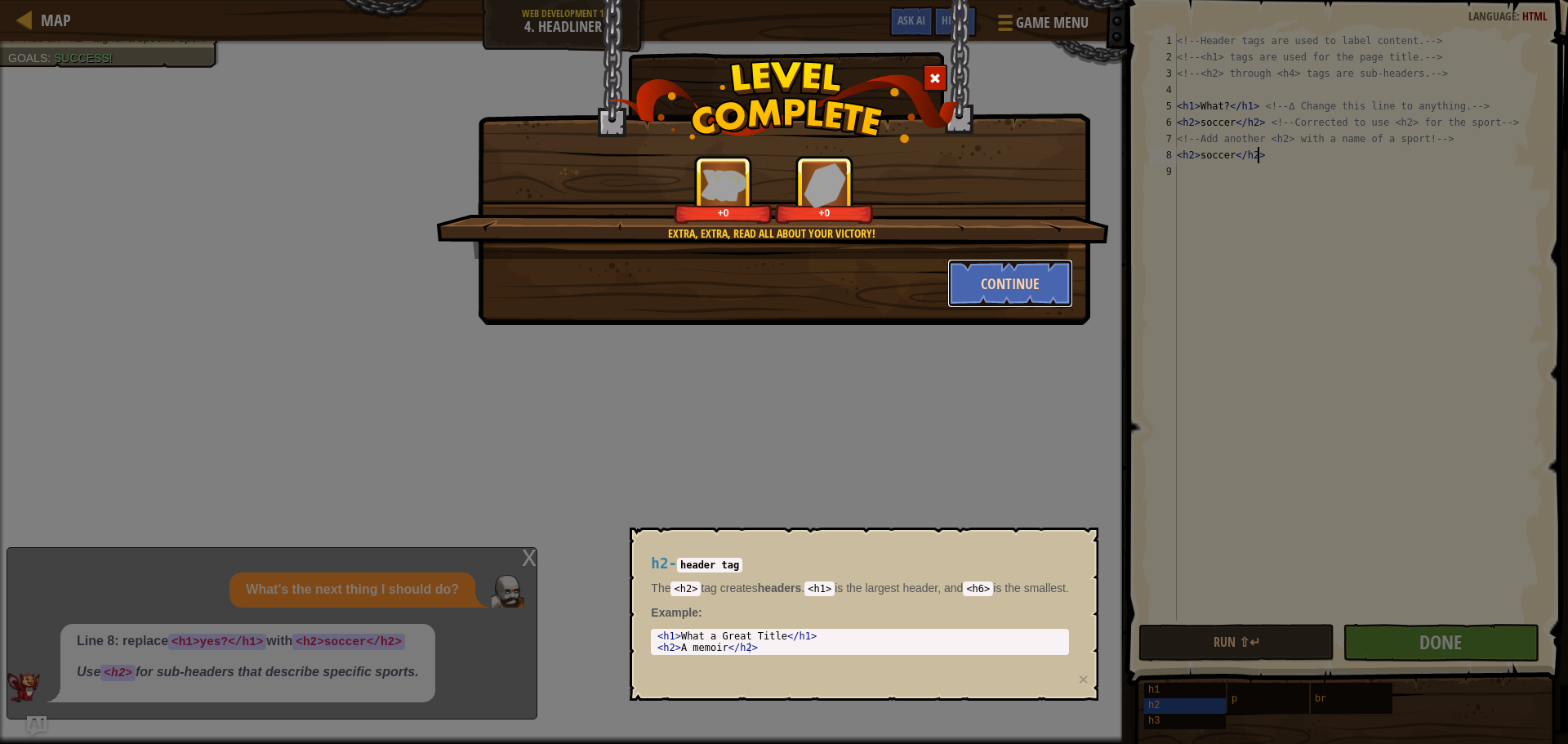
click at [982, 295] on button "Continue" at bounding box center [1011, 283] width 126 height 49
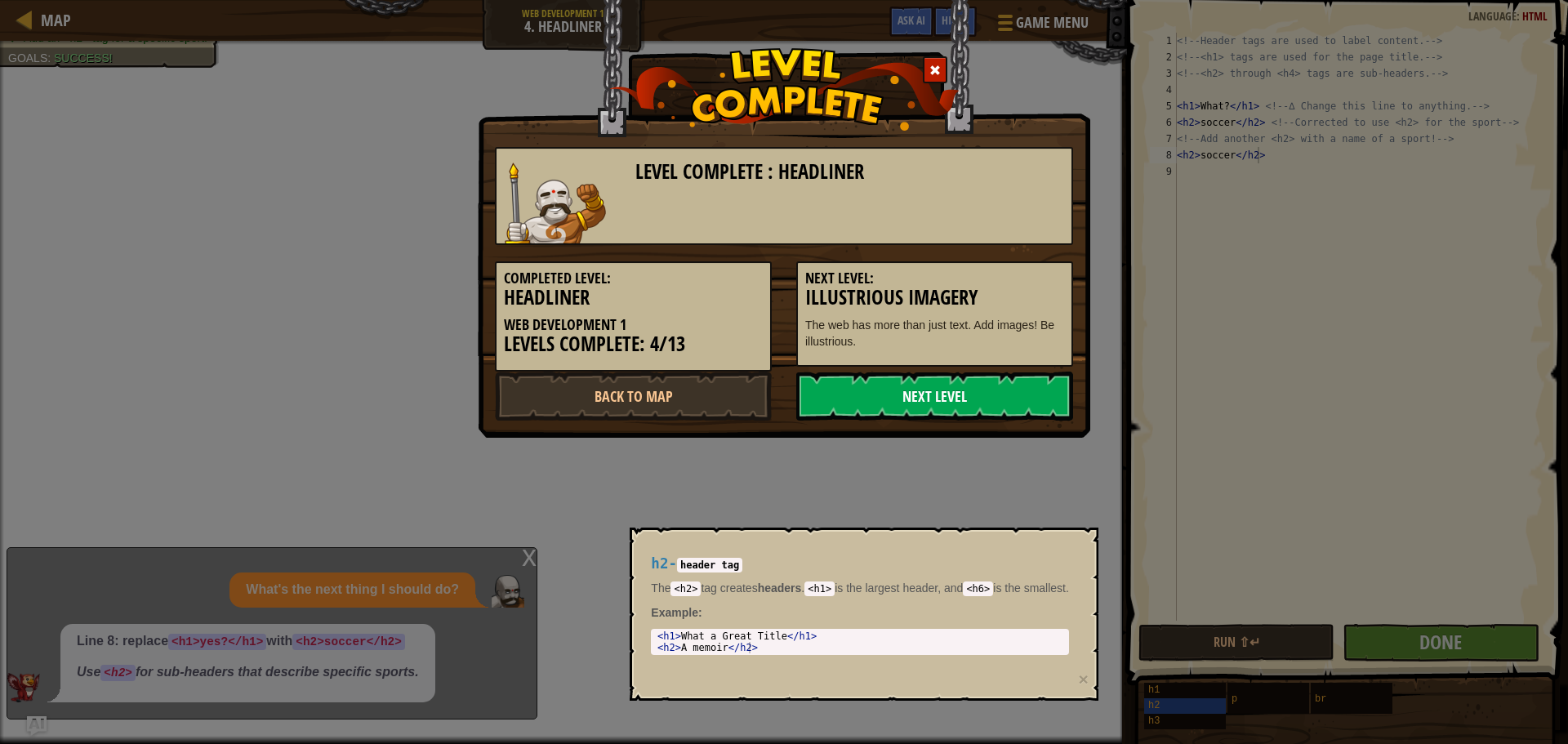
click at [925, 409] on link "Next Level" at bounding box center [934, 396] width 277 height 49
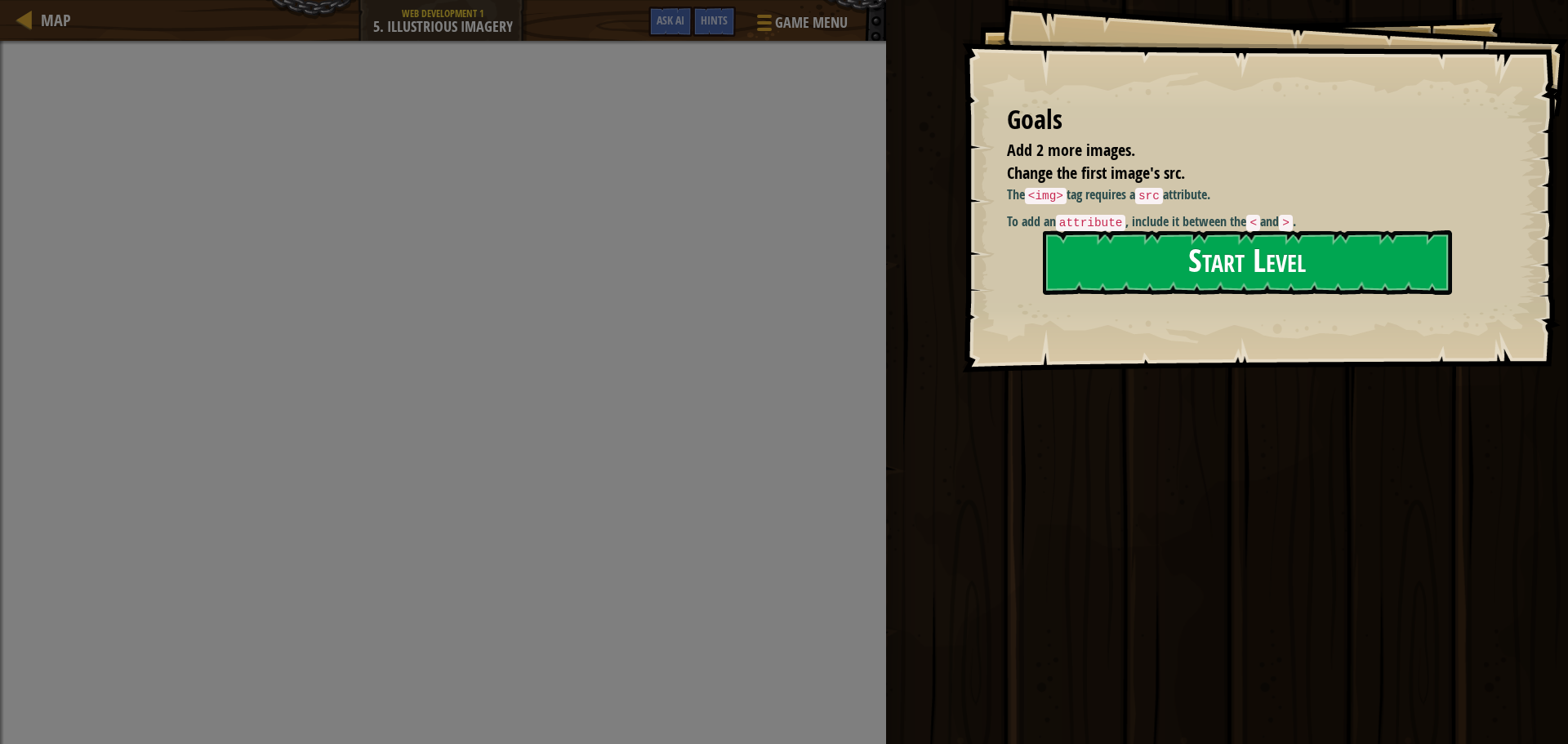
click at [1260, 236] on div "Goals Add 2 more images. Change the first image's src. The <img> tag requires a…" at bounding box center [1265, 186] width 607 height 372
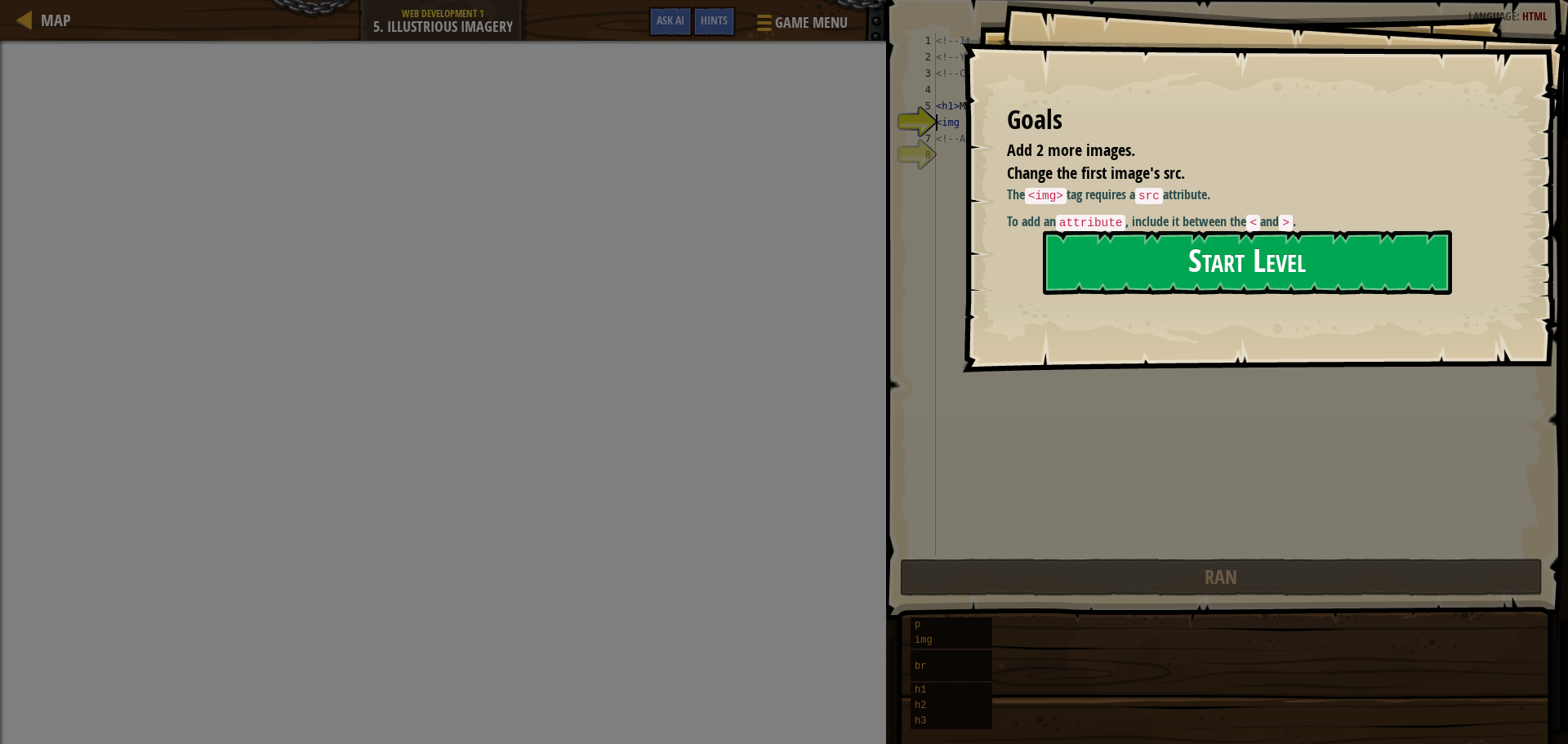
click at [1256, 247] on button "Start Level" at bounding box center [1248, 262] width 410 height 64
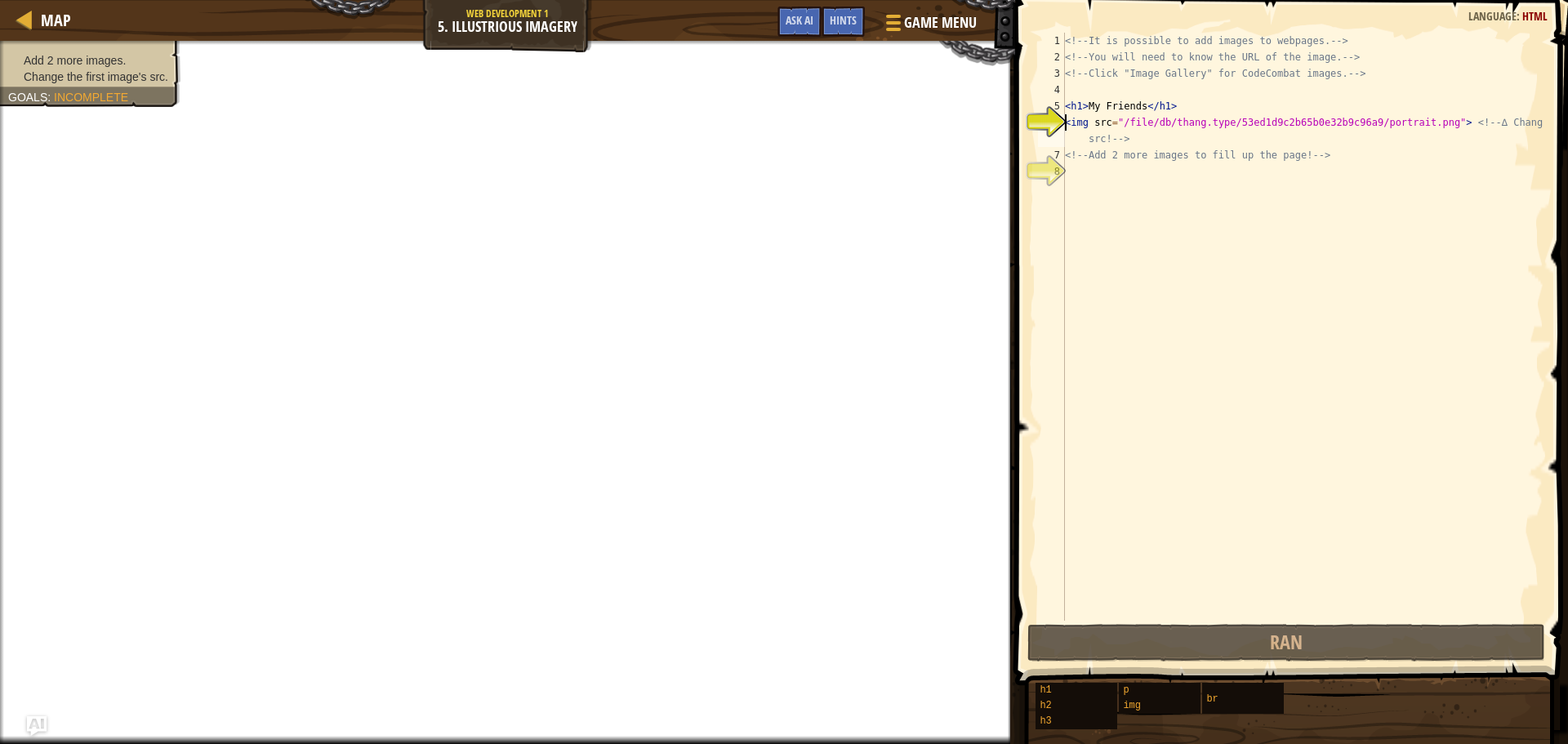
click at [1134, 174] on div "<!-- It is possible to add images to webpages. --> <!-- You will need to know t…" at bounding box center [1302, 343] width 482 height 620
drag, startPoint x: 1066, startPoint y: 125, endPoint x: 1437, endPoint y: 119, distance: 371.0
click at [1437, 119] on div "<!-- It is possible to add images to webpages. --> <!-- You will need to know t…" at bounding box center [1302, 343] width 482 height 620
type textarea "<img src="/file/db/thang.type/53ed1d9c2b65b0e32b9c96a9/portrait.png"> <!-- ∆ Ch…"
click at [1295, 191] on div "<!-- It is possible to add images to webpages. --> <!-- You will need to know t…" at bounding box center [1302, 343] width 482 height 620
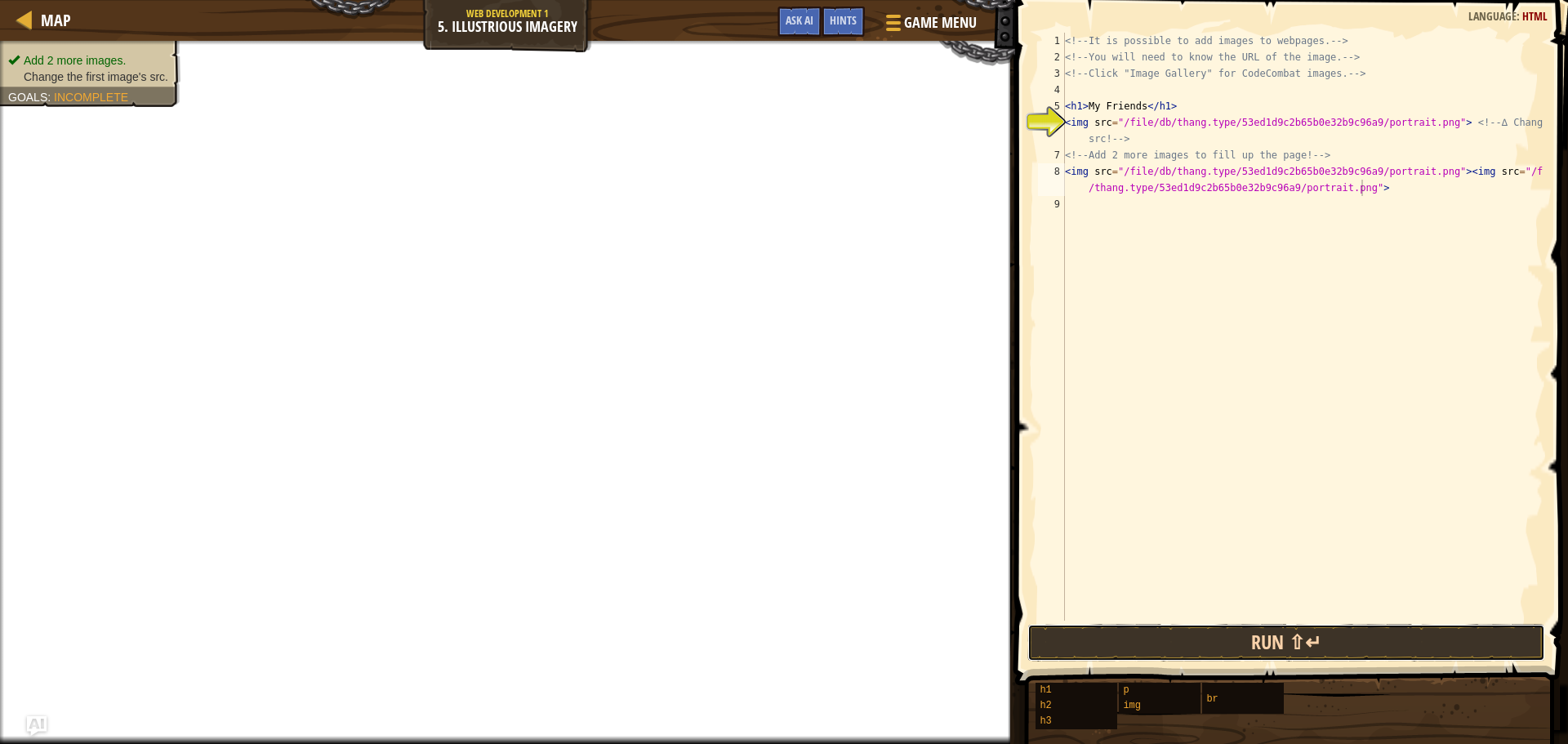
click at [1277, 631] on button "Run ⇧↵" at bounding box center [1287, 643] width 518 height 37
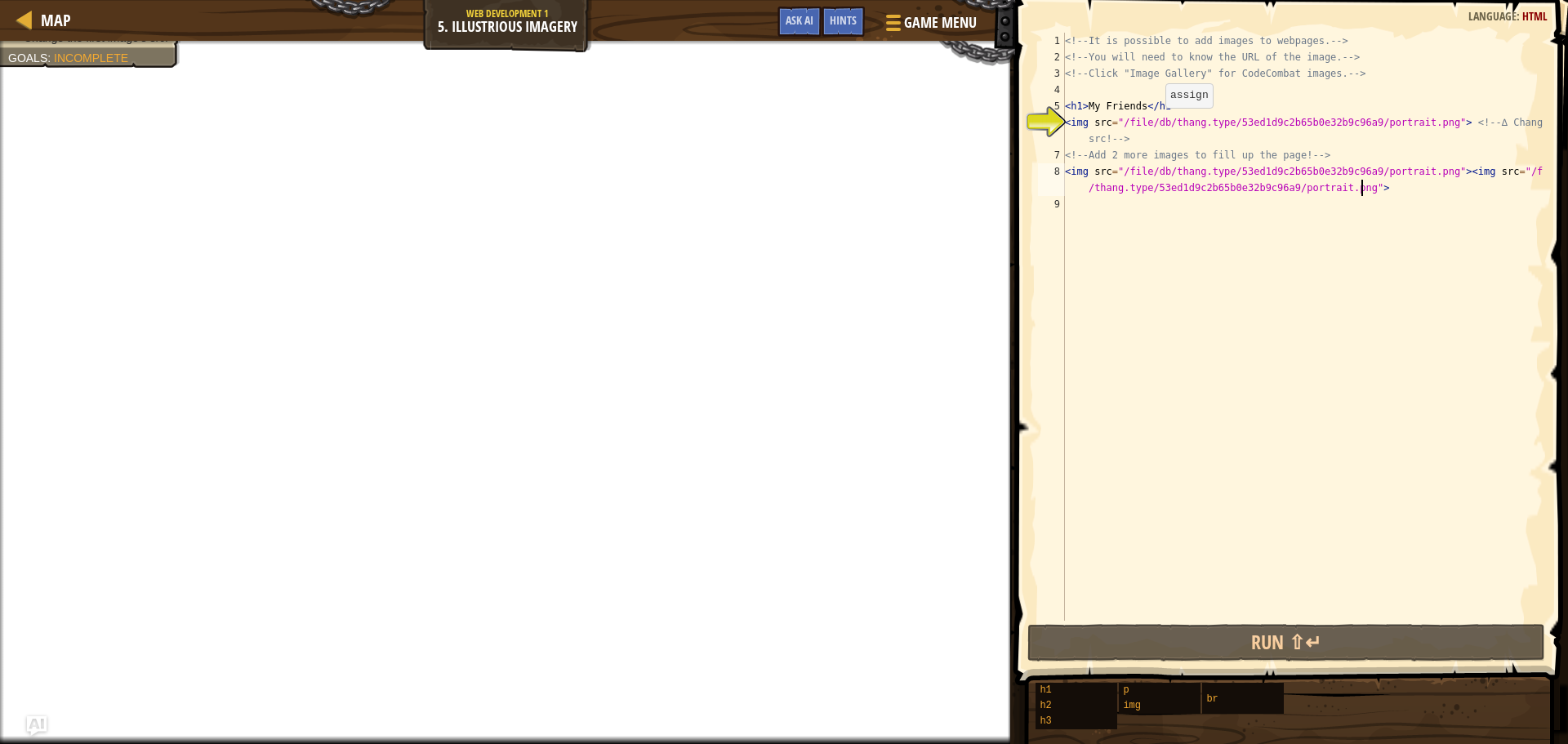
click at [1152, 124] on div "<!-- It is possible to add images to webpages. --> <!-- You will need to know t…" at bounding box center [1302, 343] width 482 height 620
click at [1106, 123] on div "<!-- It is possible to add images to webpages. --> <!-- You will need to know t…" at bounding box center [1302, 343] width 482 height 620
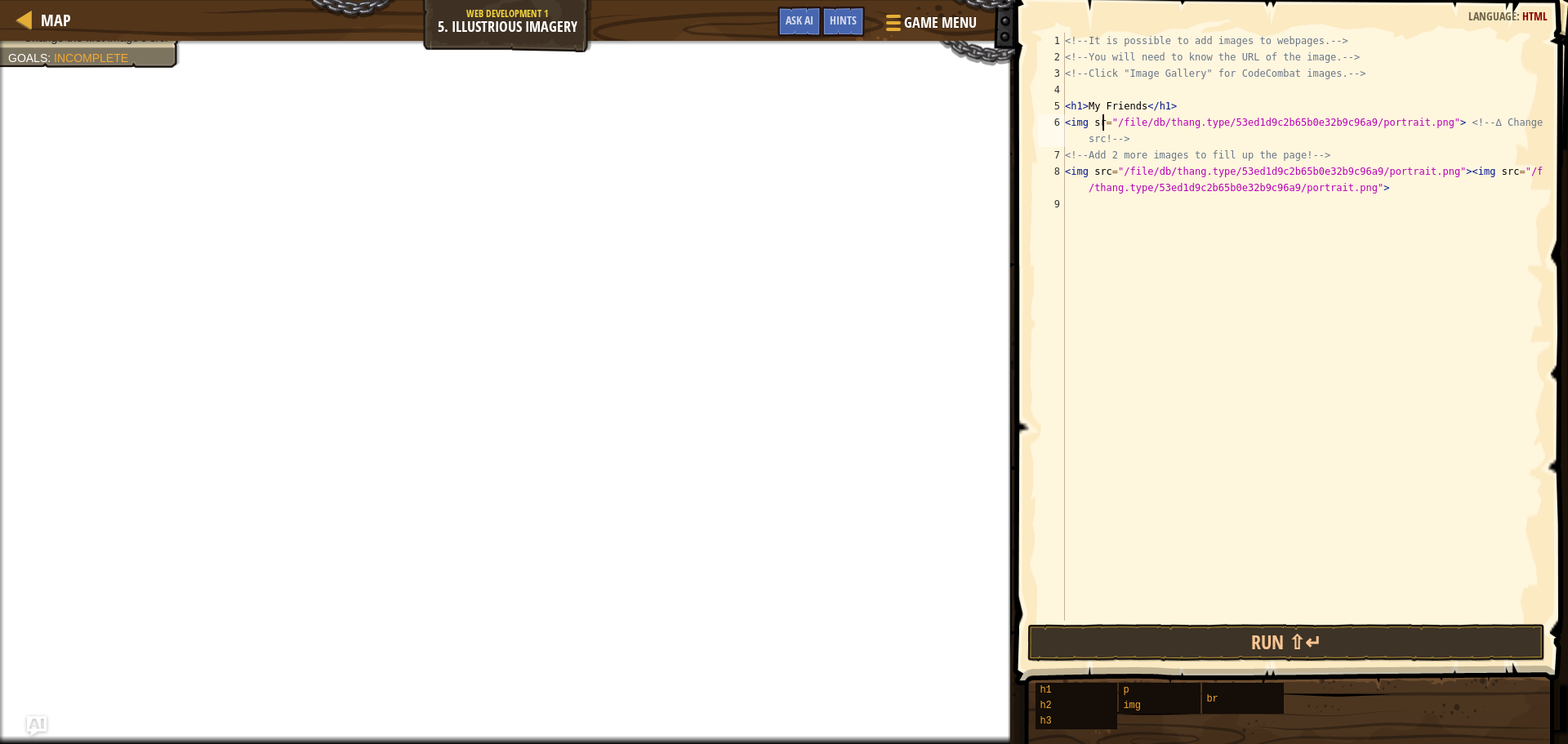
scroll to position [7, 4]
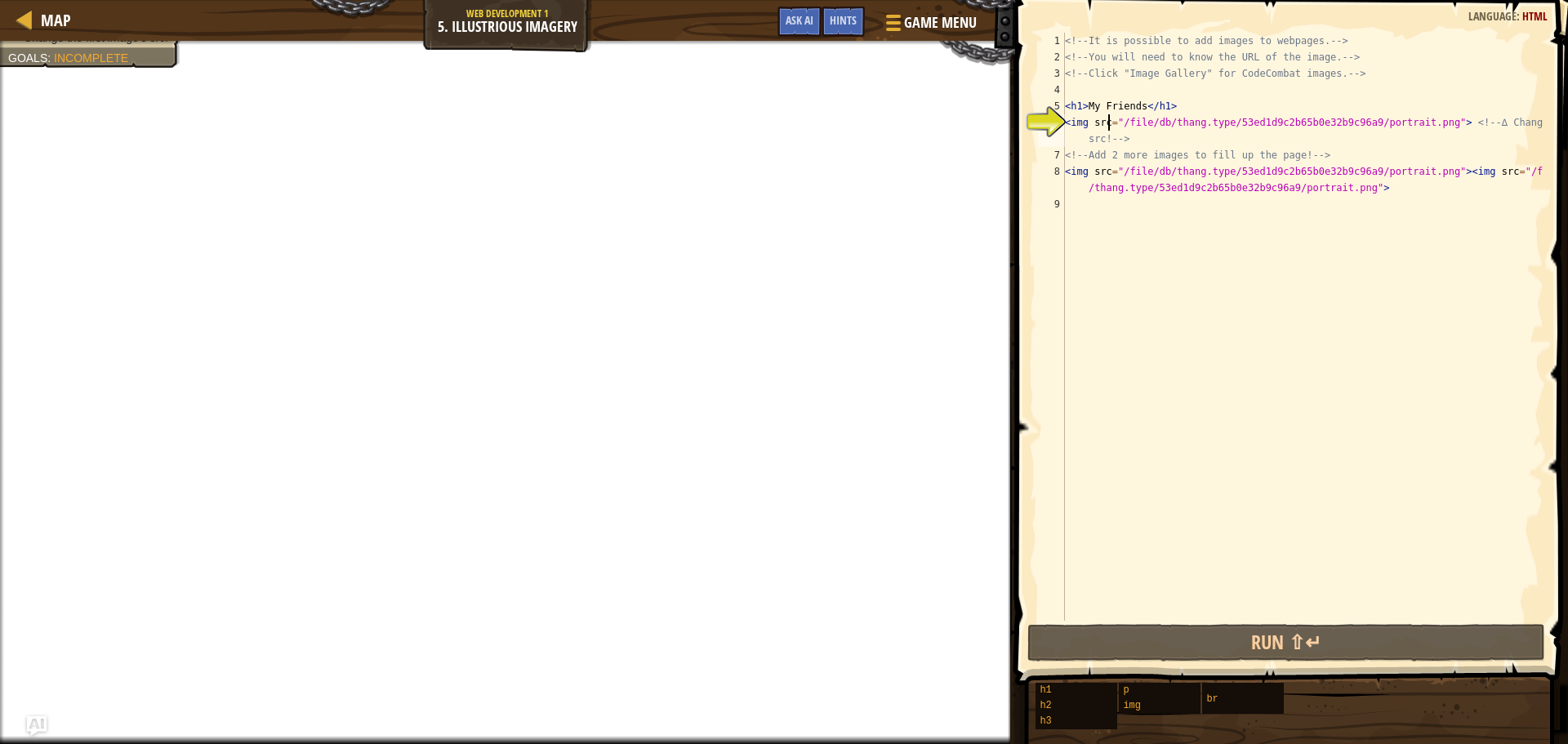
click at [1085, 124] on div "<!-- It is possible to add images to webpages. --> <!-- You will need to know t…" at bounding box center [1302, 343] width 482 height 620
click at [1067, 125] on div "<!-- It is possible to add images to webpages. --> <!-- You will need to know t…" at bounding box center [1302, 343] width 482 height 620
drag, startPoint x: 1086, startPoint y: 122, endPoint x: 1055, endPoint y: 119, distance: 31.1
click at [1055, 119] on div "<img src="/file/db/thang.type/53ed1d9c2b65b0e32b9c96a9/portrait.png"> <!-- ∆ Ch…" at bounding box center [1289, 326] width 509 height 588
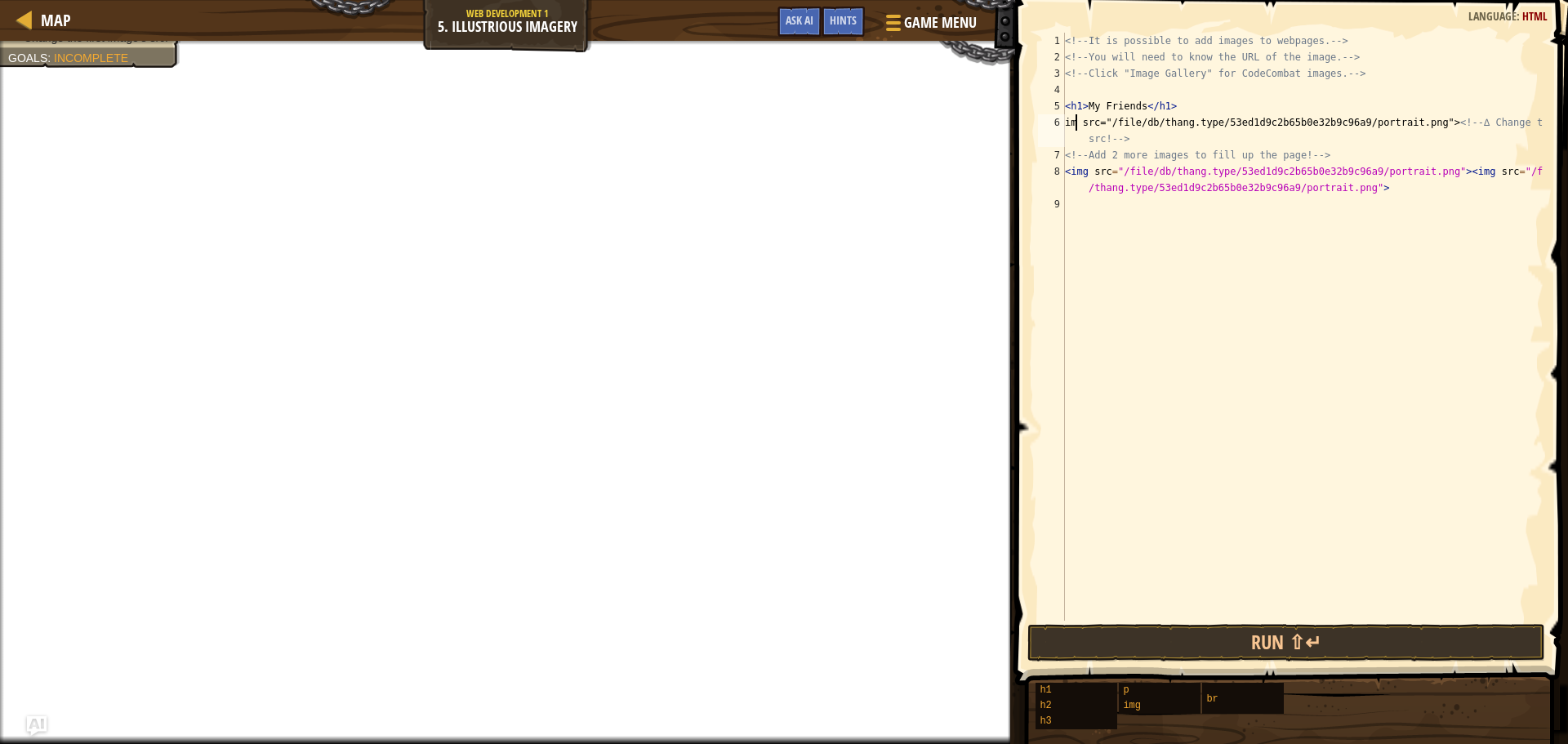
scroll to position [7, 1]
click at [124, 69] on li "Change the first image's src." at bounding box center [88, 77] width 160 height 17
click at [1067, 123] on div "<!-- It is possible to add images to webpages. --> <!-- You will need to know t…" at bounding box center [1302, 343] width 482 height 620
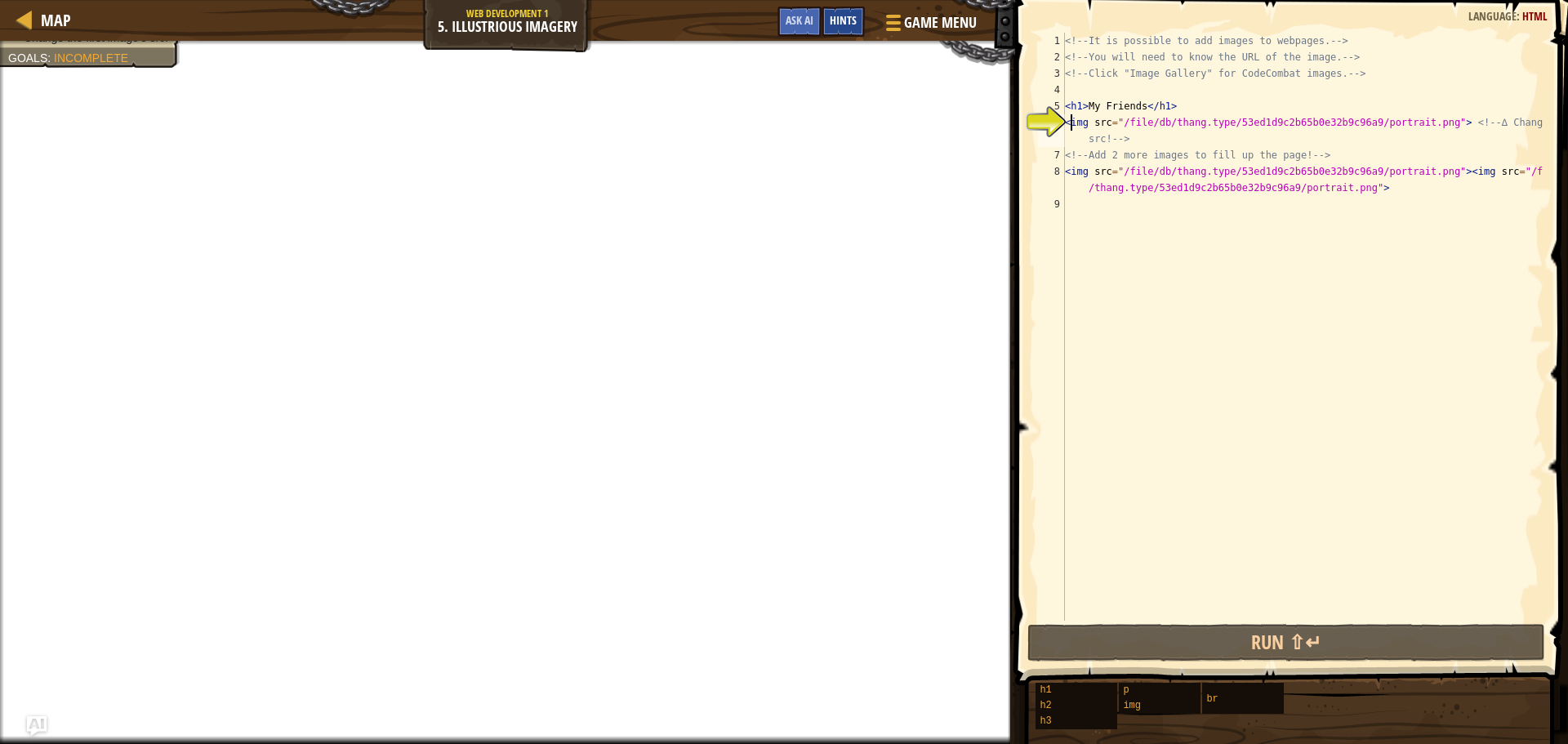
click at [824, 10] on div "Hints" at bounding box center [843, 21] width 44 height 31
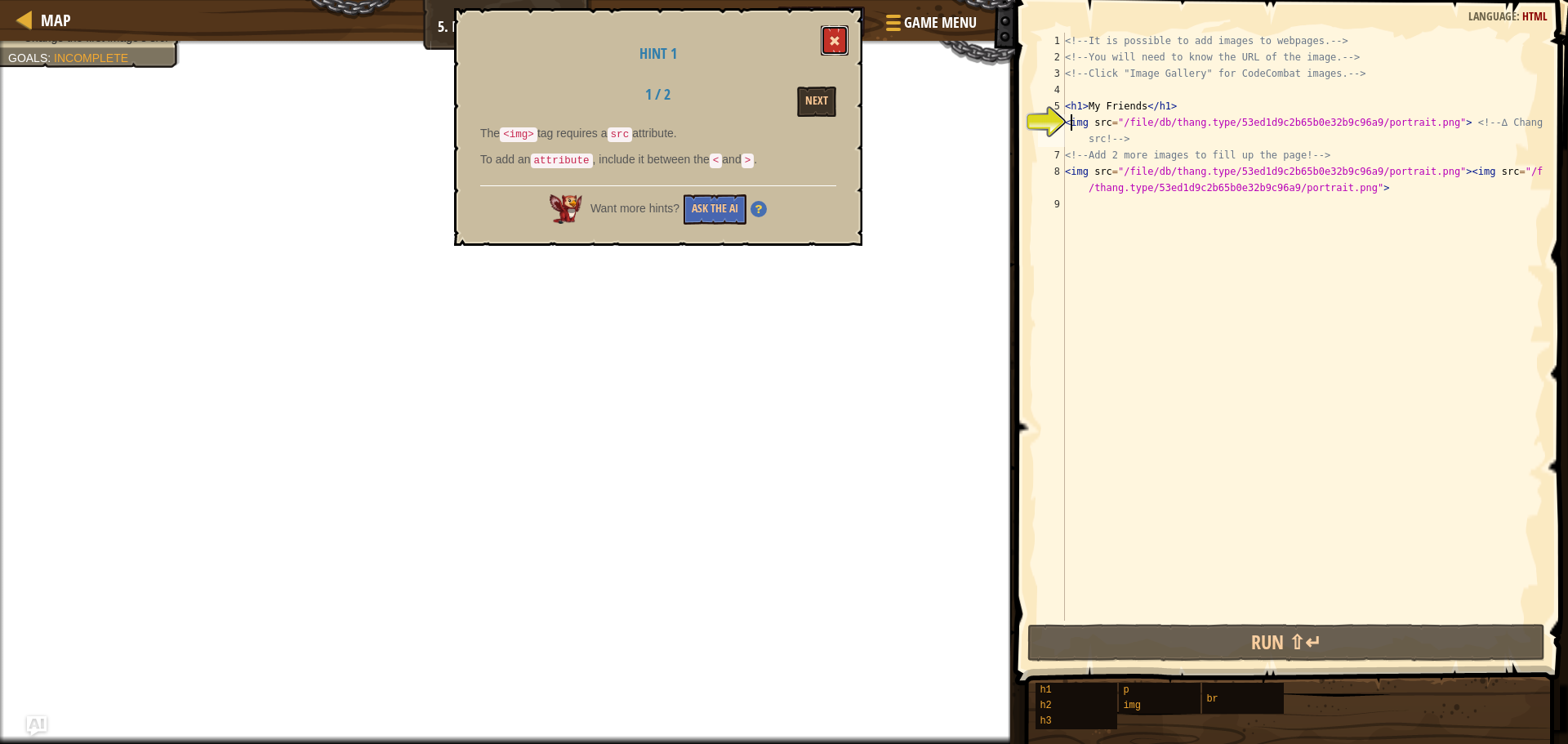
click at [840, 35] on button at bounding box center [835, 40] width 28 height 31
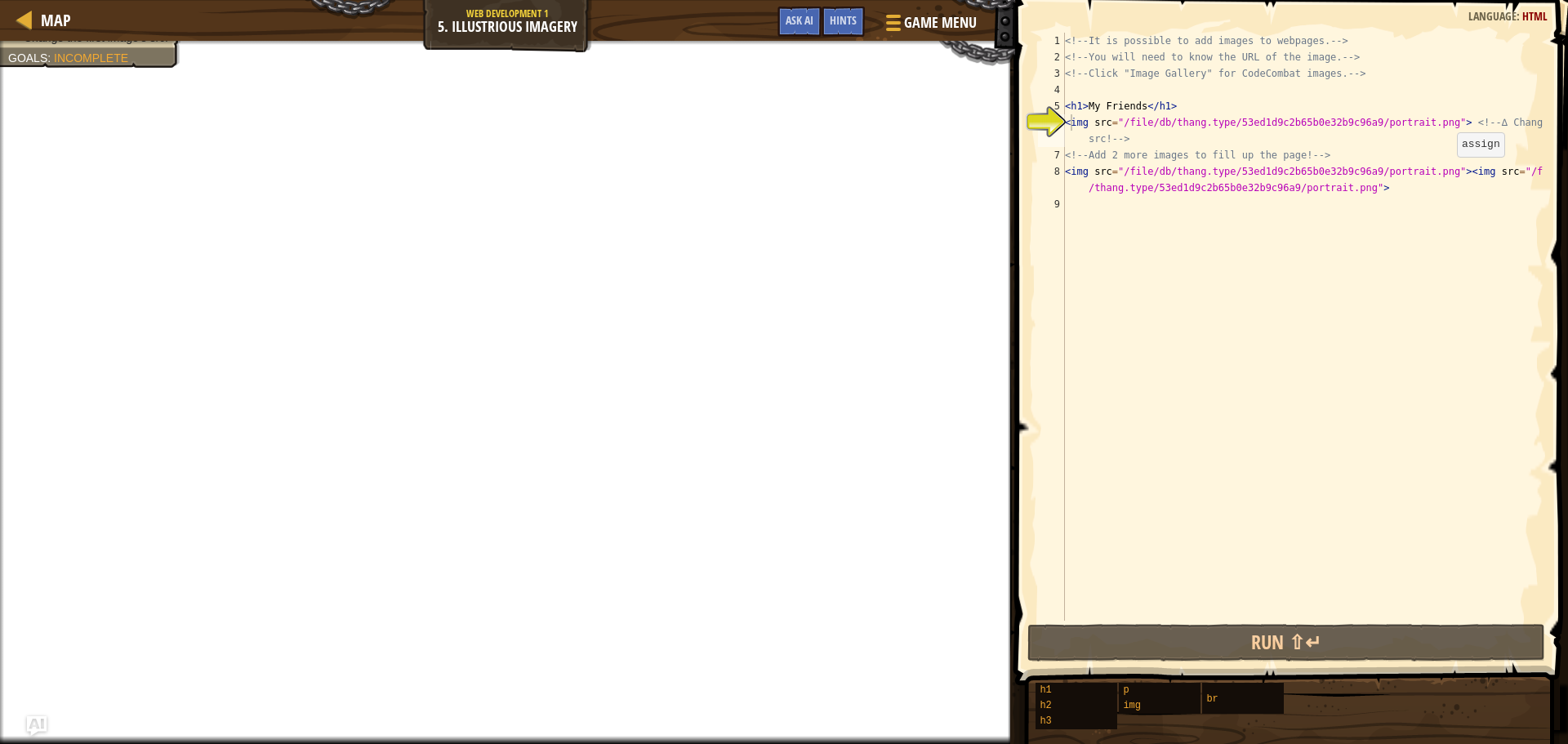
click at [1444, 173] on div "<!-- It is possible to add images to webpages. --> <!-- You will need to know t…" at bounding box center [1302, 343] width 482 height 620
type textarea "<img src="/file/db/thang.type/53ed1d9c2b65b0e32b9c96a9/portrait.png">"
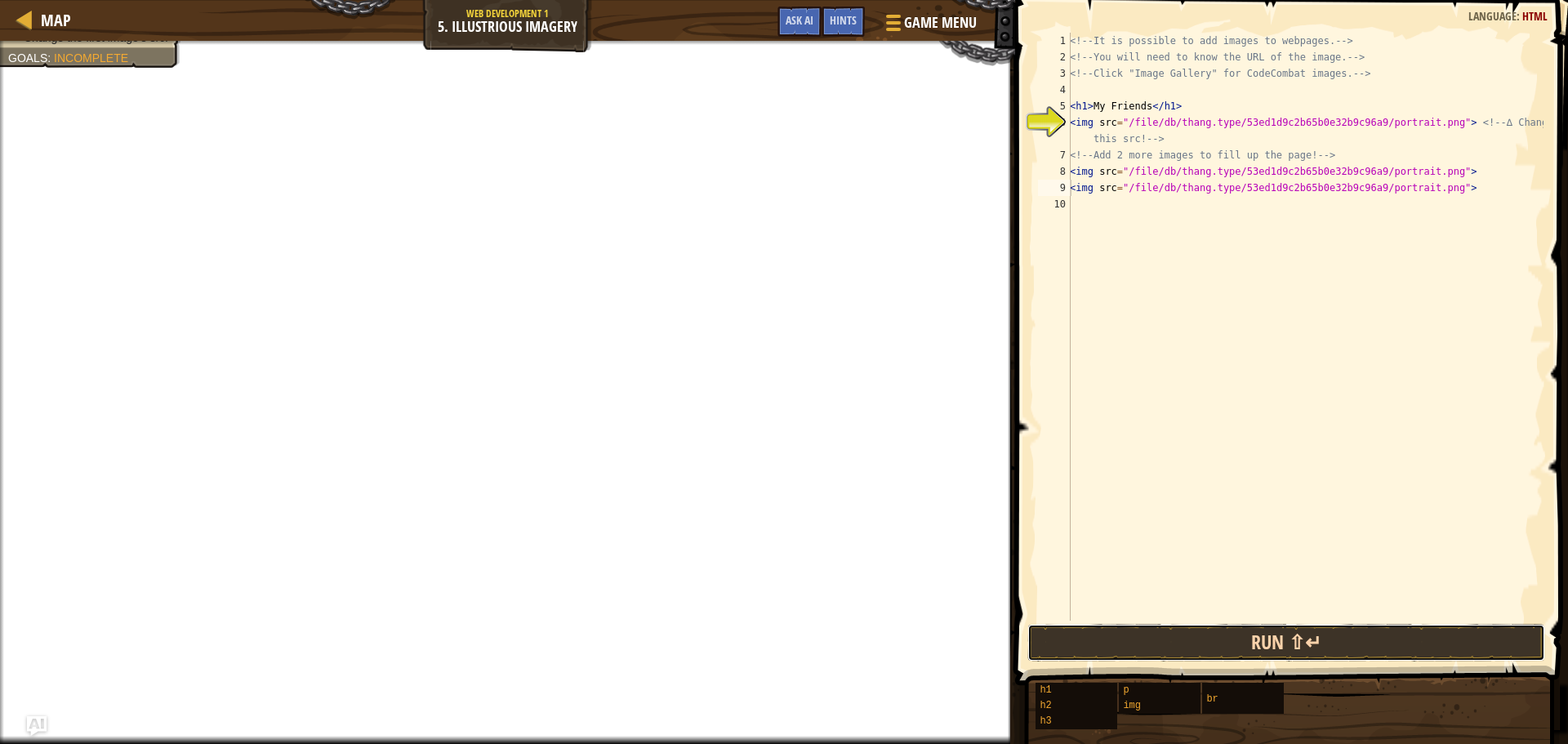
click at [1173, 638] on button "Run ⇧↵" at bounding box center [1287, 643] width 518 height 37
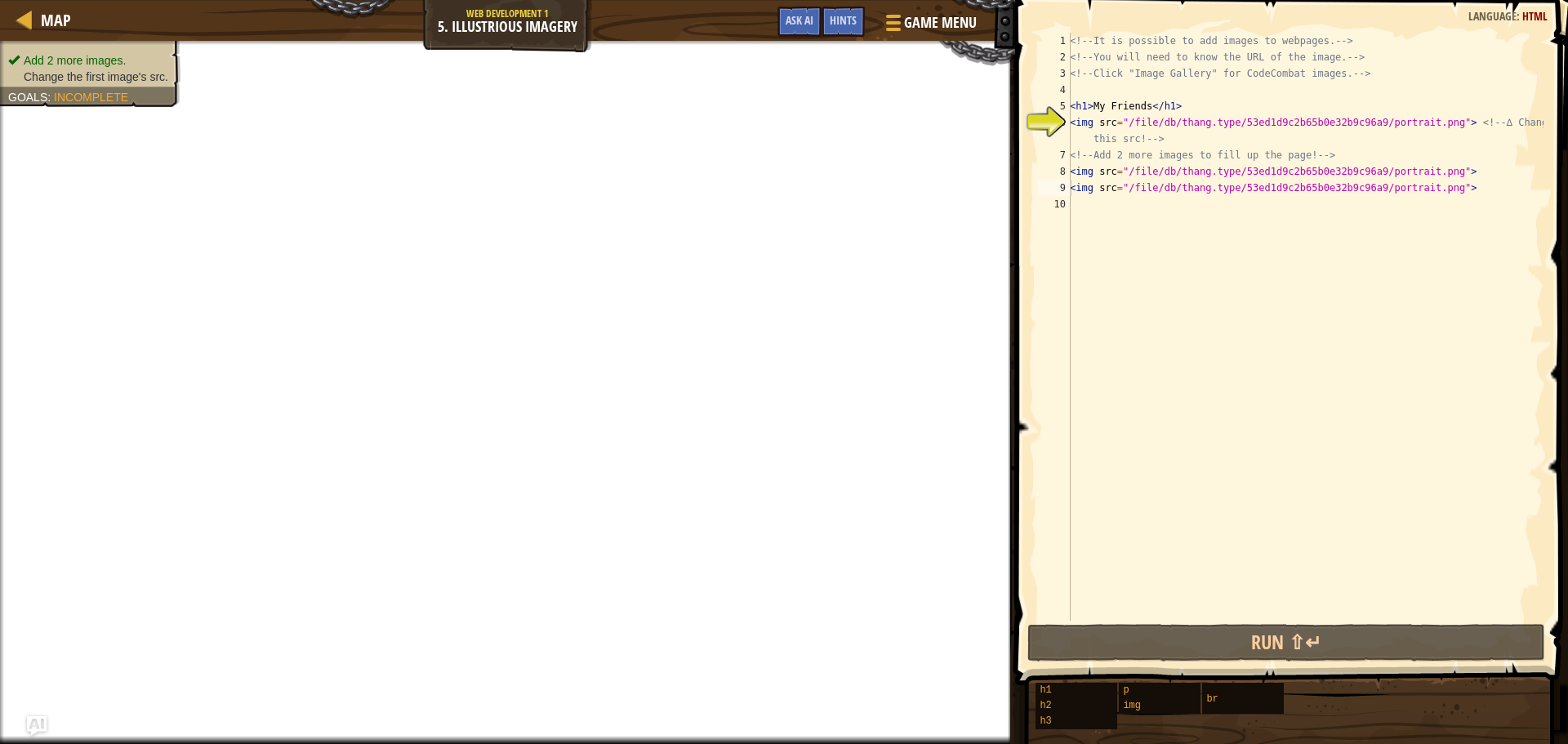
click at [55, 69] on li "Change the first image's src." at bounding box center [88, 77] width 160 height 17
click at [1081, 206] on div "<!-- It is possible to add images to webpages. --> <!-- You will need to know t…" at bounding box center [1306, 343] width 477 height 620
paste textarea "<img src="/file/db/thang.type/53ed1d9c2b65b0e32b9c96a9/portrait.png">"
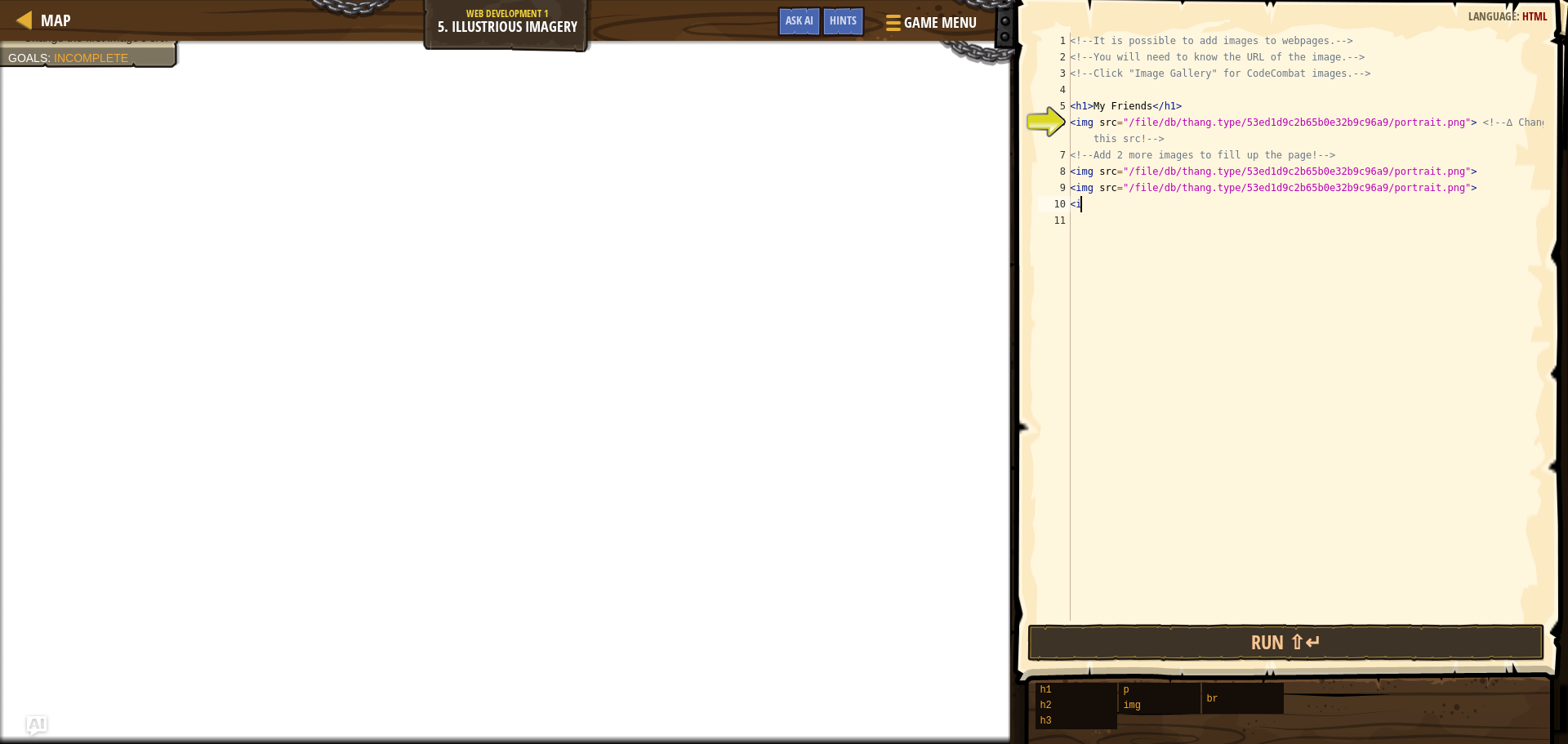
type textarea "<"
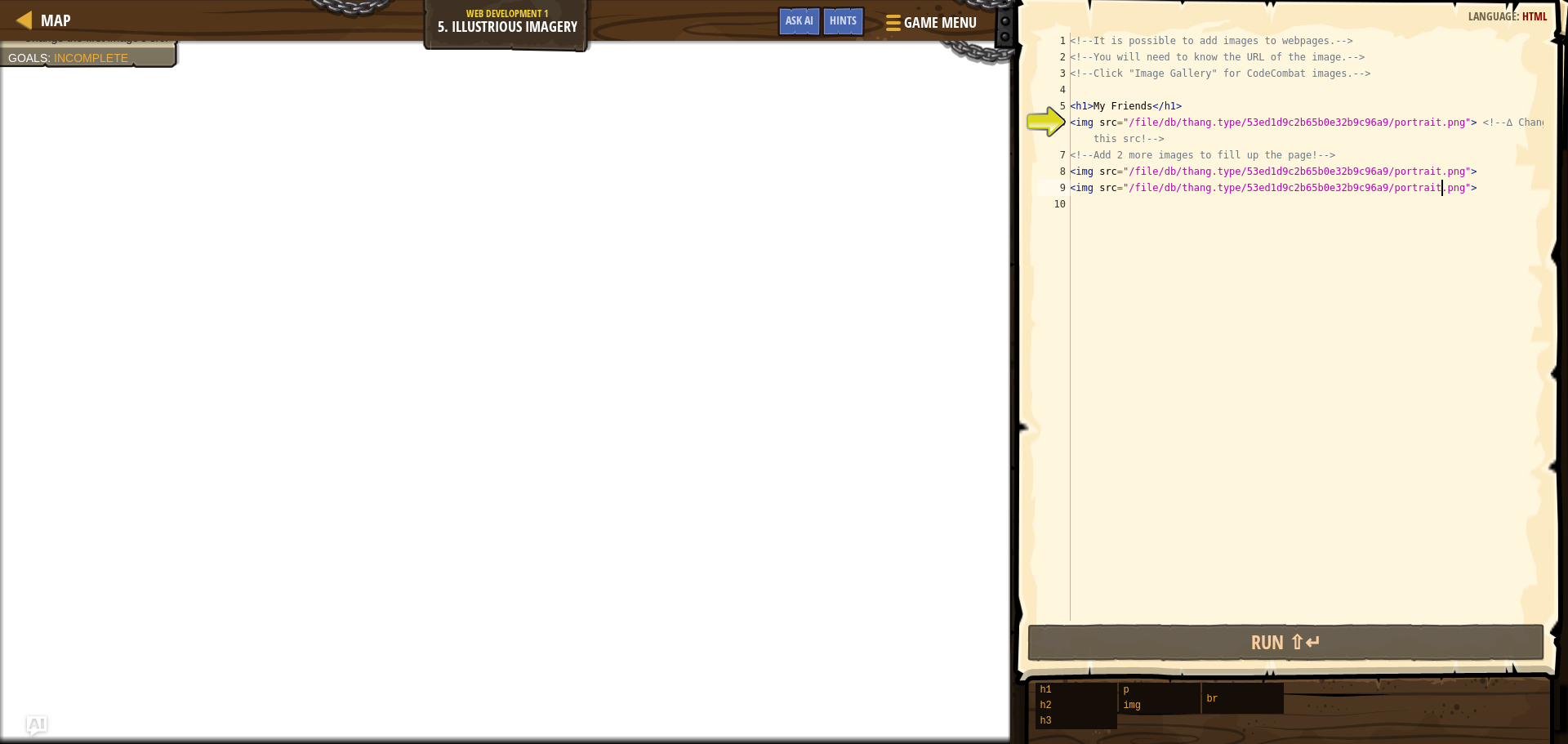
click at [1212, 136] on div "<!-- It is possible to add images to webpages. --> <!-- You will need to know t…" at bounding box center [1306, 343] width 477 height 620
type textarea "<img src="/file/db/thang.type/53ed1d9c2b65b0e32b9c96a9/portrait.png"> <!-- ∆ Ch…"
click at [806, 19] on span "Ask AI" at bounding box center [800, 20] width 28 height 16
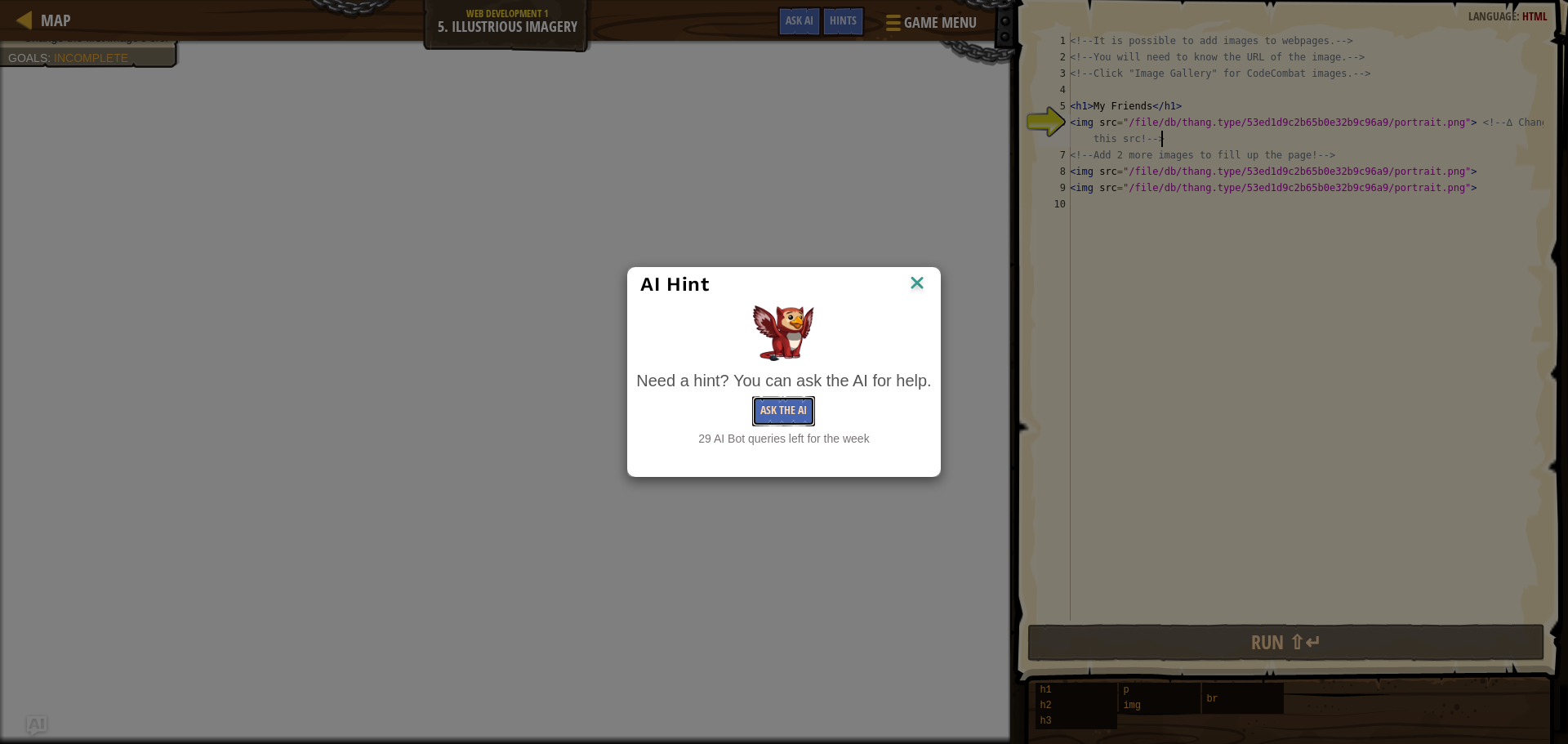
click at [767, 402] on button "Ask the AI" at bounding box center [784, 411] width 63 height 31
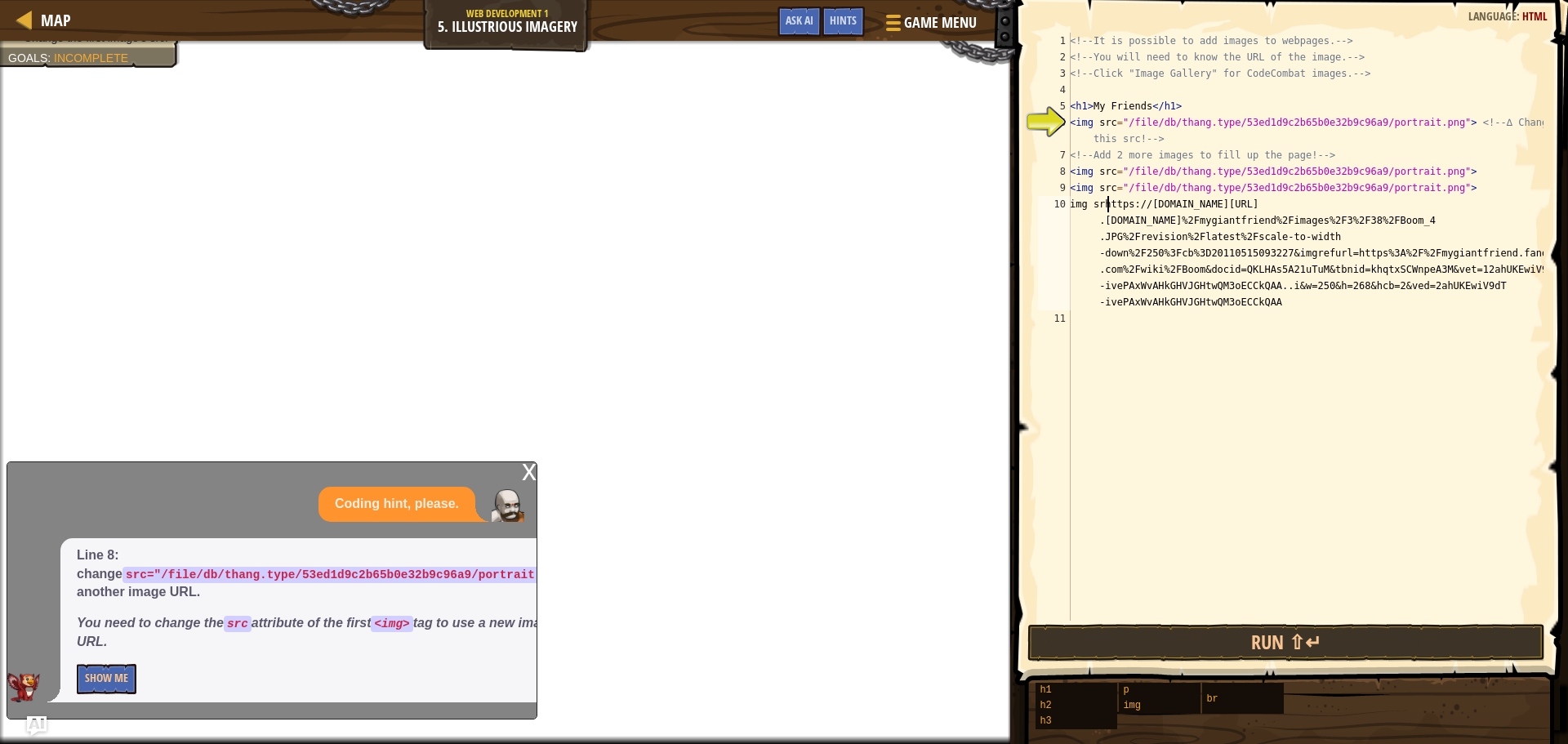
type textarea "img srchttps://[DOMAIN_NAME][URL][DOMAIN_NAME][DOMAIN_NAME]"
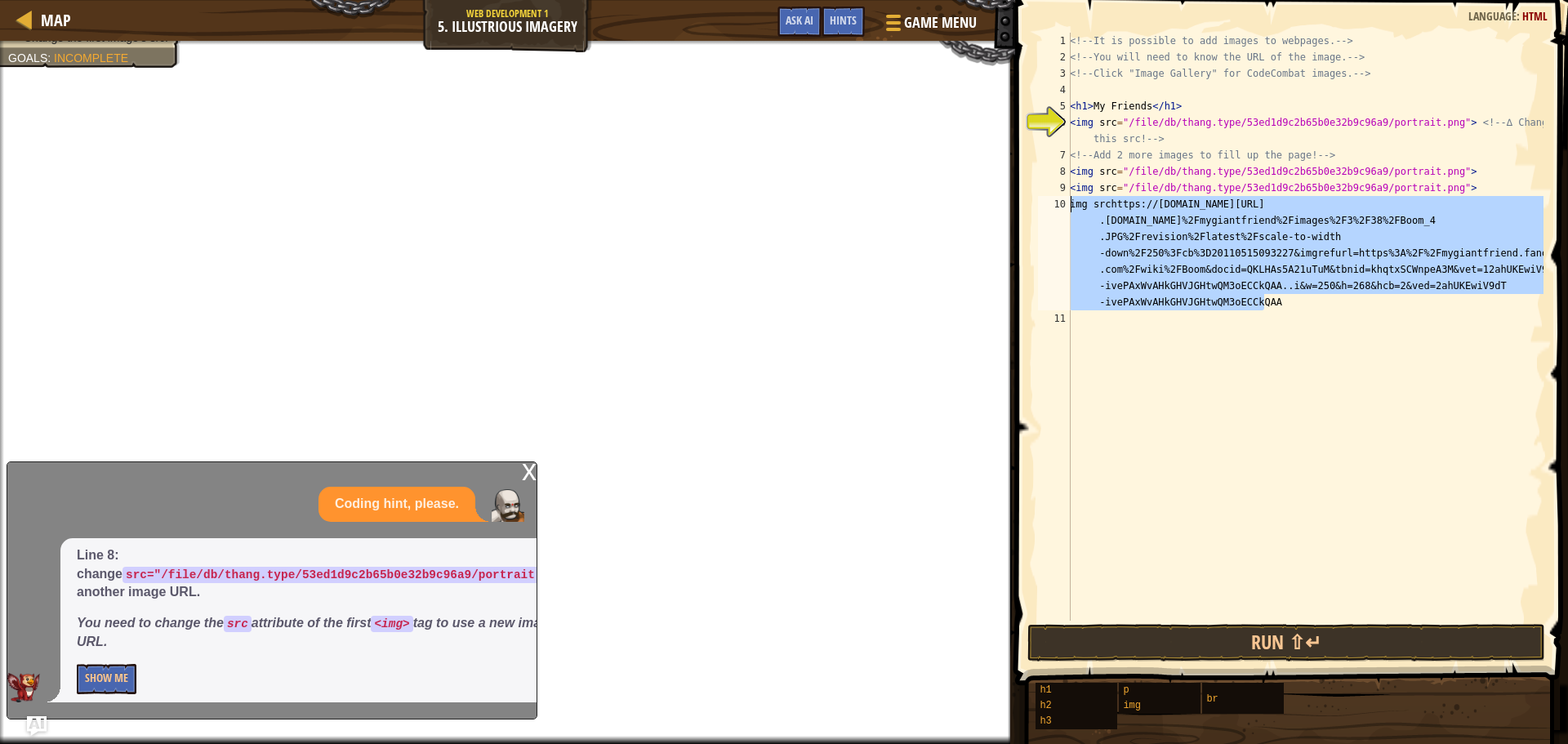
drag, startPoint x: 1272, startPoint y: 304, endPoint x: 1020, endPoint y: 200, distance: 272.6
click at [1020, 200] on div "img srchttps://[DOMAIN_NAME][URL][DOMAIN_NAME][DOMAIN_NAME] 1 2 3 4 5 6 7 8 9 1…" at bounding box center [1289, 375] width 558 height 734
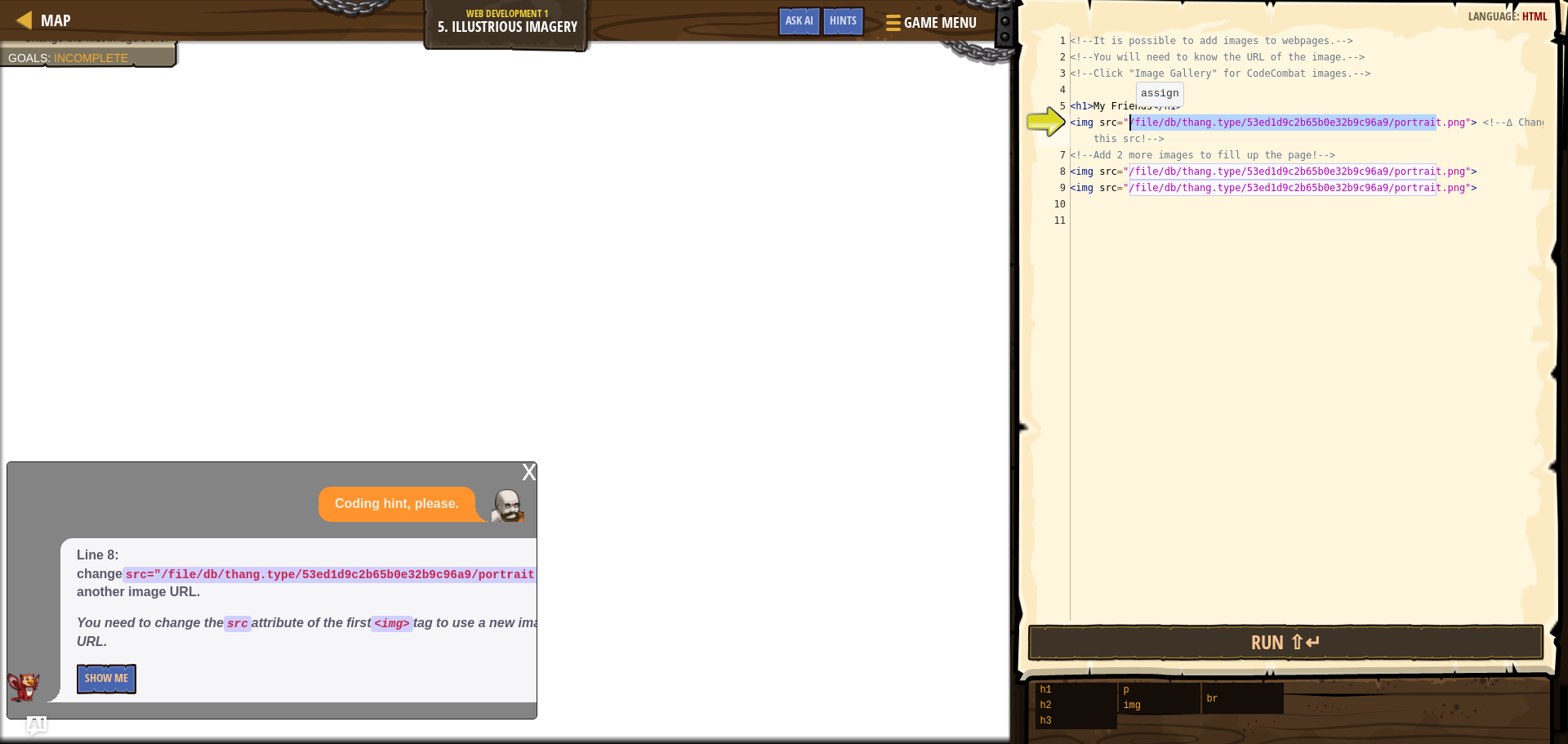
drag, startPoint x: 1440, startPoint y: 121, endPoint x: 1128, endPoint y: 123, distance: 312.0
click at [1128, 123] on div "<!-- It is possible to add images to webpages. --> <!-- You will need to know t…" at bounding box center [1306, 343] width 477 height 620
type textarea "<img src="/> <!-- ∆ Change this src! -->"
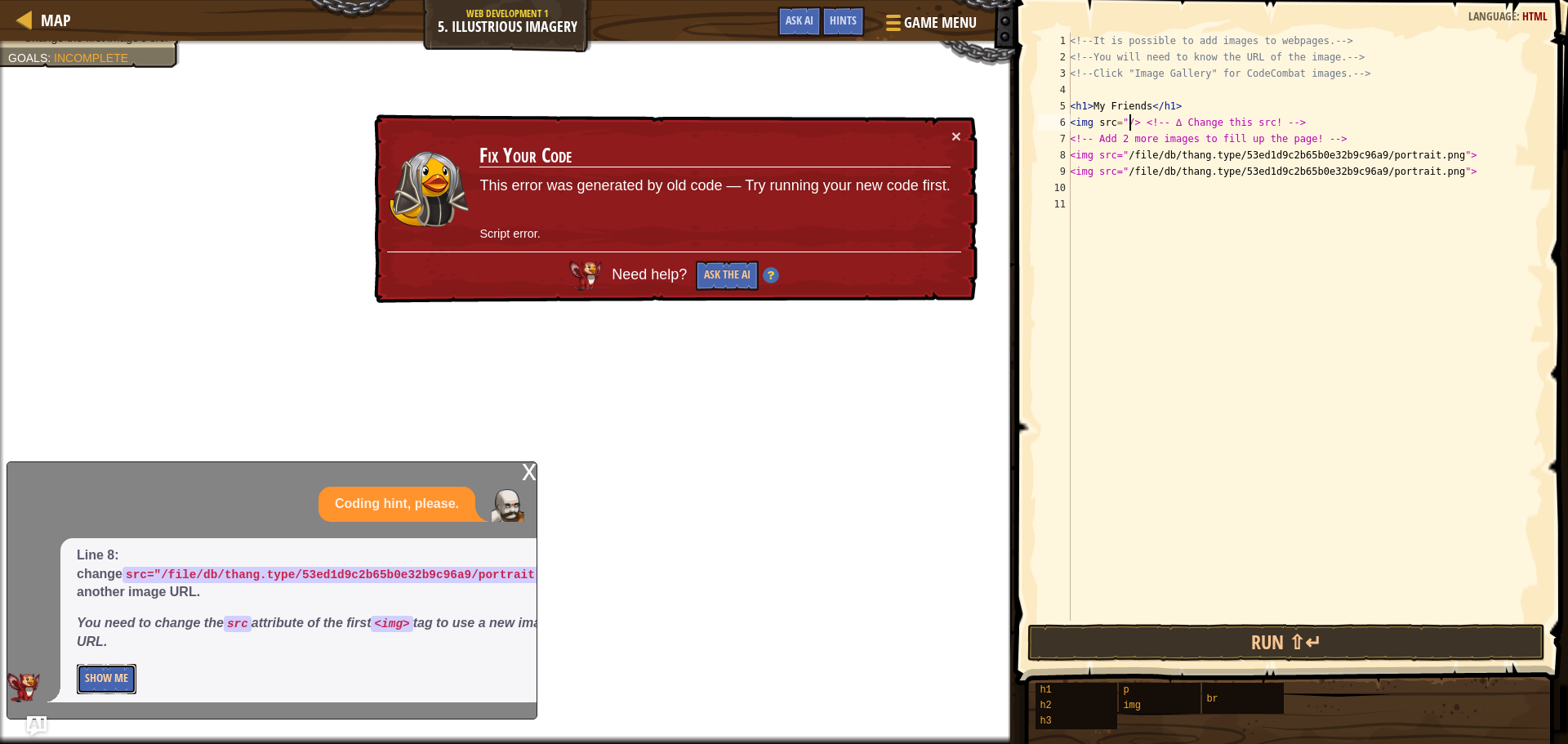
click at [85, 682] on button "Show Me" at bounding box center [107, 679] width 59 height 31
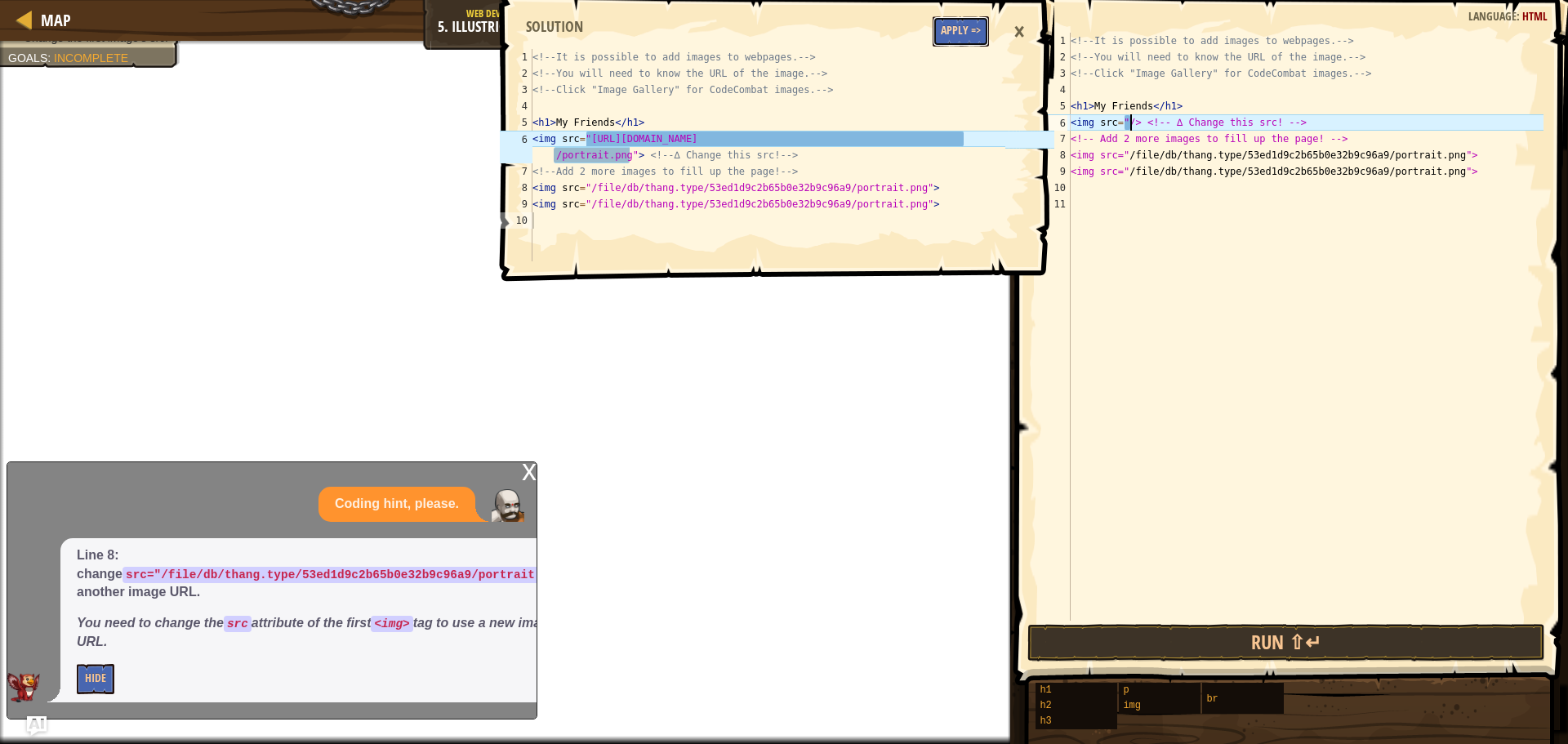
click at [979, 35] on button "Apply =>" at bounding box center [960, 32] width 57 height 31
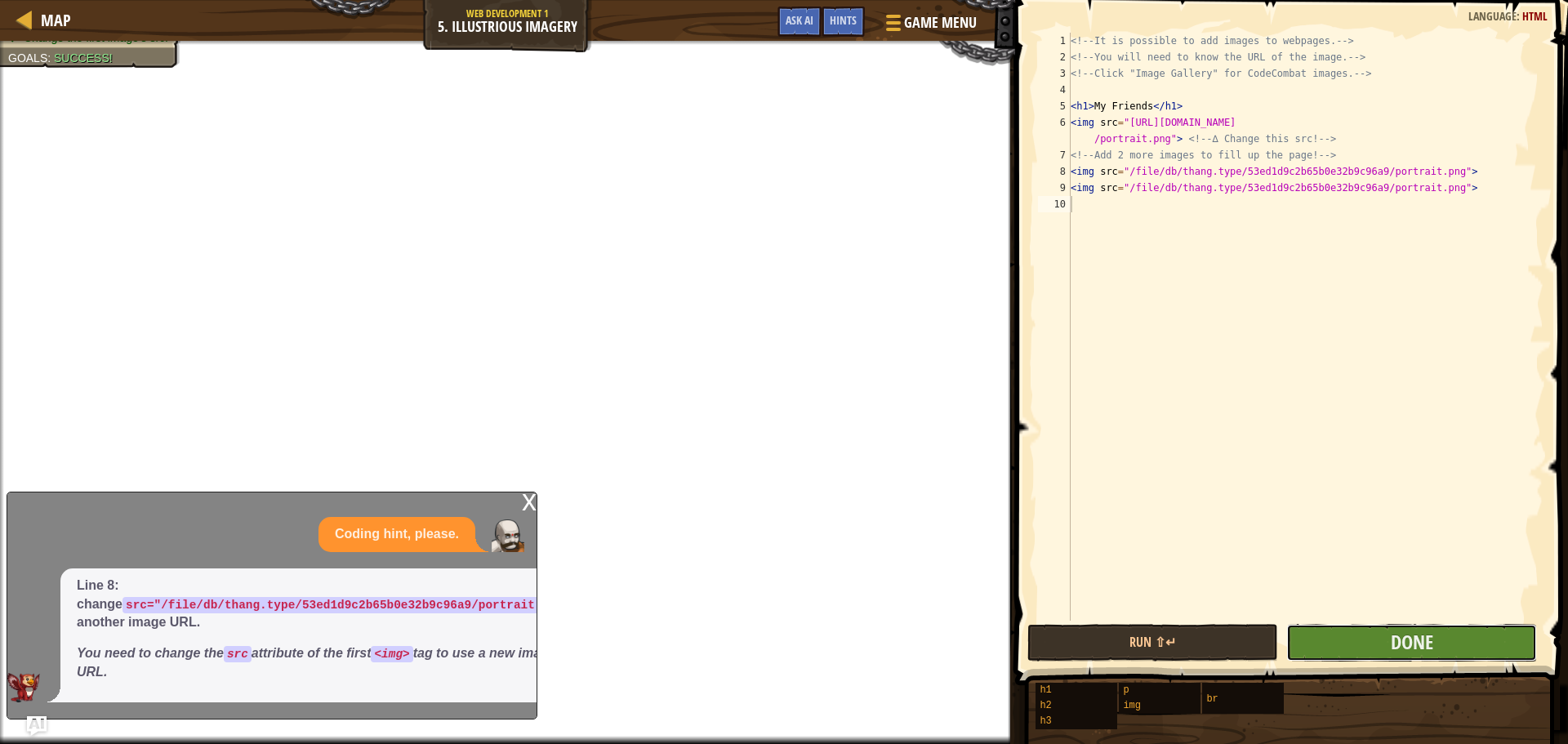
click at [1435, 635] on button "Done" at bounding box center [1412, 643] width 251 height 37
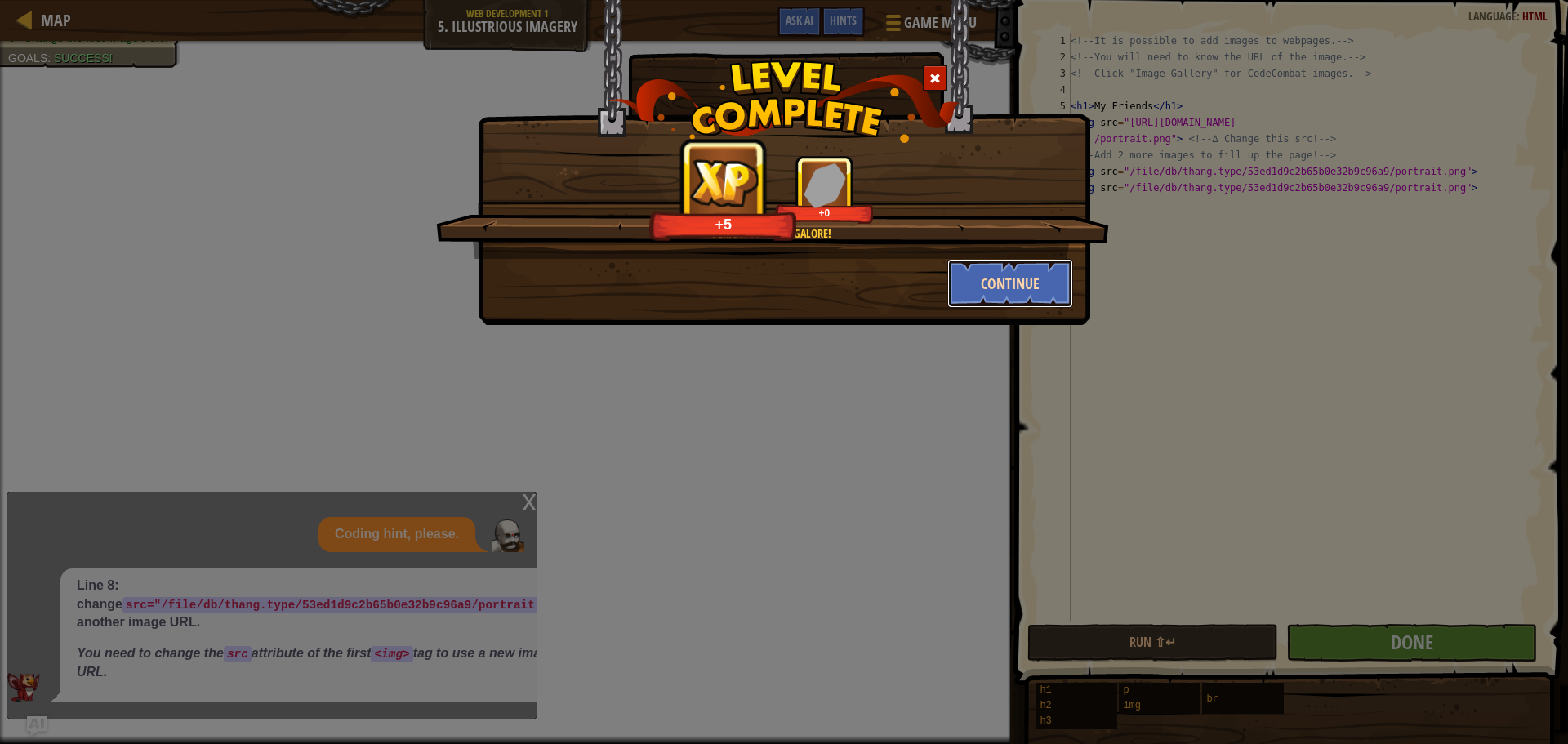
click at [1040, 274] on button "Continue" at bounding box center [1011, 283] width 126 height 49
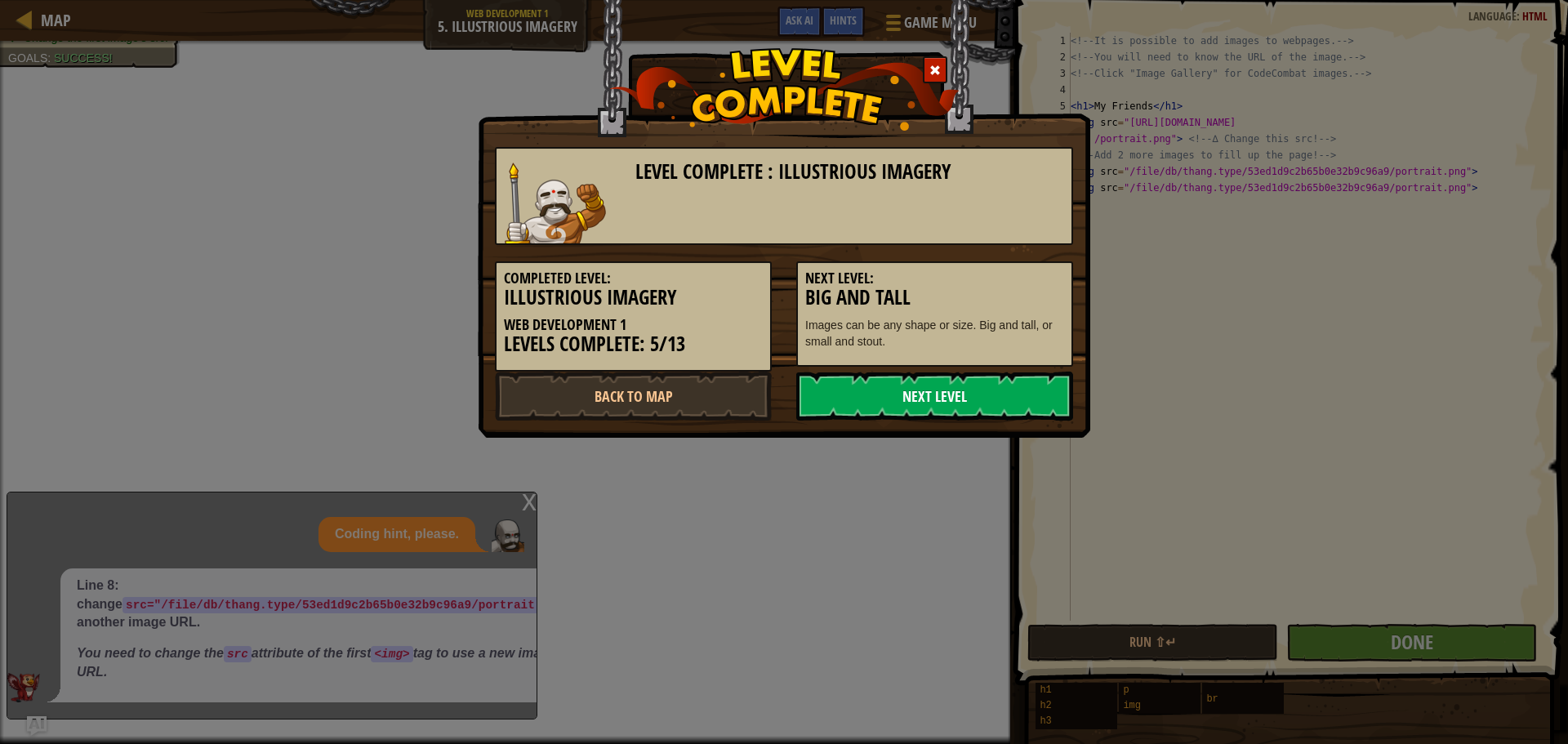
click at [994, 405] on link "Next Level" at bounding box center [934, 396] width 277 height 49
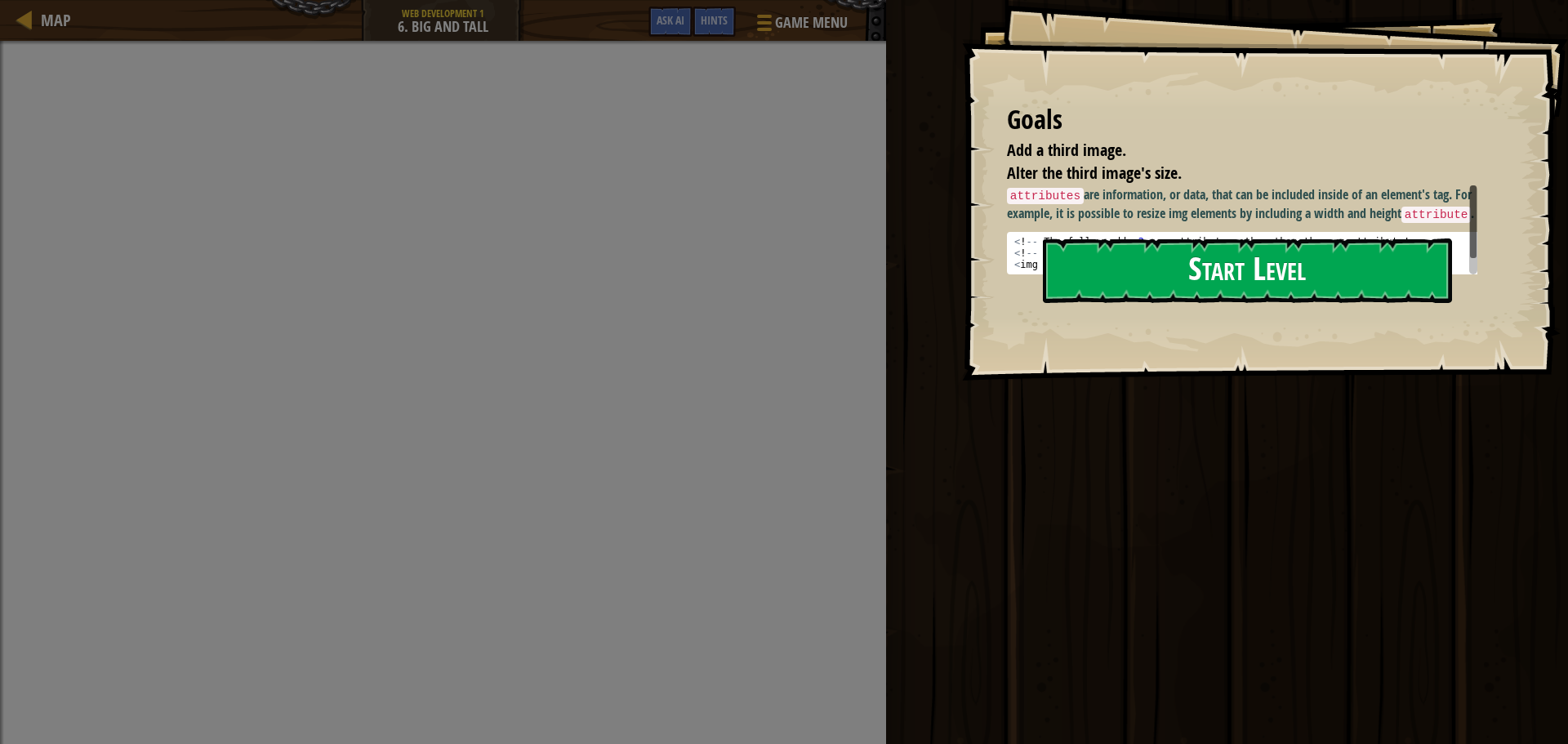
click at [1194, 268] on button "Start Level" at bounding box center [1248, 270] width 410 height 64
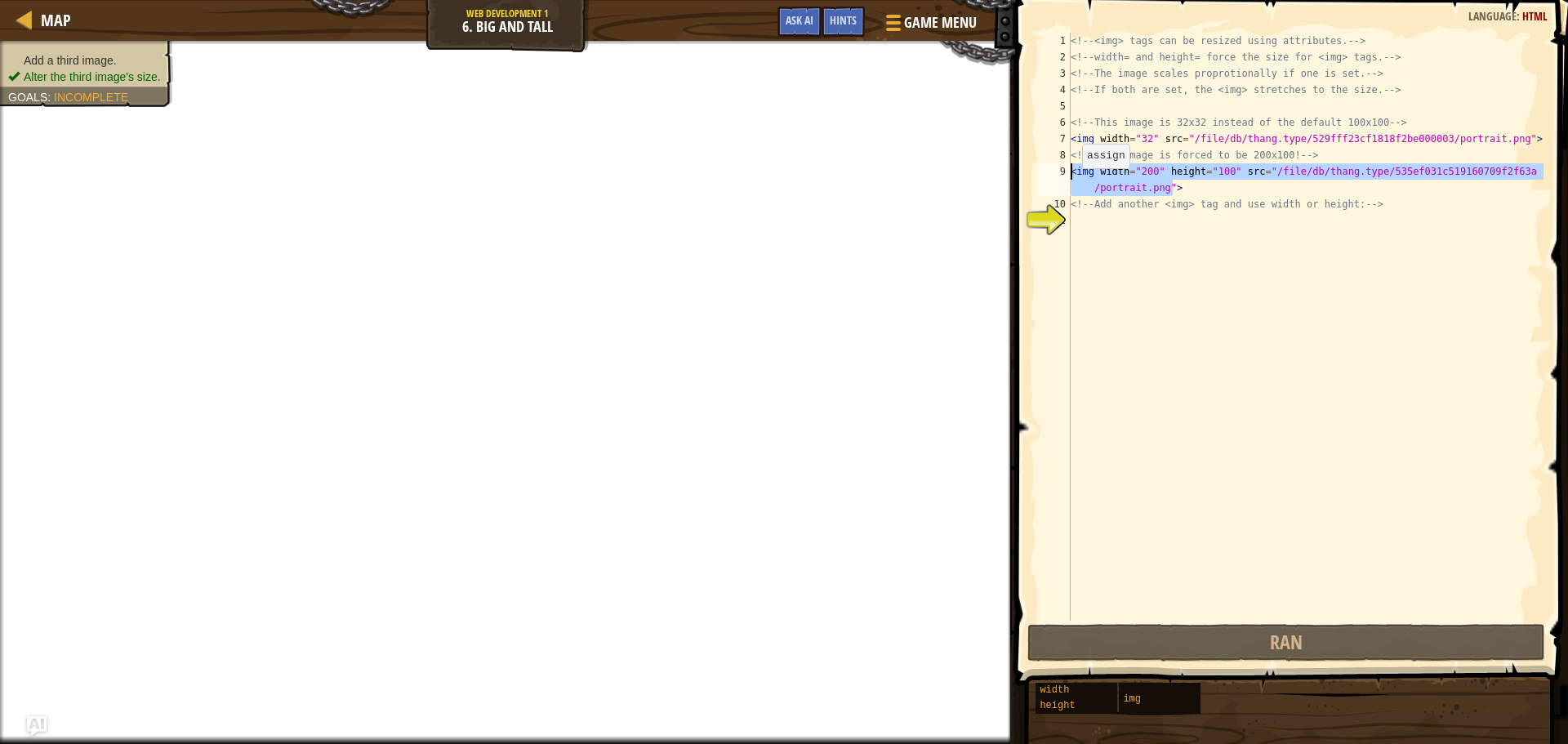
drag, startPoint x: 1186, startPoint y: 195, endPoint x: 1051, endPoint y: 176, distance: 136.3
click at [1051, 176] on div "1 2 3 4 5 6 7 8 9 10 11 <!-- <img> tags can be resized using attributes. --> <!…" at bounding box center [1289, 326] width 509 height 588
type textarea "<img width="200" height="100" src="/file/db/thang.type/535ef031c519160709f2f63a…"
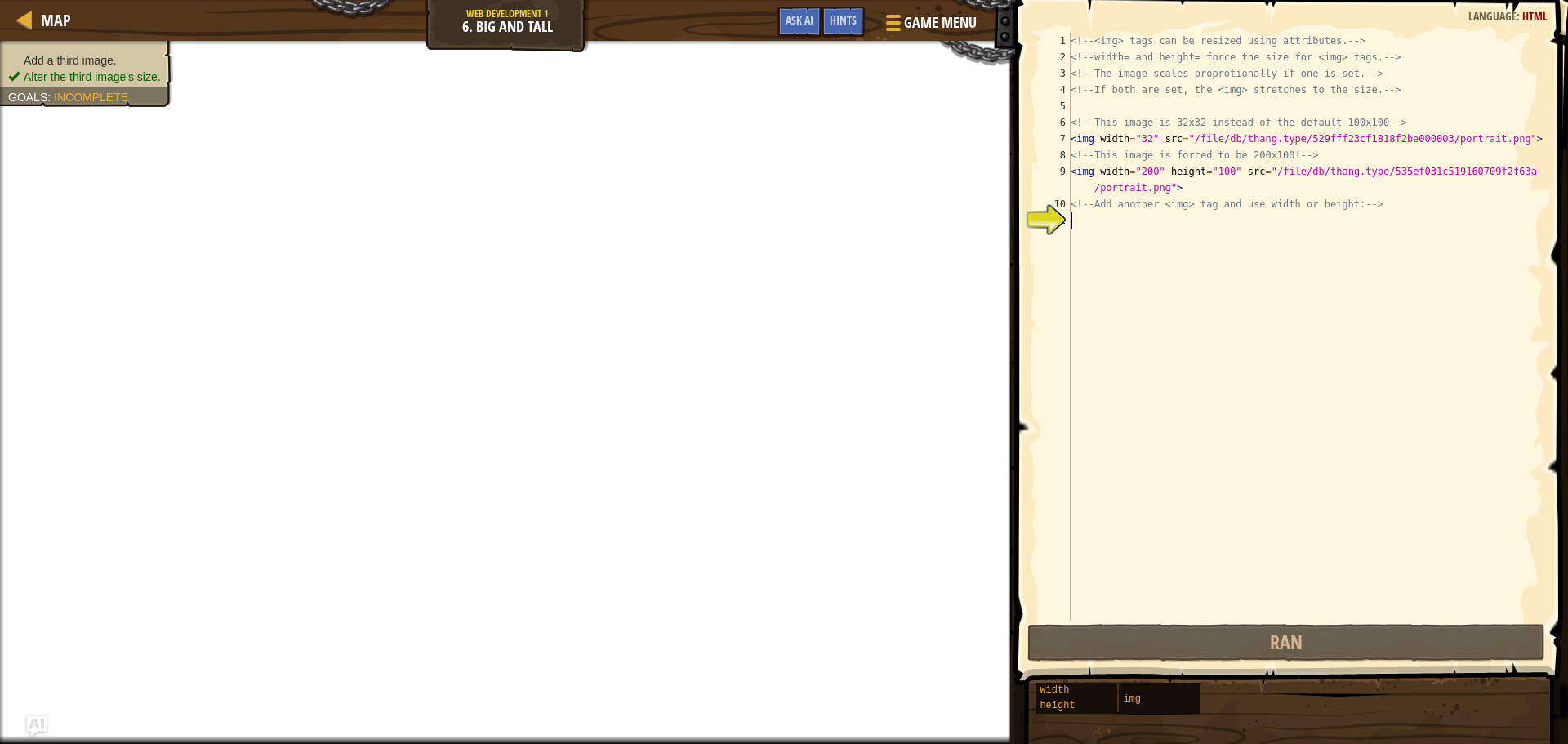
click at [1208, 243] on div "<!-- <img> tags can be resized using attributes. --> <!-- width= and height= fo…" at bounding box center [1305, 343] width 477 height 620
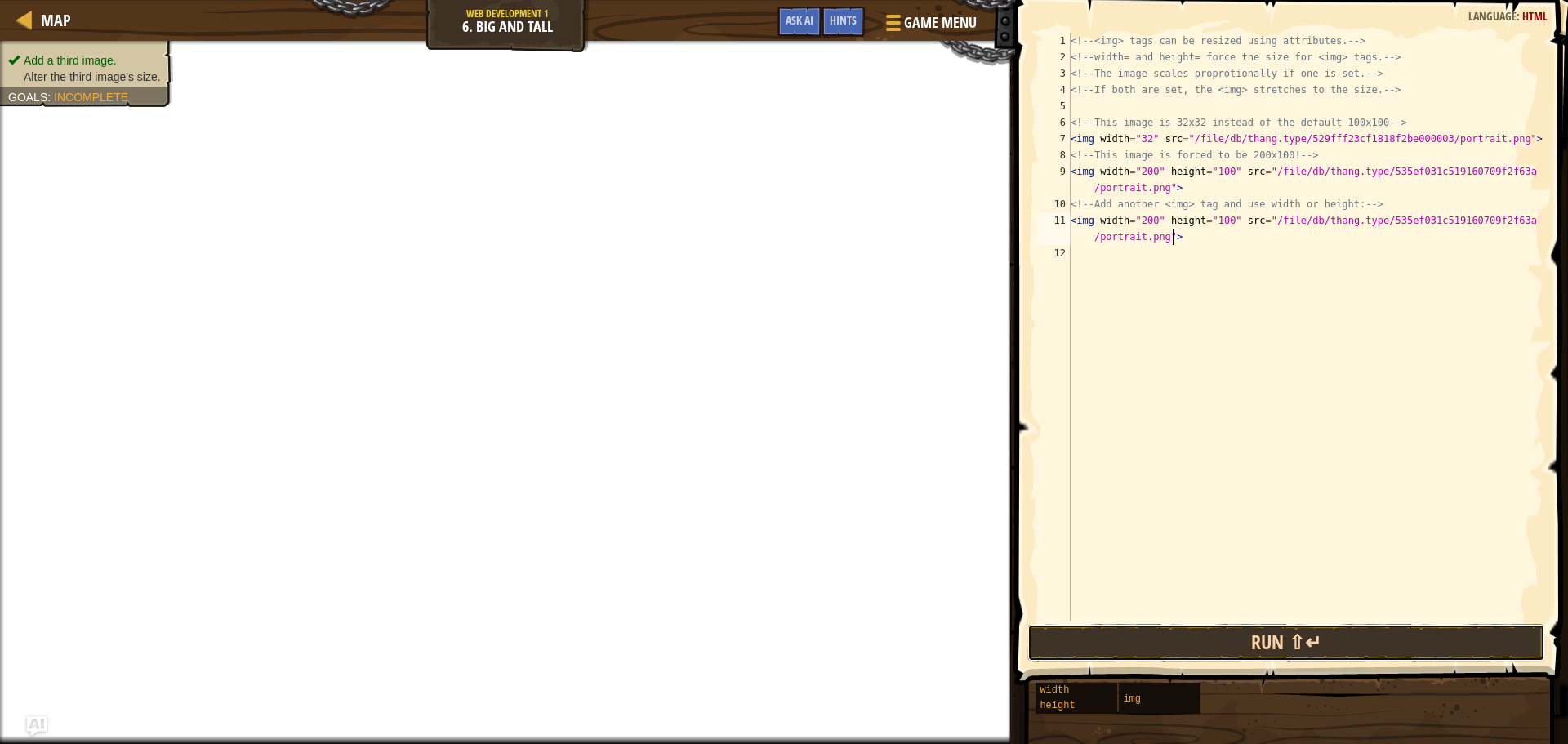
click at [1286, 646] on button "Run ⇧↵" at bounding box center [1287, 643] width 518 height 37
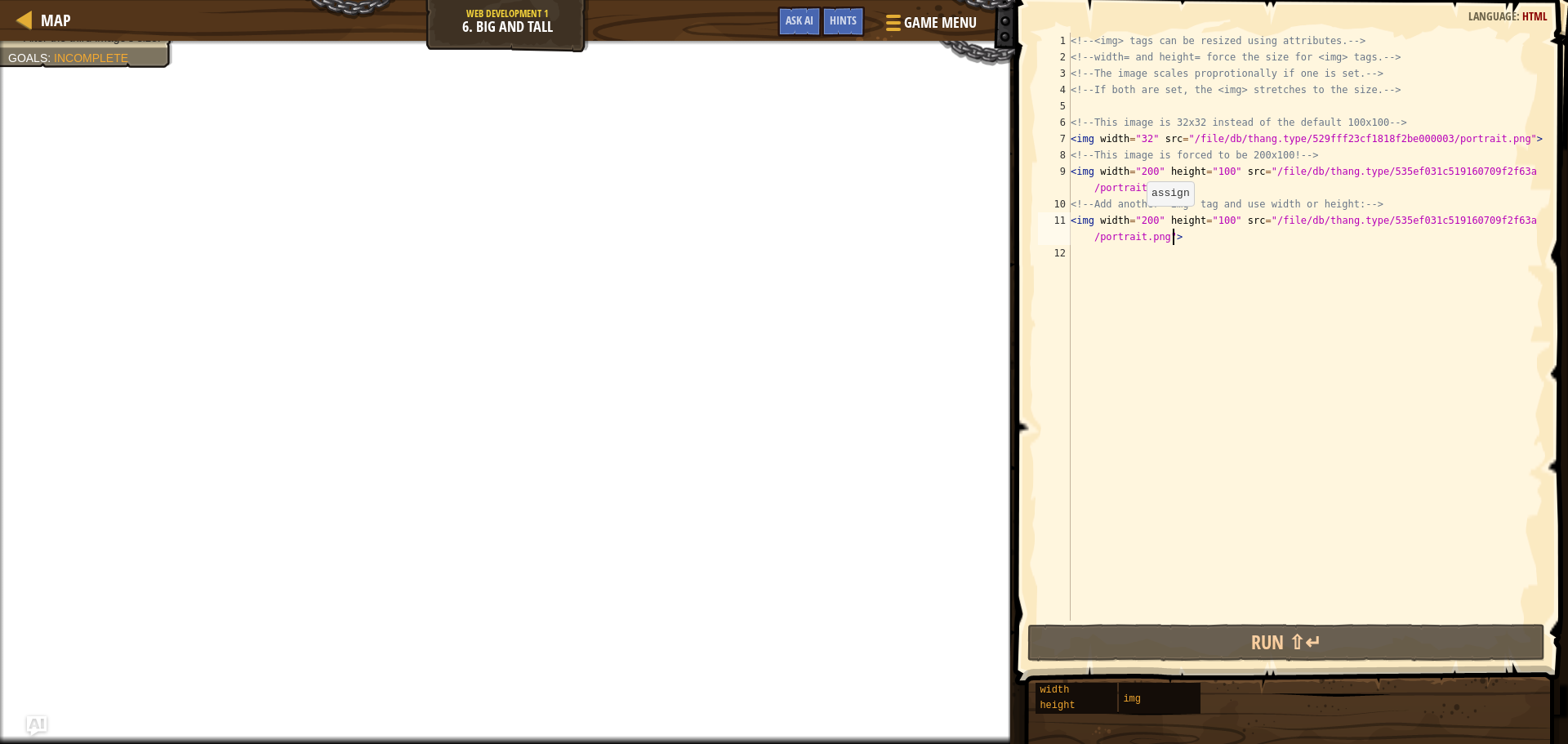
click at [1139, 222] on div "<!-- <img> tags can be resized using attributes. --> <!-- width= and height= fo…" at bounding box center [1305, 343] width 477 height 620
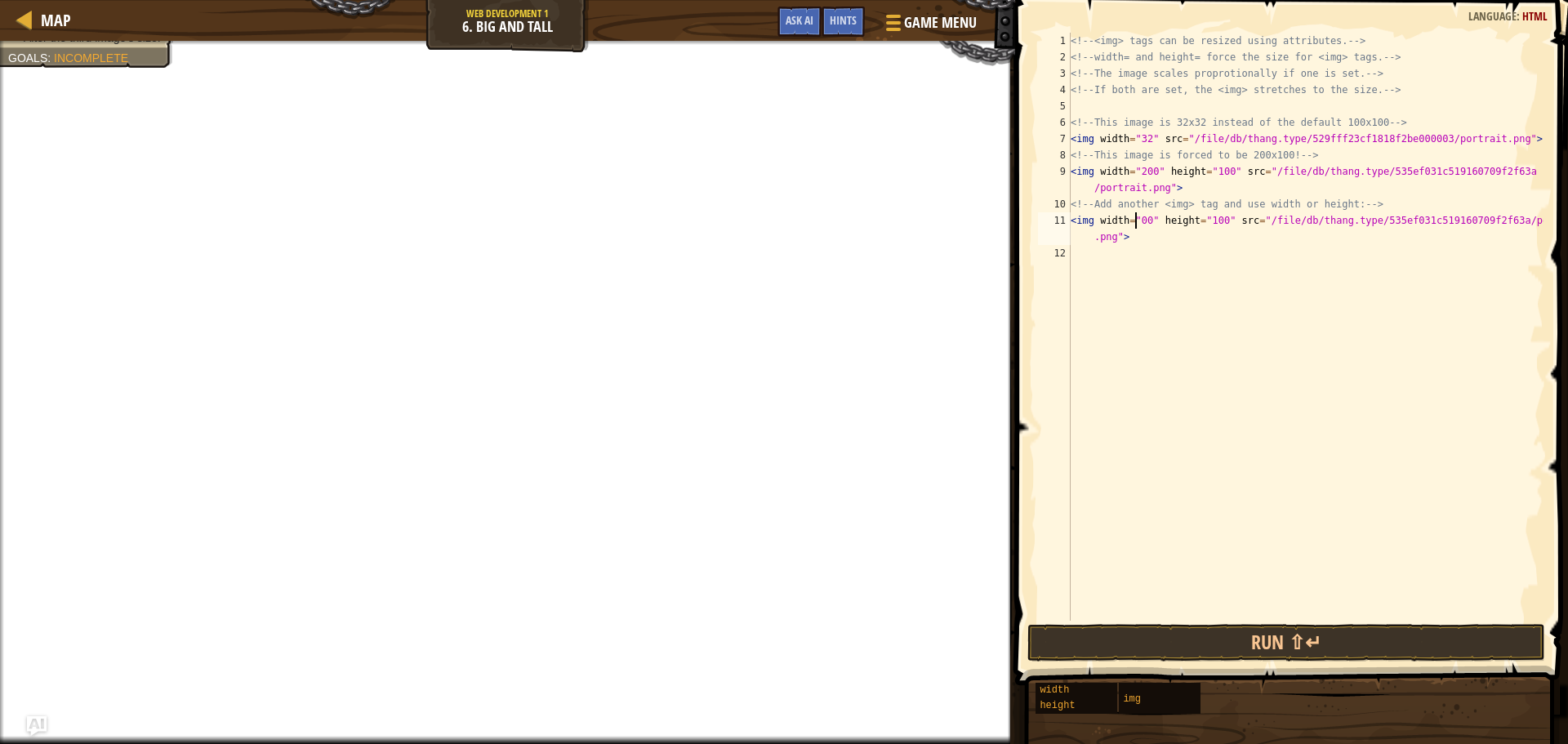
scroll to position [7, 6]
click at [1211, 220] on div "<!-- <img> tags can be resized using attributes. --> <!-- width= and height= fo…" at bounding box center [1305, 343] width 477 height 620
click at [97, 42] on div at bounding box center [507, 43] width 1015 height 4
click at [95, 71] on span "Alter the third image's size." at bounding box center [93, 77] width 137 height 13
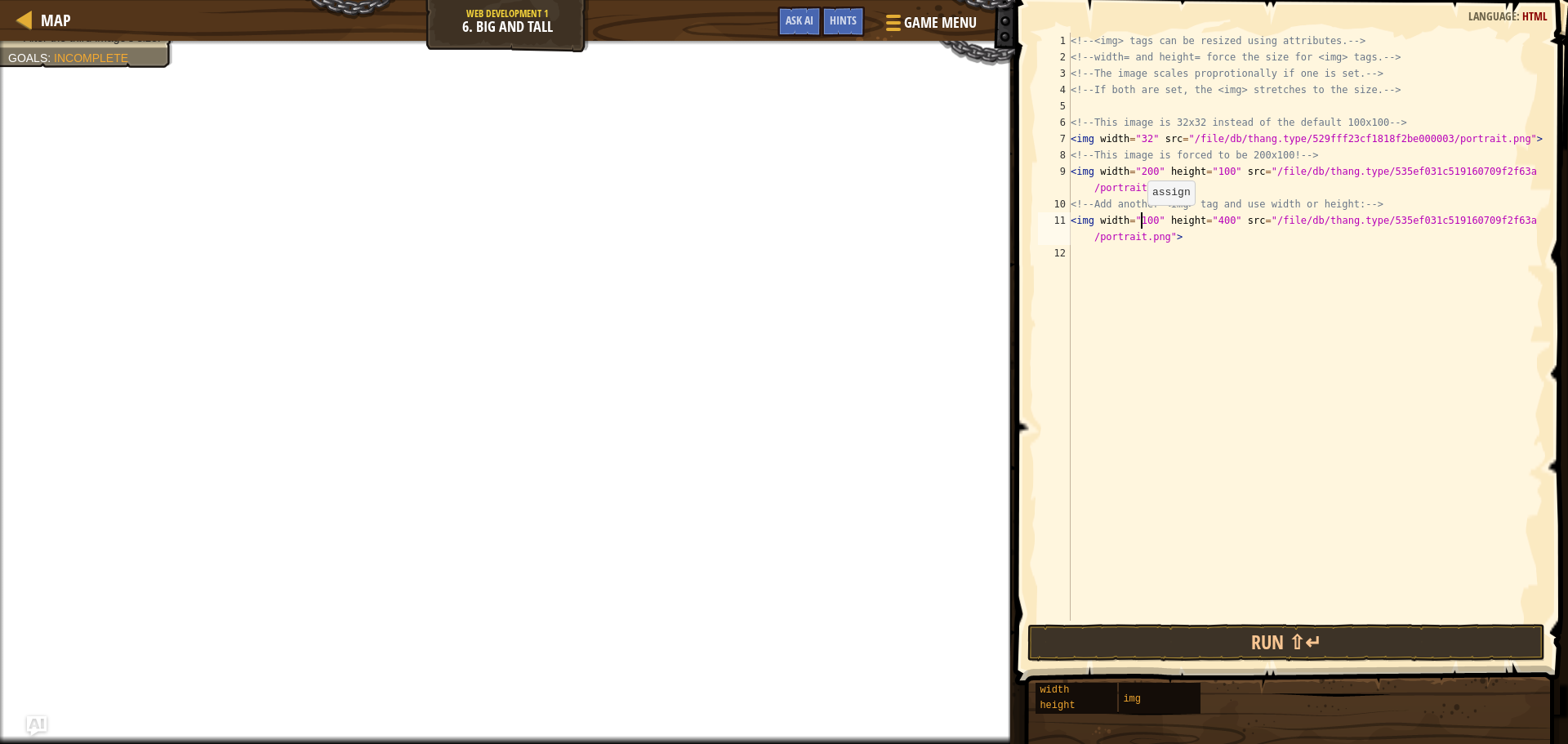
click at [1140, 221] on div "<!-- <img> tags can be resized using attributes. --> <!-- width= and height= fo…" at bounding box center [1305, 343] width 477 height 620
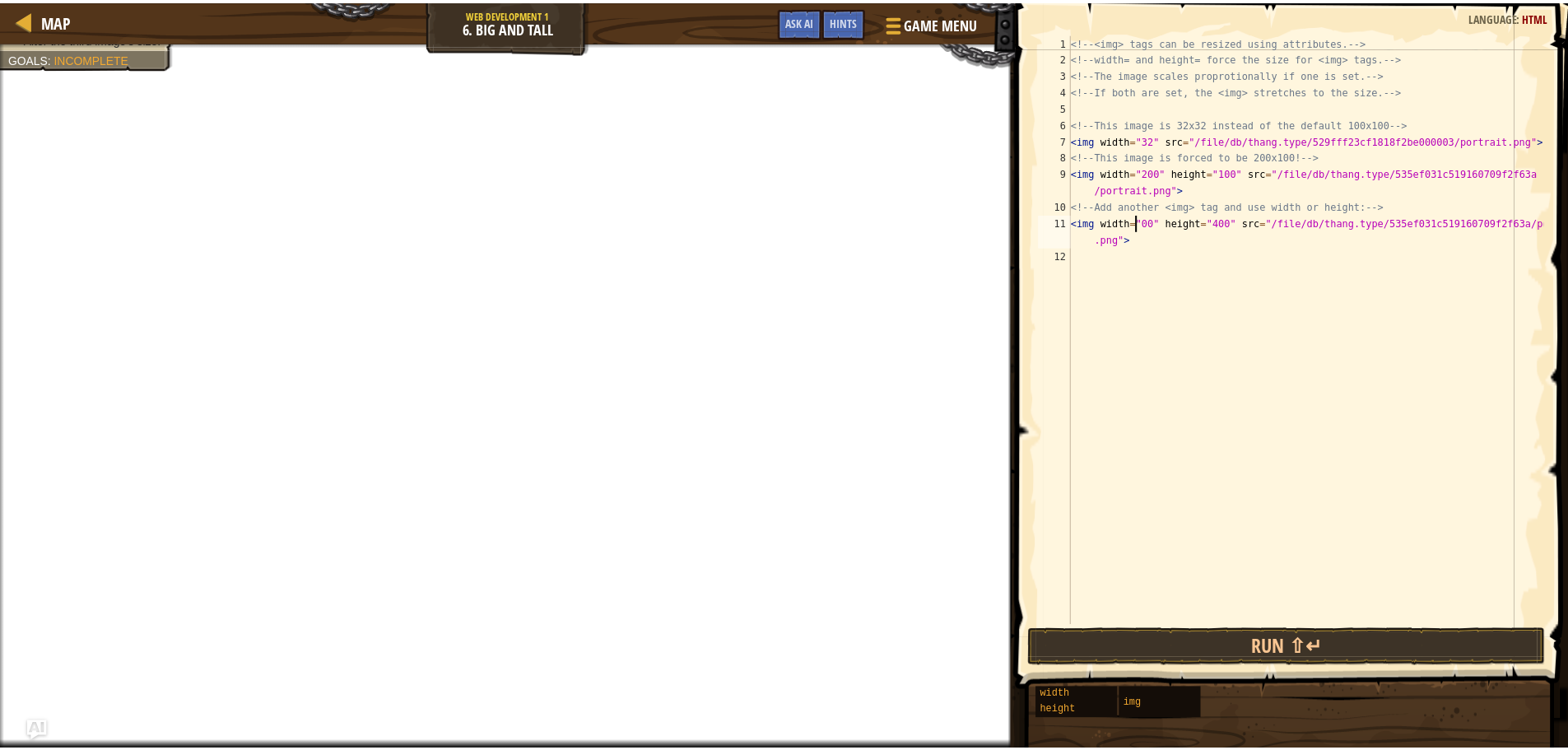
scroll to position [7, 6]
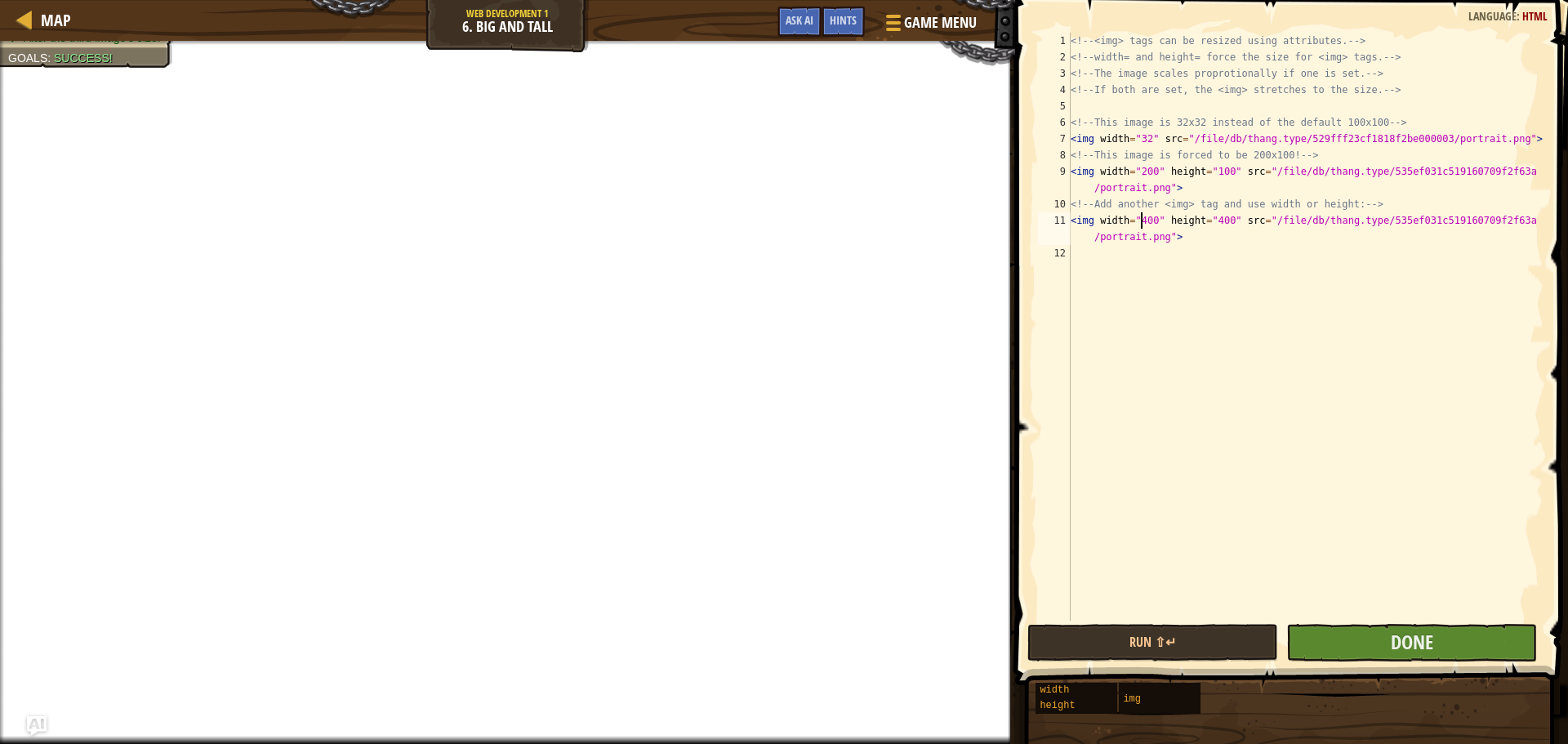
type textarea "<img width="400" height="400" src="/file/db/thang.type/535ef031c519160709f2f63a…"
click at [1363, 647] on button "Done" at bounding box center [1412, 643] width 251 height 37
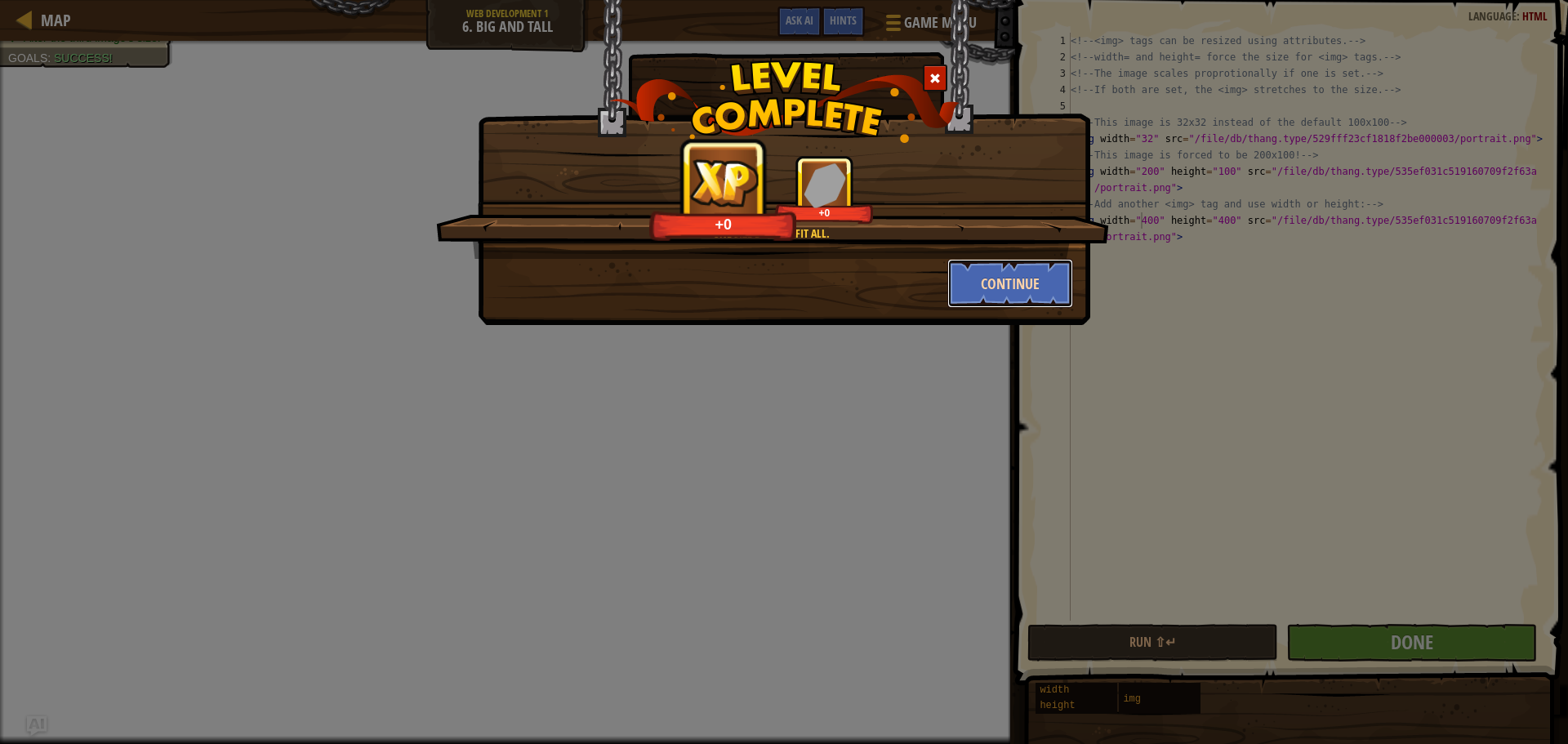
click at [1034, 288] on button "Continue" at bounding box center [1011, 283] width 126 height 49
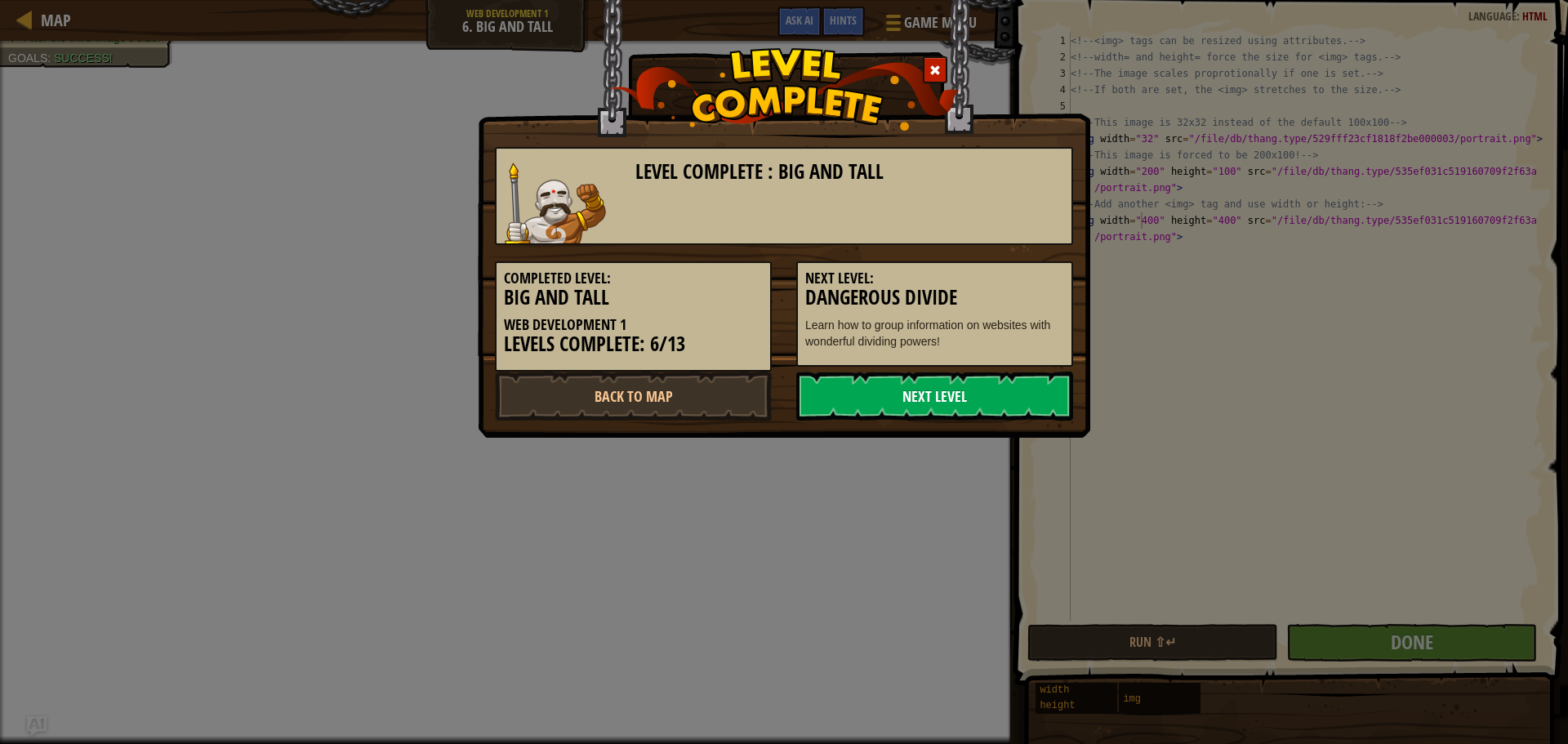
click at [970, 394] on link "Next Level" at bounding box center [934, 396] width 277 height 49
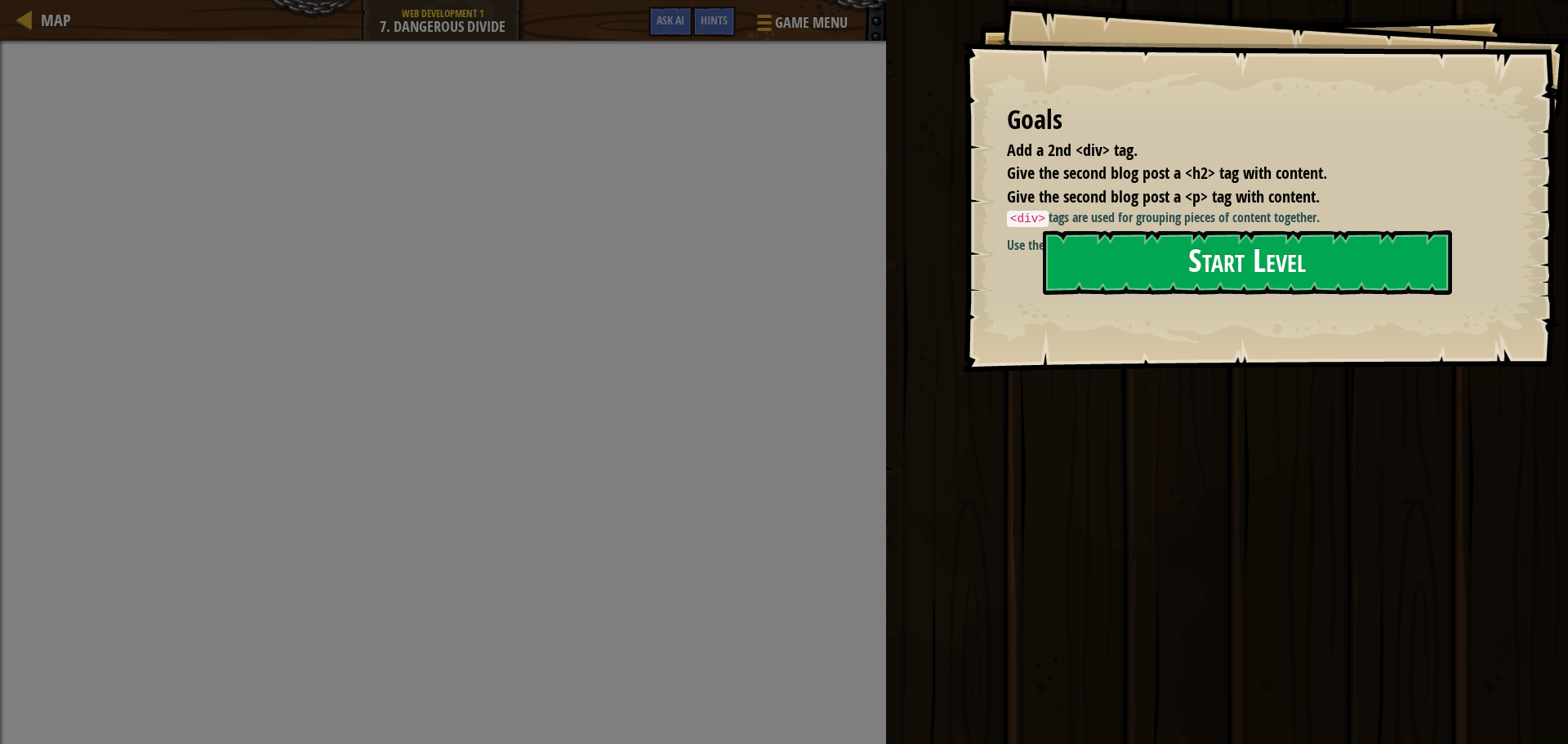
click at [1303, 261] on button "Start Level" at bounding box center [1248, 262] width 410 height 64
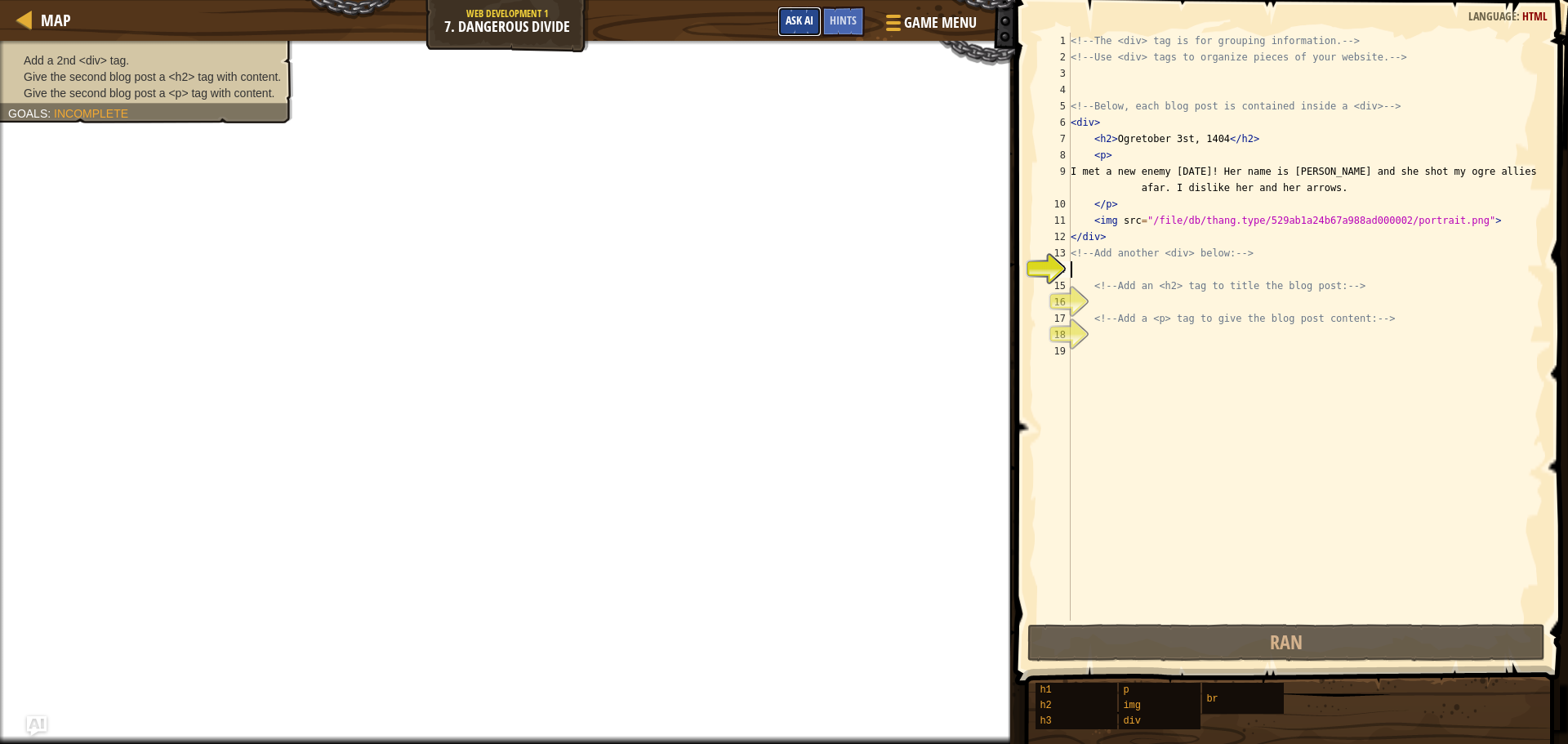
click at [780, 13] on button "Ask AI" at bounding box center [799, 21] width 44 height 31
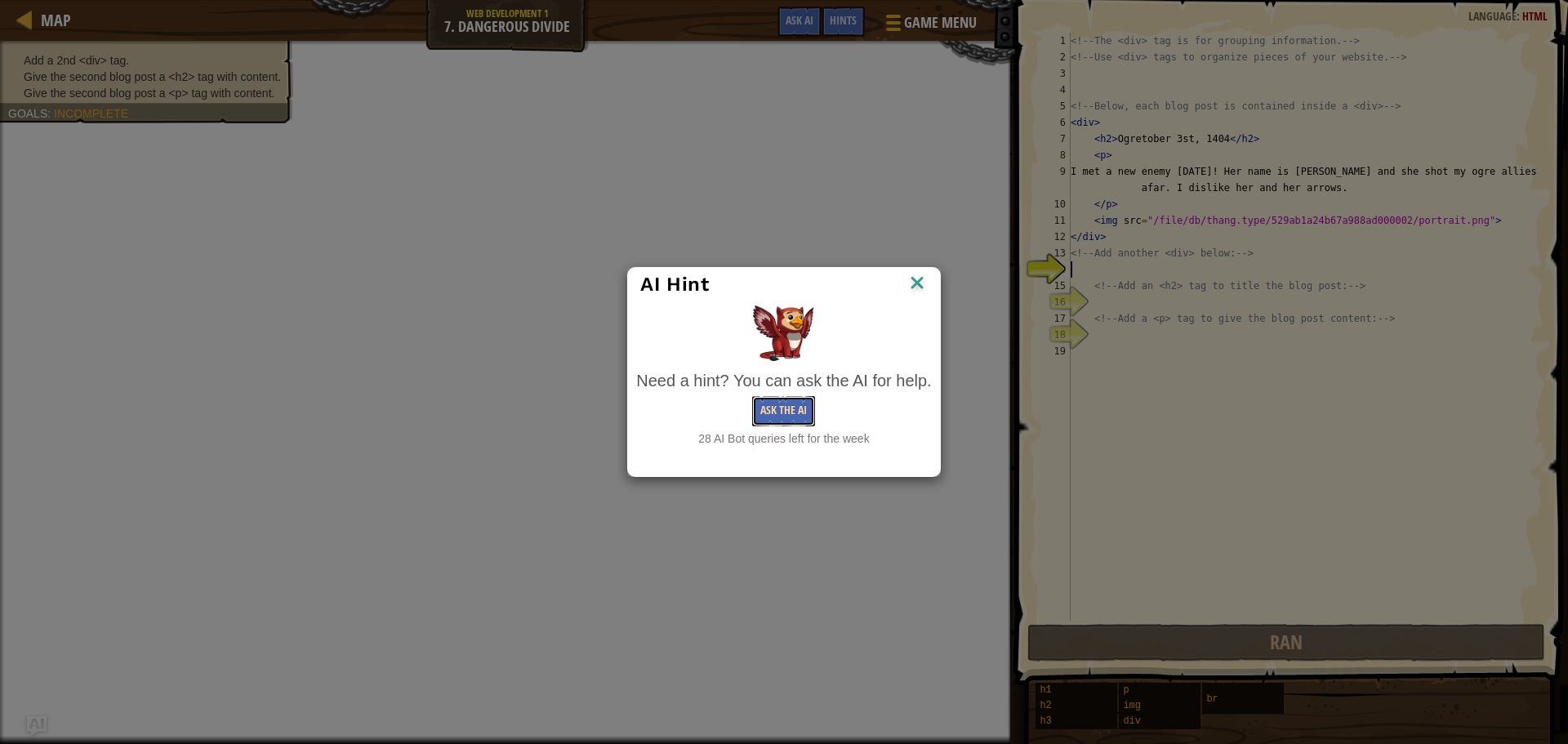
click at [790, 410] on button "Ask the AI" at bounding box center [784, 411] width 63 height 31
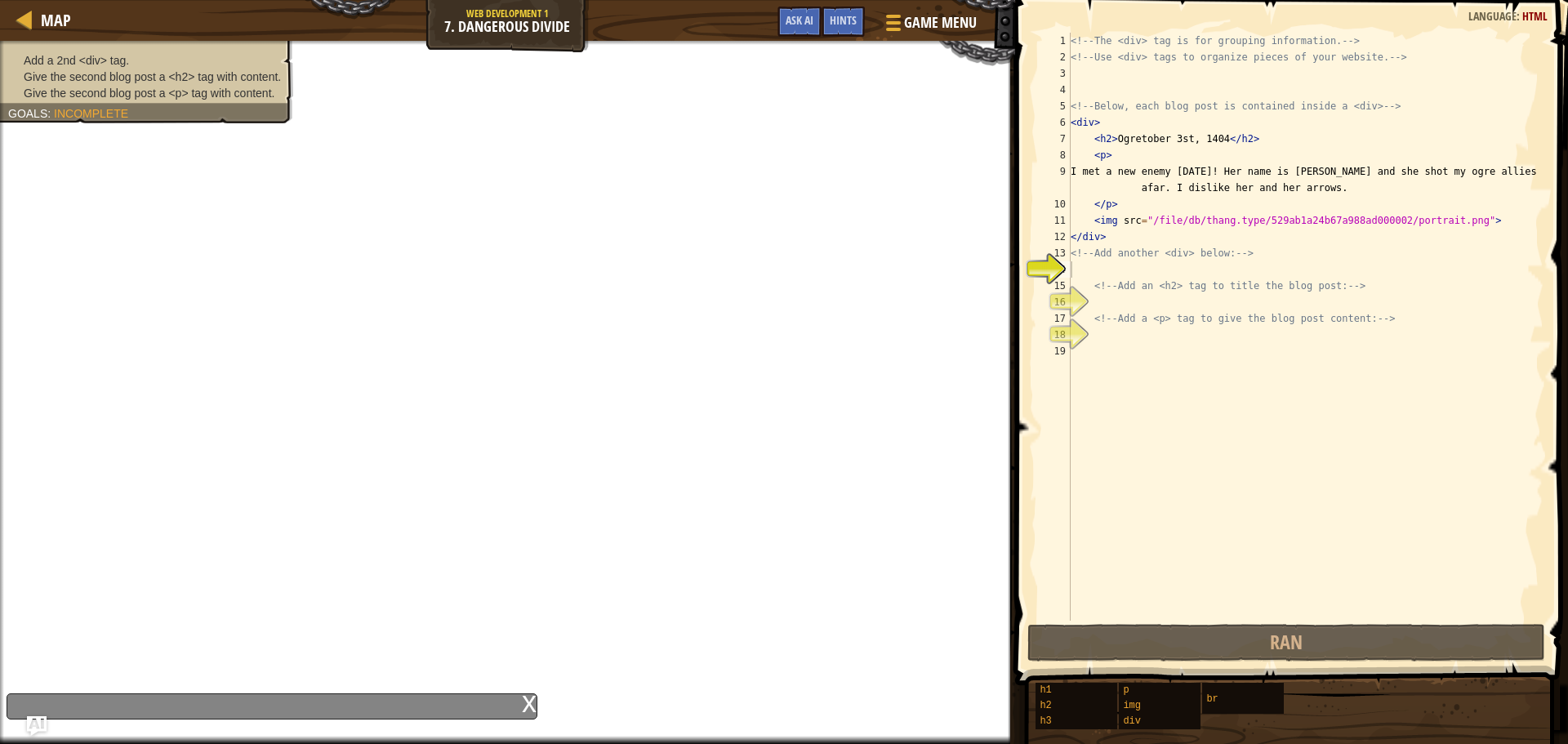
click at [399, 697] on div "x" at bounding box center [272, 707] width 531 height 26
click at [791, 16] on span "Ask AI" at bounding box center [800, 20] width 28 height 16
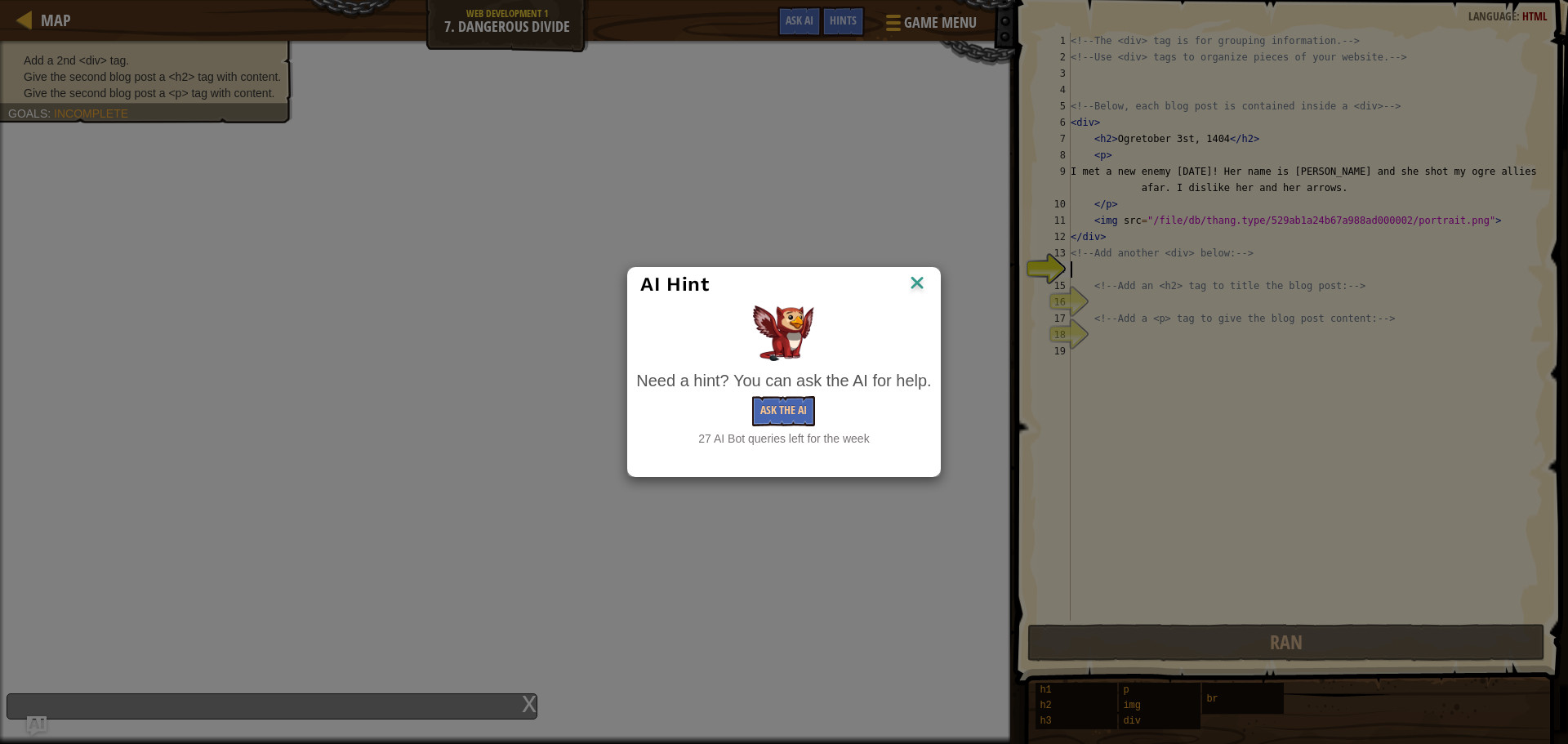
click at [907, 275] on img at bounding box center [917, 284] width 21 height 24
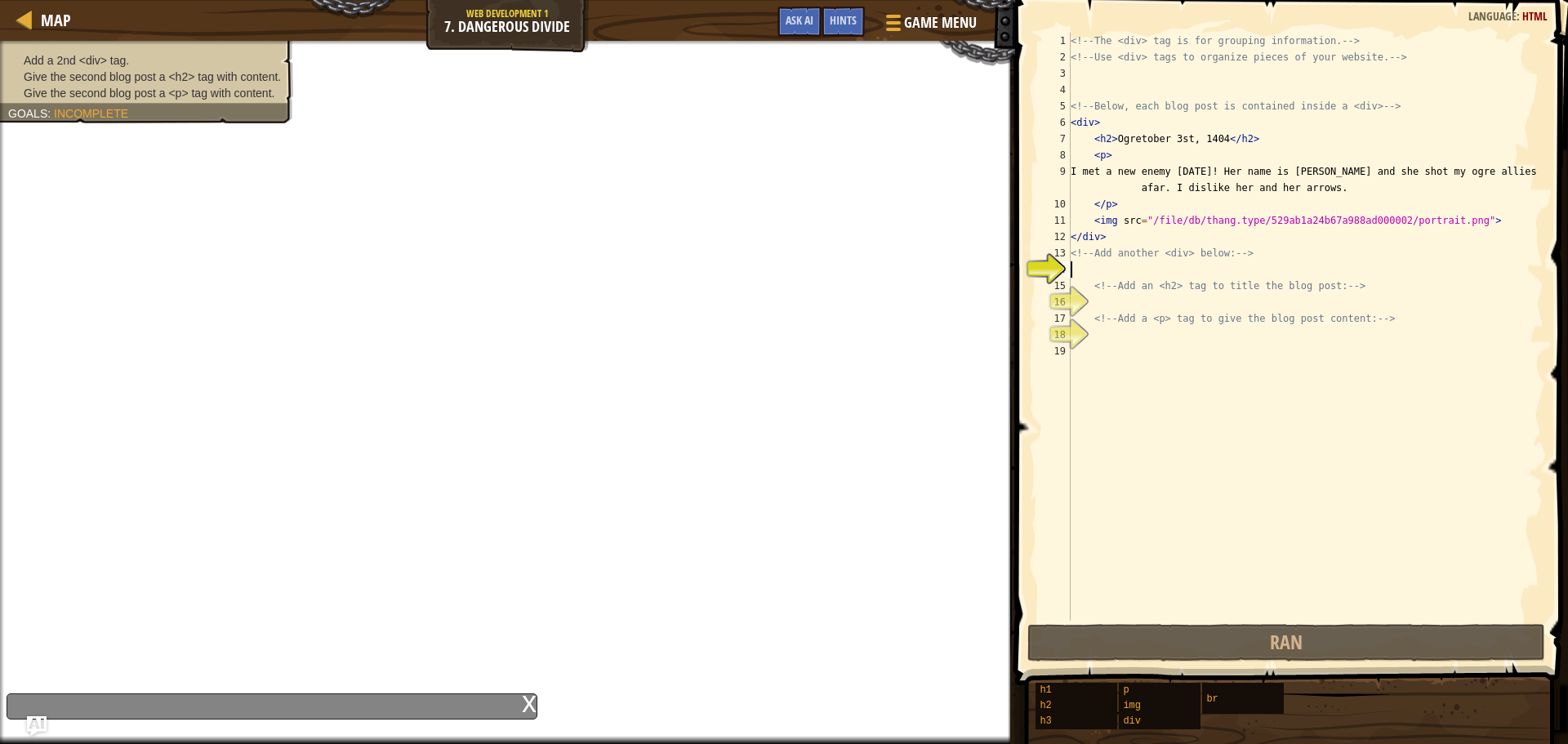
click at [397, 700] on div "x" at bounding box center [272, 707] width 531 height 26
click at [399, 700] on div "x" at bounding box center [272, 707] width 531 height 26
click at [35, 701] on img "Ask AI" at bounding box center [36, 725] width 21 height 21
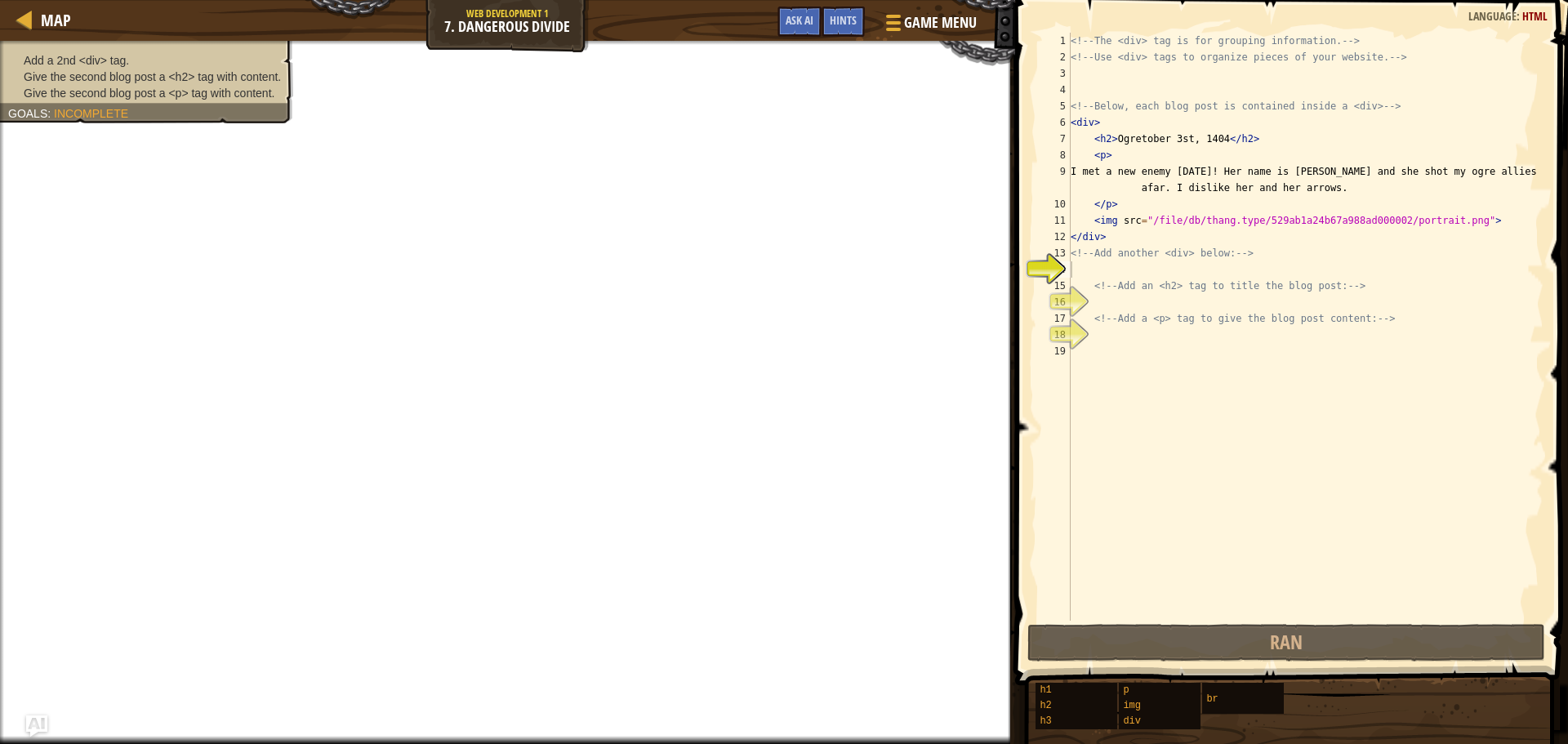
click at [35, 701] on img "Ask AI" at bounding box center [36, 725] width 21 height 21
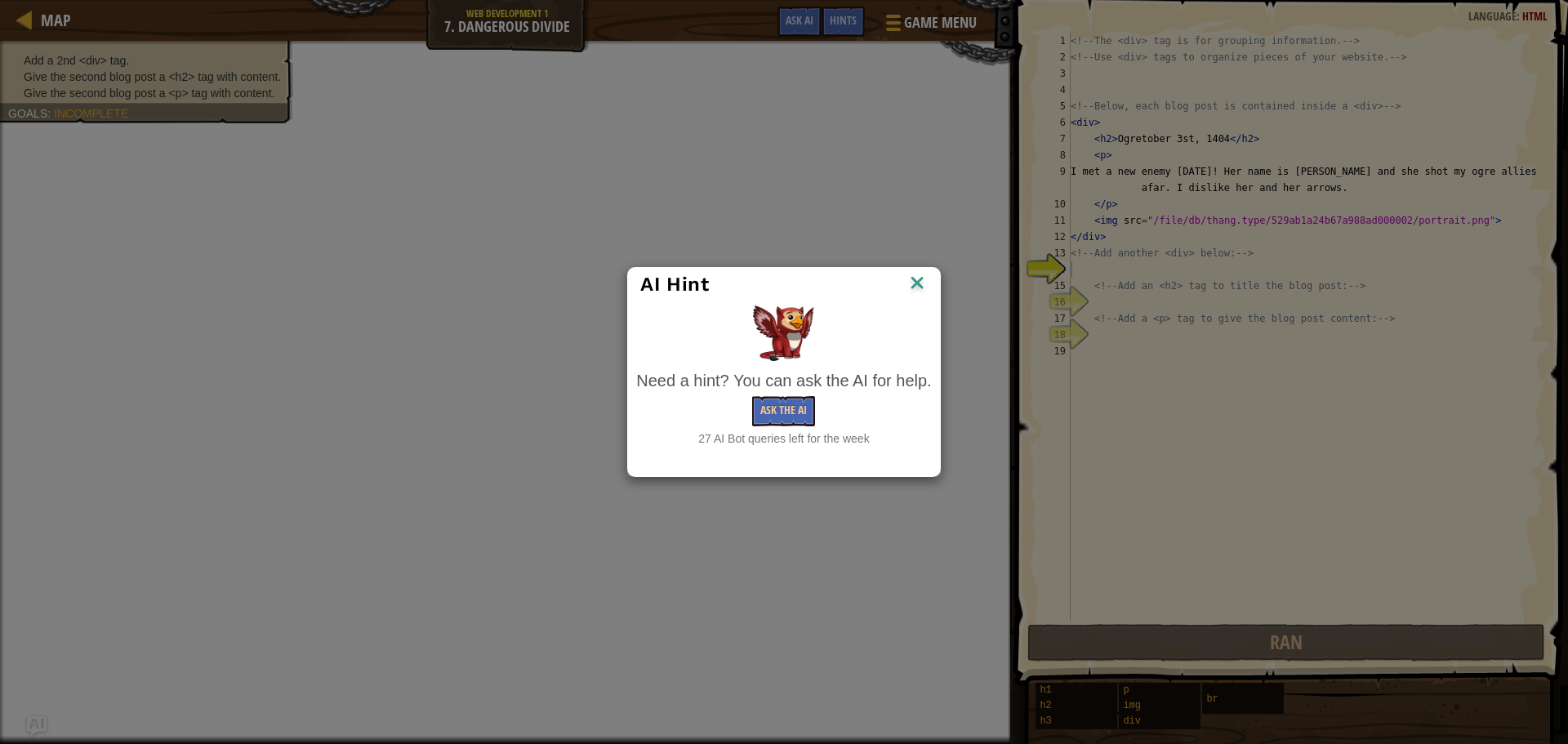
click at [922, 290] on img at bounding box center [917, 284] width 21 height 24
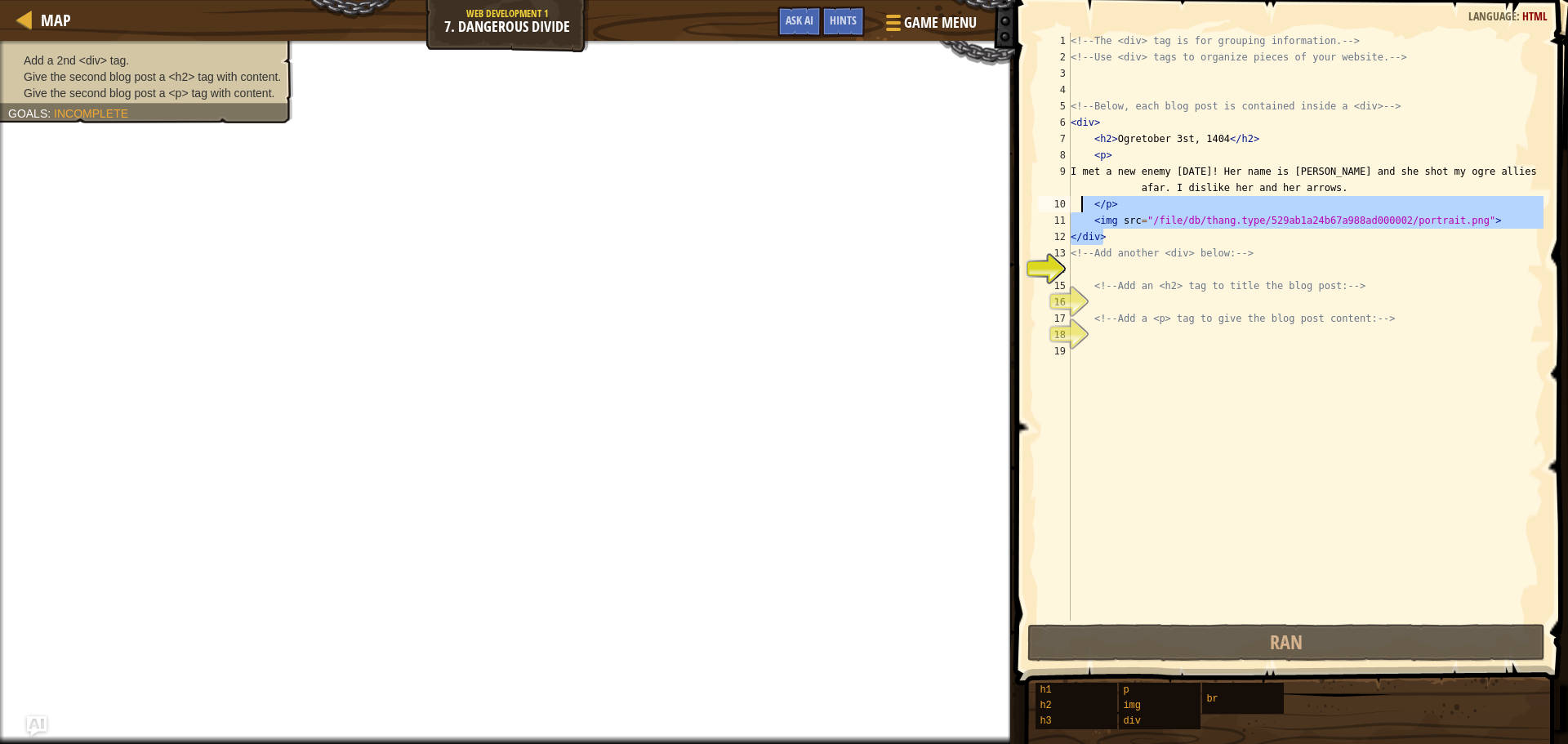
drag, startPoint x: 1108, startPoint y: 241, endPoint x: 1079, endPoint y: 202, distance: 48.6
click at [1079, 202] on div "<!-- The <div> tag is for grouping information. --> <!-- Use <div> tags to orga…" at bounding box center [1305, 343] width 477 height 620
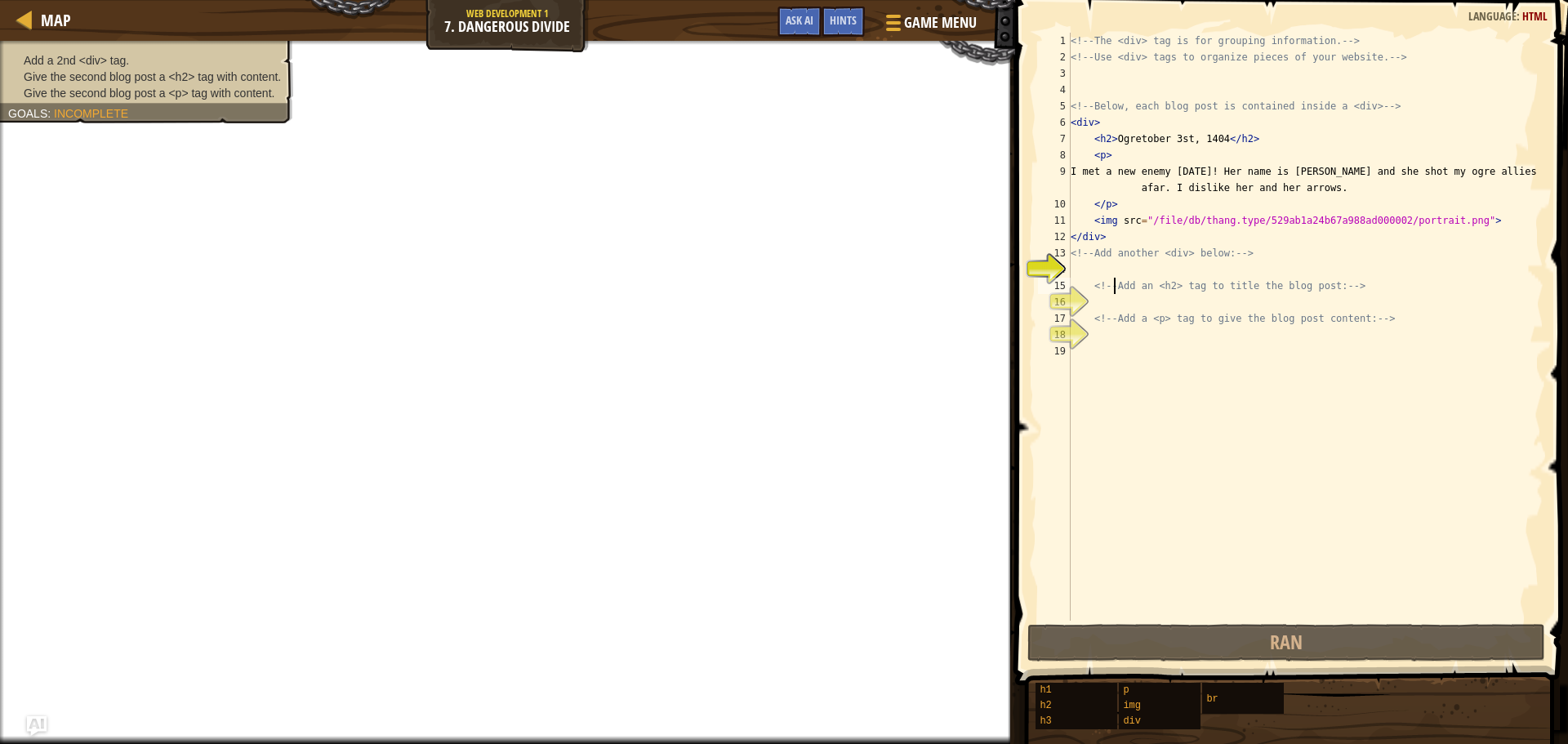
click at [1115, 284] on div "<!-- The <div> tag is for grouping information. --> <!-- Use <div> tags to orga…" at bounding box center [1305, 343] width 477 height 620
type textarea "<!-- Add an <h2> tag to title the blog post: -->"
drag, startPoint x: 1124, startPoint y: 268, endPoint x: 1132, endPoint y: 267, distance: 8.1
click at [1125, 268] on div "<!-- The <div> tag is for grouping information. --> <!-- Use <div> tags to orga…" at bounding box center [1305, 343] width 477 height 620
paste textarea "</div>"
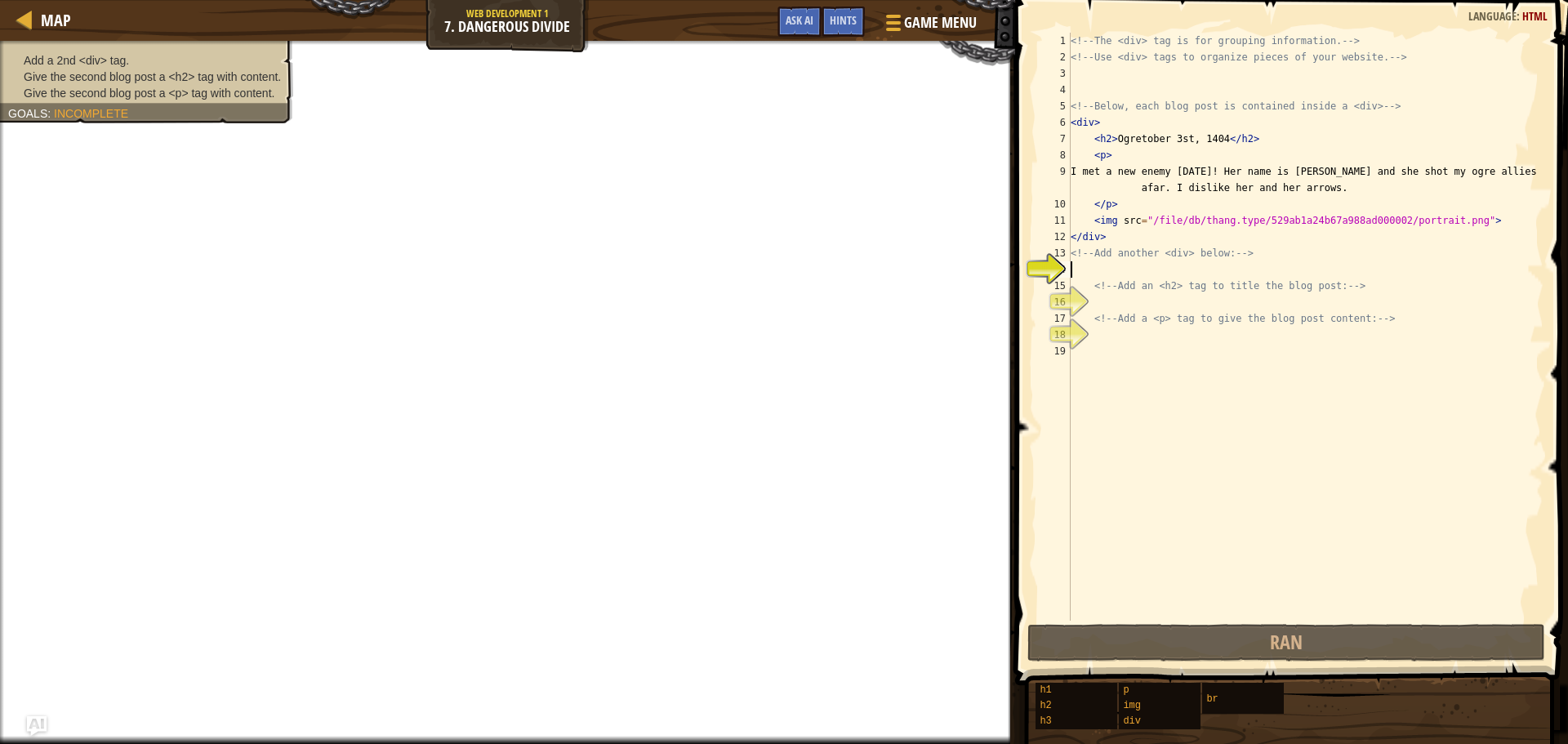
type textarea "</div>"
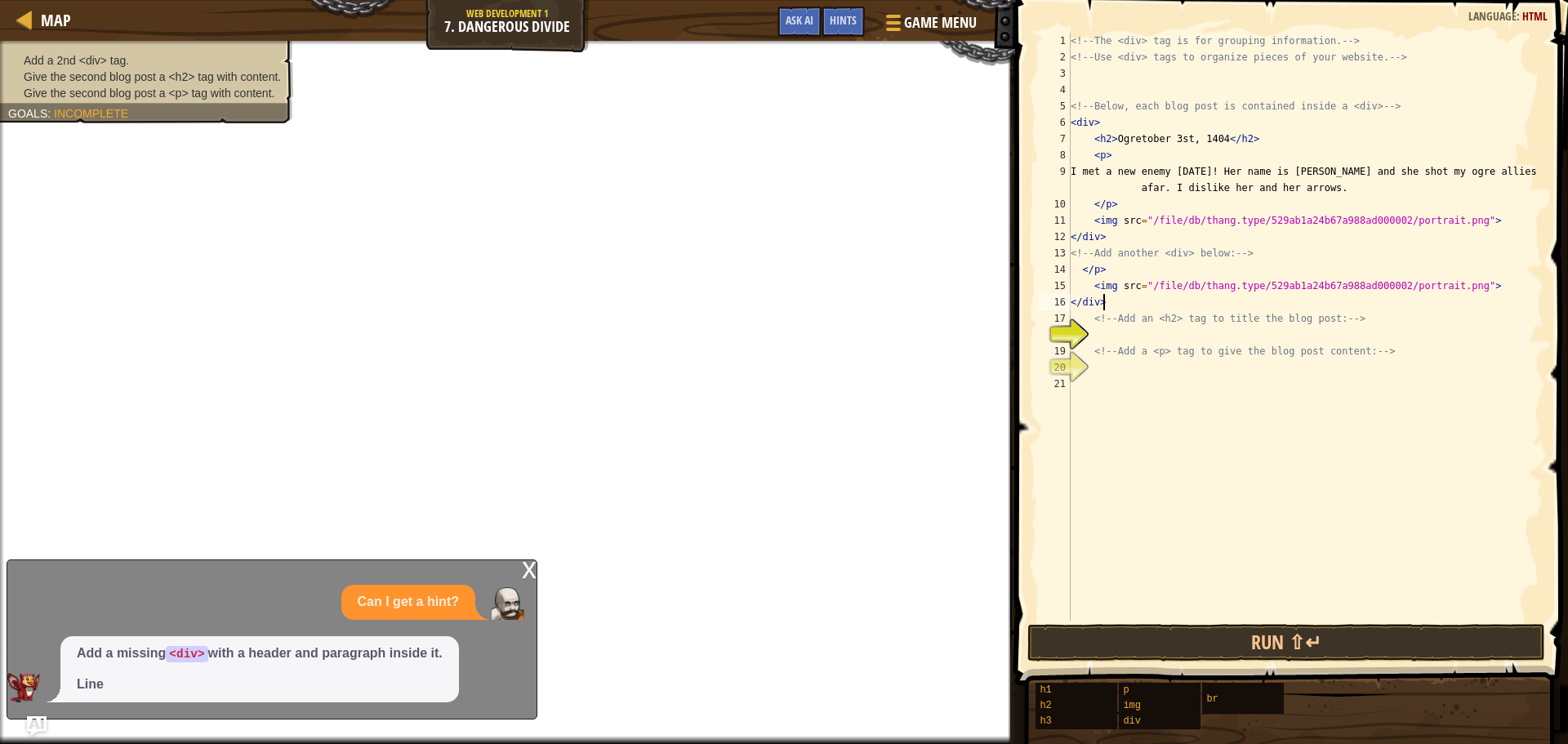
click at [1130, 335] on div "<!-- The <div> tag is for grouping information. --> <!-- Use <div> tags to orga…" at bounding box center [1305, 343] width 477 height 620
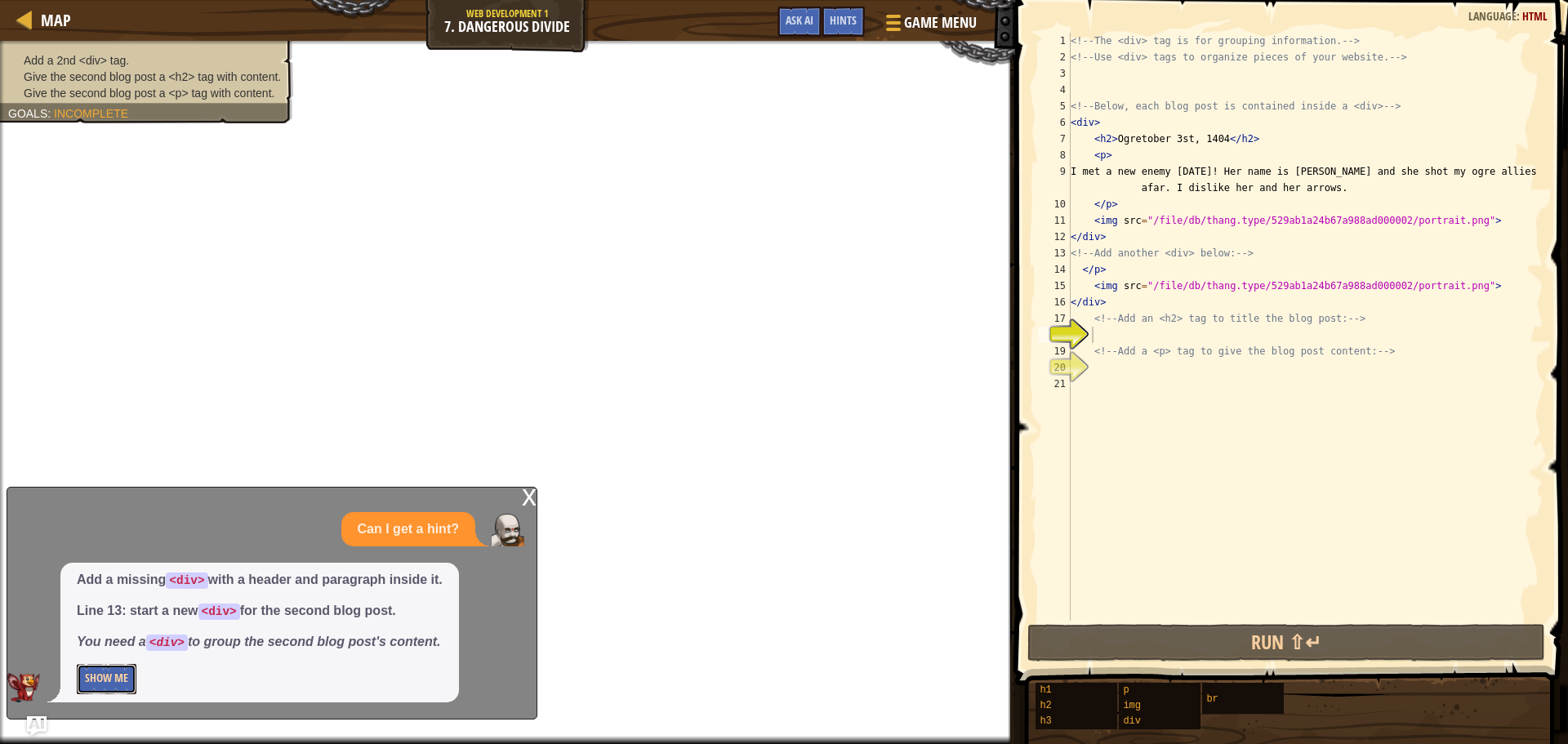
click at [111, 680] on button "Show Me" at bounding box center [107, 679] width 59 height 31
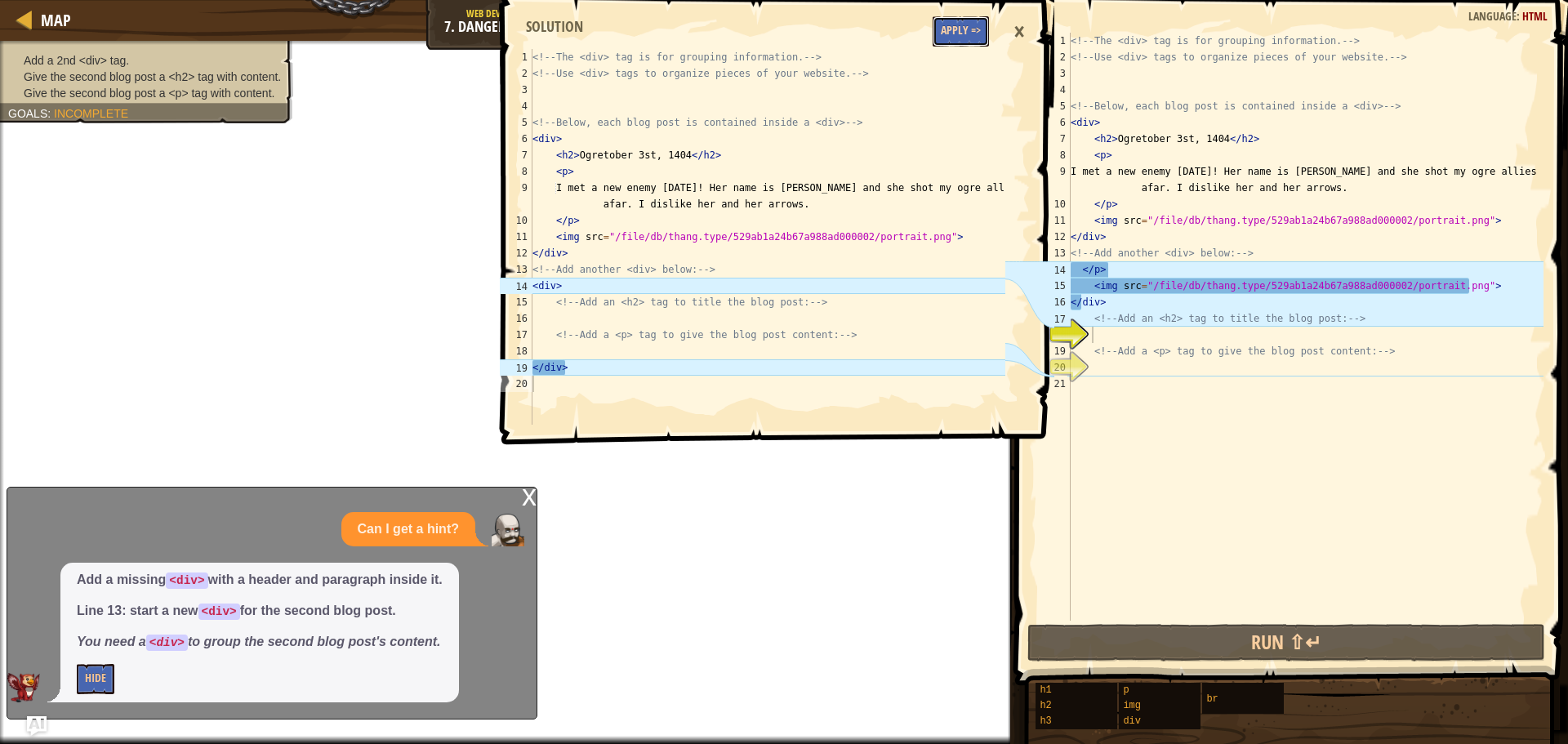
click at [978, 39] on button "Apply =>" at bounding box center [960, 32] width 57 height 31
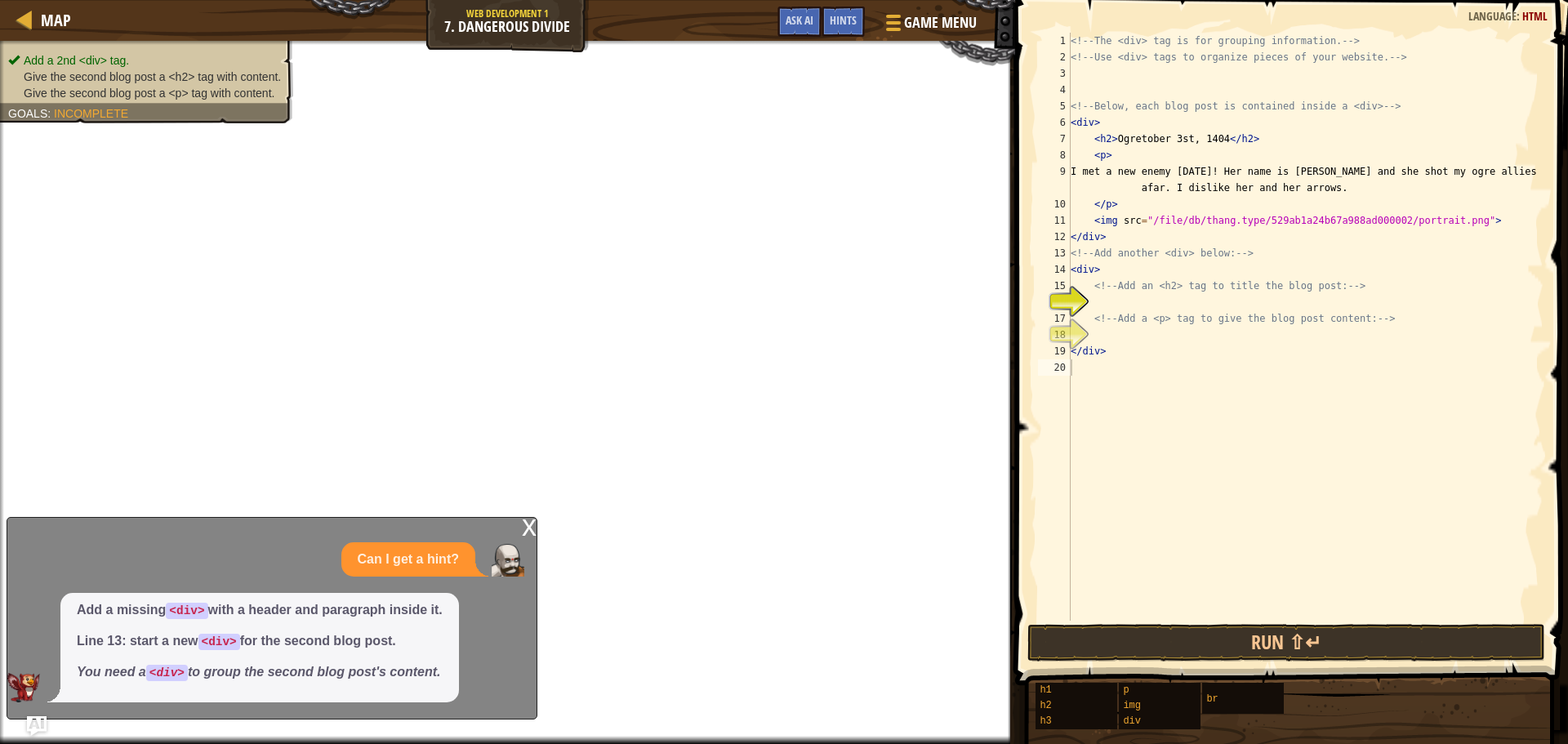
click at [1107, 268] on div "<!-- The <div> tag is for grouping information. --> <!-- Use <div> tags to orga…" at bounding box center [1305, 343] width 477 height 620
paste textarea "/"
type textarea "<!-- Add an <h2> tag to title the blog post: -->"
paste textarea "</div>"
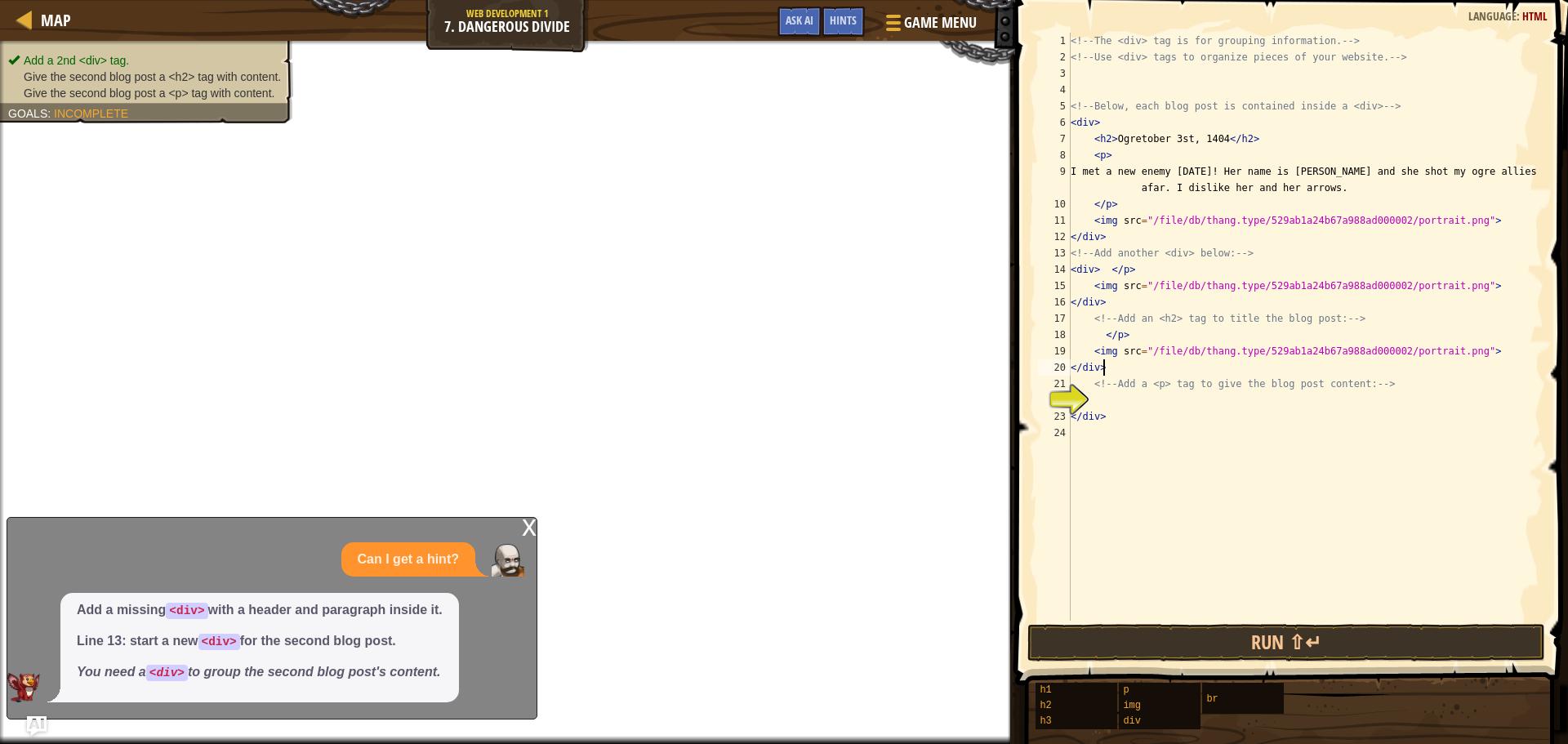
type textarea "<!-- Add a <p> tag to give the blog post content: -->"
click at [1278, 640] on button "Run ⇧↵" at bounding box center [1287, 643] width 518 height 37
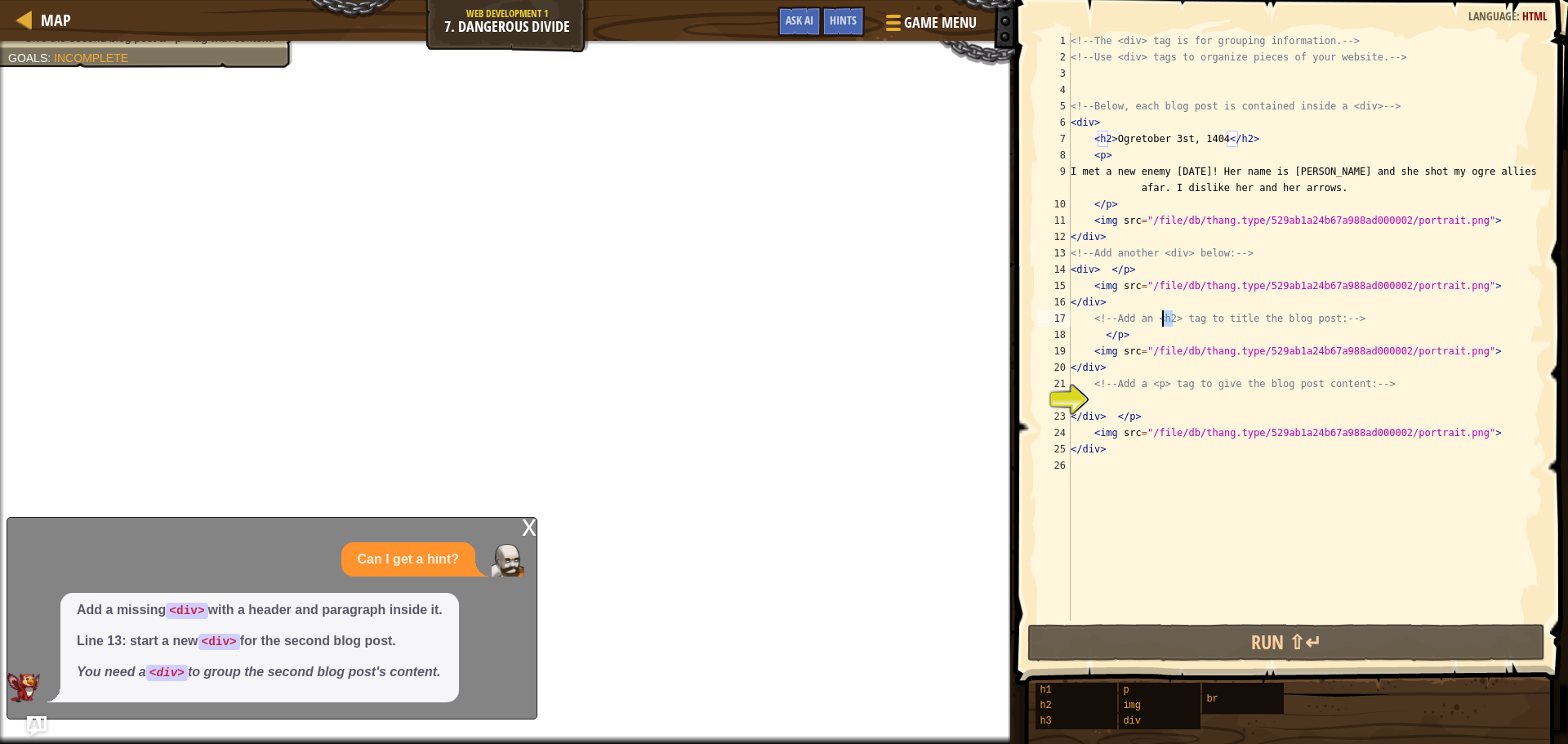
drag, startPoint x: 1175, startPoint y: 318, endPoint x: 1159, endPoint y: 320, distance: 16.1
click at [1159, 320] on div "<!-- The <div> tag is for grouping information. --> <!-- Use <div> tags to orga…" at bounding box center [1305, 343] width 477 height 620
click at [1182, 315] on div "<!-- The <div> tag is for grouping information. --> <!-- Use <div> tags to orga…" at bounding box center [1305, 343] width 477 height 620
drag, startPoint x: 1182, startPoint y: 315, endPoint x: 1156, endPoint y: 318, distance: 26.2
click at [1156, 318] on div "<!-- The <div> tag is for grouping information. --> <!-- Use <div> tags to orga…" at bounding box center [1305, 343] width 477 height 620
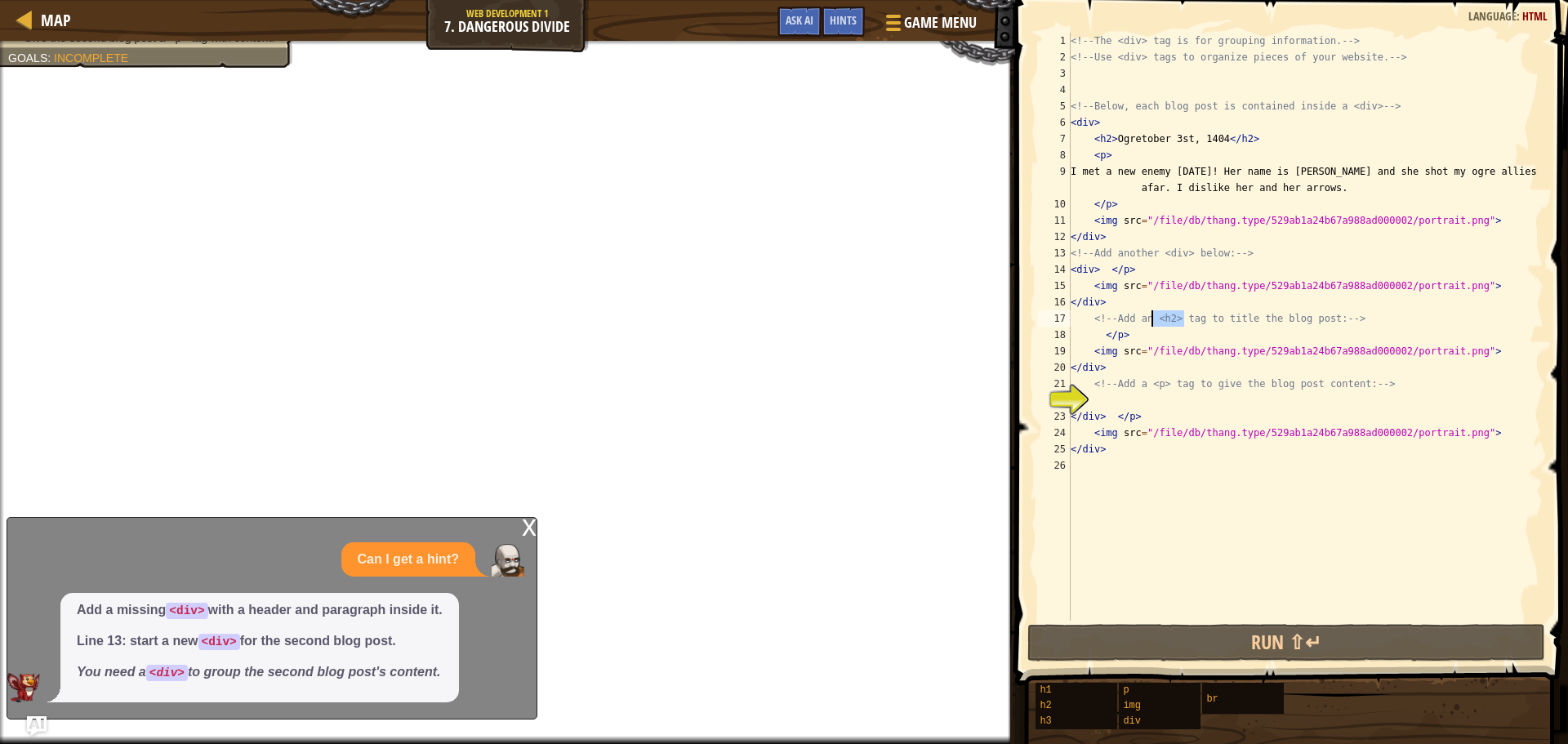
click at [1117, 351] on div "<!-- The <div> tag is for grouping information. --> <!-- Use <div> tags to orga…" at bounding box center [1305, 343] width 477 height 620
paste textarea "<h2>"
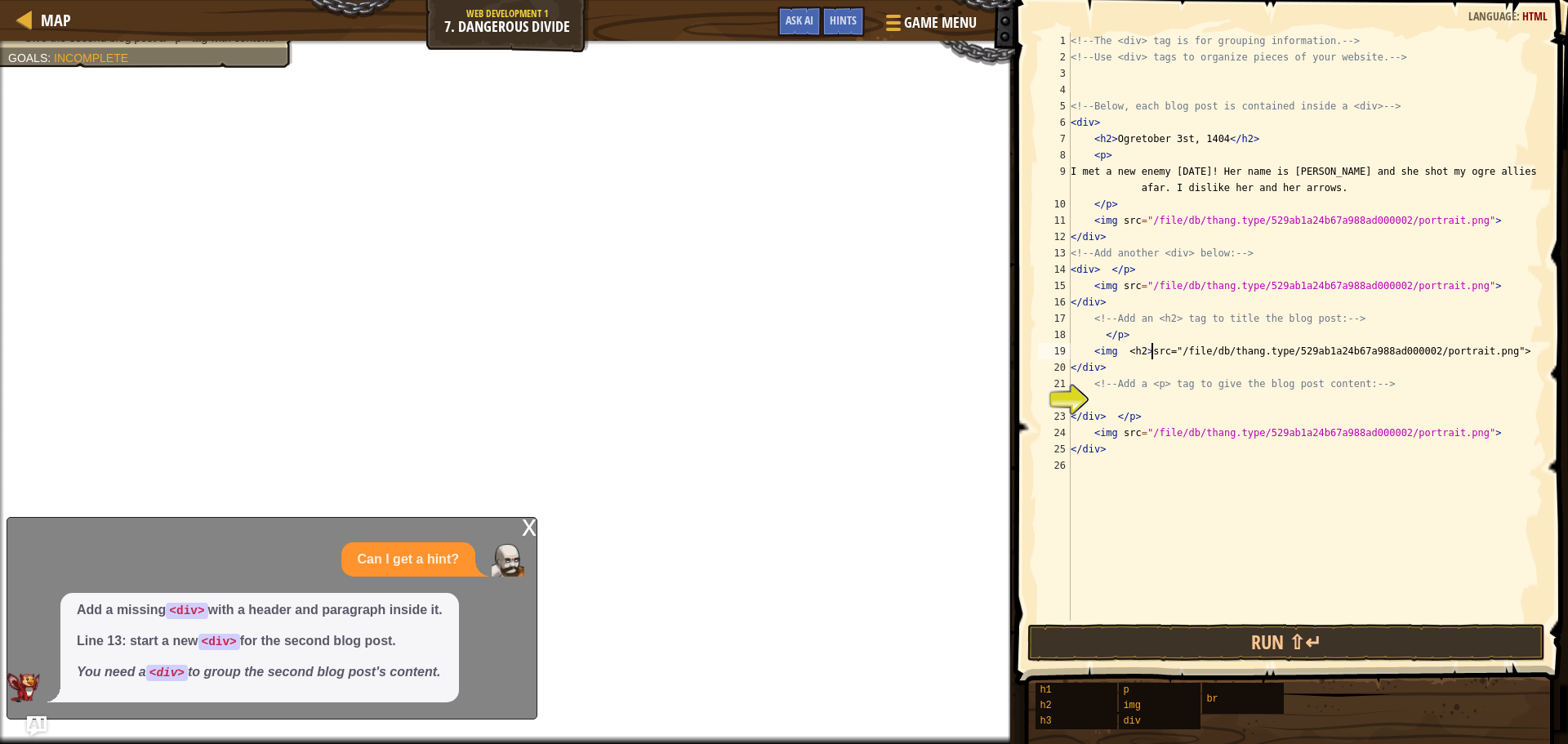
click at [529, 527] on div "x" at bounding box center [529, 527] width 15 height 17
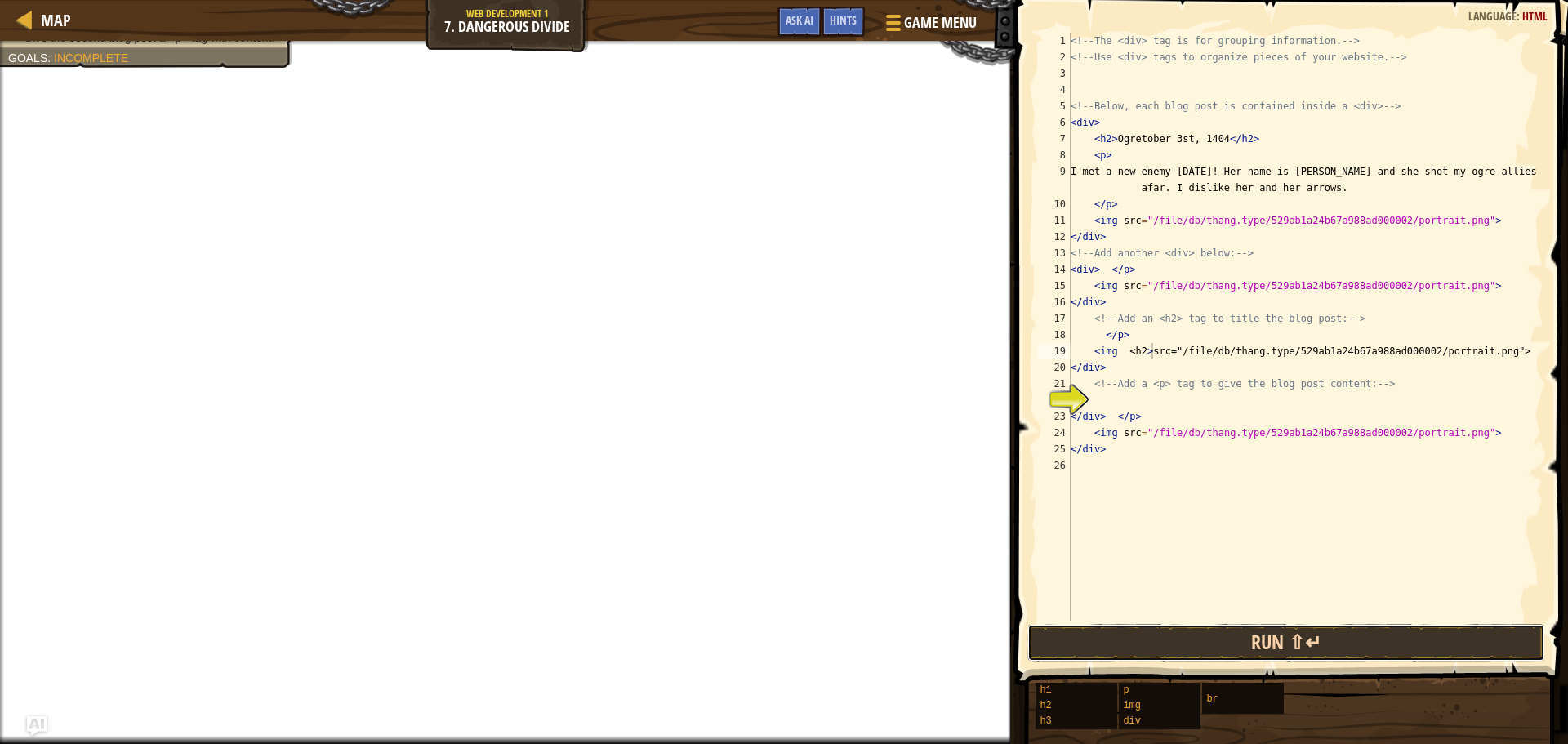
click at [1352, 644] on button "Run ⇧↵" at bounding box center [1287, 643] width 518 height 37
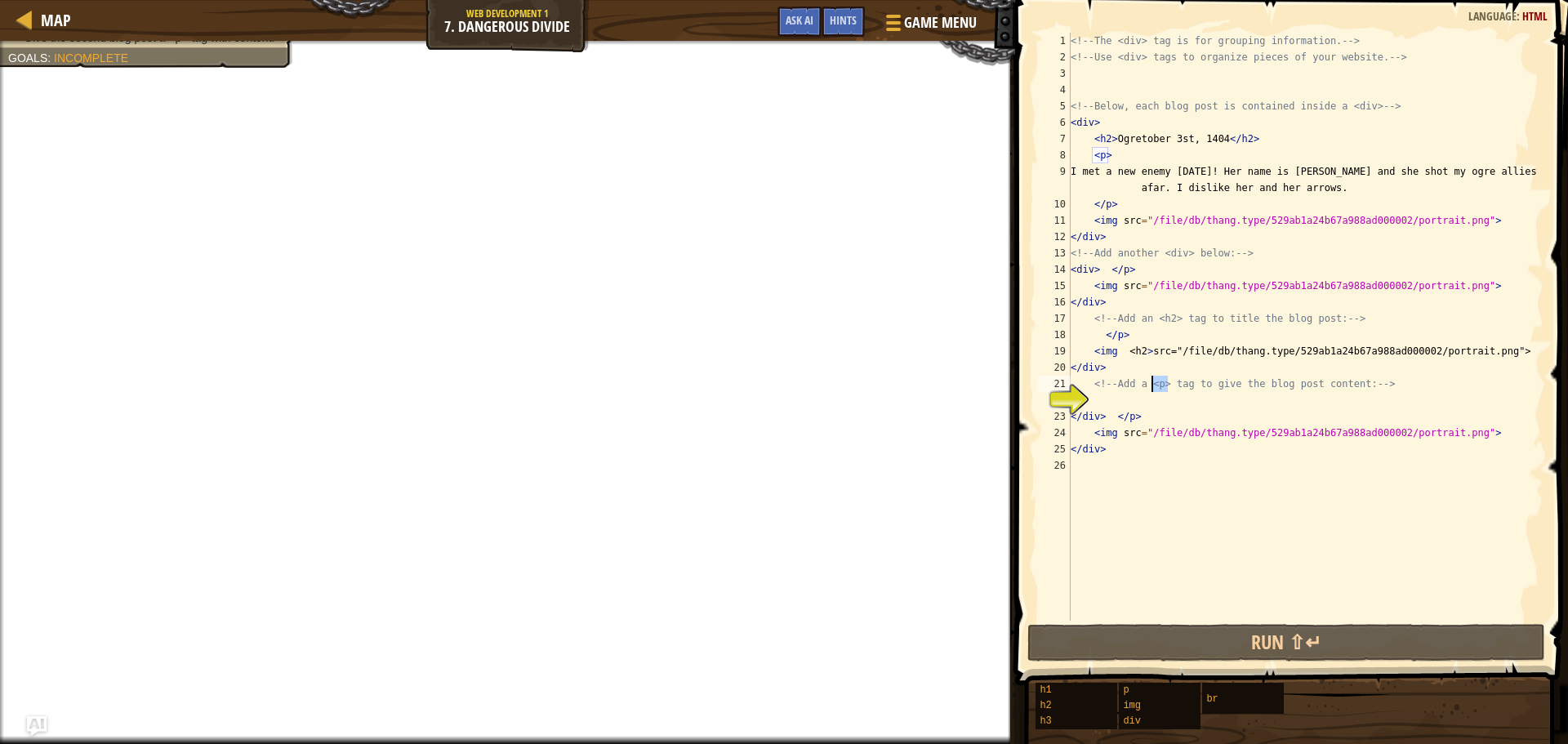
drag, startPoint x: 1169, startPoint y: 385, endPoint x: 1151, endPoint y: 385, distance: 18.0
click at [1151, 385] on div "<!-- The <div> tag is for grouping information. --> <!-- Use <div> tags to orga…" at bounding box center [1305, 343] width 477 height 620
click at [1148, 413] on div "<!-- The <div> tag is for grouping information. --> <!-- Use <div> tags to orga…" at bounding box center [1305, 343] width 477 height 620
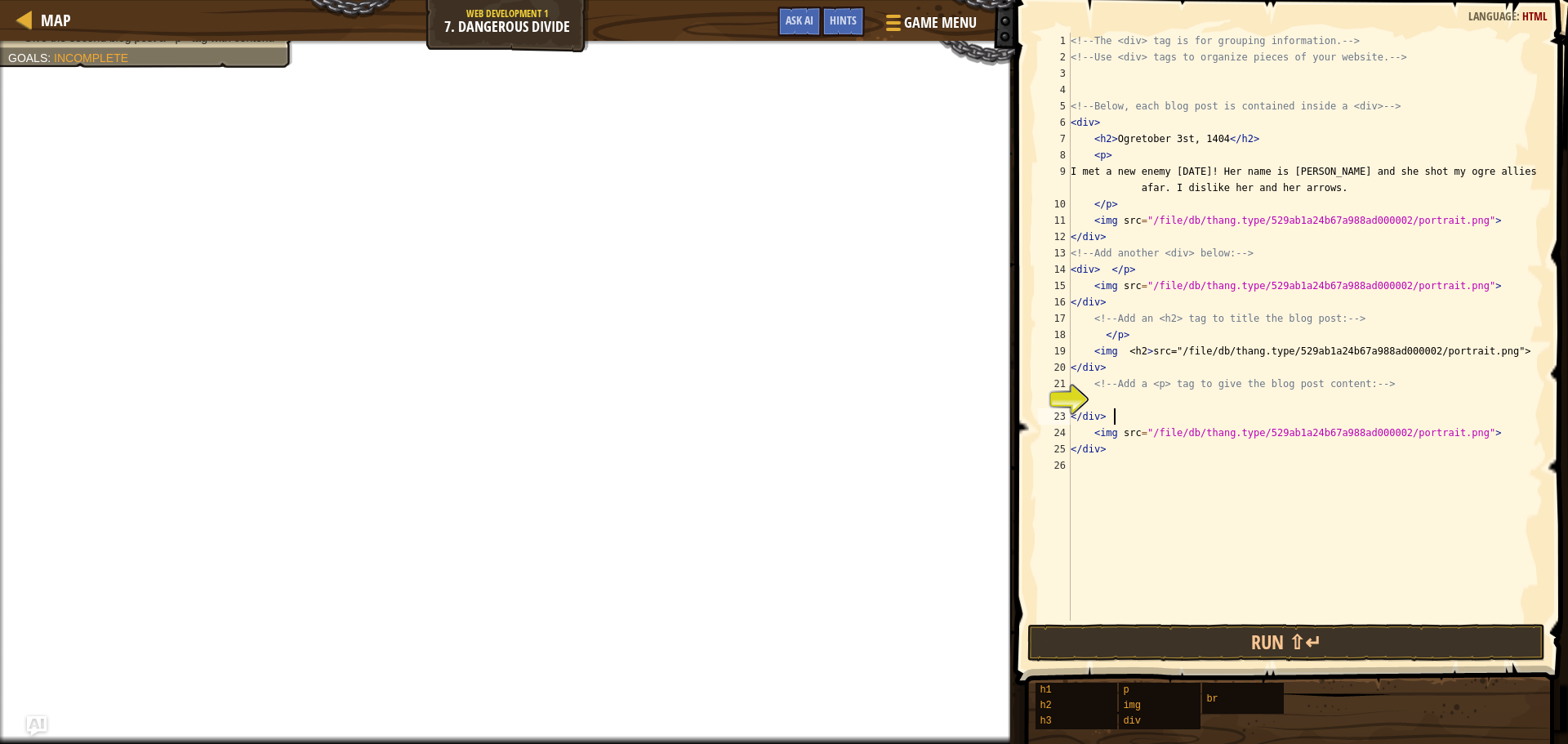
paste textarea "<p>"
click at [1179, 643] on button "Run ⇧↵" at bounding box center [1287, 643] width 518 height 37
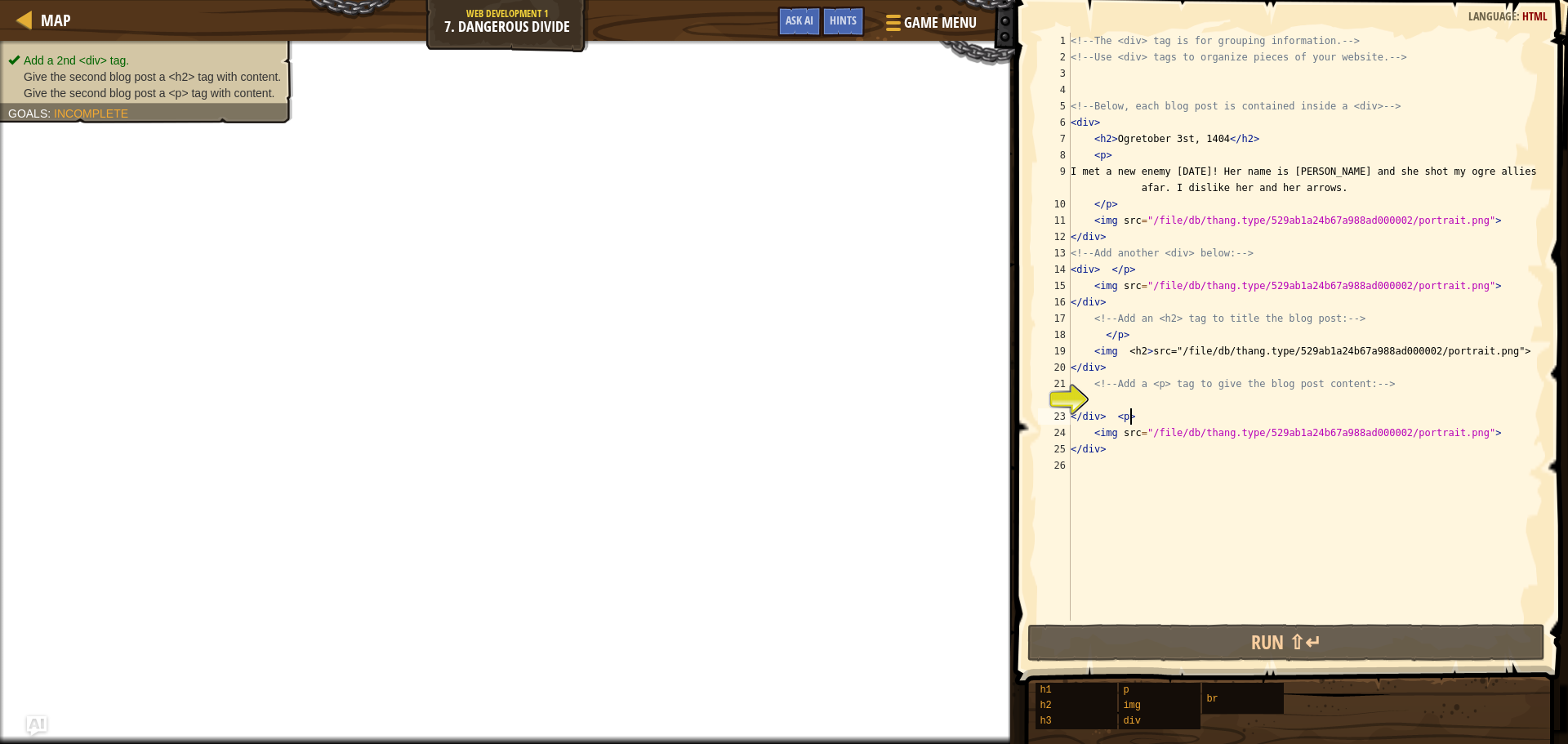
click at [208, 53] on ul "Add a 2nd <div> tag. Give the second blog post a <h2> tag with content. Give th…" at bounding box center [147, 76] width 277 height 49
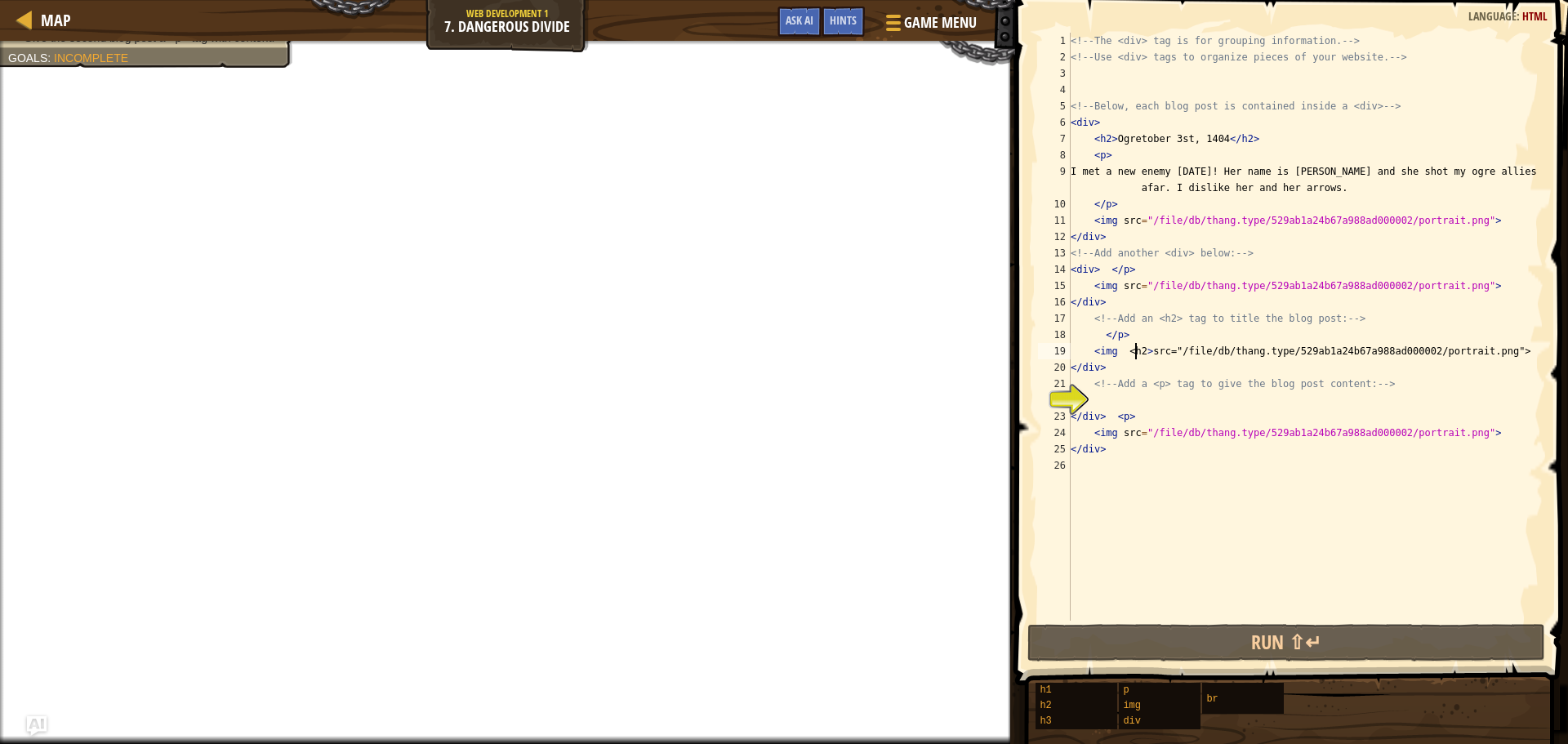
click at [1137, 349] on div "<!-- The <div> tag is for grouping information. --> <!-- Use <div> tags to orga…" at bounding box center [1305, 343] width 477 height 620
drag, startPoint x: 1142, startPoint y: 349, endPoint x: 1132, endPoint y: 351, distance: 10.2
click at [1132, 351] on div "<!-- The <div> tag is for grouping information. --> <!-- Use <div> tags to orga…" at bounding box center [1305, 343] width 477 height 620
click at [1146, 348] on div "<!-- The <div> tag is for grouping information. --> <!-- Use <div> tags to orga…" at bounding box center [1305, 343] width 477 height 620
drag, startPoint x: 1146, startPoint y: 348, endPoint x: 1128, endPoint y: 356, distance: 19.7
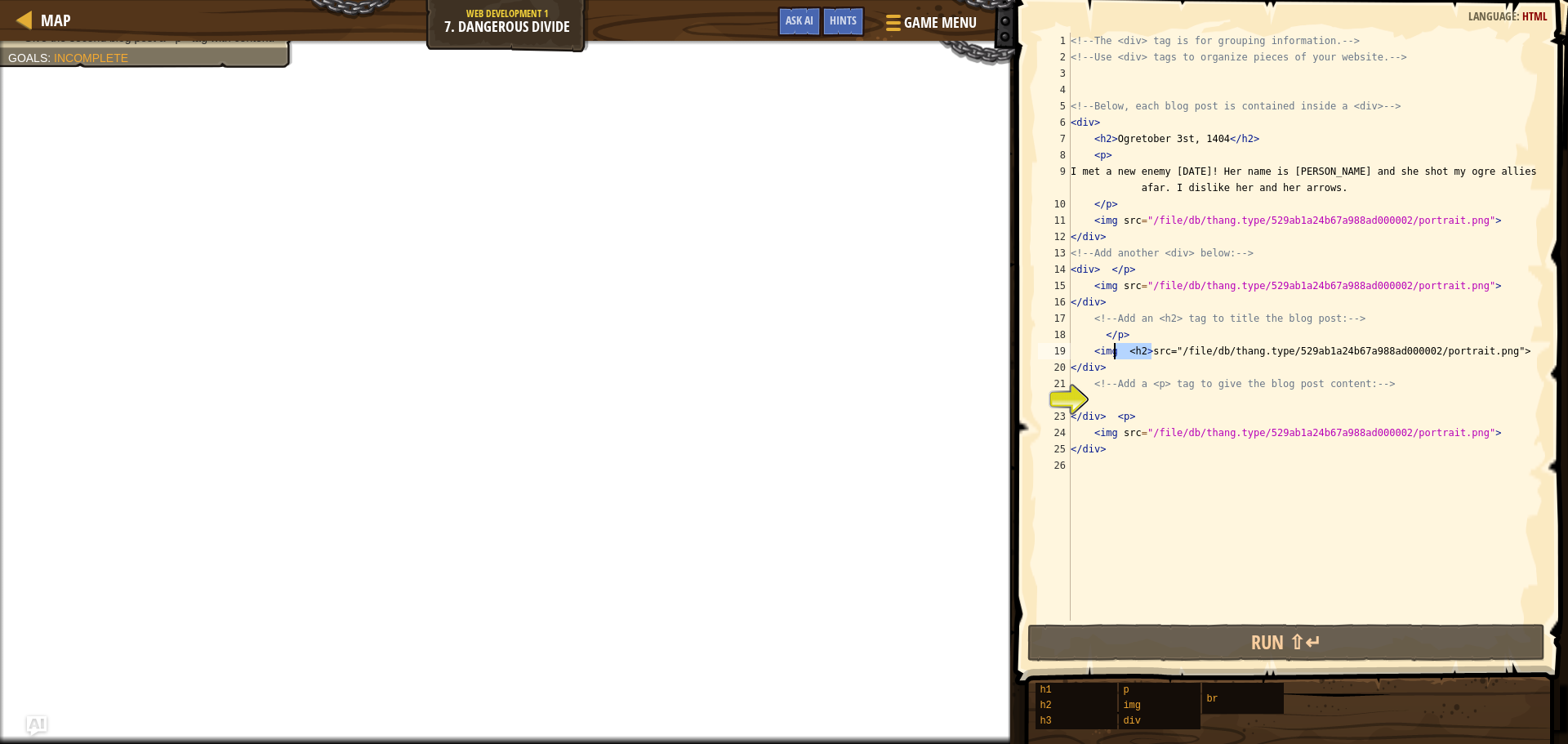
click at [1128, 356] on div "<!-- The <div> tag is for grouping information. --> <!-- Use <div> tags to orga…" at bounding box center [1305, 343] width 477 height 620
click at [1143, 352] on div "<!-- The <div> tag is for grouping information. --> <!-- Use <div> tags to orga…" at bounding box center [1305, 326] width 477 height 588
drag, startPoint x: 1148, startPoint y: 353, endPoint x: 1128, endPoint y: 347, distance: 20.9
click at [1128, 347] on div "<!-- The <div> tag is for grouping information. --> <!-- Use <div> tags to orga…" at bounding box center [1305, 343] width 477 height 620
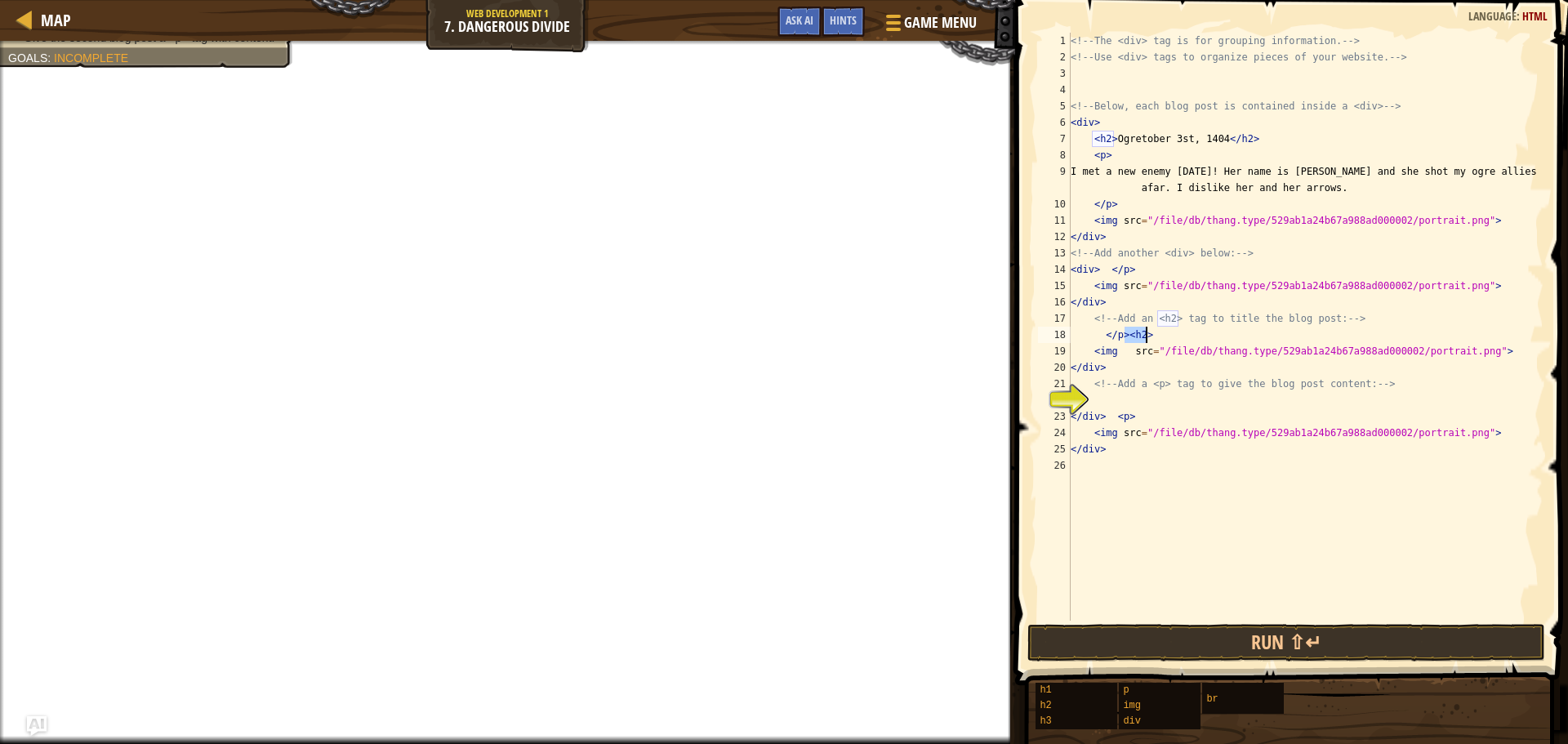
click at [1125, 333] on div "<!-- The <div> tag is for grouping information. --> <!-- Use <div> tags to orga…" at bounding box center [1305, 326] width 477 height 588
click at [1124, 333] on div "<!-- The <div> tag is for grouping information. --> <!-- Use <div> tags to orga…" at bounding box center [1305, 343] width 477 height 620
drag, startPoint x: 1123, startPoint y: 336, endPoint x: 1106, endPoint y: 335, distance: 17.0
click at [1104, 336] on div "<!-- The <div> tag is for grouping information. --> <!-- Use <div> tags to orga…" at bounding box center [1305, 343] width 477 height 620
click at [1209, 644] on button "Run ⇧↵" at bounding box center [1287, 643] width 518 height 37
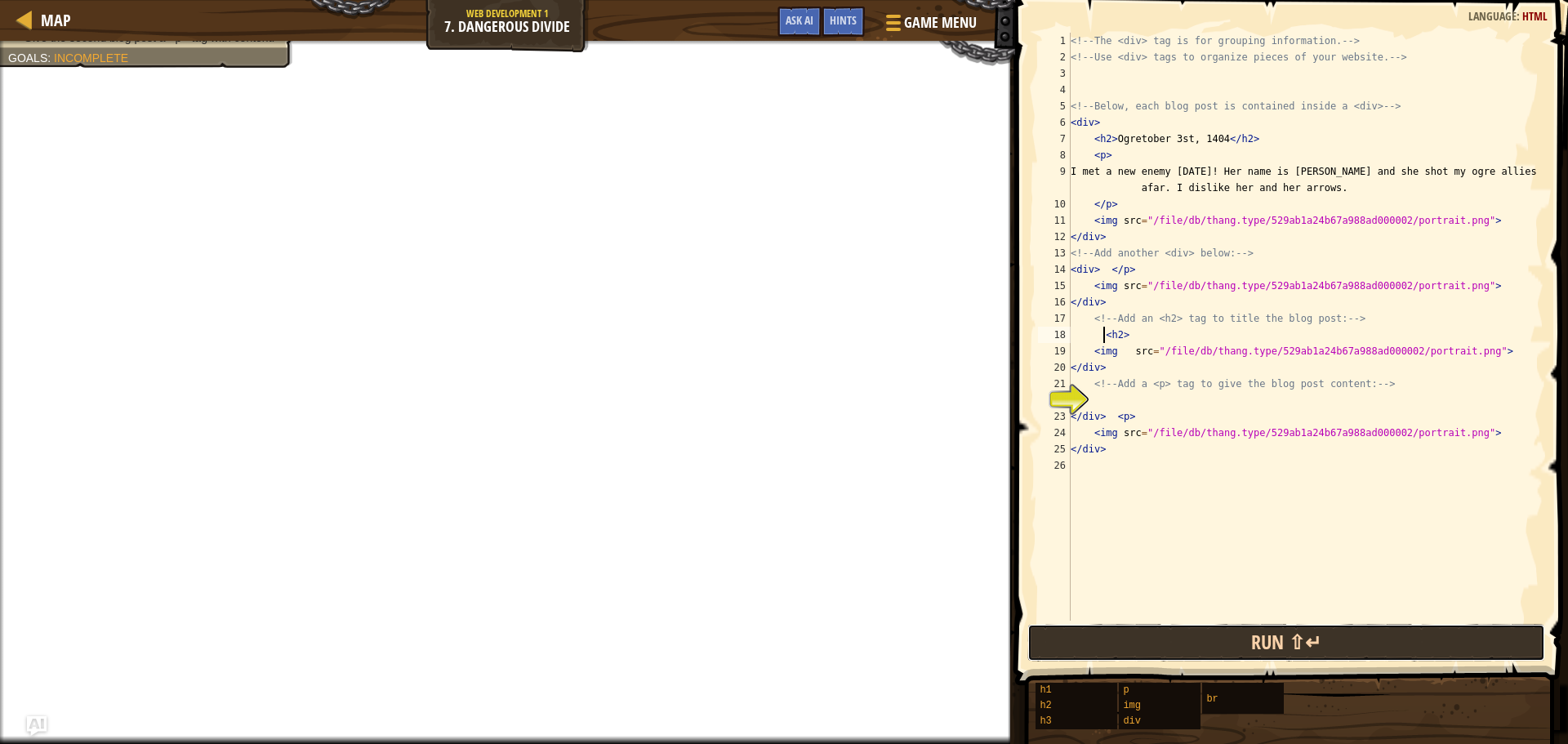
click at [1212, 644] on button "Run ⇧↵" at bounding box center [1287, 643] width 518 height 37
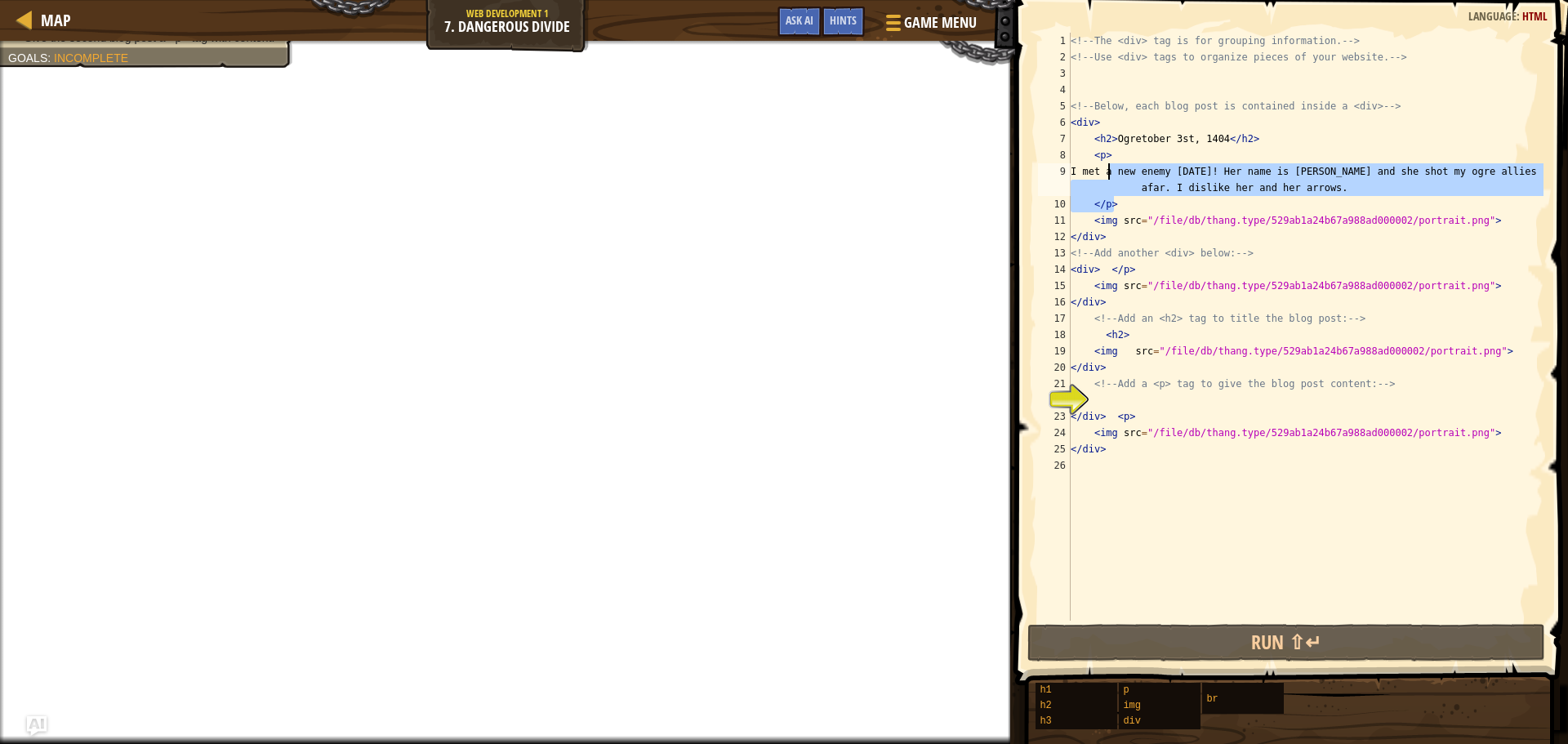
drag, startPoint x: 1348, startPoint y: 197, endPoint x: 1116, endPoint y: 179, distance: 232.7
click at [1115, 179] on div "<!-- The <div> tag is for grouping information. --> <!-- Use <div> tags to orga…" at bounding box center [1305, 343] width 477 height 620
click at [1162, 193] on div "<!-- The <div> tag is for grouping information. --> <!-- Use <div> tags to orga…" at bounding box center [1305, 326] width 477 height 588
drag, startPoint x: 1113, startPoint y: 173, endPoint x: 1329, endPoint y: 192, distance: 216.8
click at [1329, 192] on div "<!-- The <div> tag is for grouping information. --> <!-- Use <div> tags to orga…" at bounding box center [1305, 343] width 477 height 620
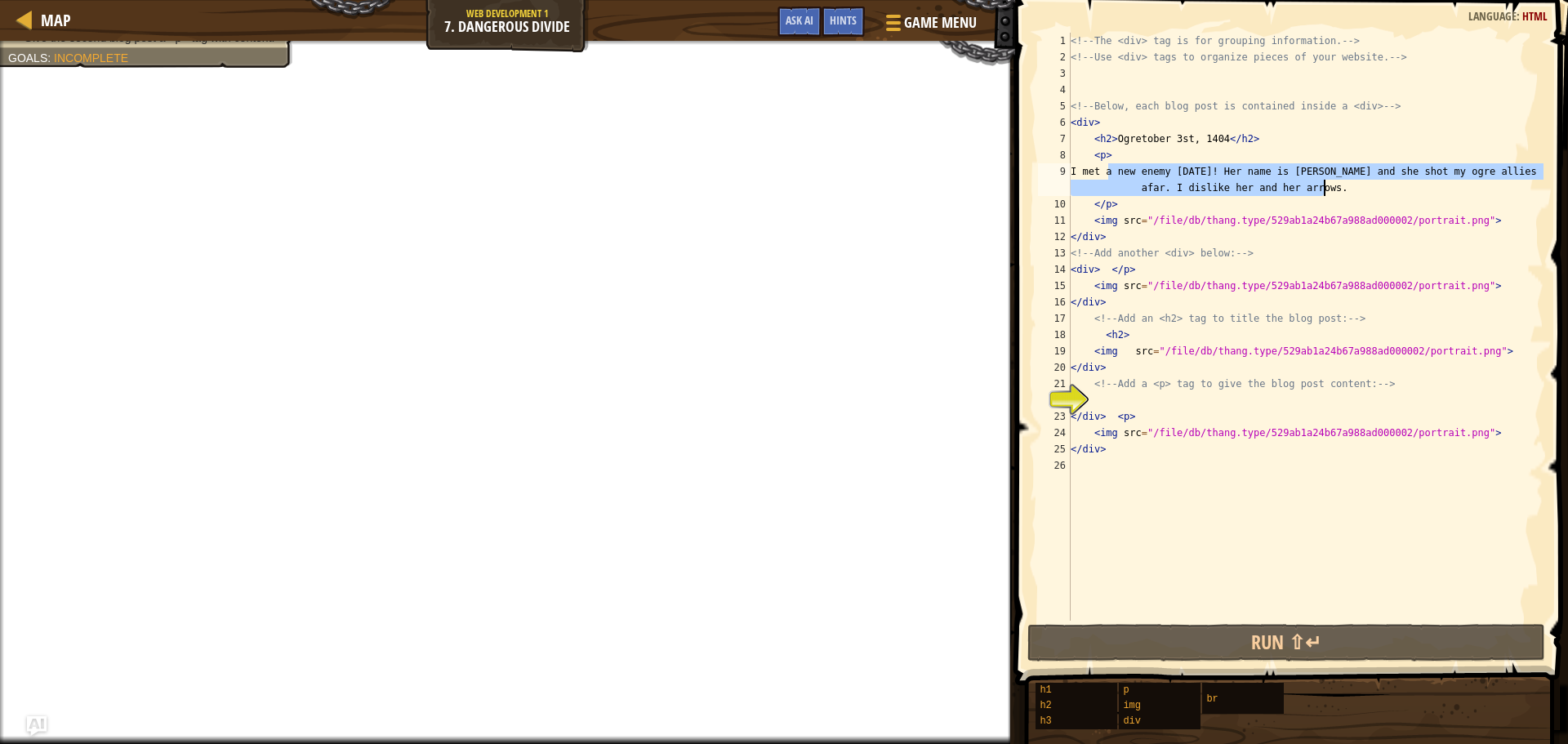
click at [1123, 297] on div "<!-- The <div> tag is for grouping information. --> <!-- Use <div> tags to orga…" at bounding box center [1305, 343] width 477 height 620
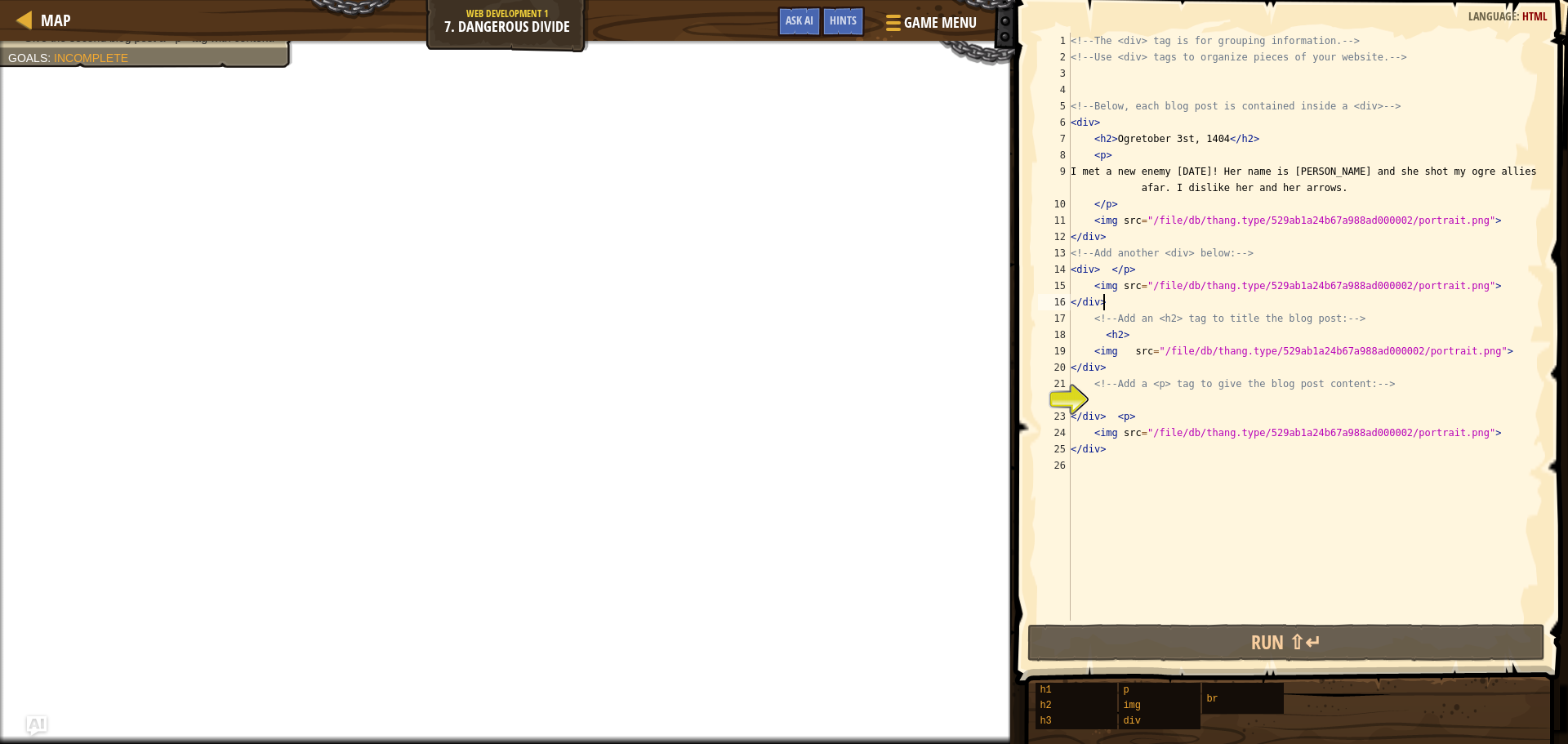
paste textarea "I met a new enemy [DATE]! Her name is [PERSON_NAME] and she shot my ogre allies…"
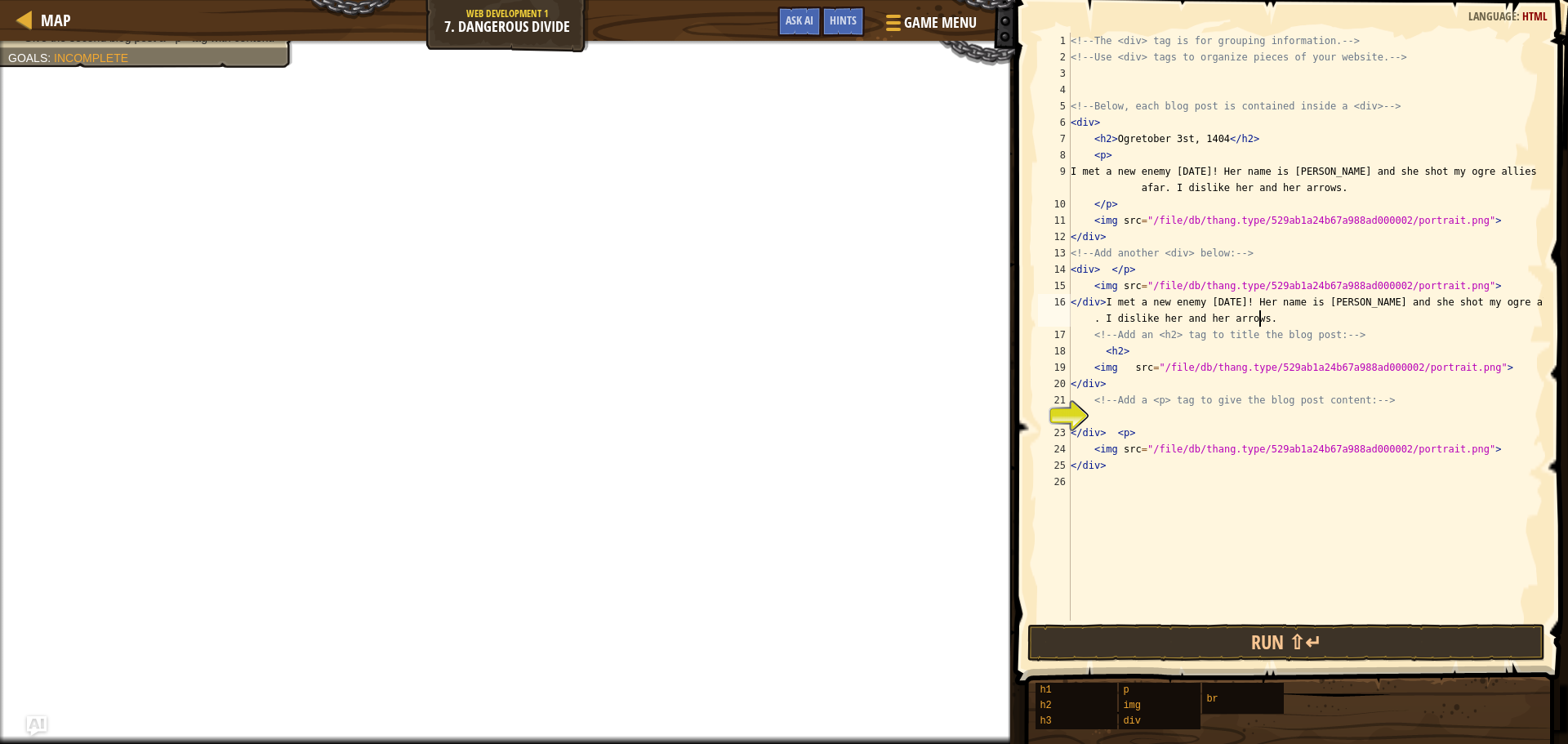
click at [1161, 385] on div "<!-- The <div> tag is for grouping information. --> <!-- Use <div> tags to orga…" at bounding box center [1305, 343] width 477 height 620
paste textarea "I met a new enemy [DATE]! Her name is [PERSON_NAME] and she shot my ogre allies…"
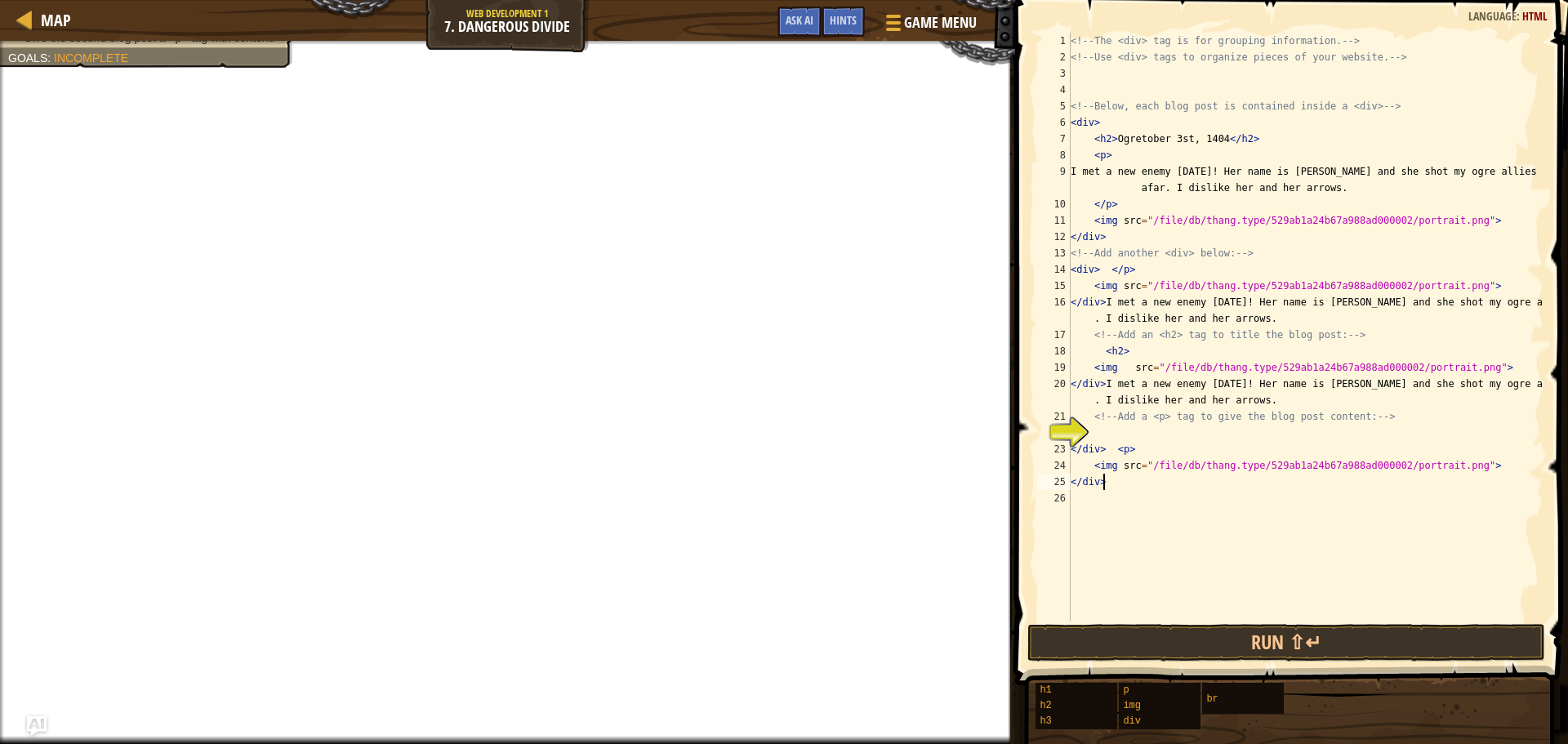
click at [1113, 476] on div "<!-- The <div> tag is for grouping information. --> <!-- Use <div> tags to orga…" at bounding box center [1305, 343] width 477 height 620
paste textarea "I met a new enemy [DATE]! Her name is [PERSON_NAME] and she shot my ogre allies…"
type textarea "</div> I met a new enemy [DATE]! Her name is [PERSON_NAME] and she shot my ogre…"
click at [1172, 639] on button "Run ⇧↵" at bounding box center [1287, 643] width 518 height 37
click at [1230, 651] on button "Run ⇧↵" at bounding box center [1287, 643] width 518 height 37
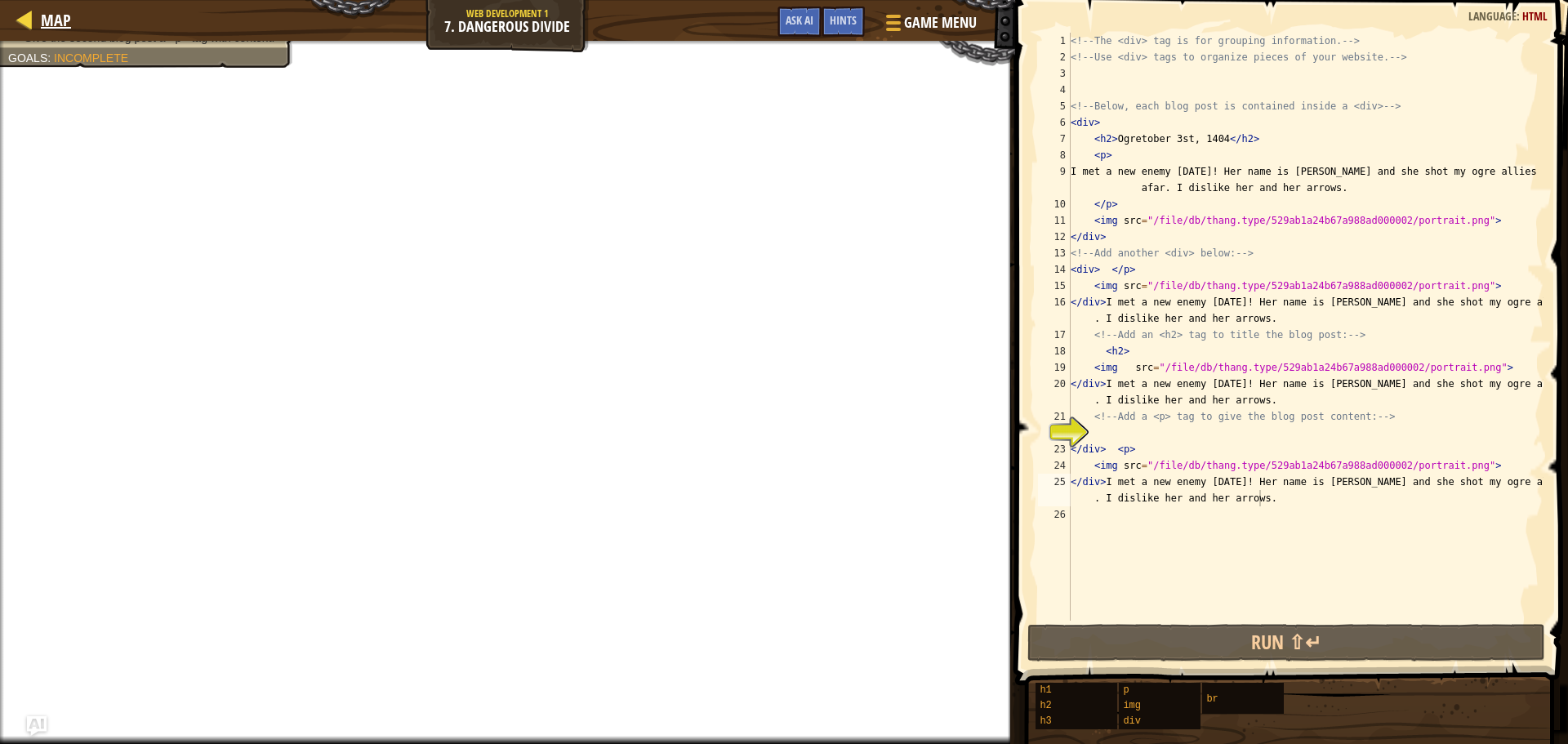
click at [43, 4] on div "Map" at bounding box center [51, 20] width 38 height 41
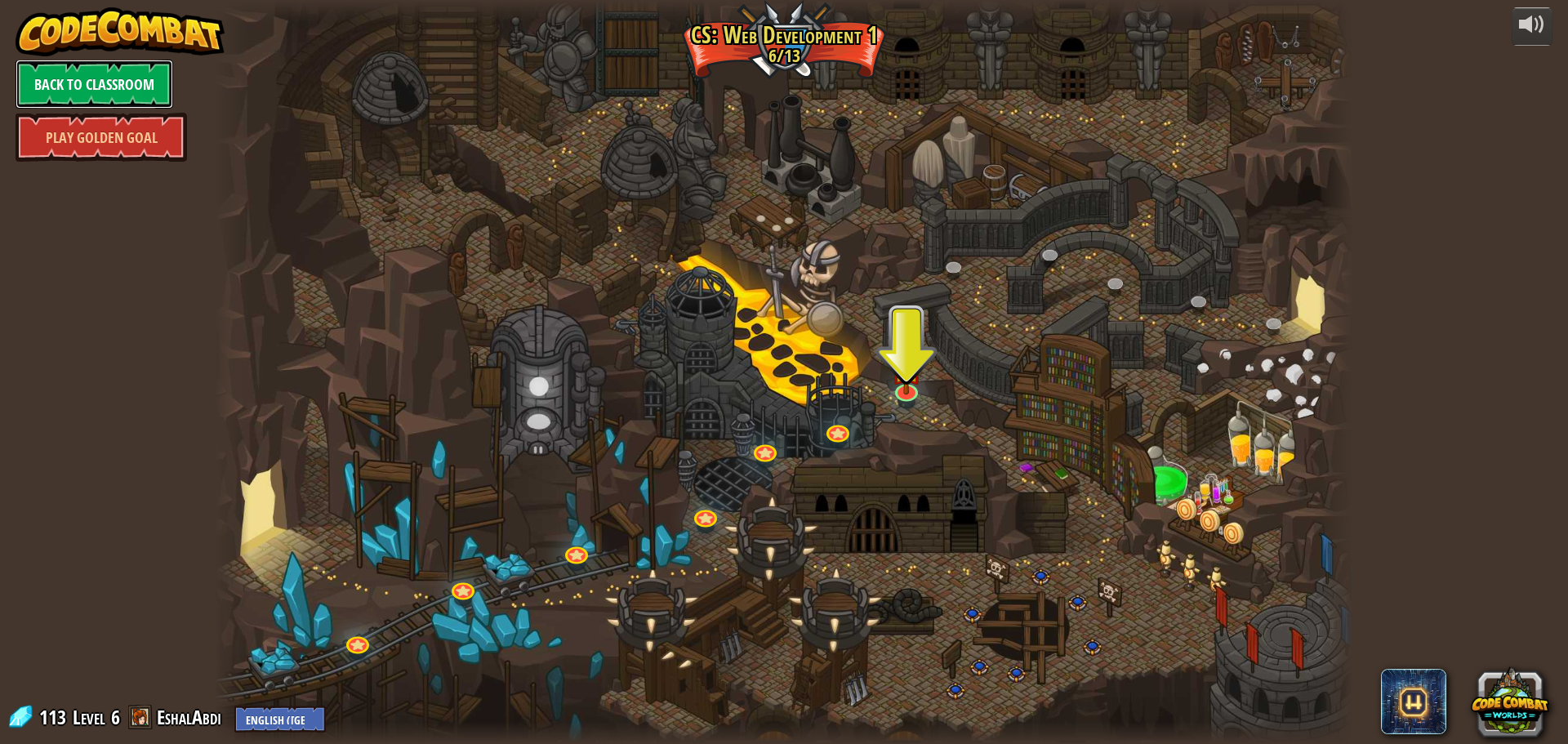
click at [125, 84] on link "Back to Classroom" at bounding box center [95, 84] width 158 height 49
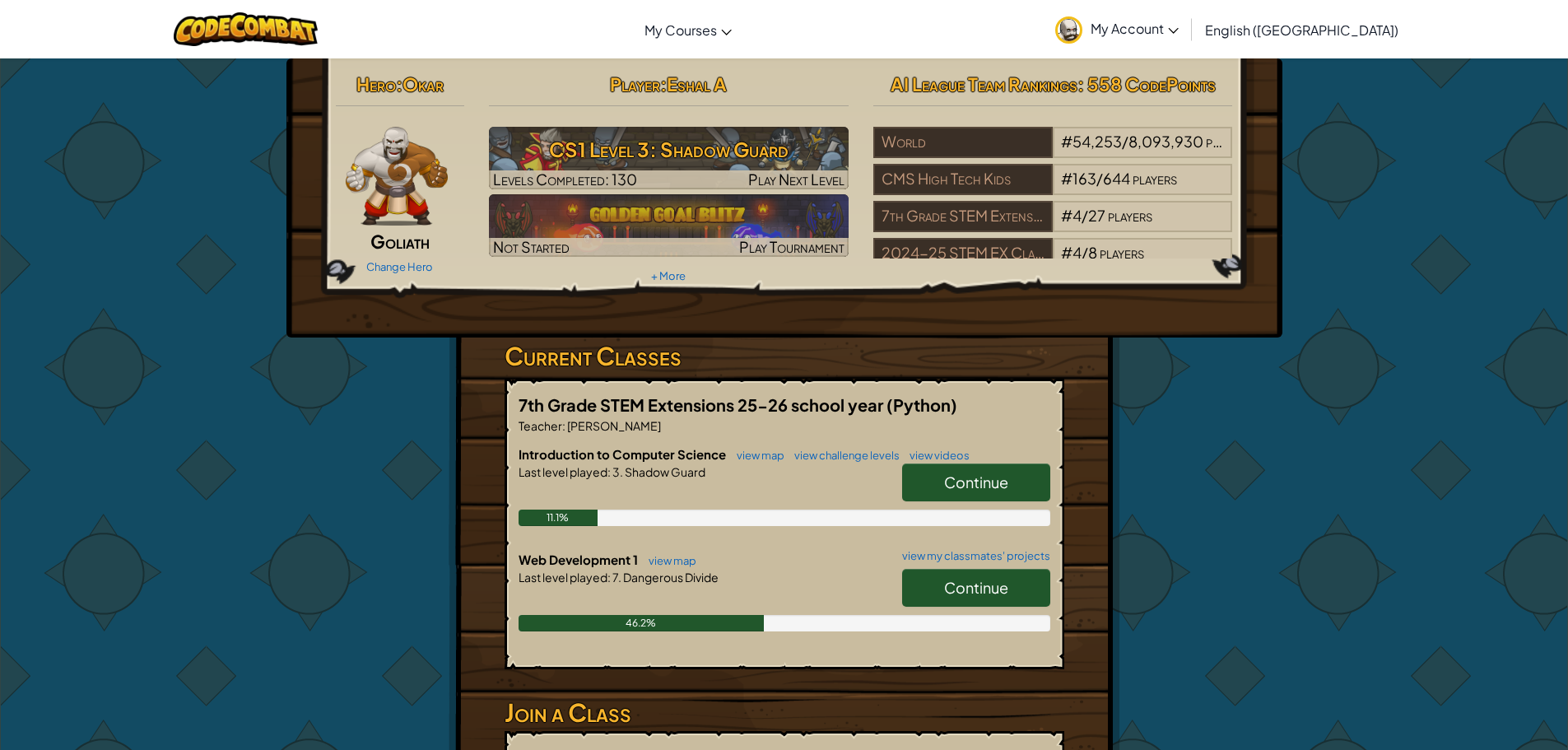
scroll to position [82, 0]
